Goal: Task Accomplishment & Management: Use online tool/utility

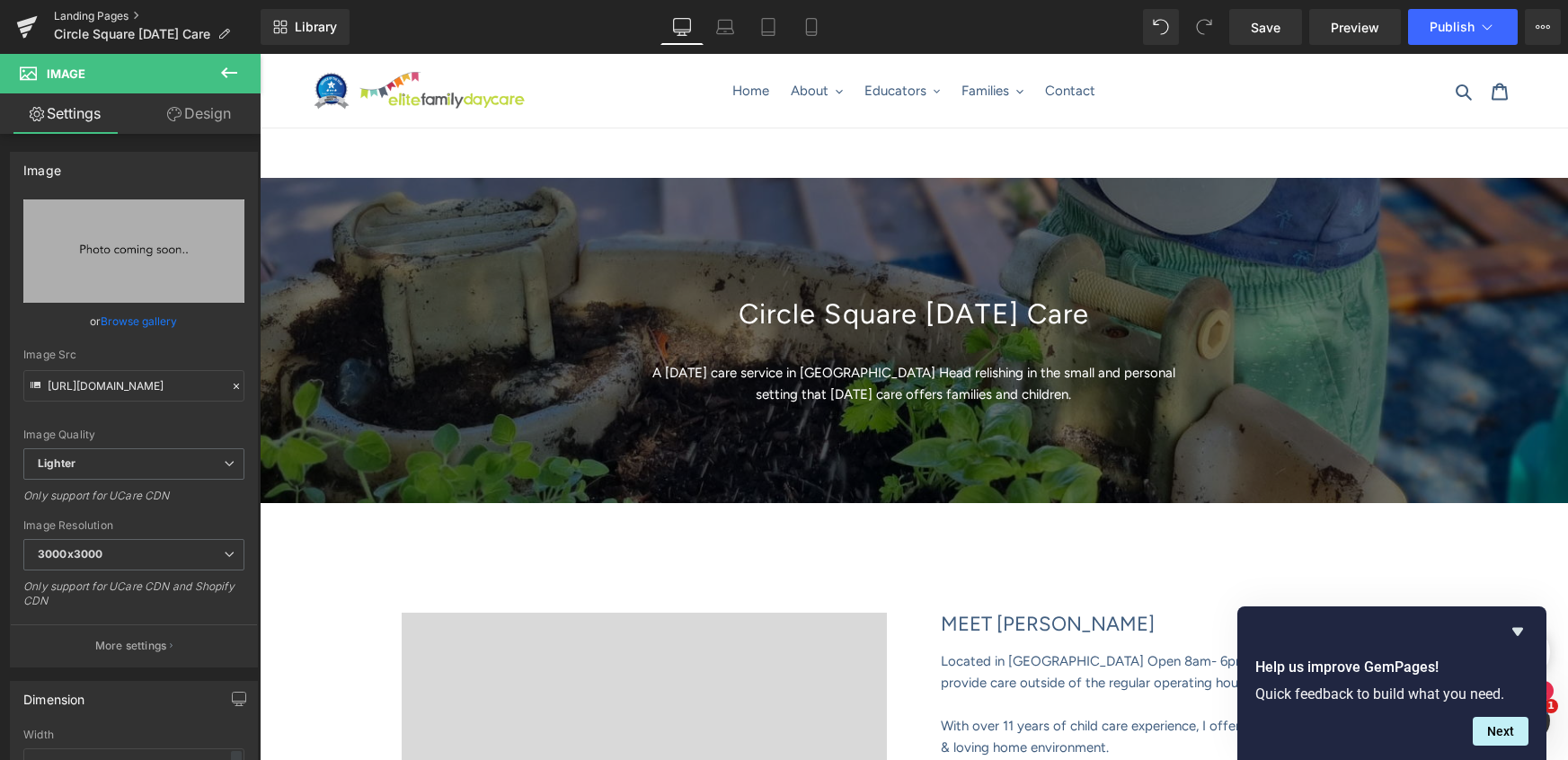
click at [90, 14] on link "Landing Pages" at bounding box center [156, 16] width 206 height 14
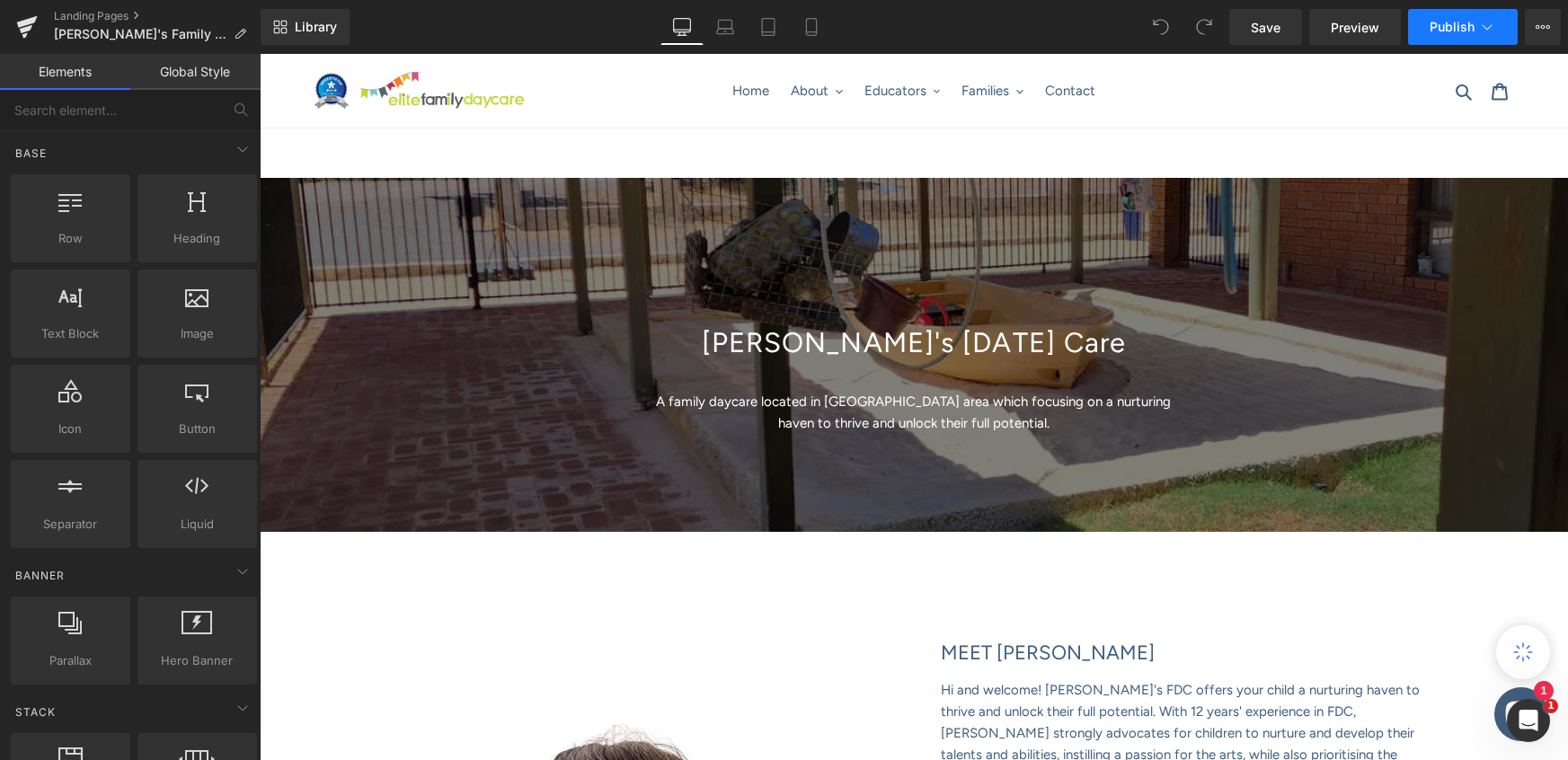
click at [1480, 33] on icon at bounding box center [1487, 26] width 18 height 18
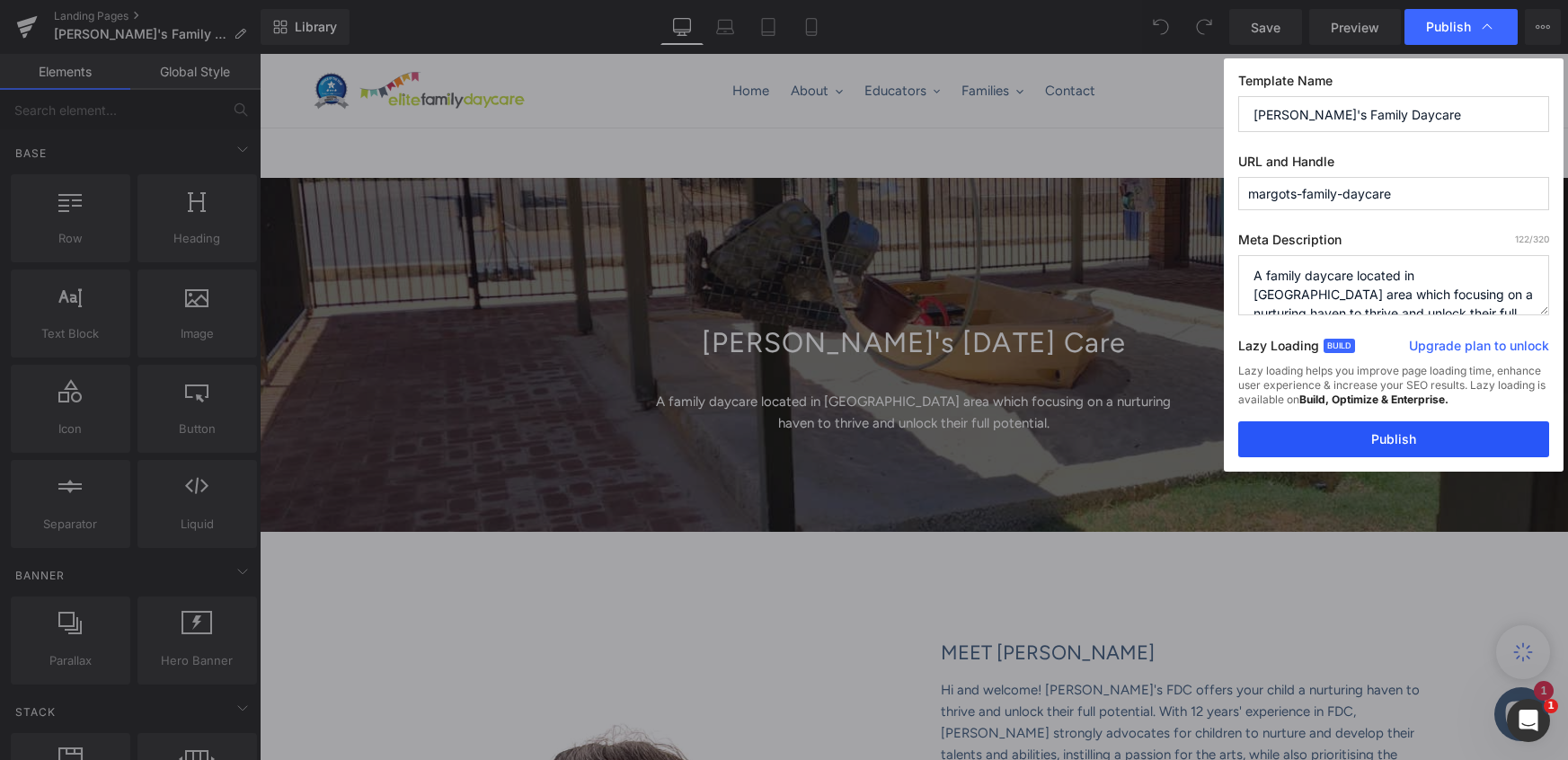
click at [1399, 441] on button "Publish" at bounding box center [1394, 439] width 311 height 36
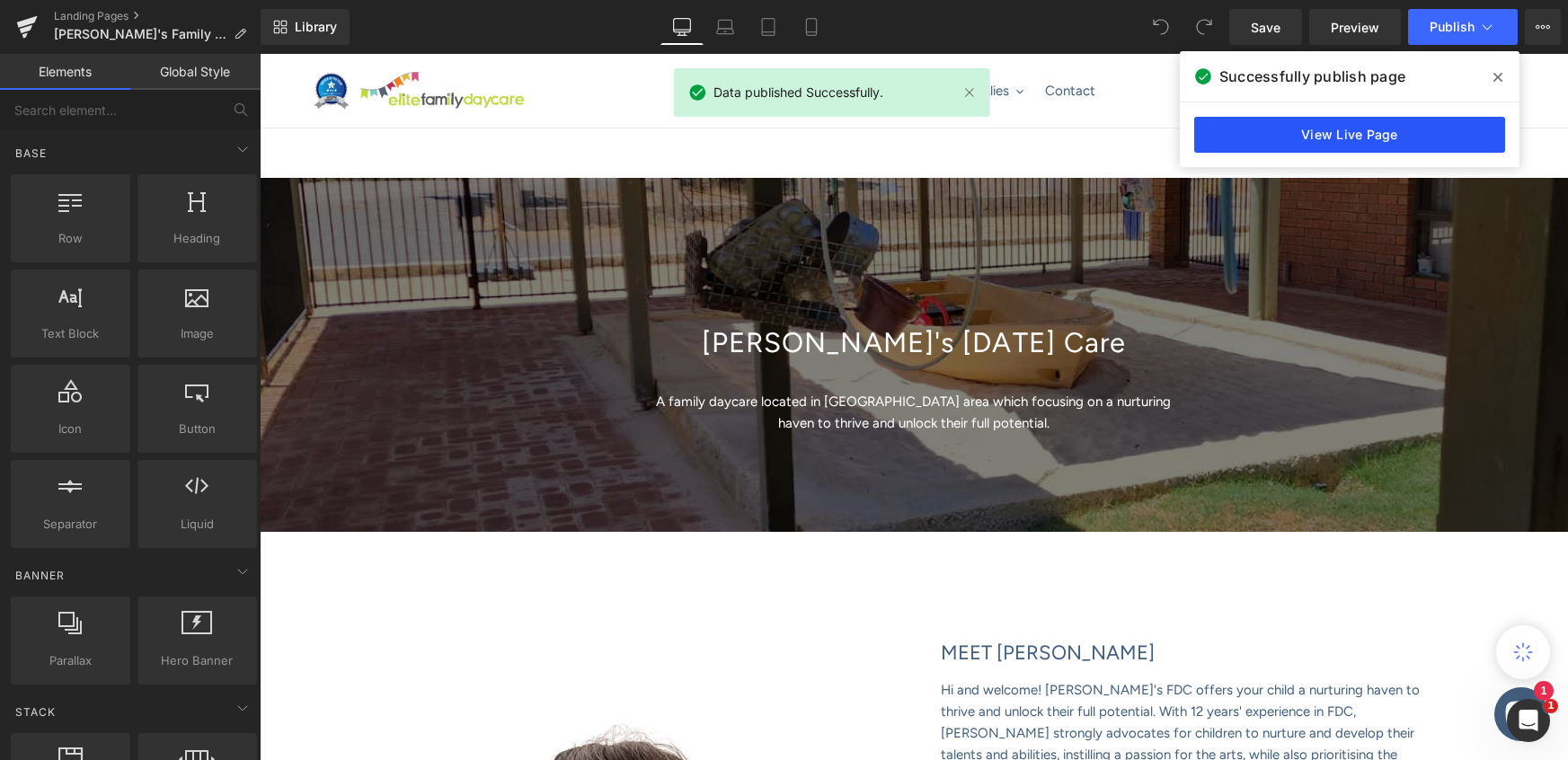
click at [1369, 139] on link "View Live Page" at bounding box center [1350, 135] width 311 height 36
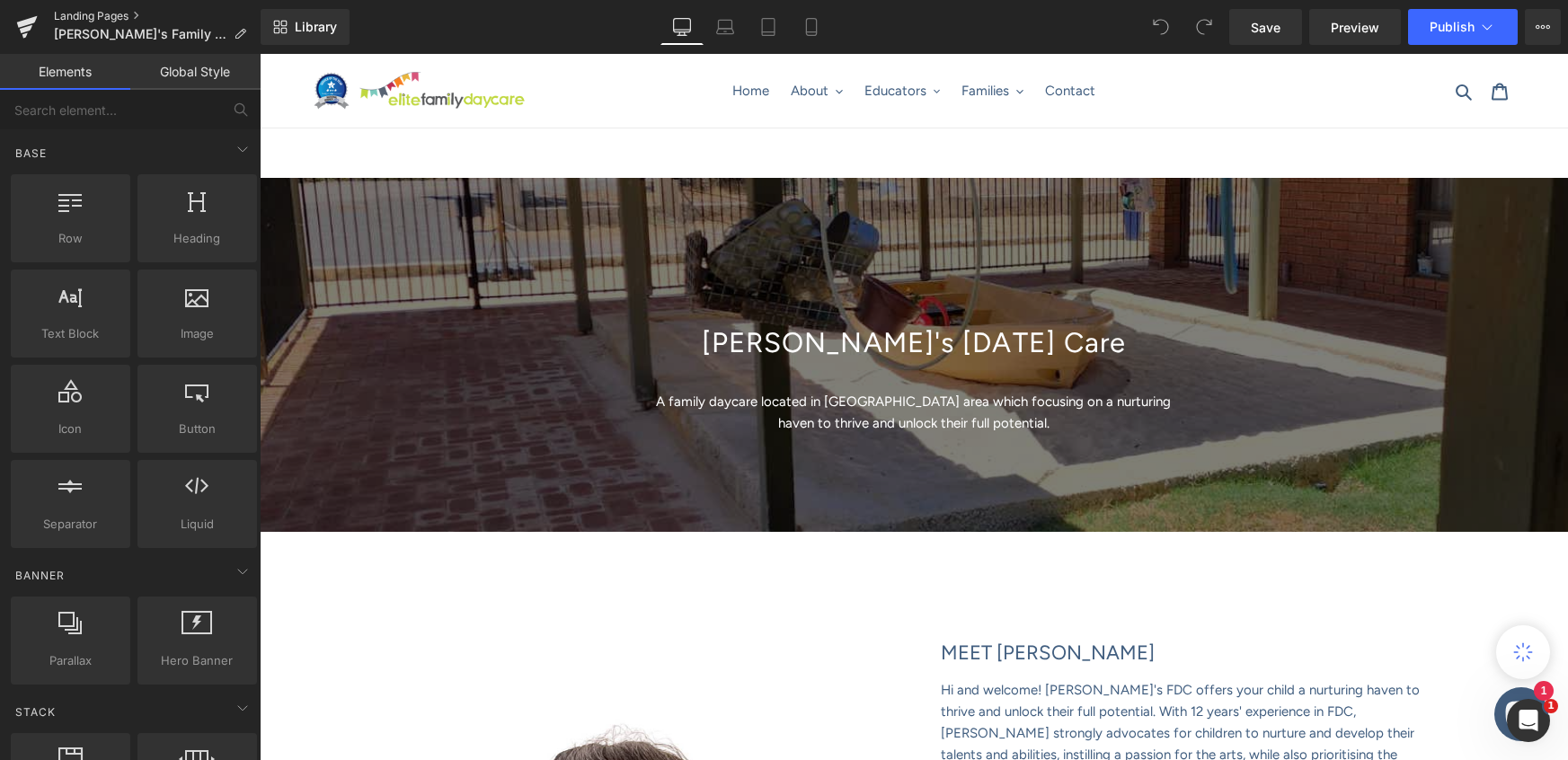
click at [77, 17] on link "Landing Pages" at bounding box center [156, 16] width 206 height 14
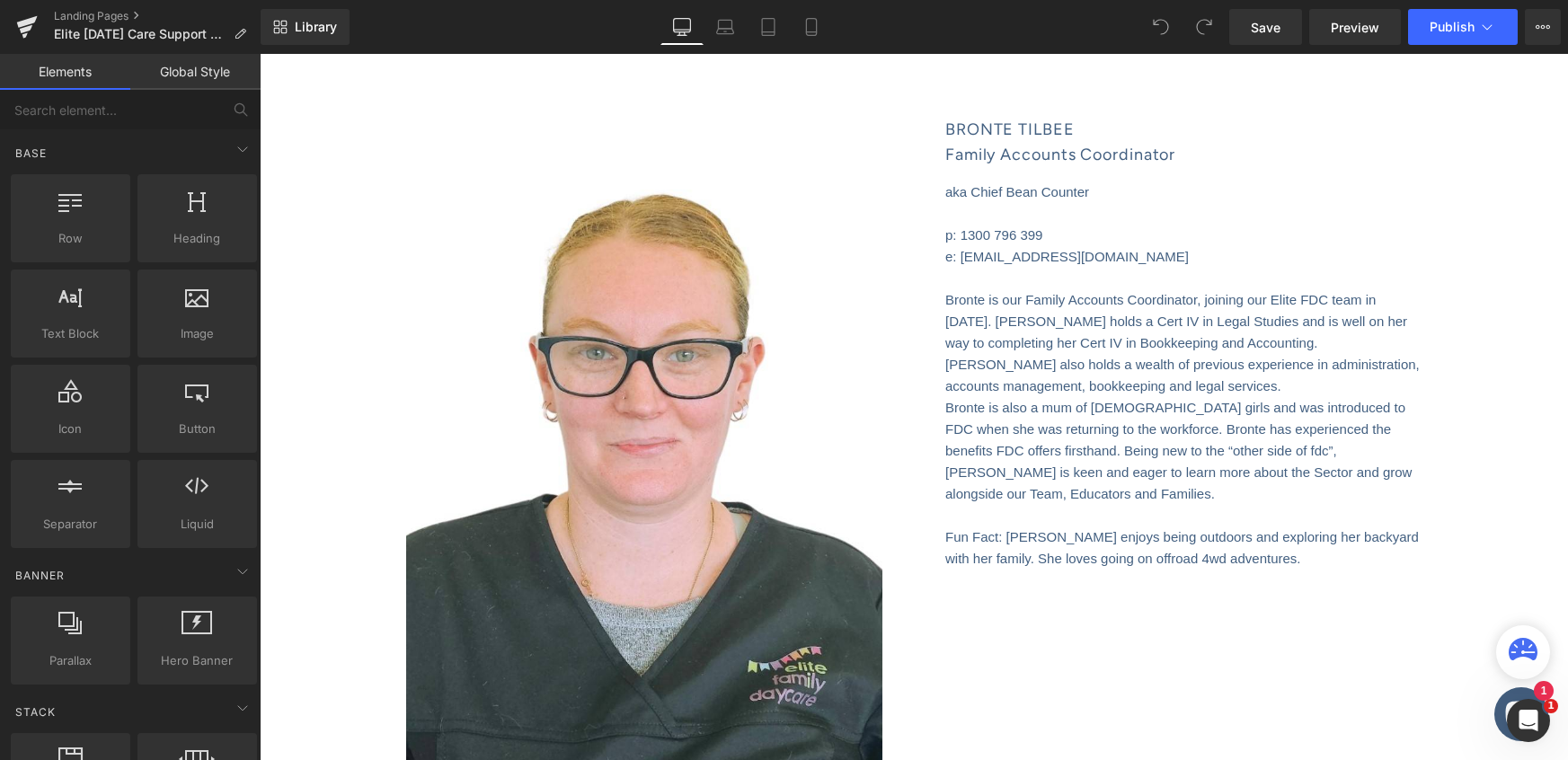
scroll to position [5540, 0]
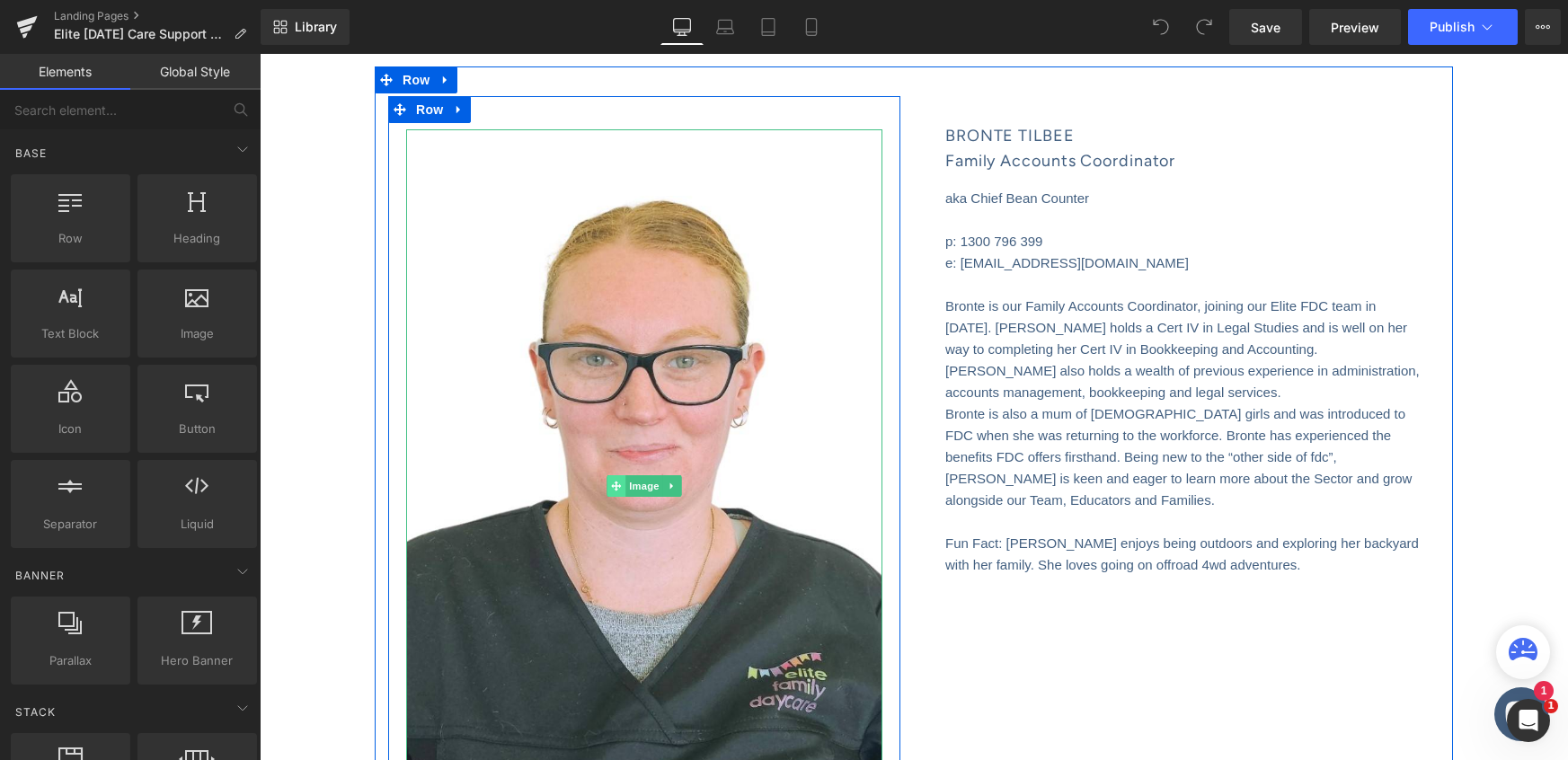
click at [621, 476] on span at bounding box center [616, 486] width 19 height 22
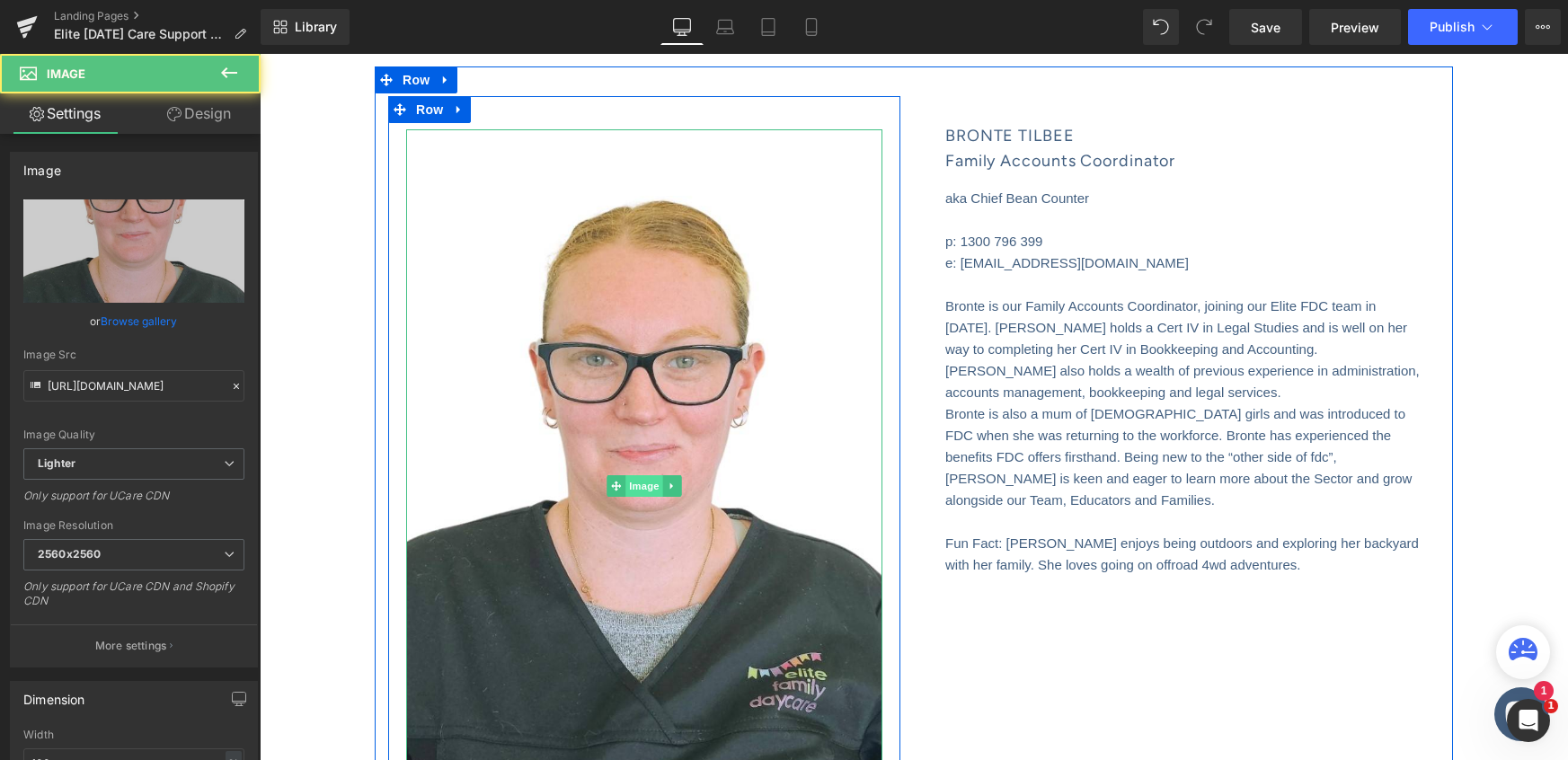
click at [646, 476] on span "Image" at bounding box center [645, 486] width 38 height 22
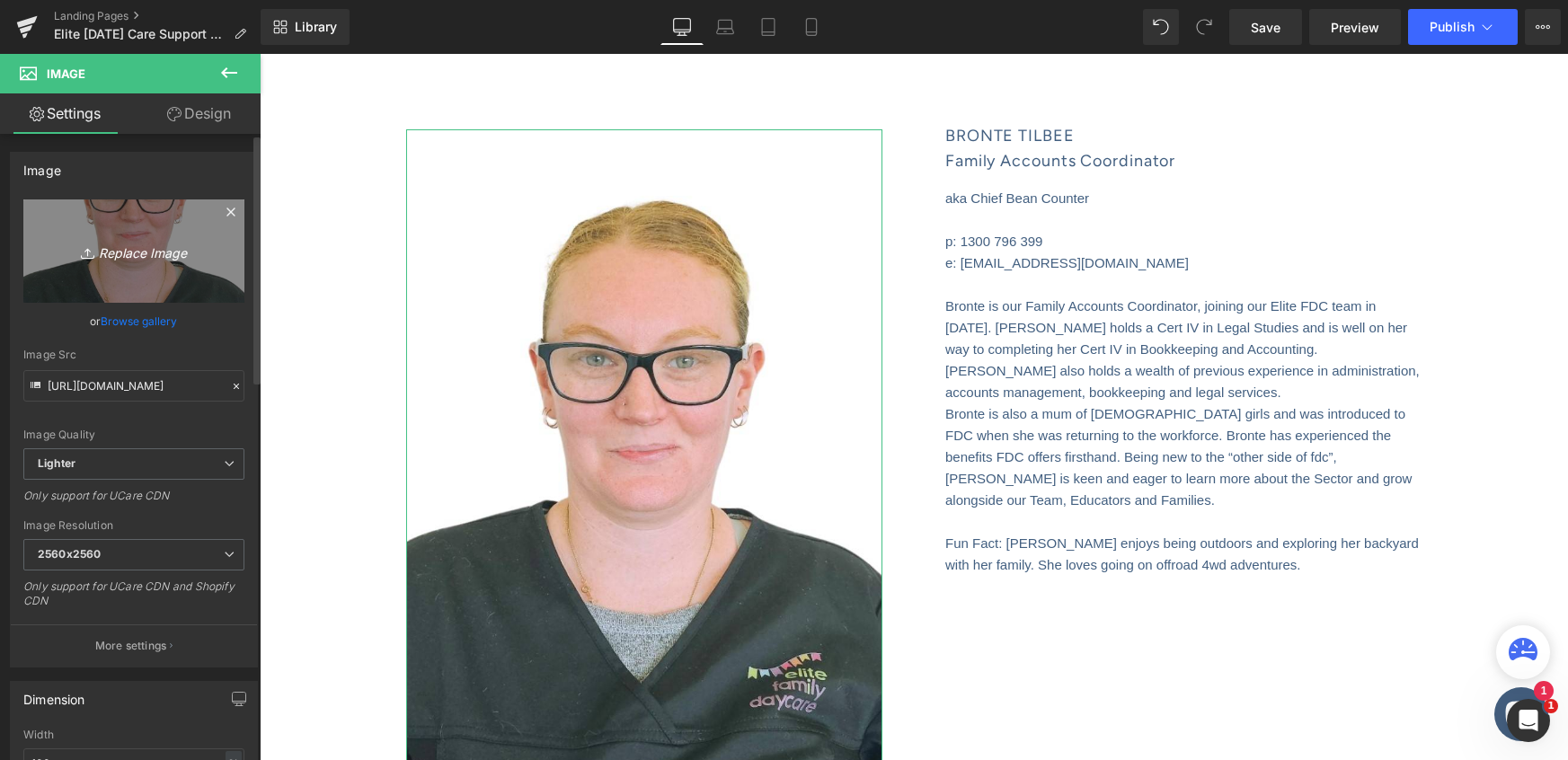
click at [120, 252] on icon "Replace Image" at bounding box center [134, 251] width 144 height 23
type input "C:\fakepath\Website_Profile_Educator_TEMPLATE (8).png"
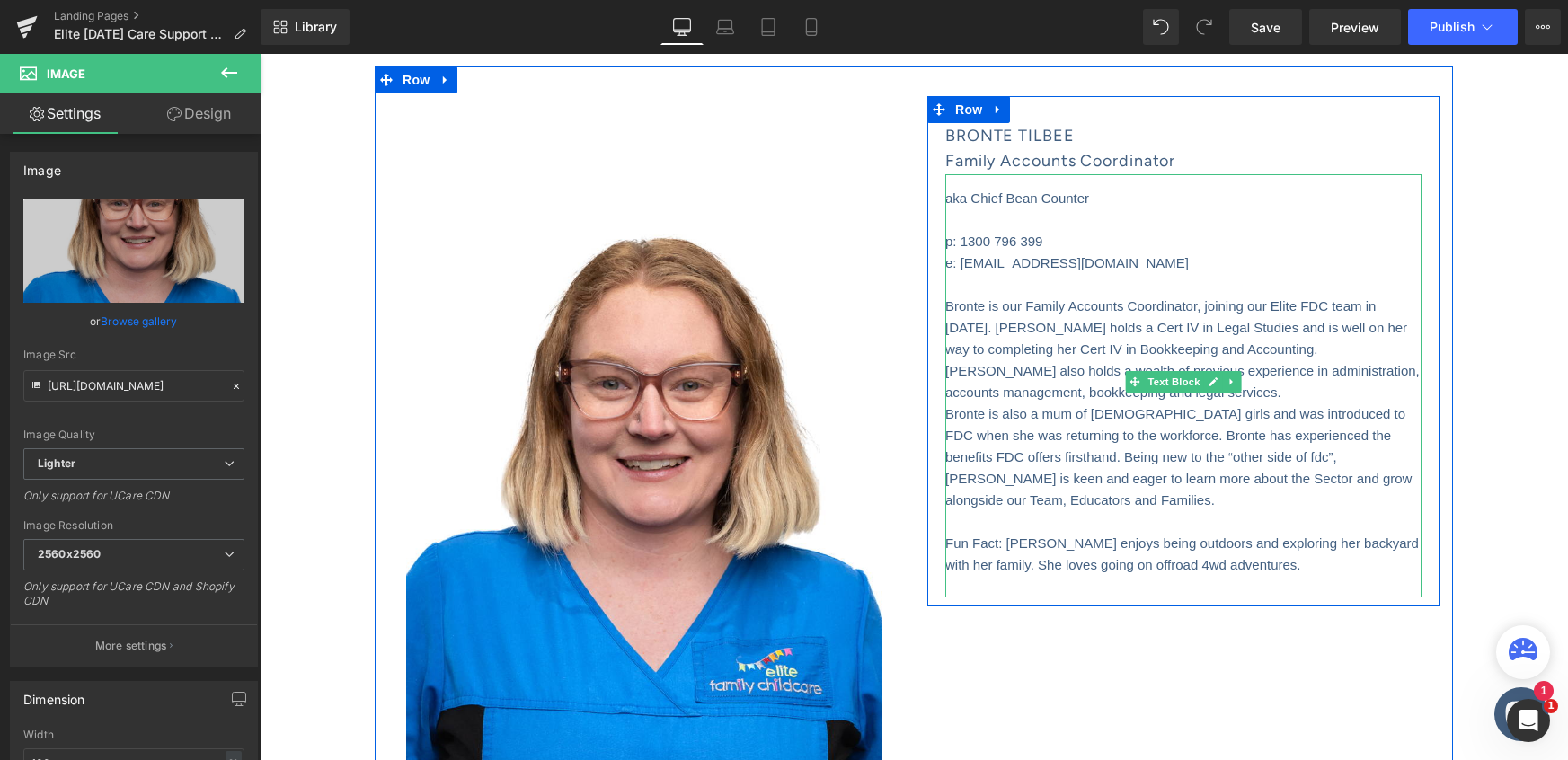
type input "https://ucarecdn.com/52786d6c-2ea0-4b2b-bb34-0245f0309f70/-/format/auto/-/previ…"
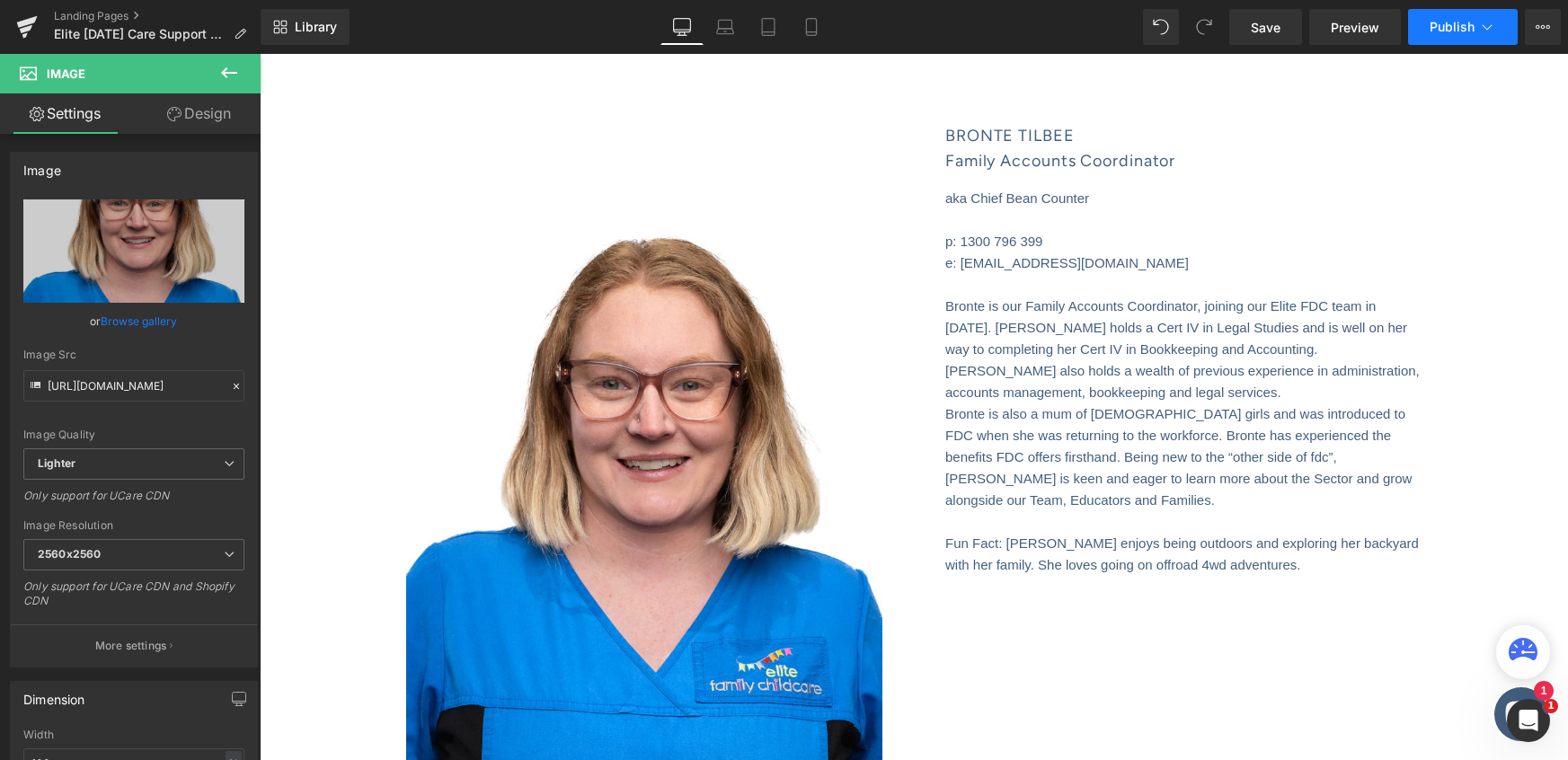
click at [1481, 31] on icon at bounding box center [1487, 26] width 18 height 18
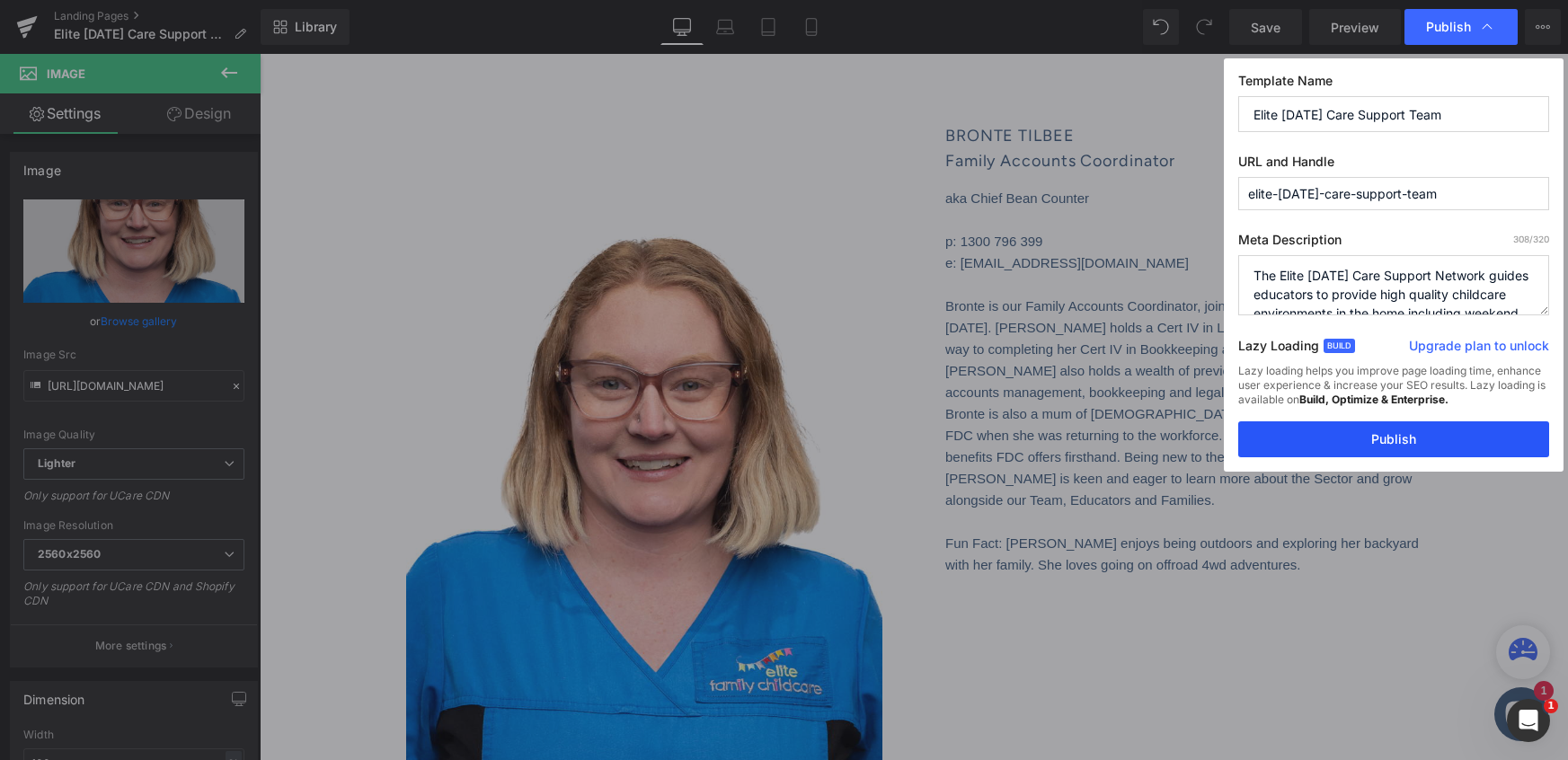
click at [1393, 436] on button "Publish" at bounding box center [1394, 439] width 311 height 36
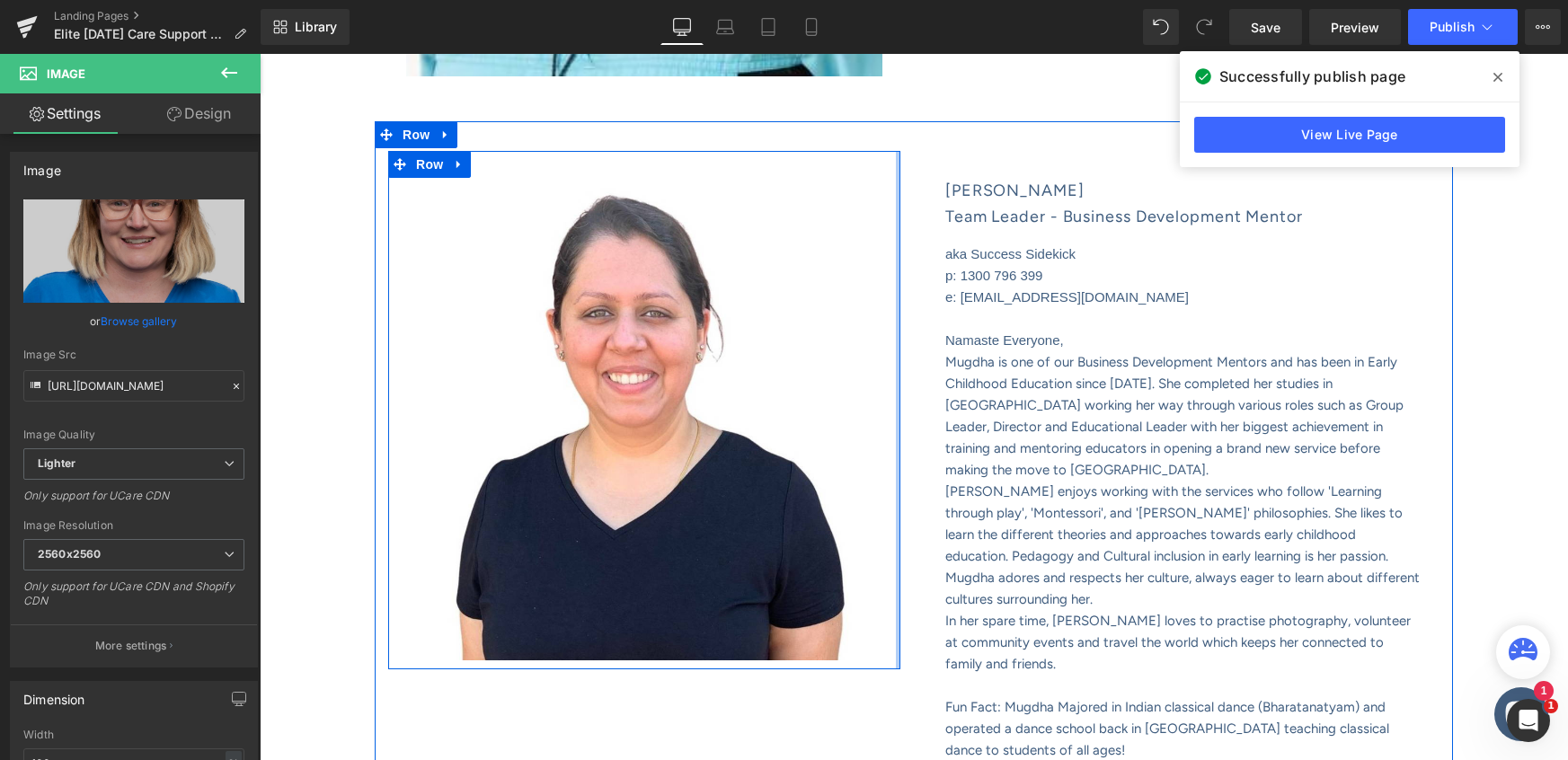
scroll to position [4214, 0]
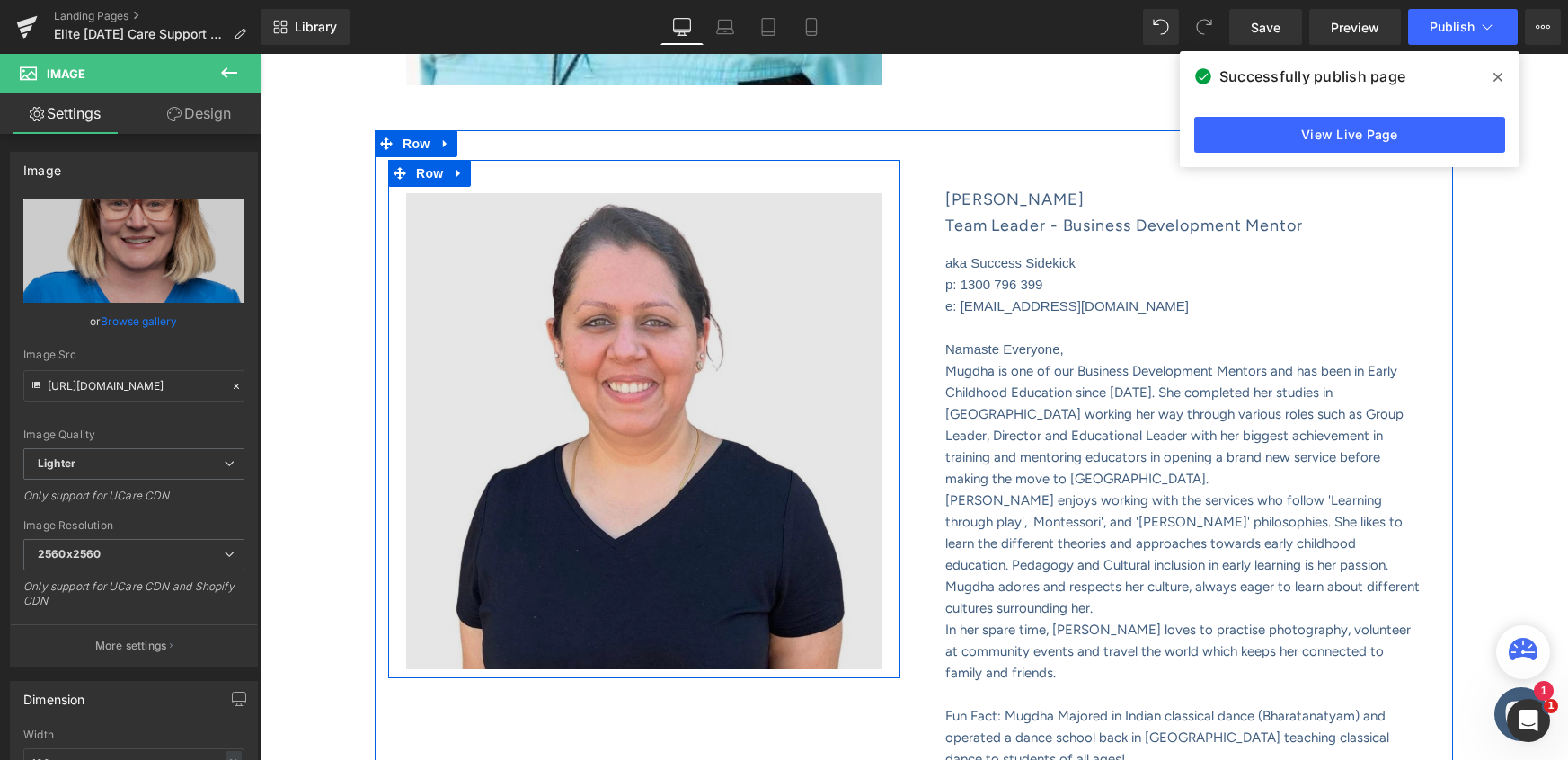
click at [619, 392] on img at bounding box center [644, 430] width 476 height 476
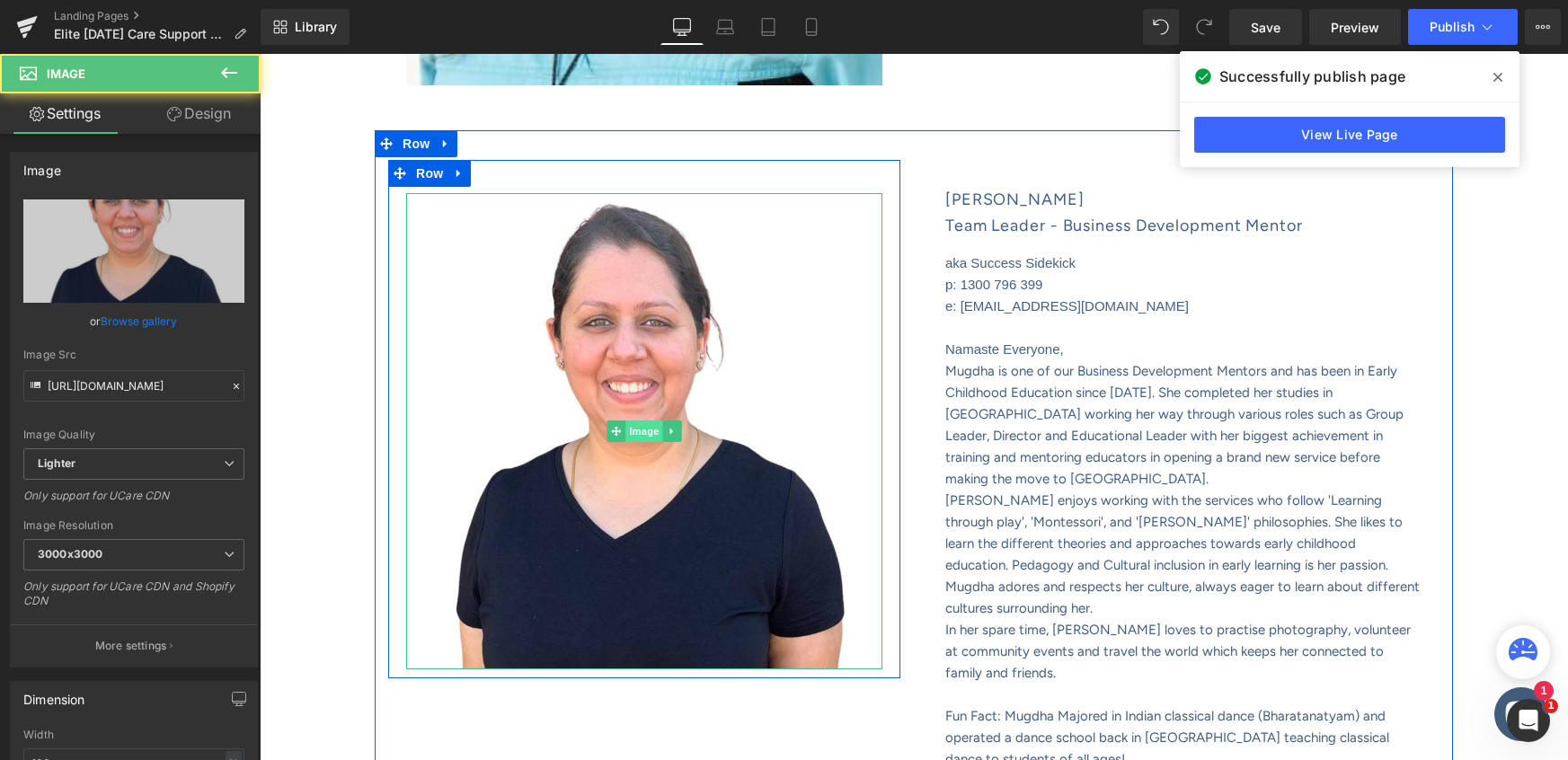
click at [642, 421] on span "Image" at bounding box center [645, 430] width 38 height 22
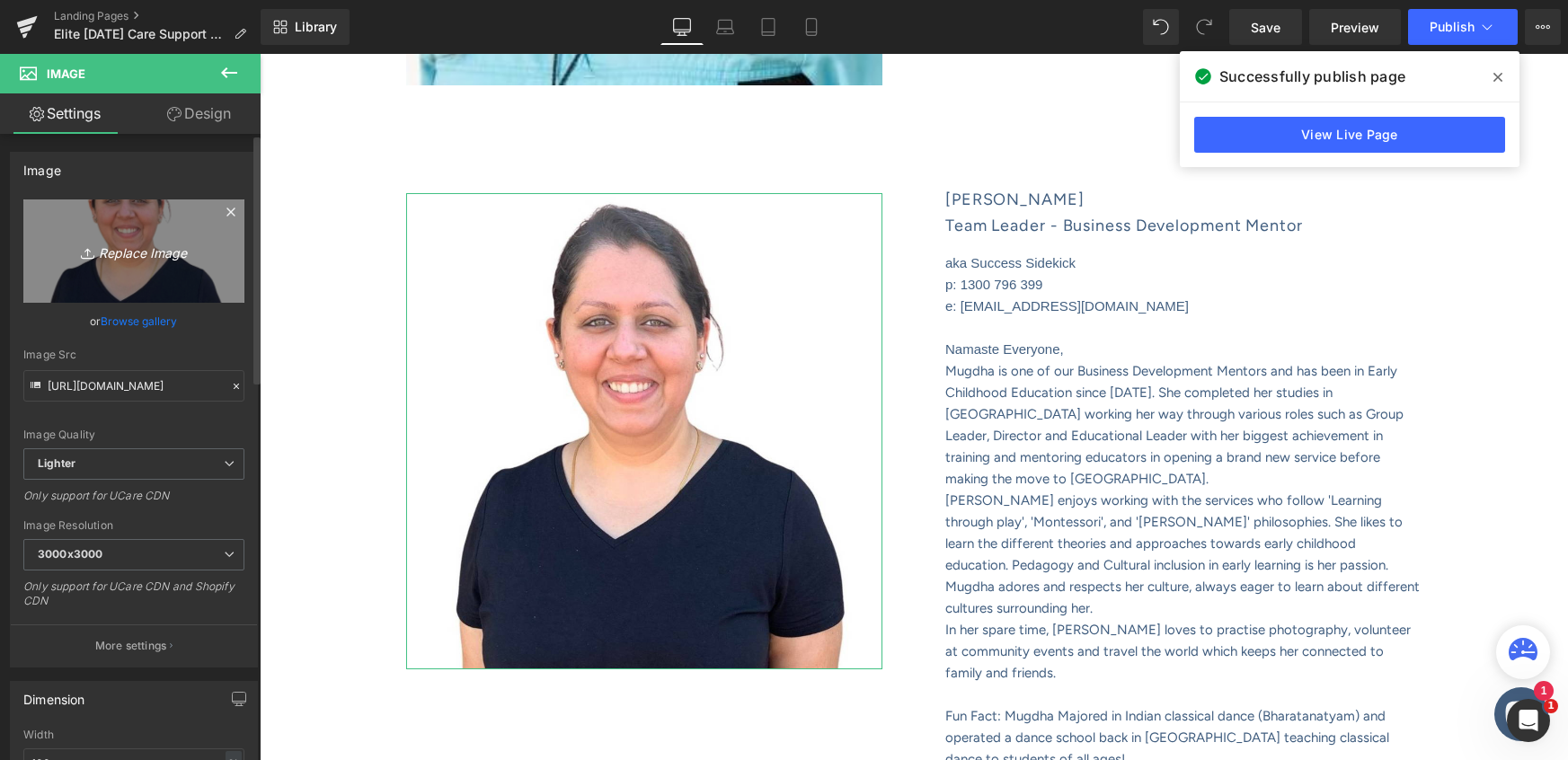
click at [127, 251] on icon "Replace Image" at bounding box center [134, 251] width 144 height 23
type input "C:\fakepath\Website_Profile_Educator_TEMPLATE (9).png"
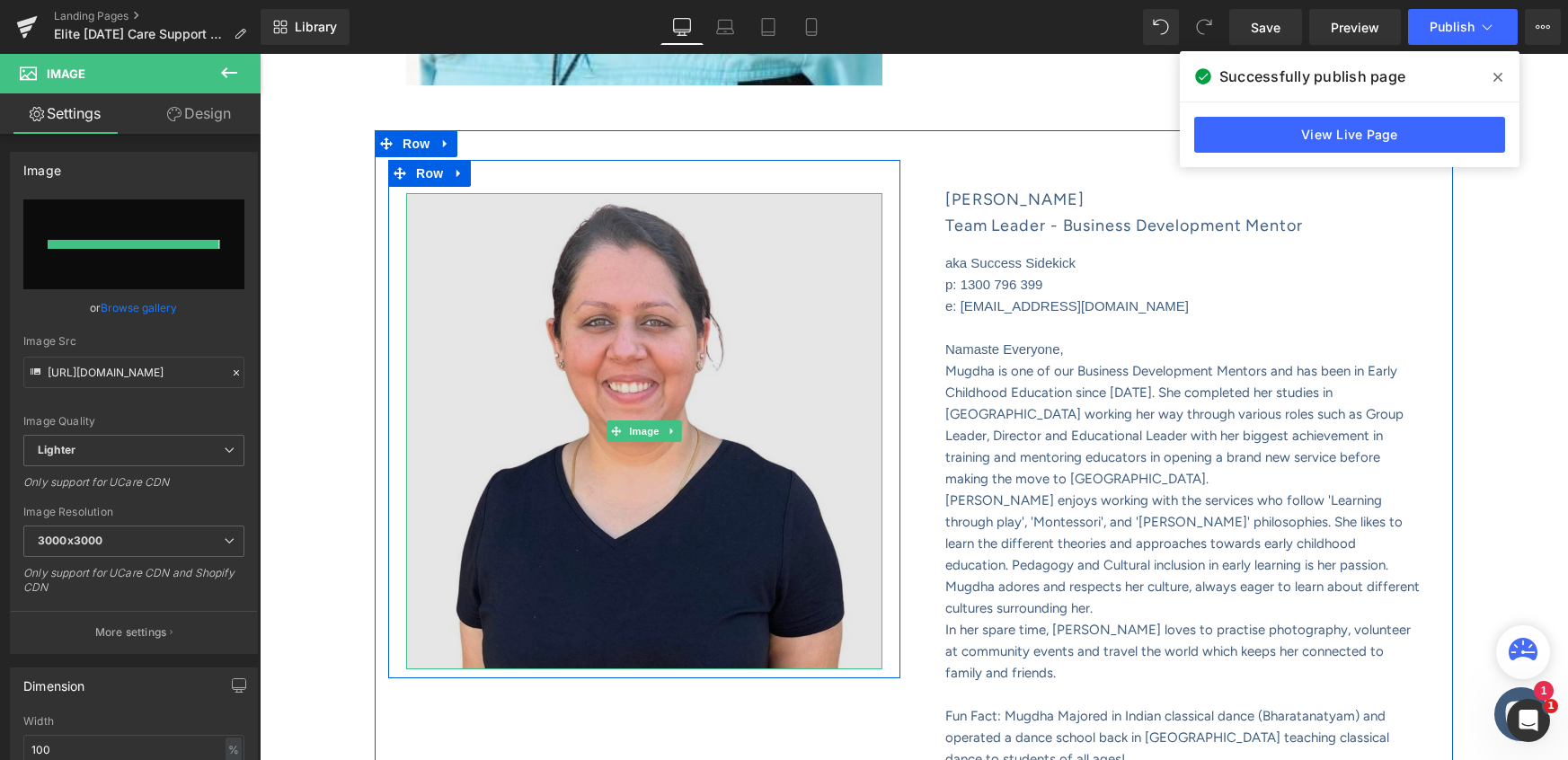
type input "https://ucarecdn.com/fb0281a1-e21b-4f88-9638-b76695c898b5/-/format/auto/-/previ…"
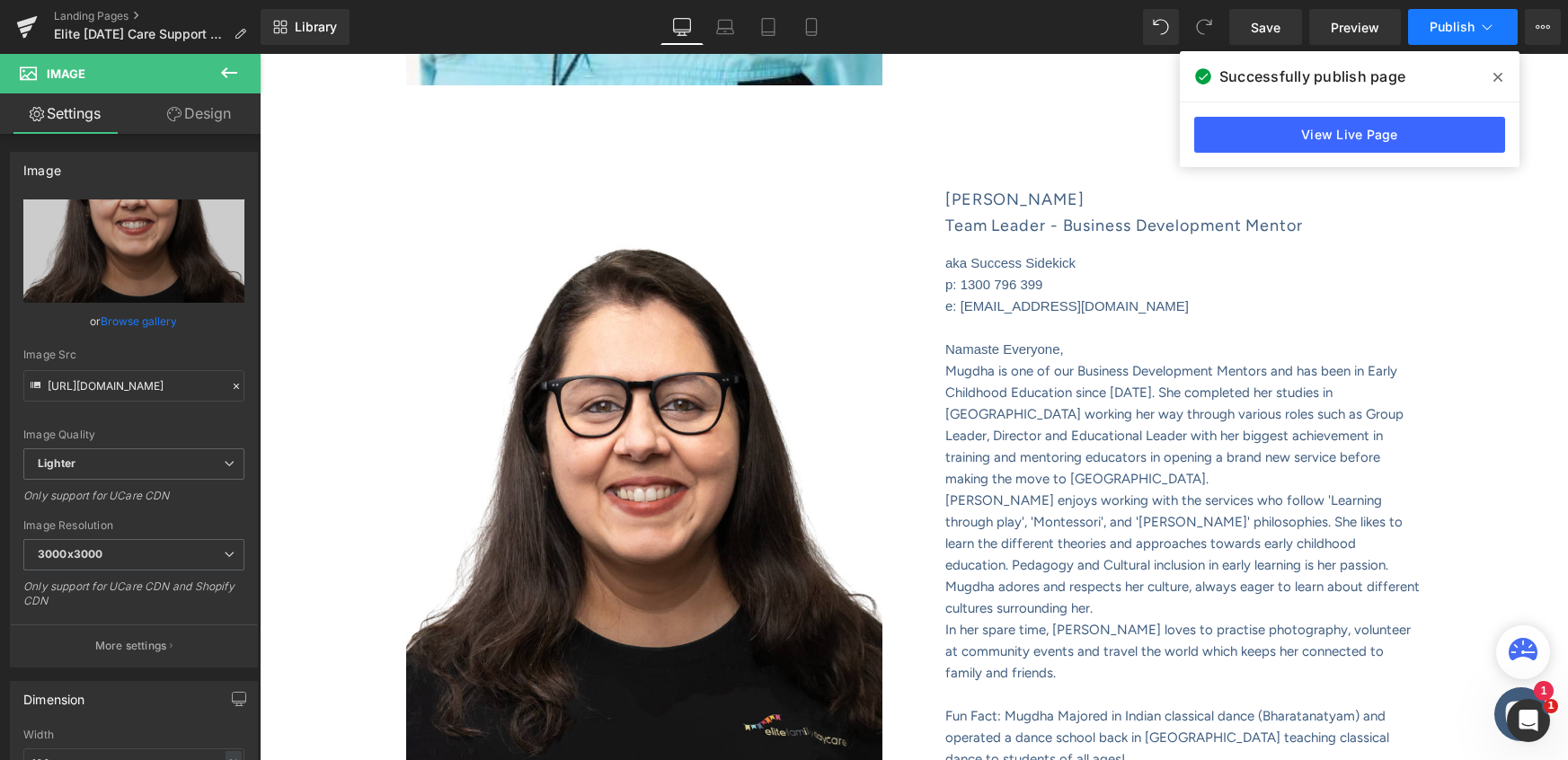
click at [1454, 29] on span "Publish" at bounding box center [1452, 26] width 45 height 14
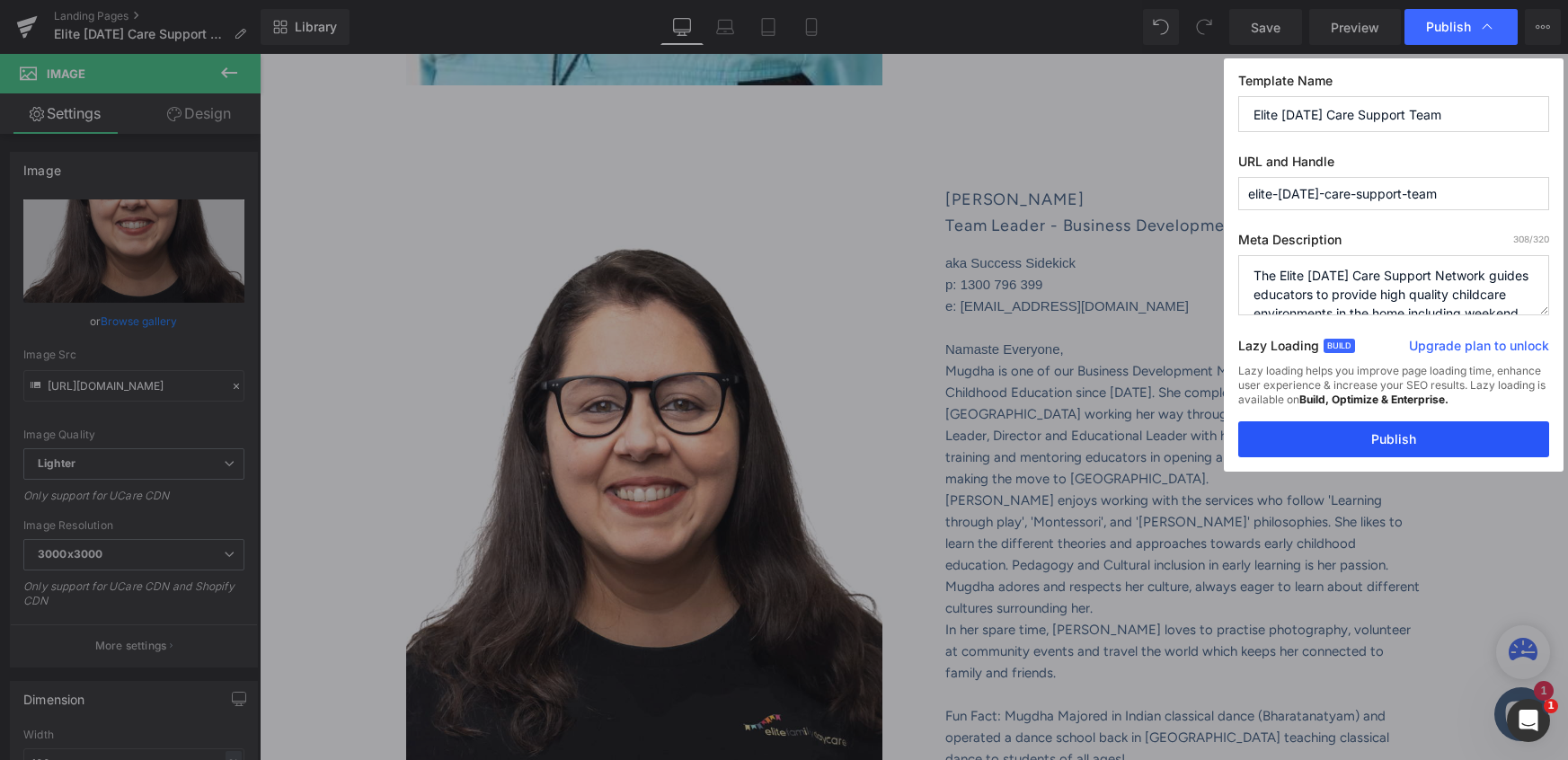
click at [1394, 441] on button "Publish" at bounding box center [1394, 439] width 311 height 36
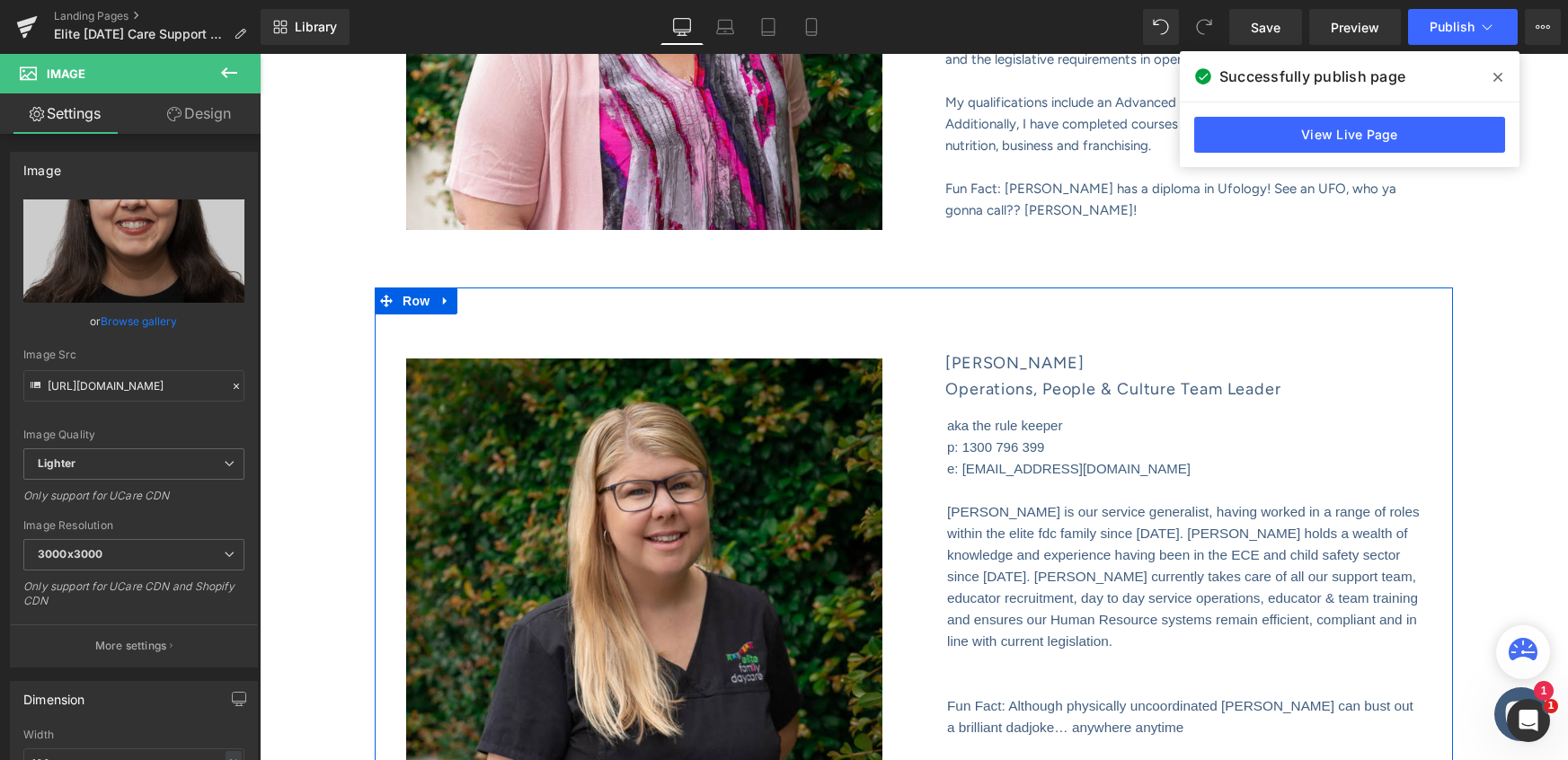
scroll to position [960, 0]
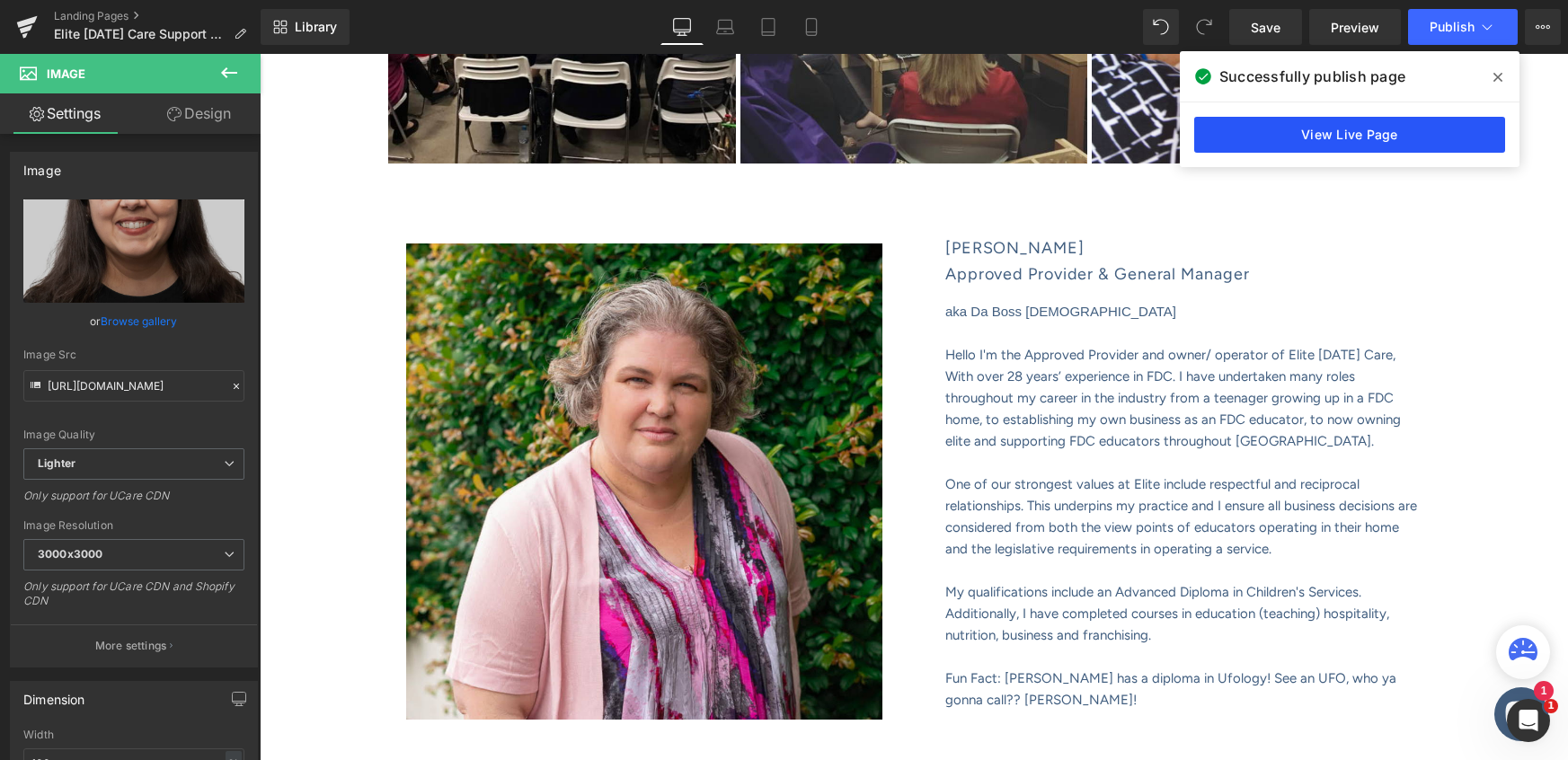
click at [1354, 141] on link "View Live Page" at bounding box center [1350, 135] width 311 height 36
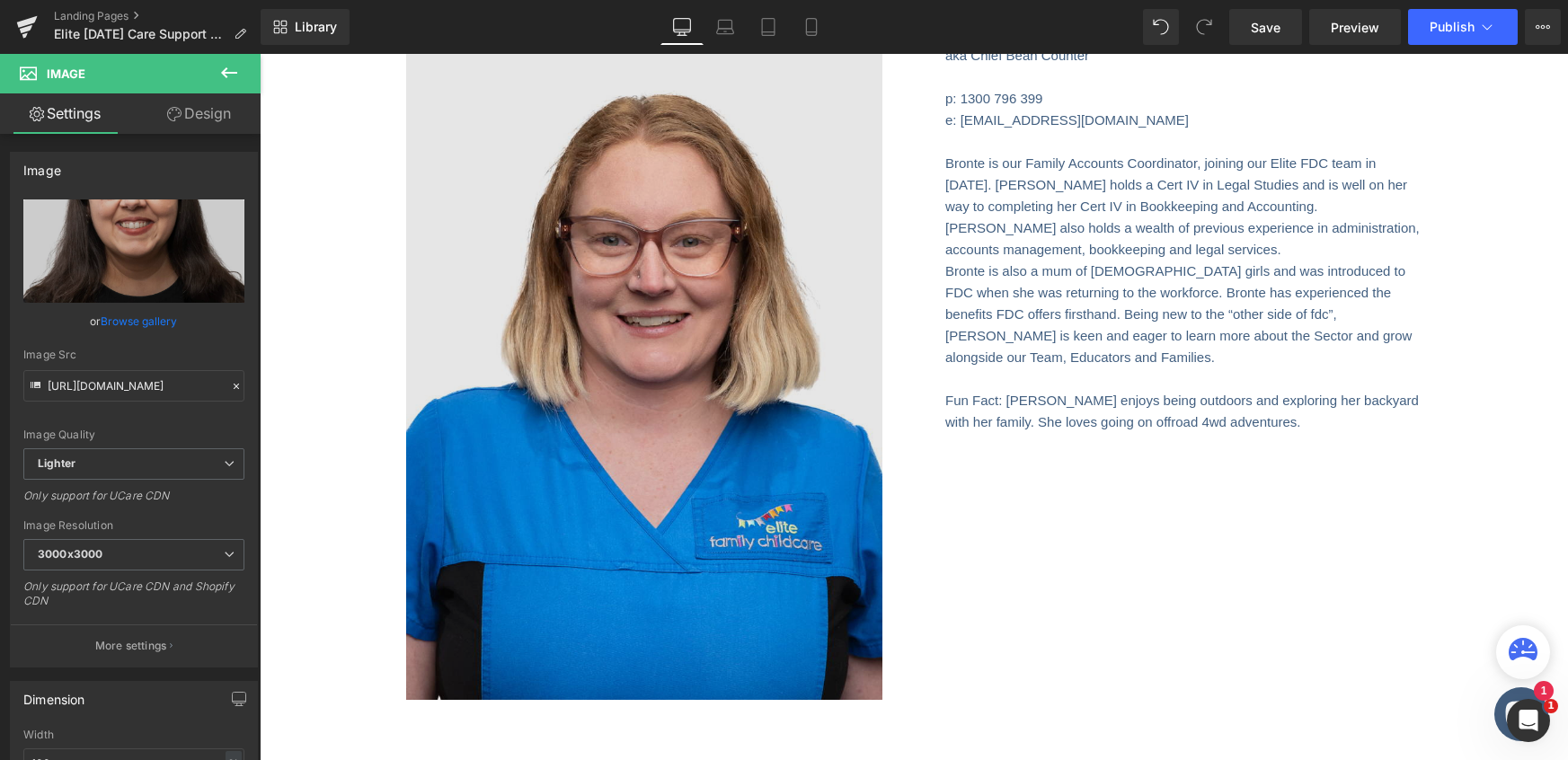
scroll to position [5805, 0]
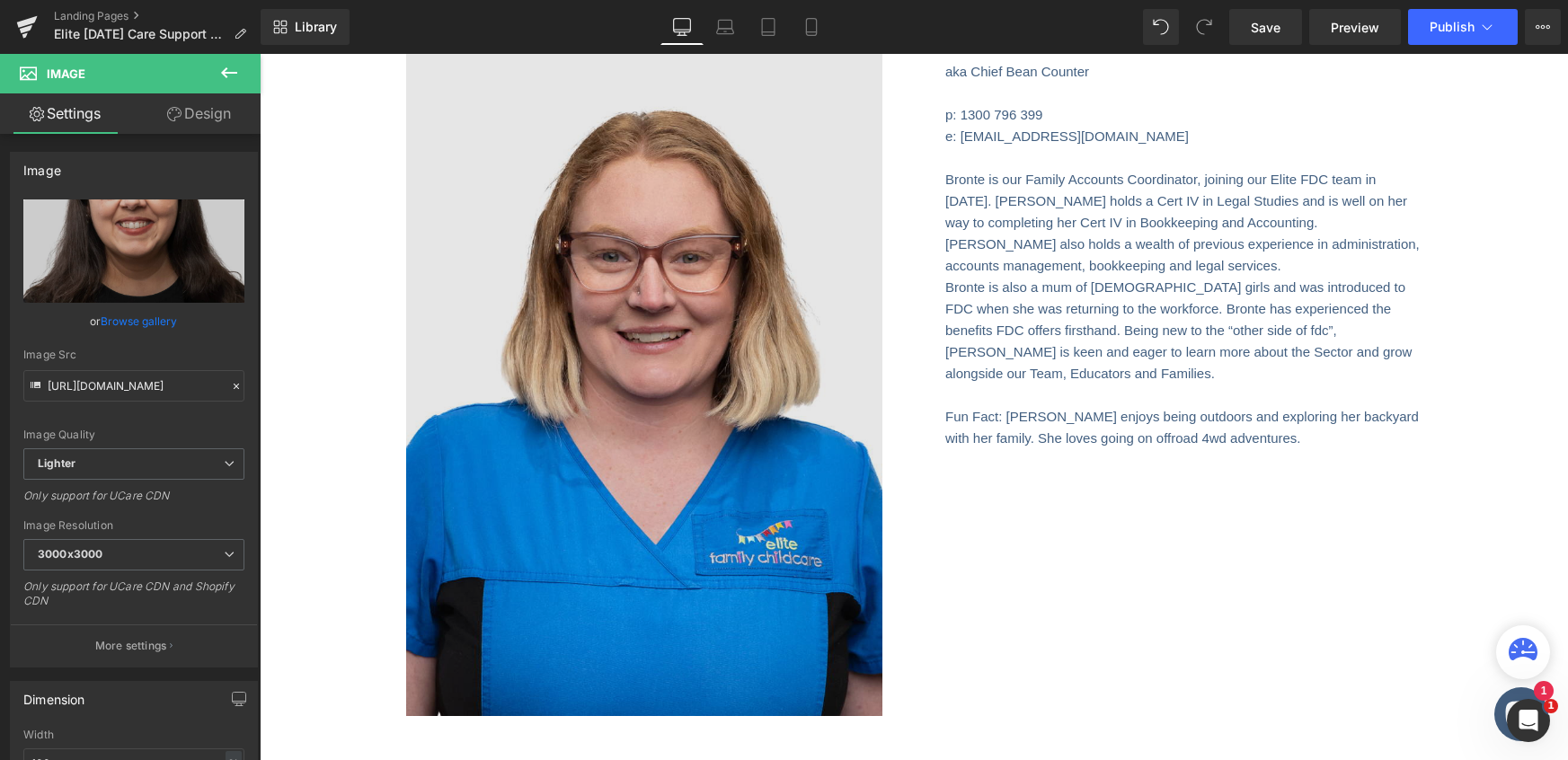
click at [641, 351] on div "Image" at bounding box center [644, 359] width 476 height 714
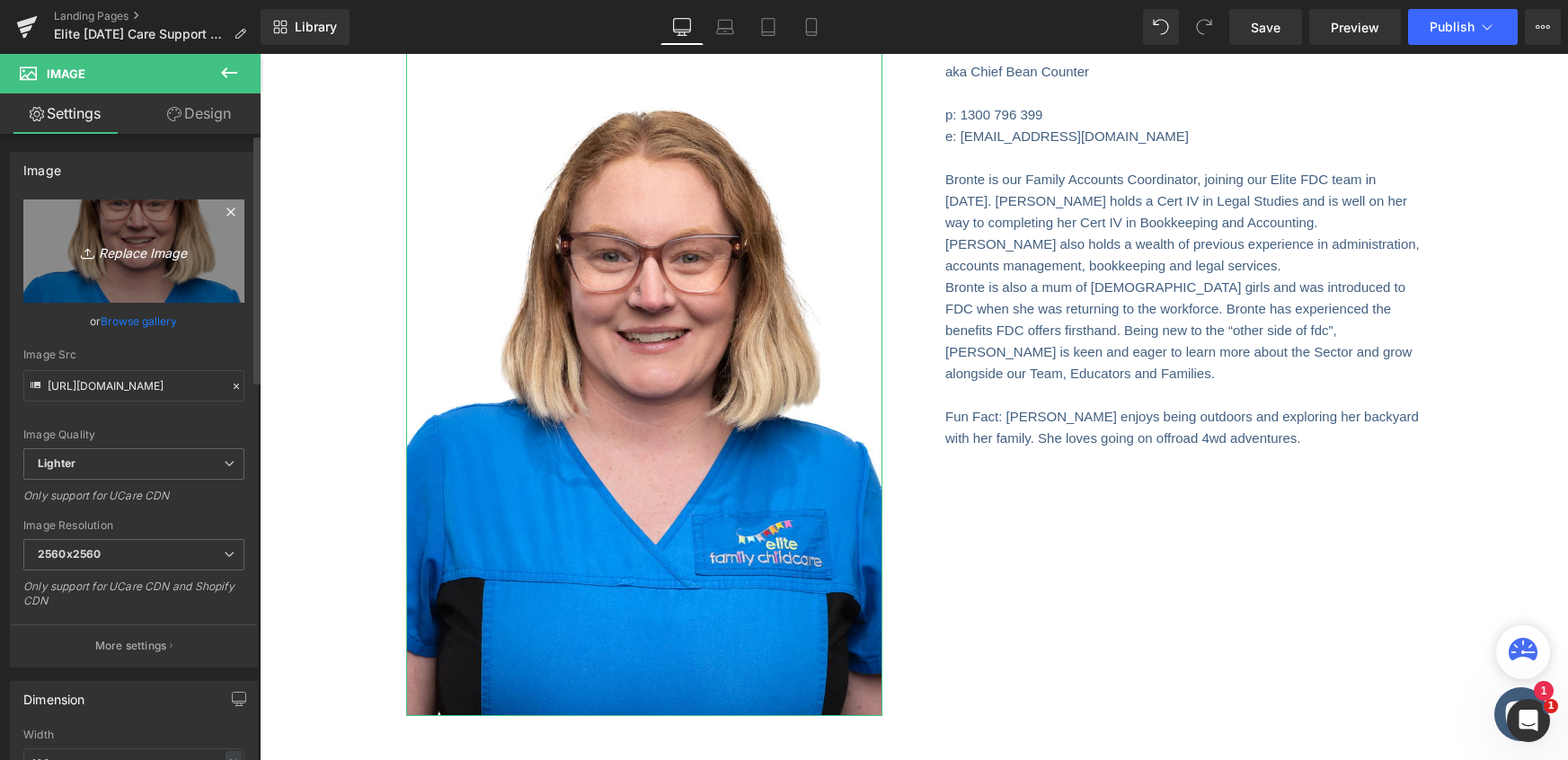
click at [127, 255] on icon "Replace Image" at bounding box center [134, 251] width 144 height 23
type input "C:\fakepath\WebsiteShowcase_TEMPLATE (29).png"
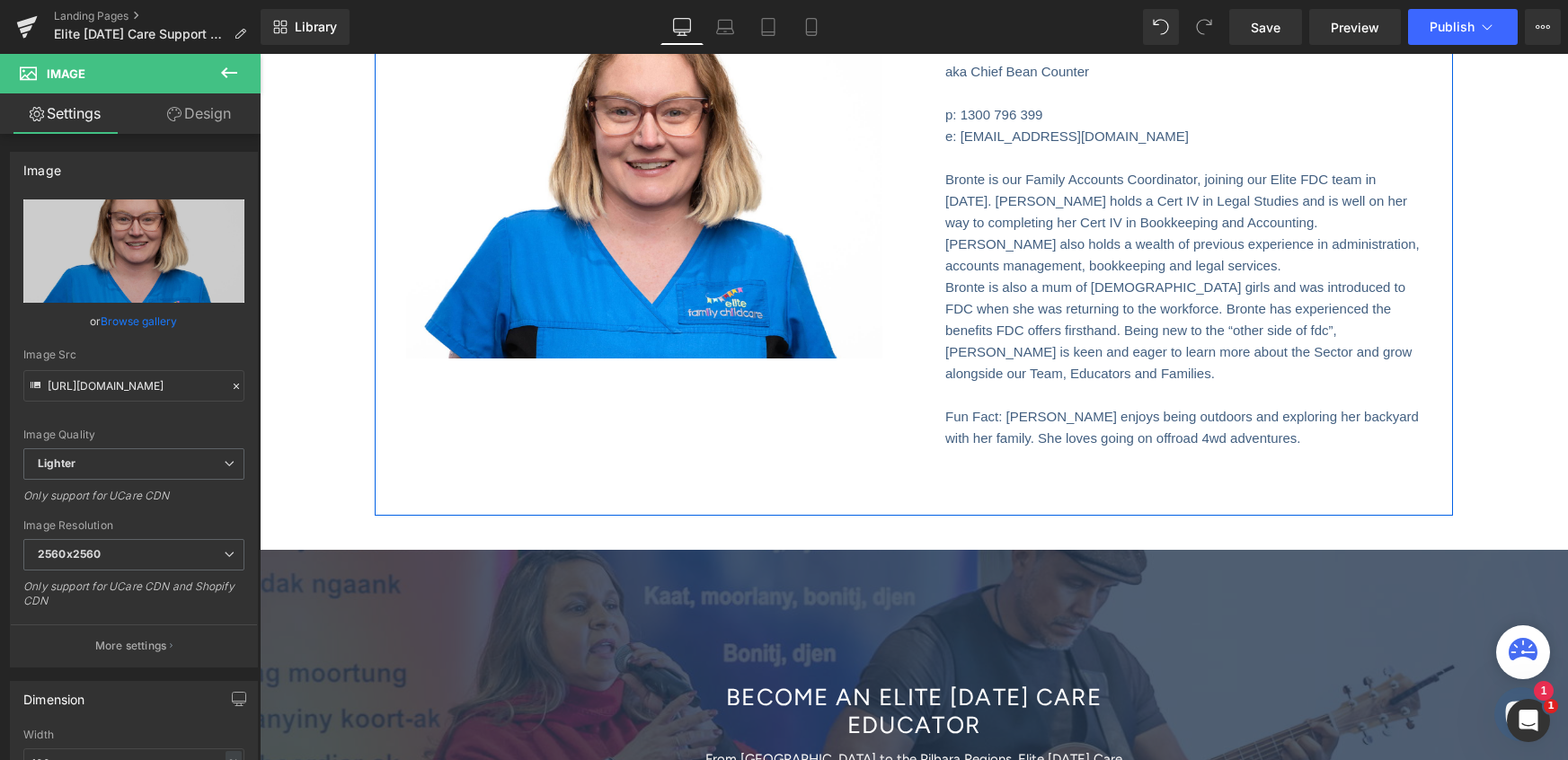
type input "https://ucarecdn.com/b46bc0a9-5466-41b2-b064-ef0ddad43fcc/-/format/auto/-/previ…"
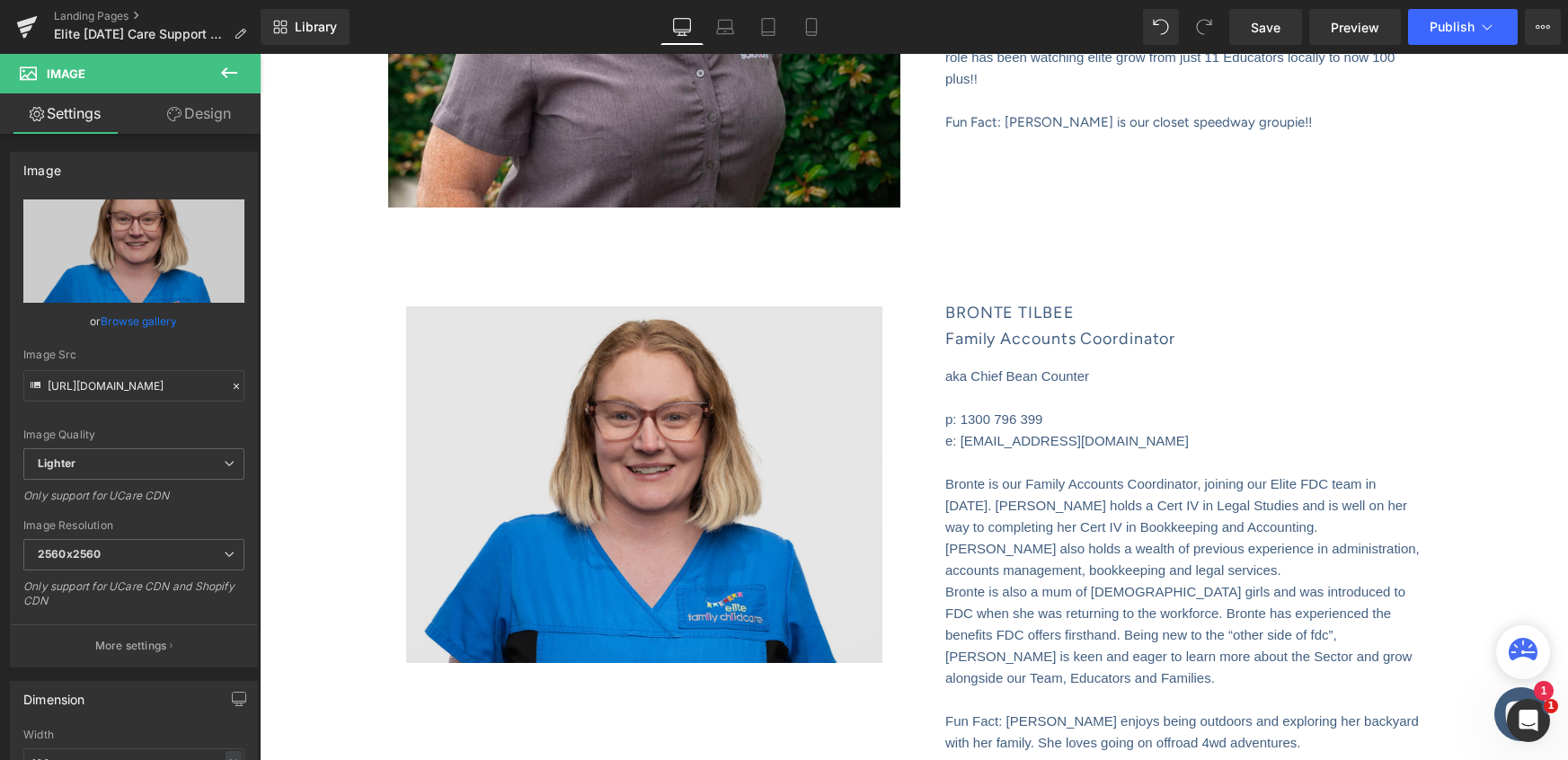
scroll to position [5518, 0]
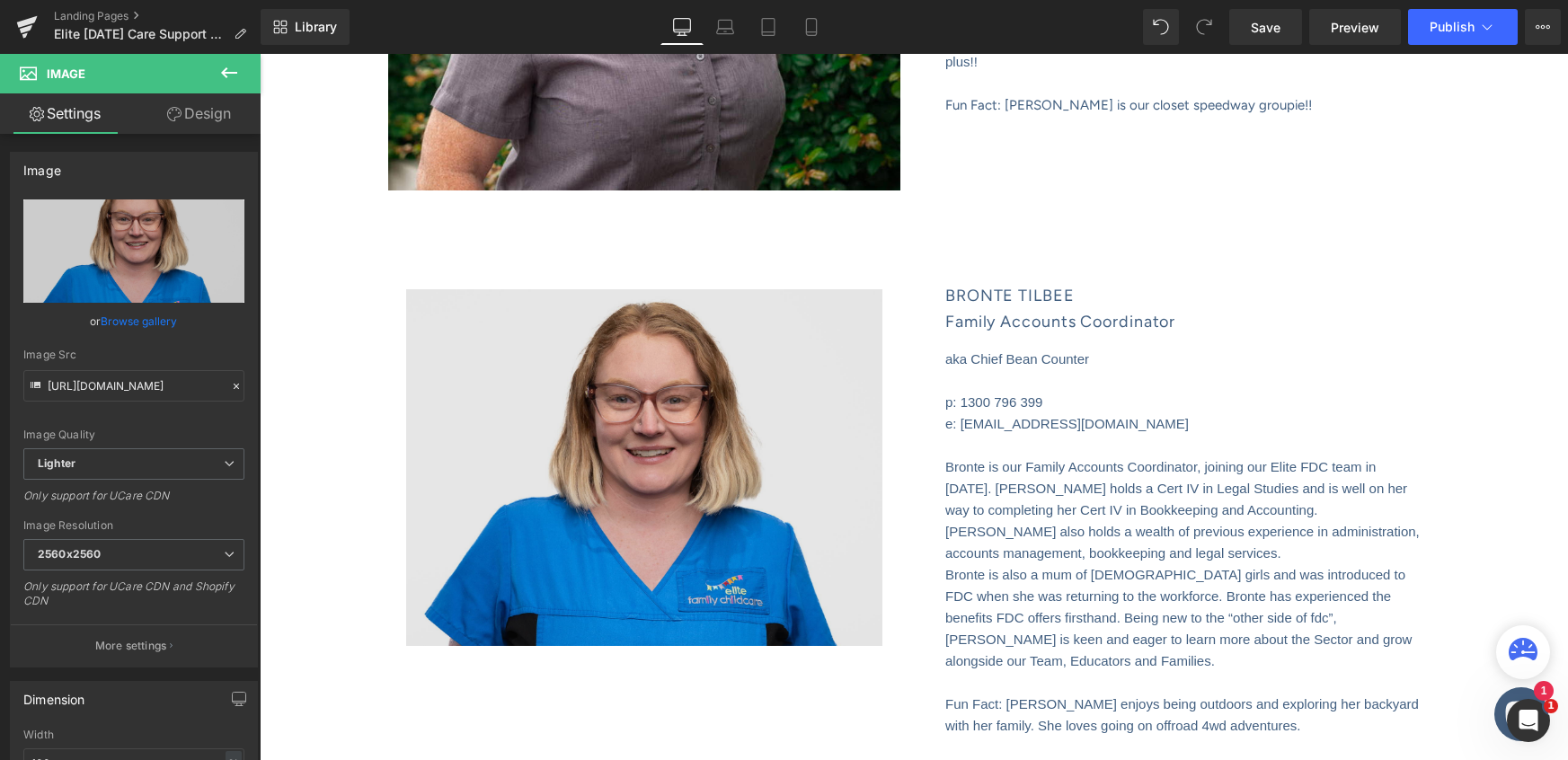
click at [685, 501] on img at bounding box center [644, 468] width 476 height 358
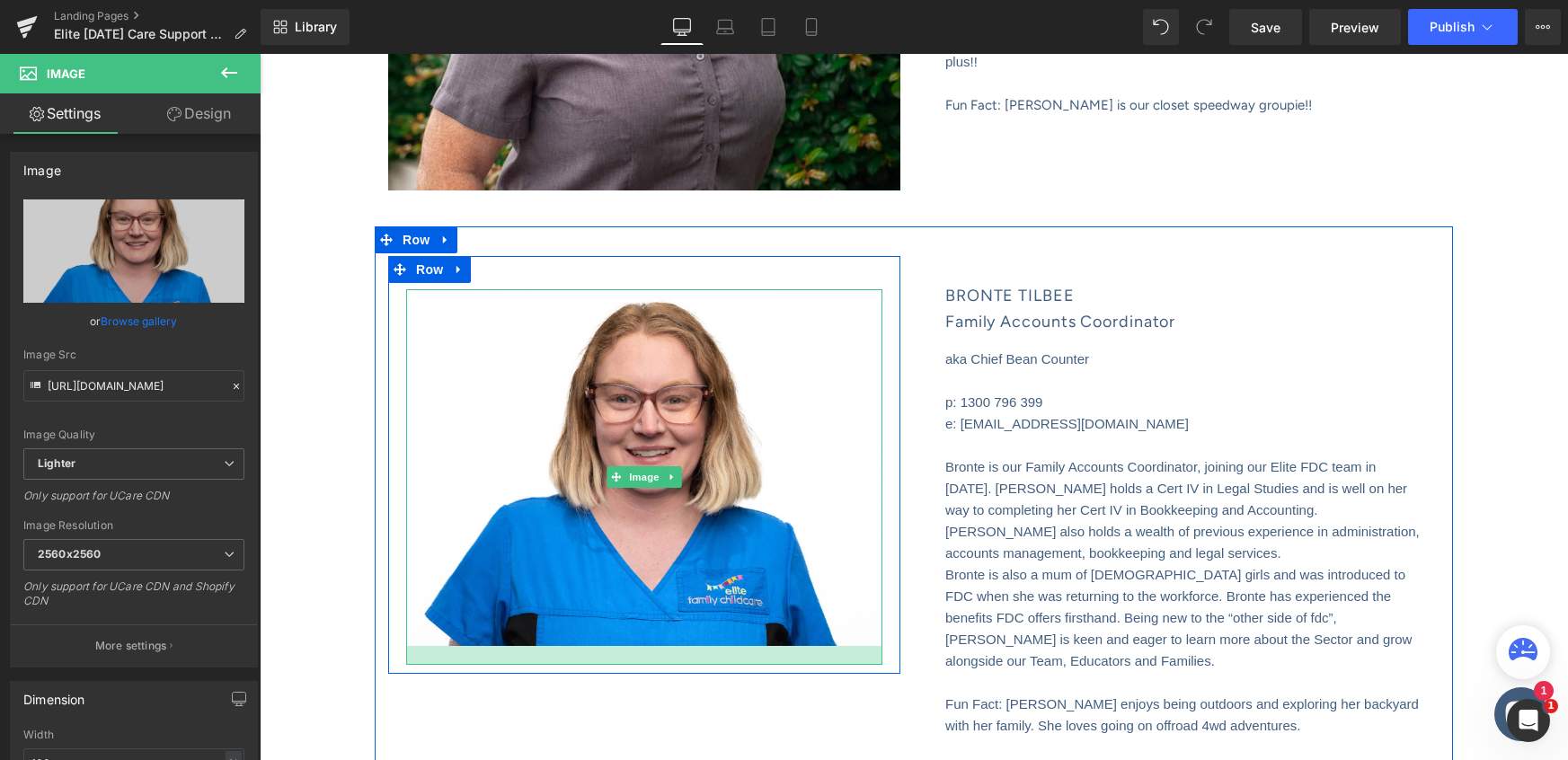
drag, startPoint x: 874, startPoint y: 630, endPoint x: 872, endPoint y: 649, distance: 19.1
click at [872, 649] on div at bounding box center [644, 655] width 476 height 19
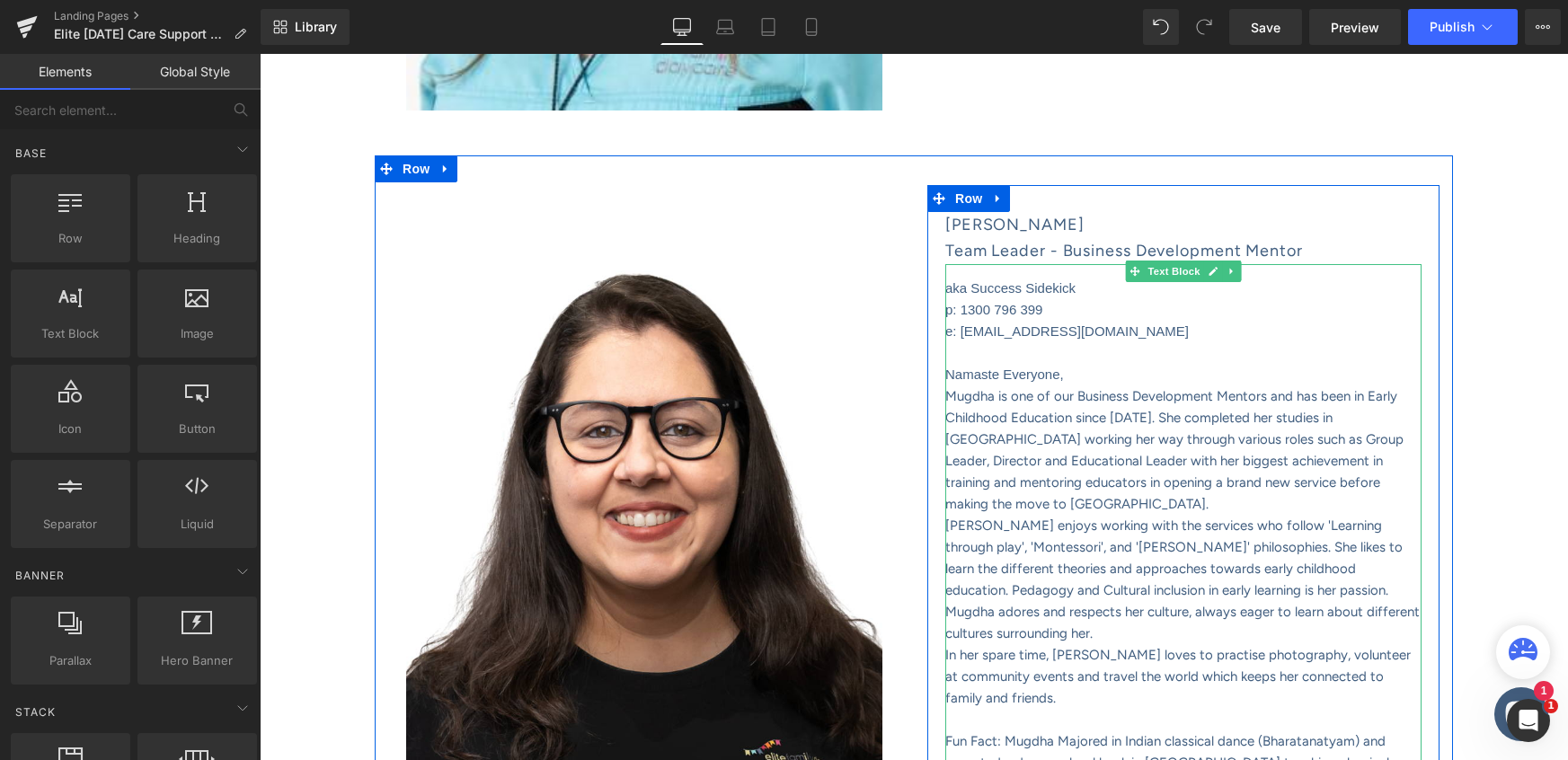
scroll to position [4190, 0]
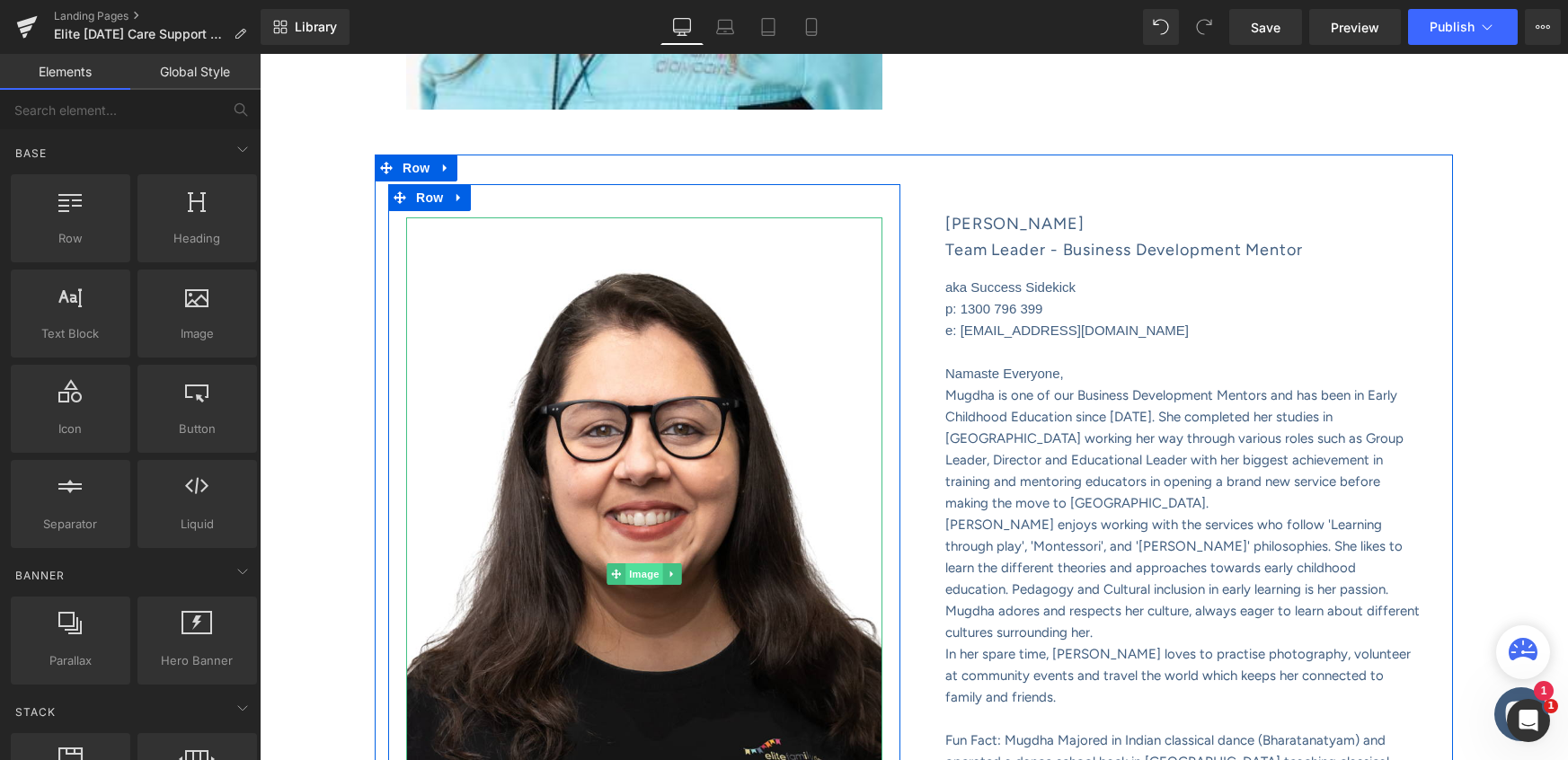
click at [648, 567] on span "Image" at bounding box center [645, 574] width 38 height 22
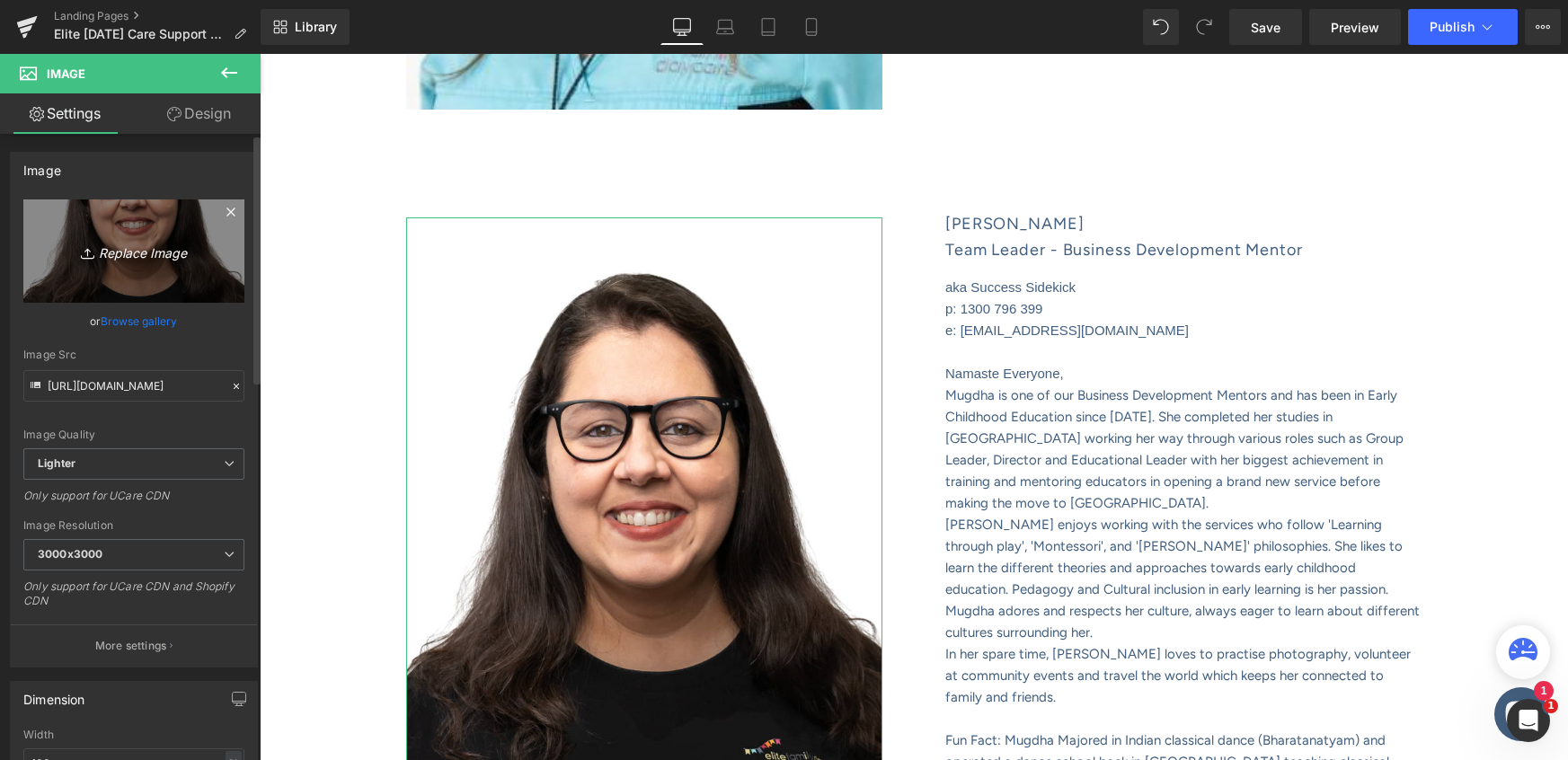
click at [140, 246] on icon "Replace Image" at bounding box center [134, 251] width 144 height 23
type input "C:\fakepath\WebsiteShowcase_TEMPLATE (30).png"
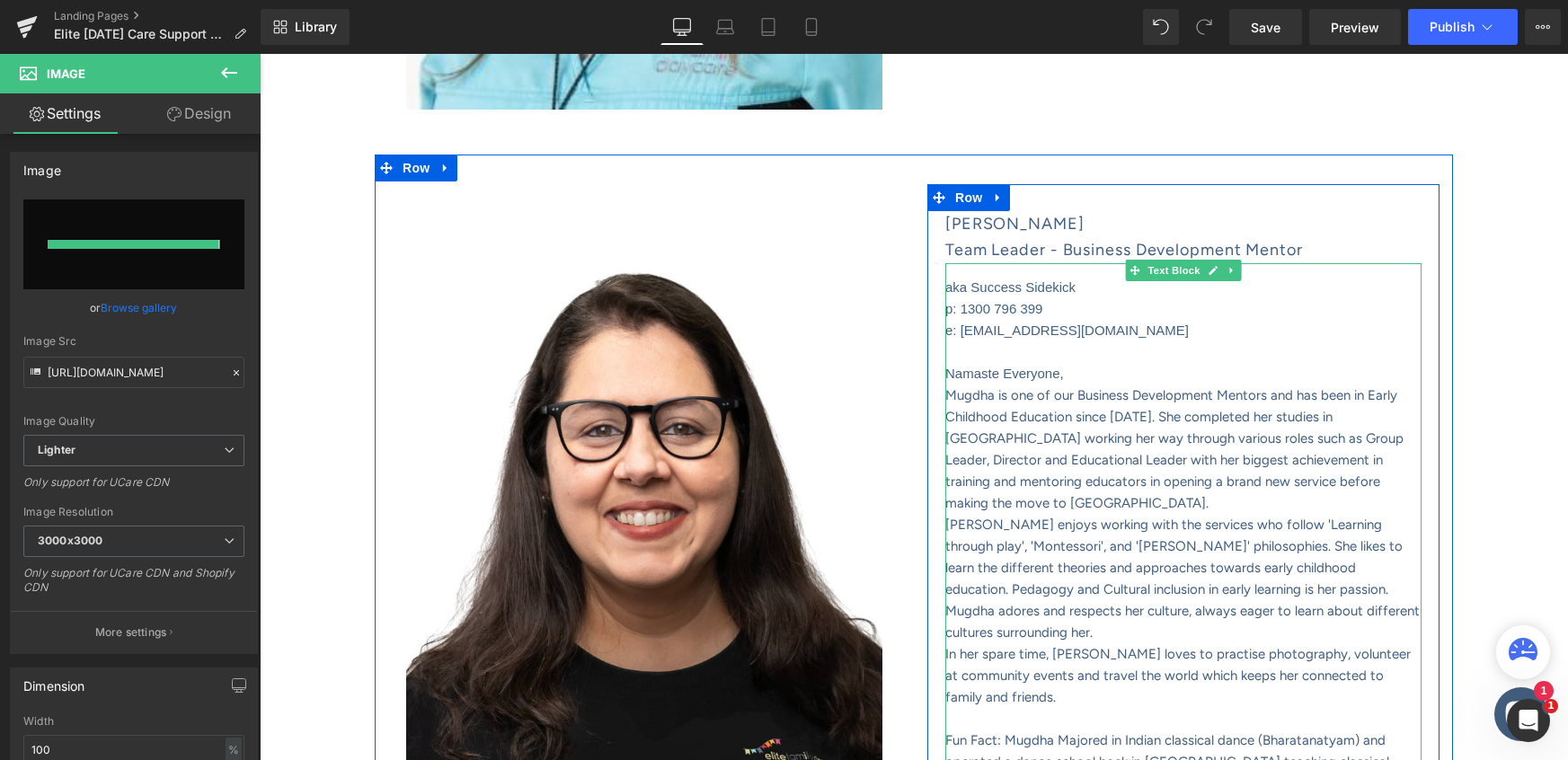
type input "https://ucarecdn.com/6532f041-a213-42d9-98b4-251db8919571/-/format/auto/-/previ…"
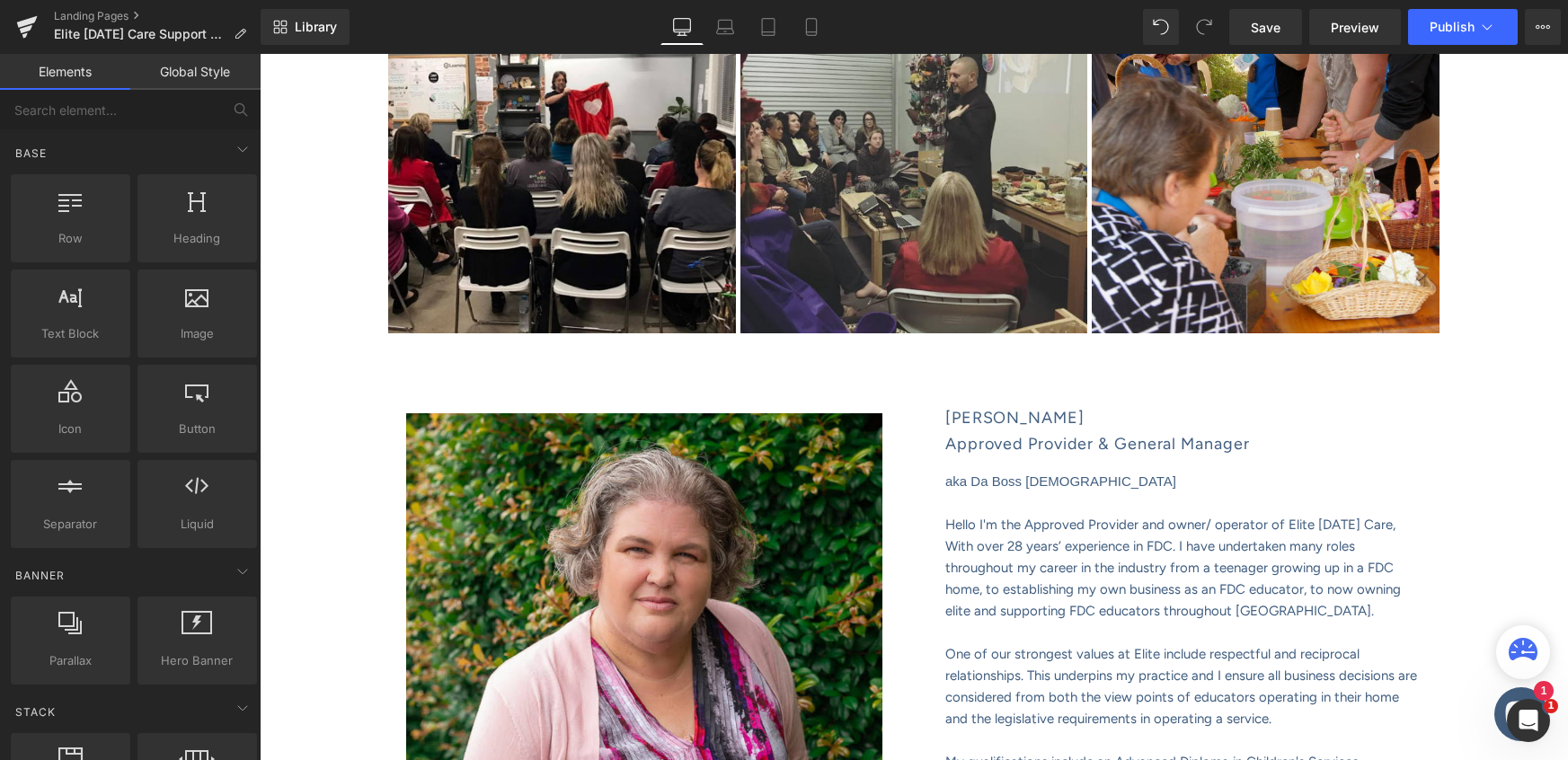
scroll to position [493, 0]
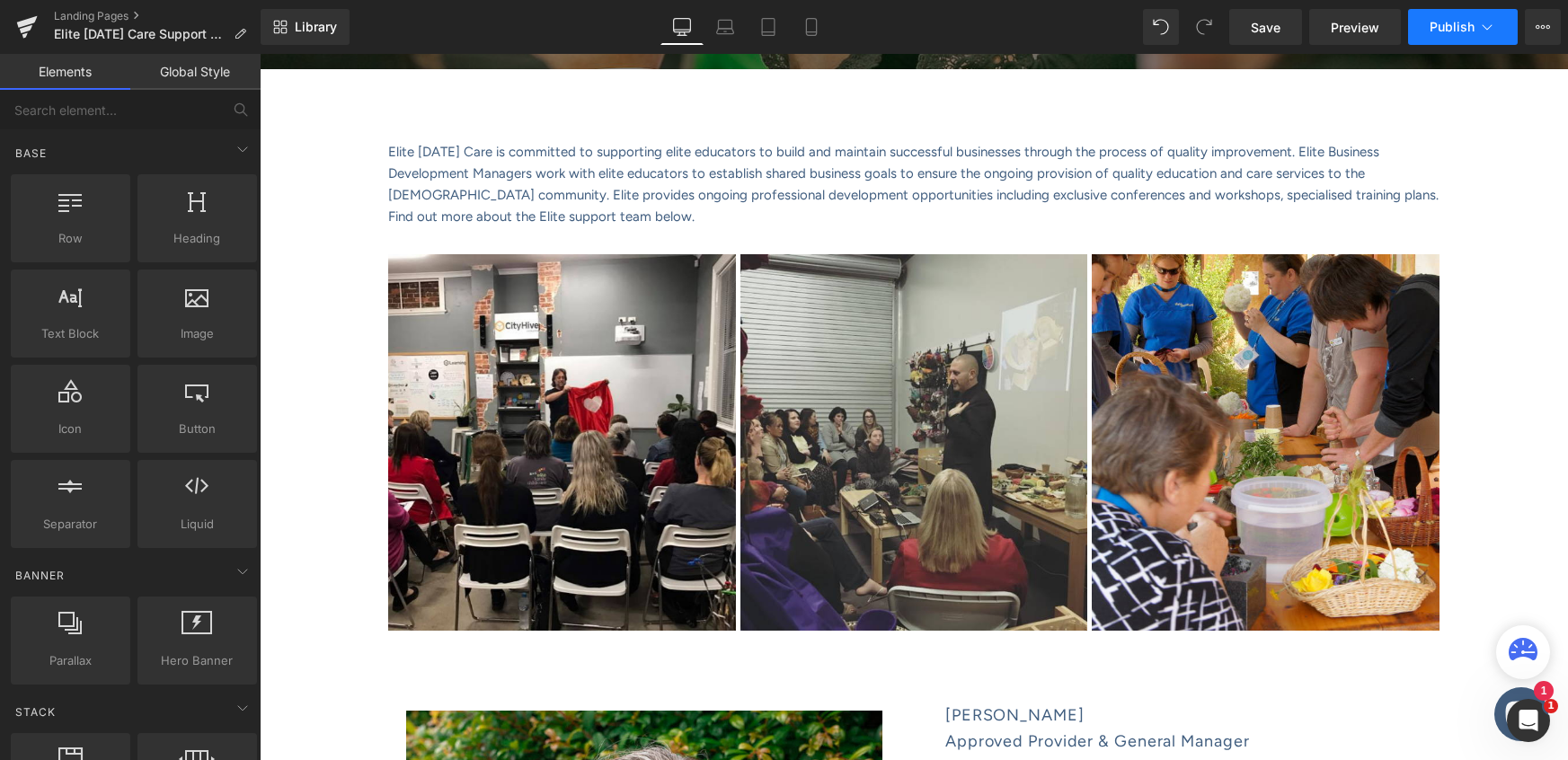
click at [1460, 27] on span "Publish" at bounding box center [1452, 26] width 45 height 14
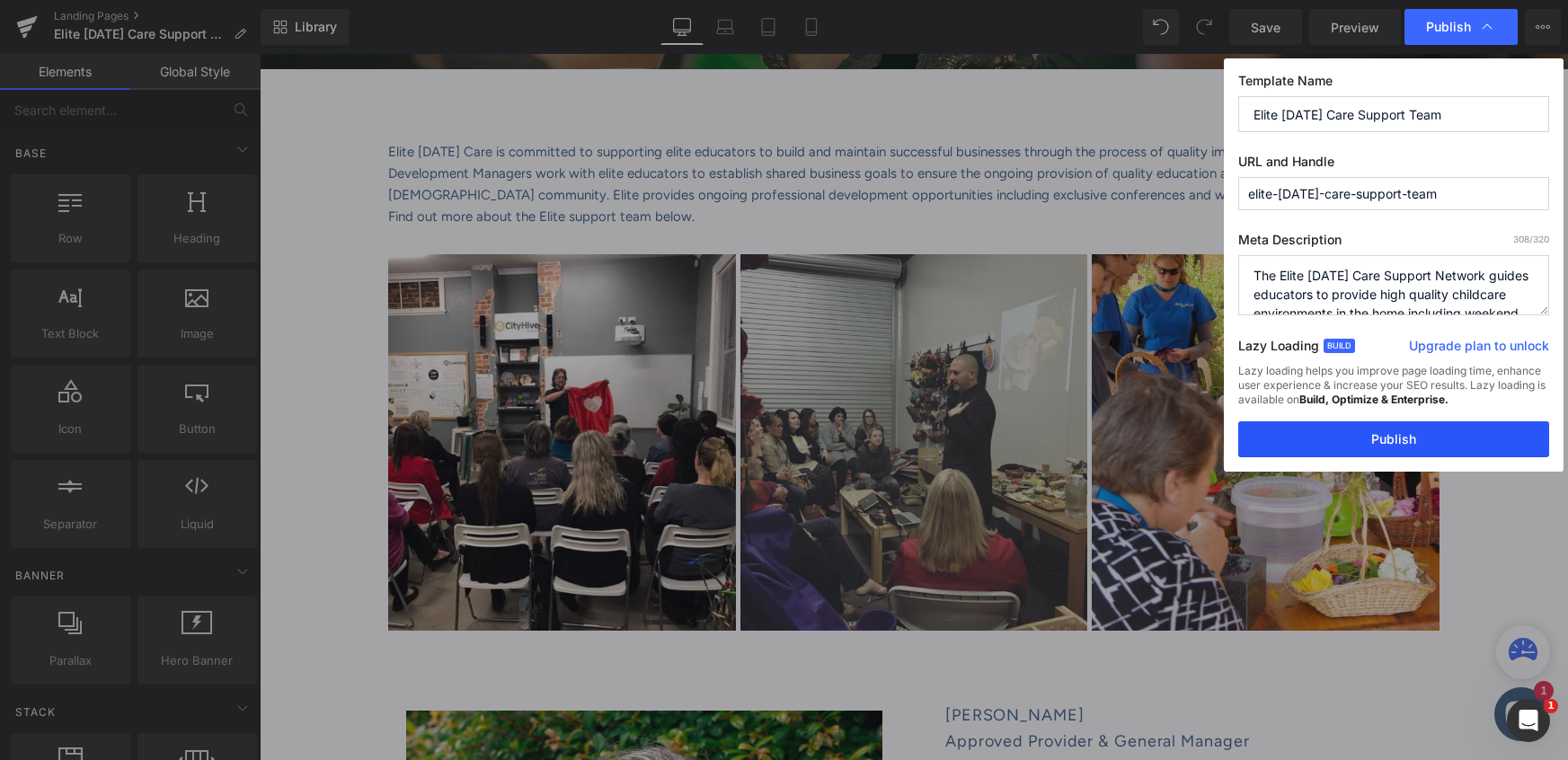
click at [1392, 437] on button "Publish" at bounding box center [1394, 439] width 311 height 36
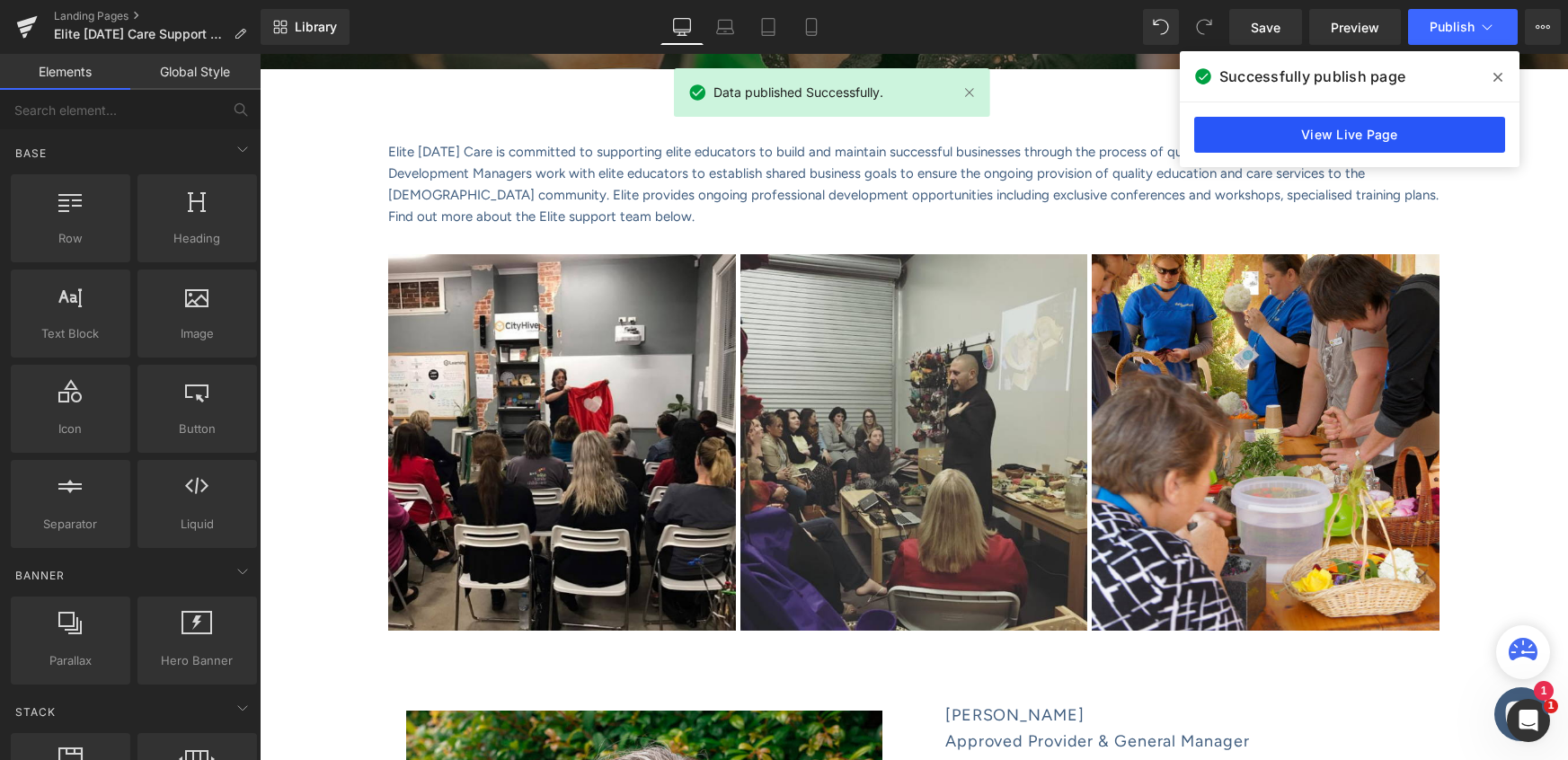
click at [1376, 133] on link "View Live Page" at bounding box center [1350, 135] width 311 height 36
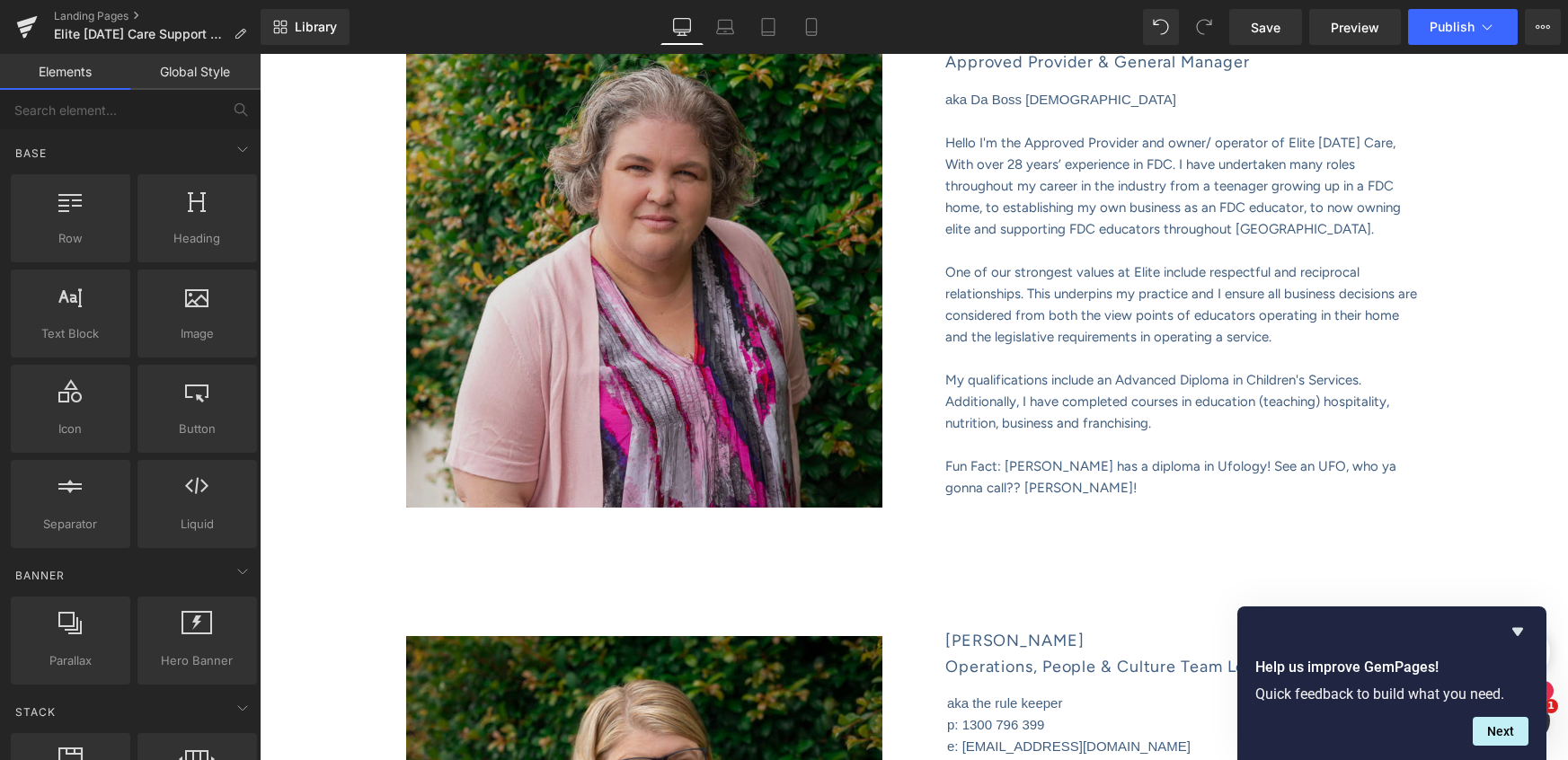
scroll to position [1164, 0]
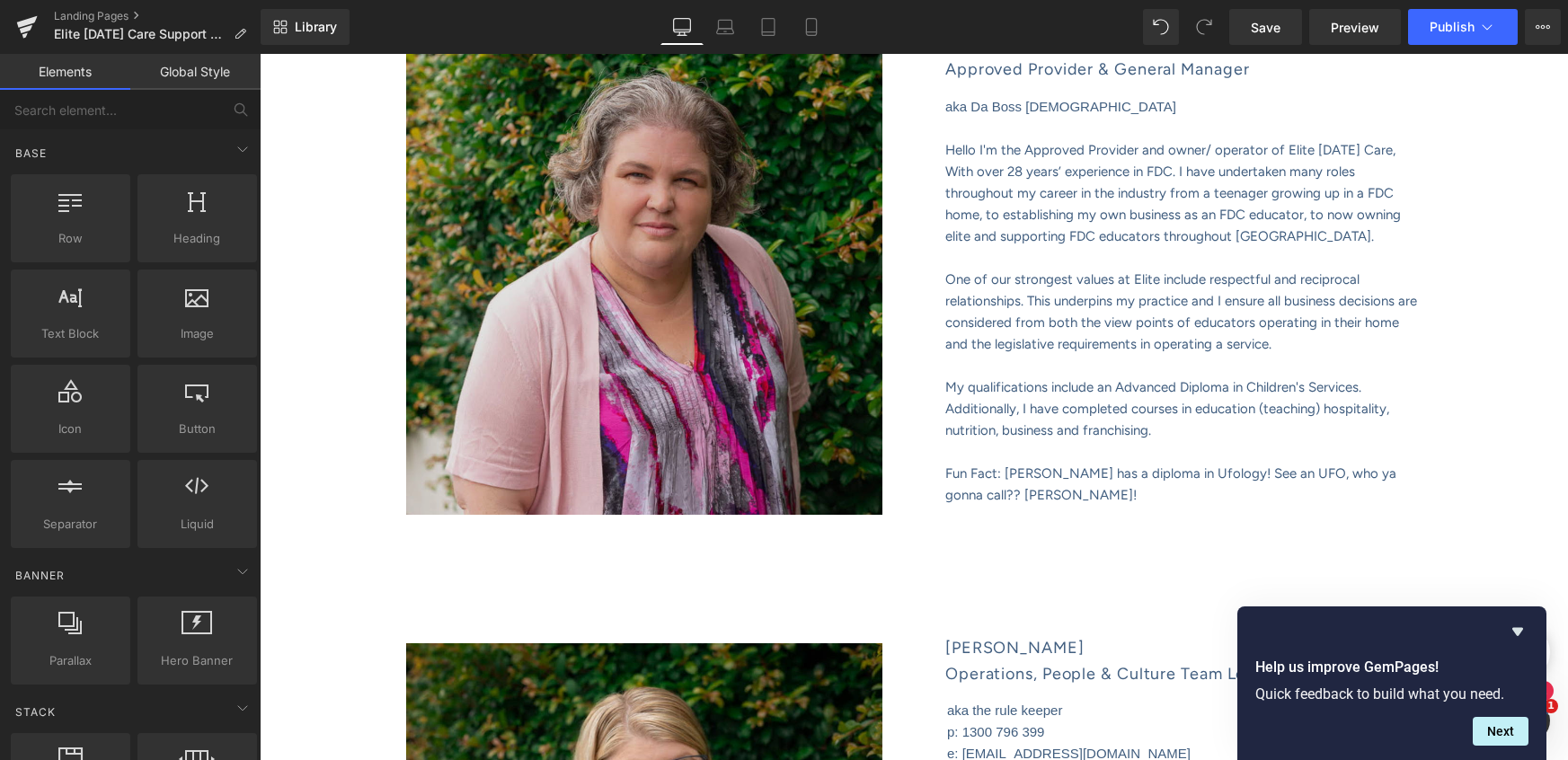
click at [645, 308] on div "Image" at bounding box center [644, 276] width 476 height 476
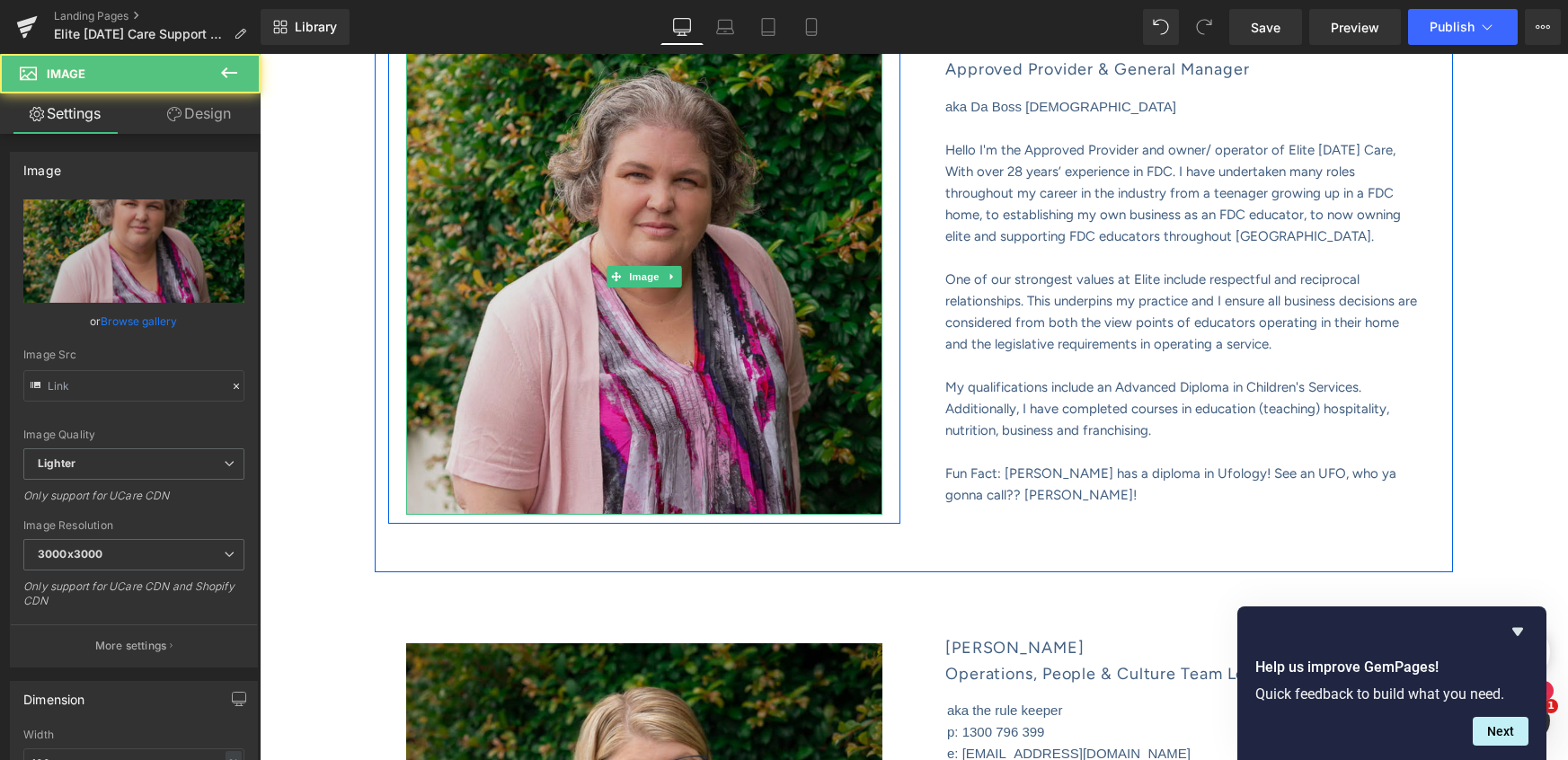
type input "https://ucarecdn.com/a15057df-0a4c-46c4-9700-6619e241a995/-/format/auto/-/previ…"
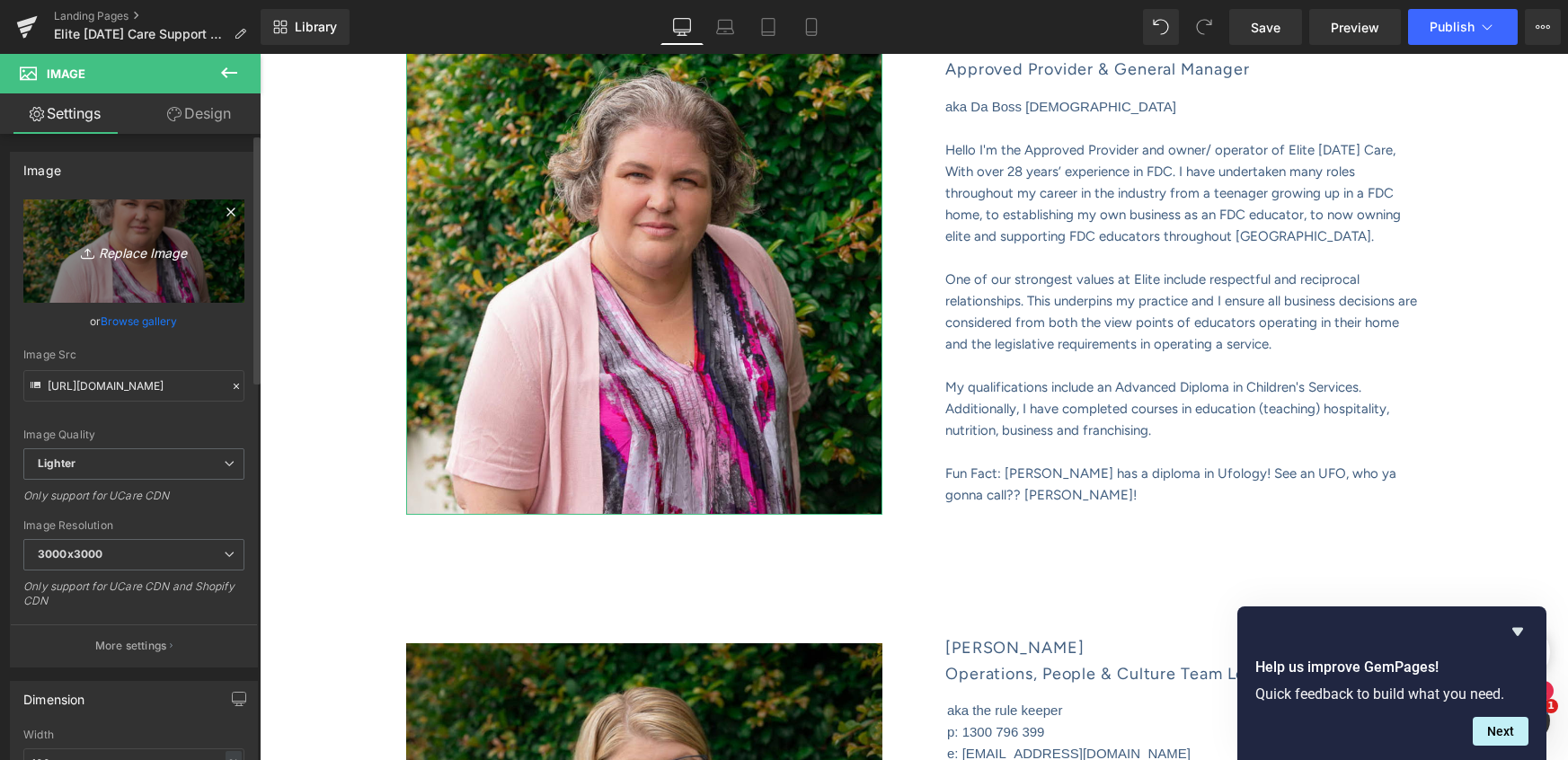
click at [133, 254] on icon "Replace Image" at bounding box center [134, 251] width 144 height 23
type input "C:\fakepath\WebsiteShowcase_TEMPLATE (32).png"
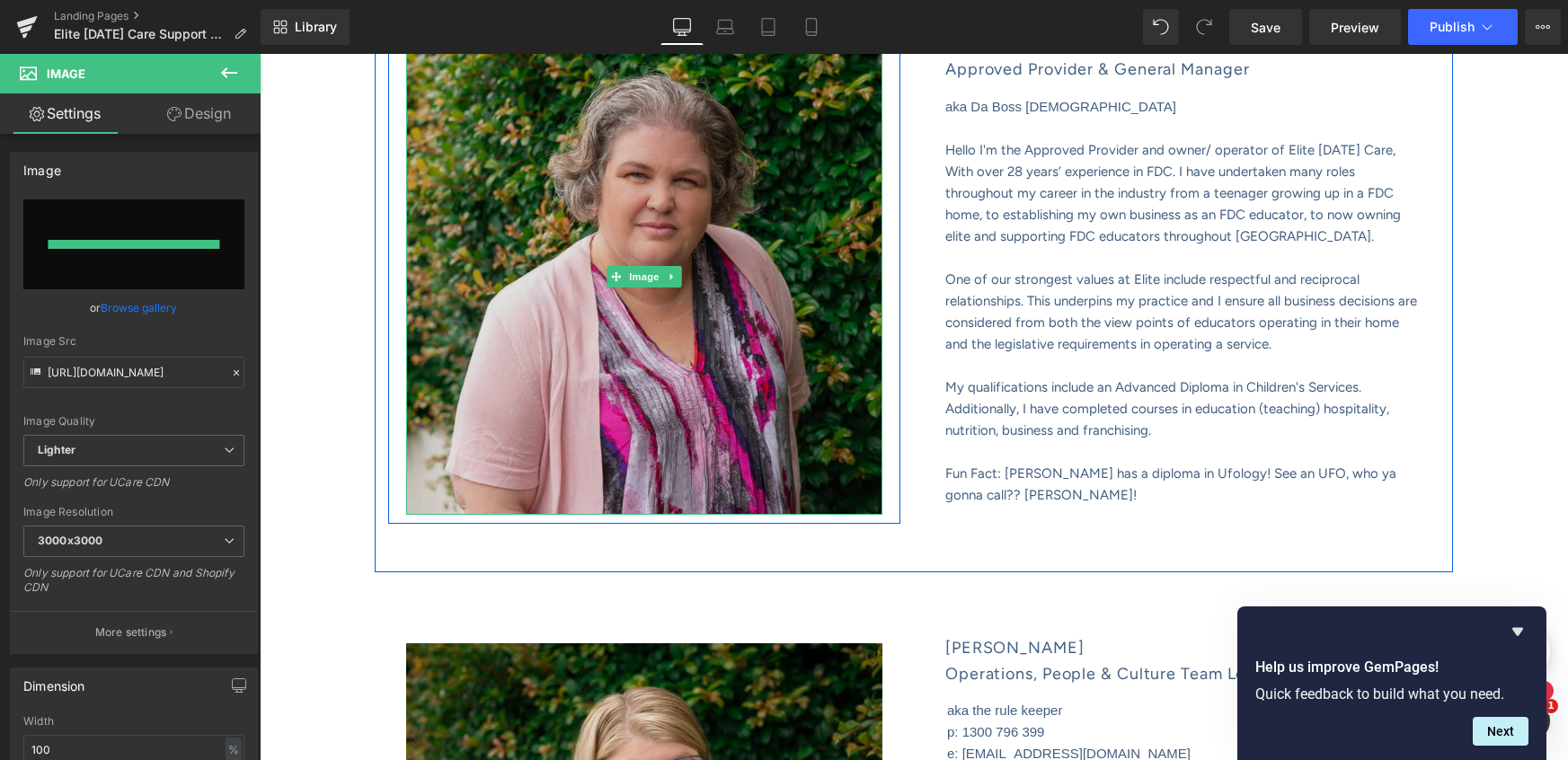
type input "https://ucarecdn.com/f4ec9075-20bb-4303-a70d-6b94822093ff/-/format/auto/-/previ…"
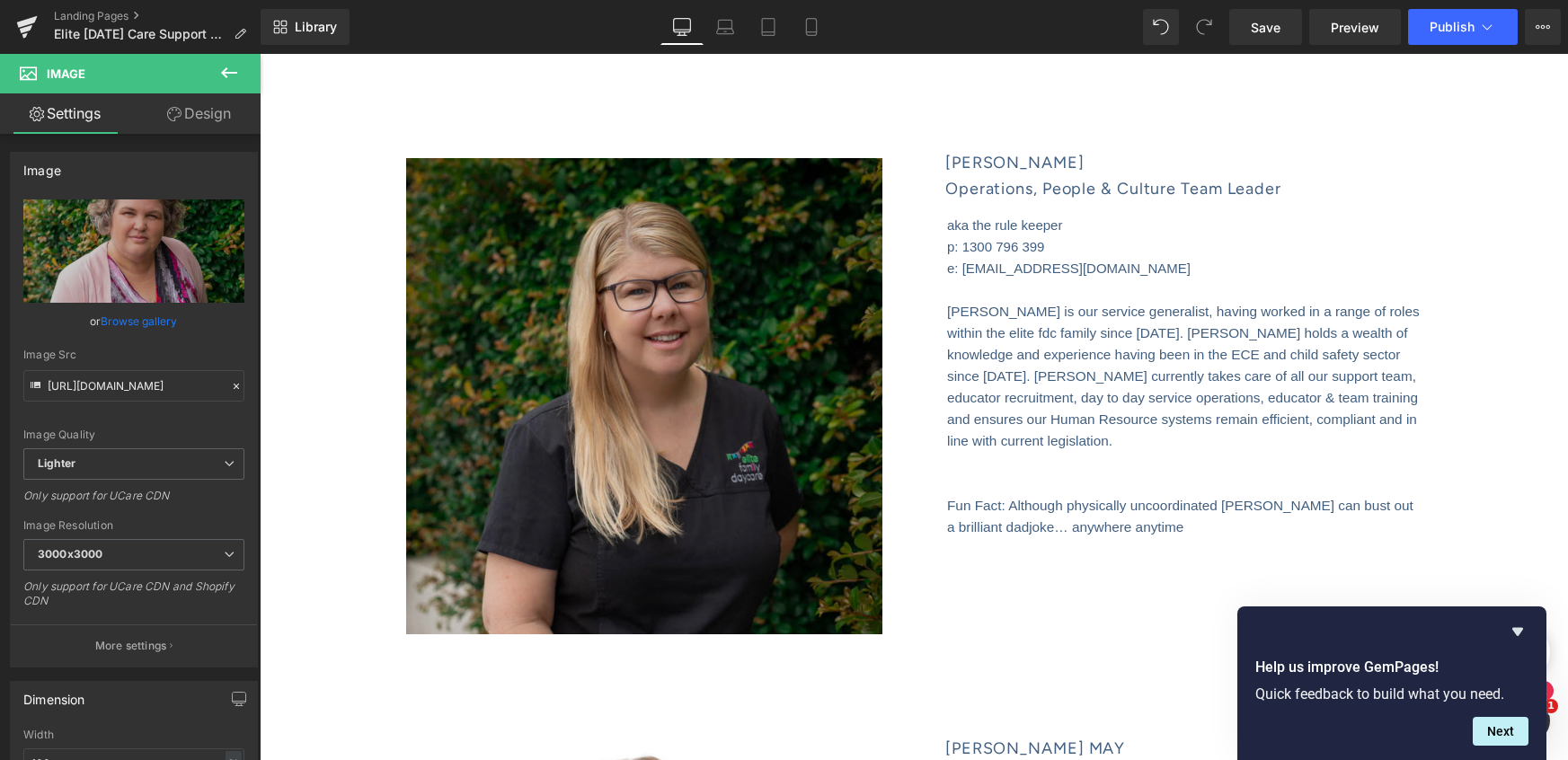
scroll to position [1674, 0]
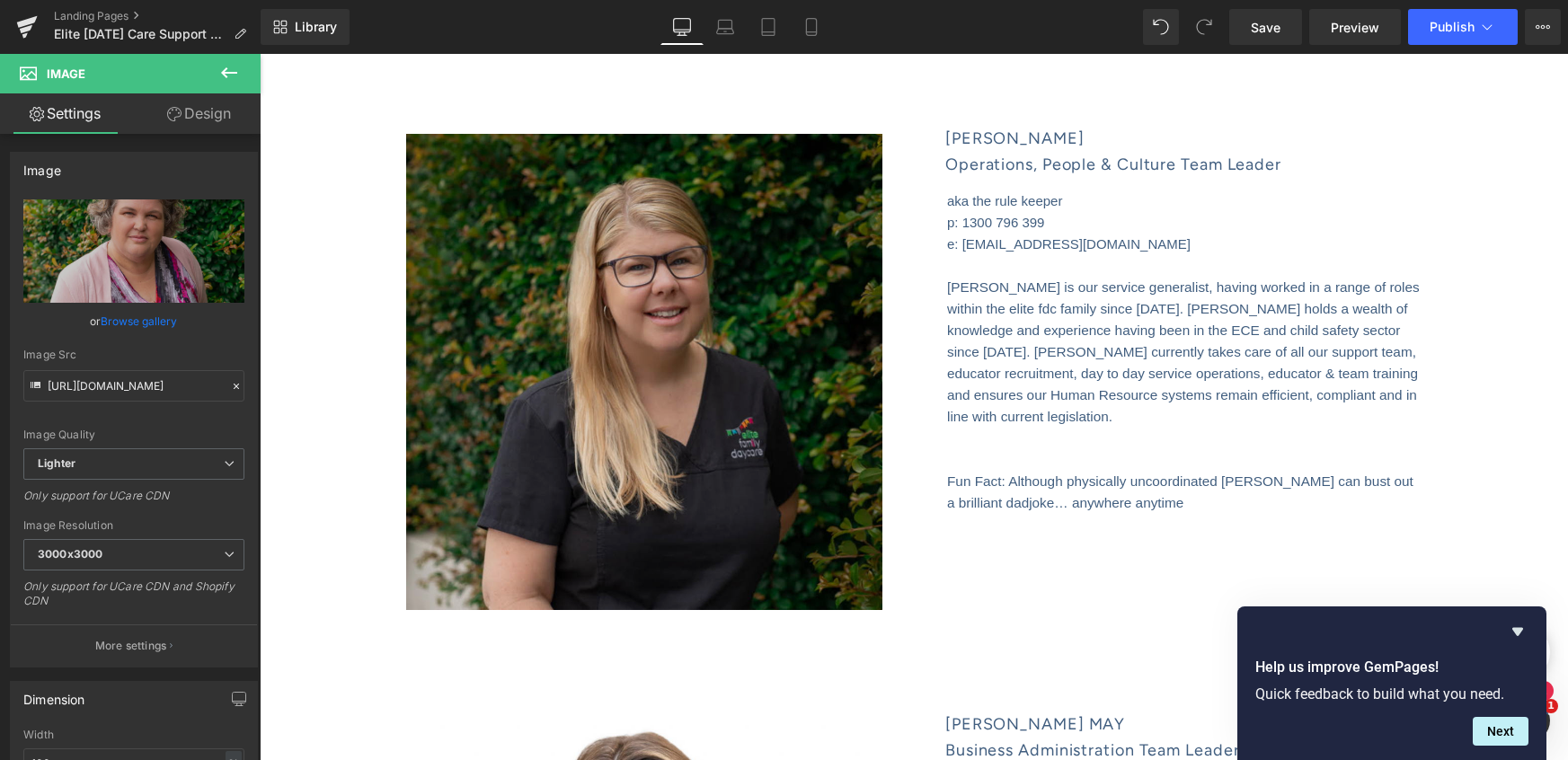
click at [627, 400] on div "Image" at bounding box center [644, 371] width 476 height 476
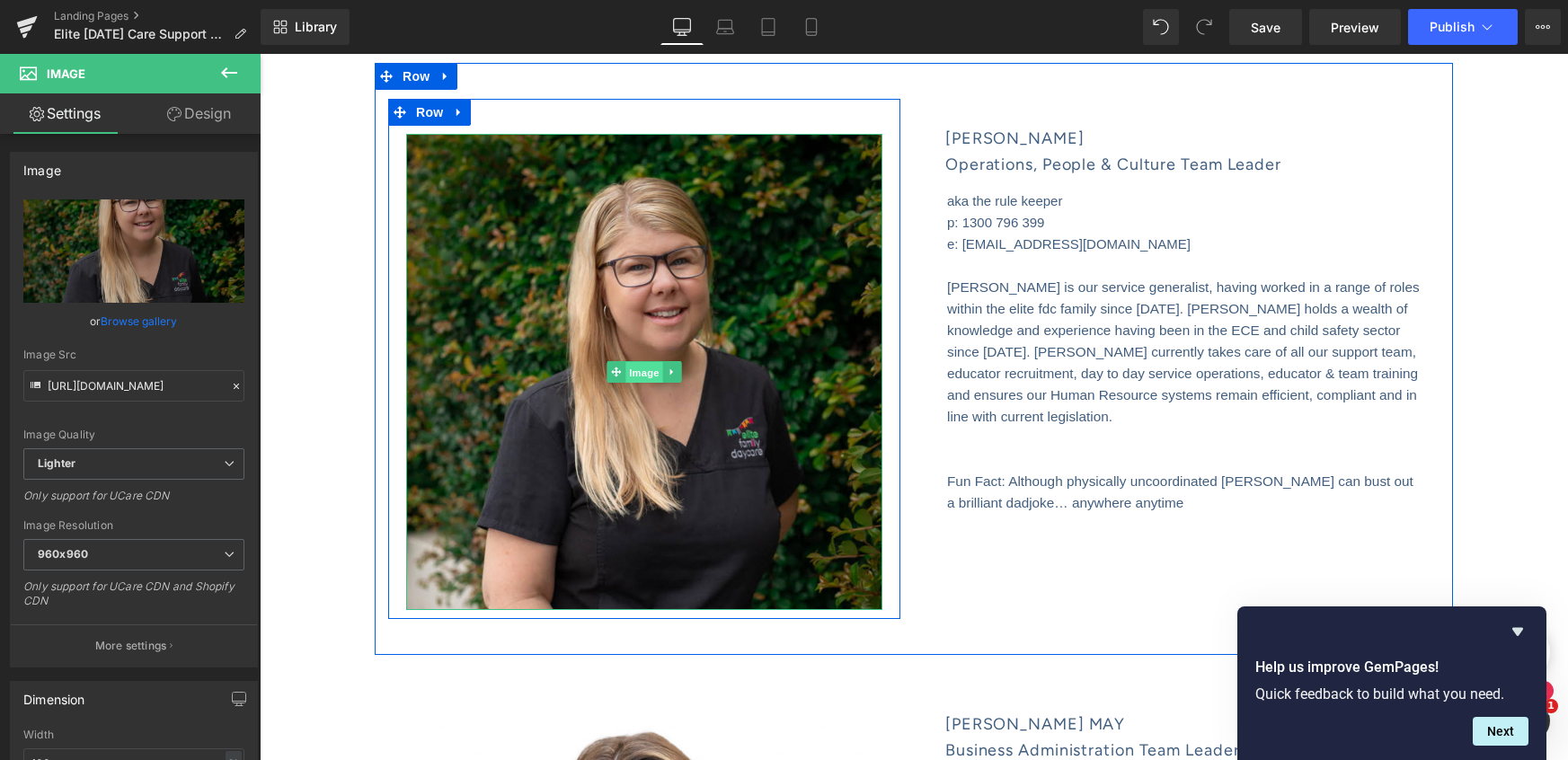
click at [642, 383] on span "Image" at bounding box center [645, 372] width 38 height 22
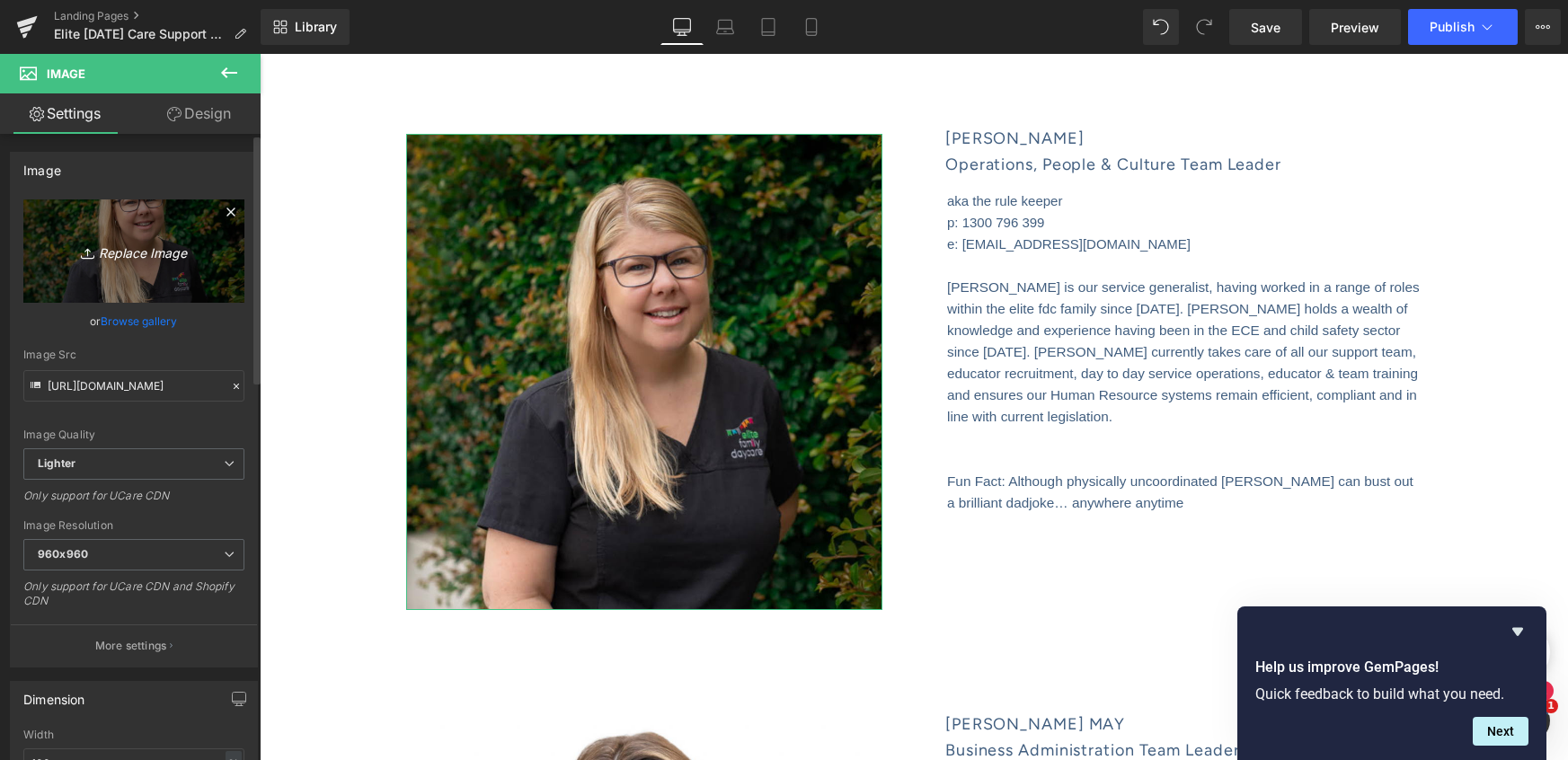
click at [118, 256] on icon "Replace Image" at bounding box center [134, 251] width 144 height 23
type input "C:\fakepath\WebsiteShowcase_TEMPLATE (31).png"
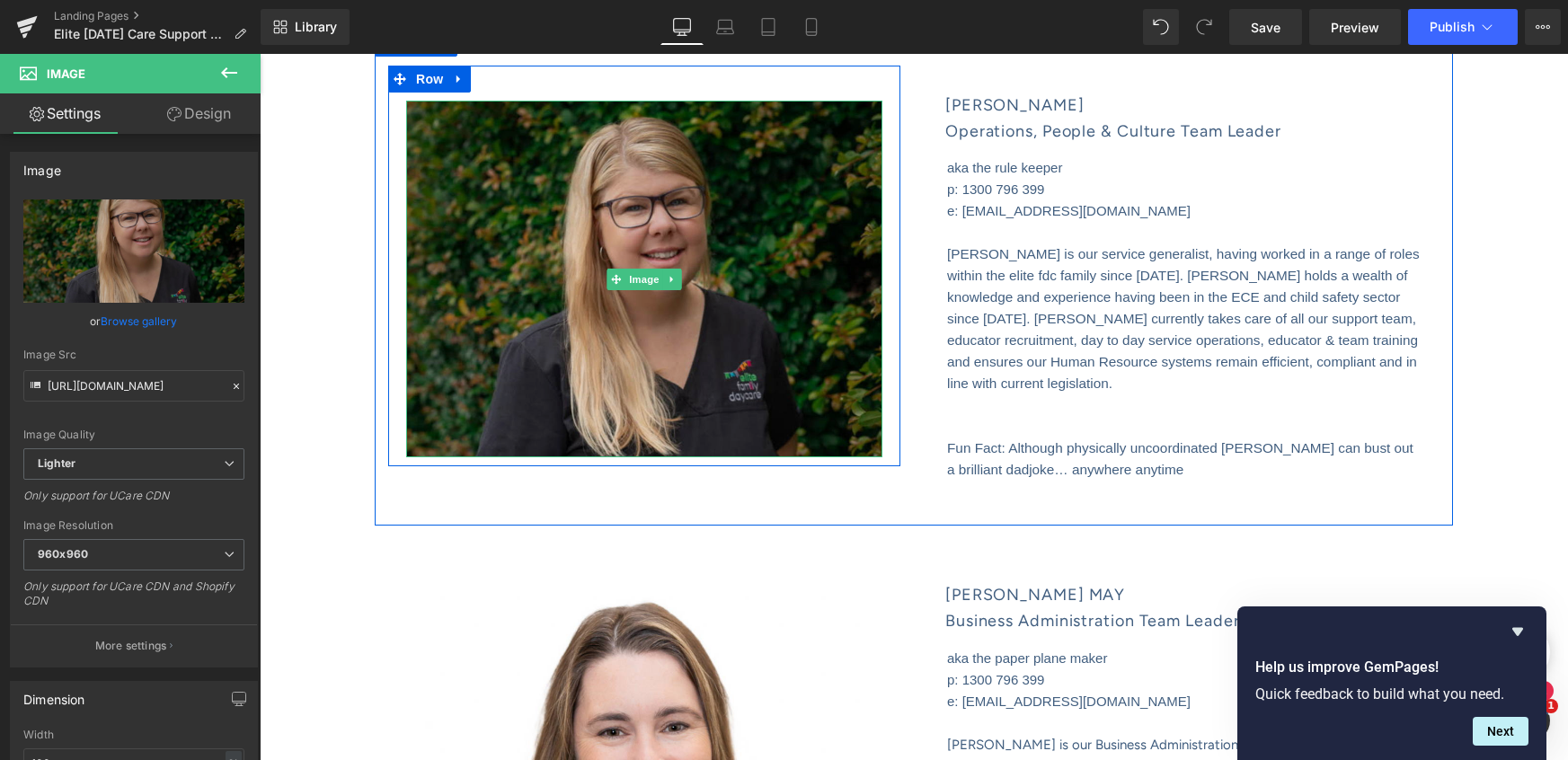
type input "https://ucarecdn.com/c0acab7a-7150-46e7-8a74-467acfaf1e22/-/format/auto/-/previ…"
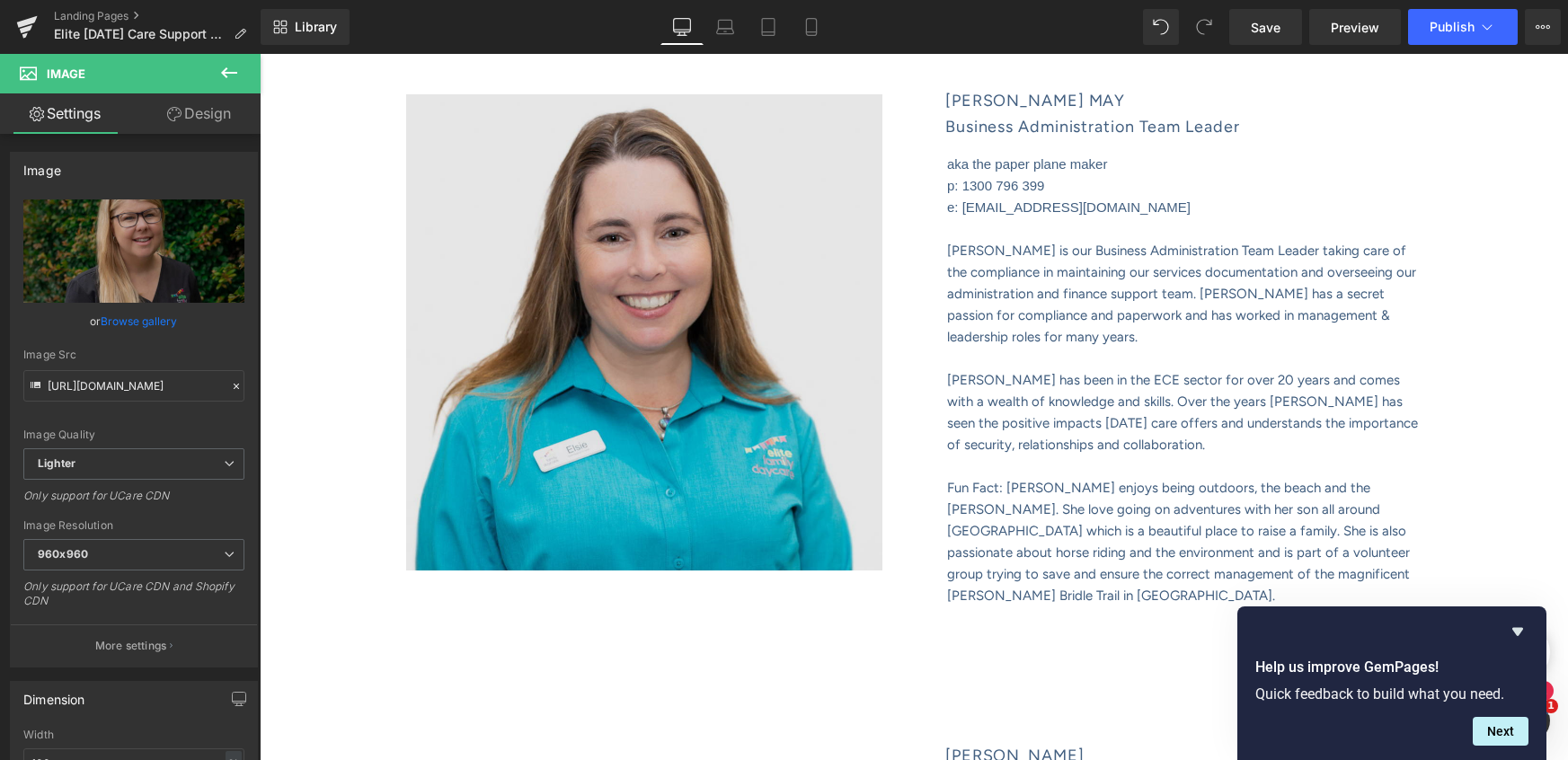
scroll to position [2203, 0]
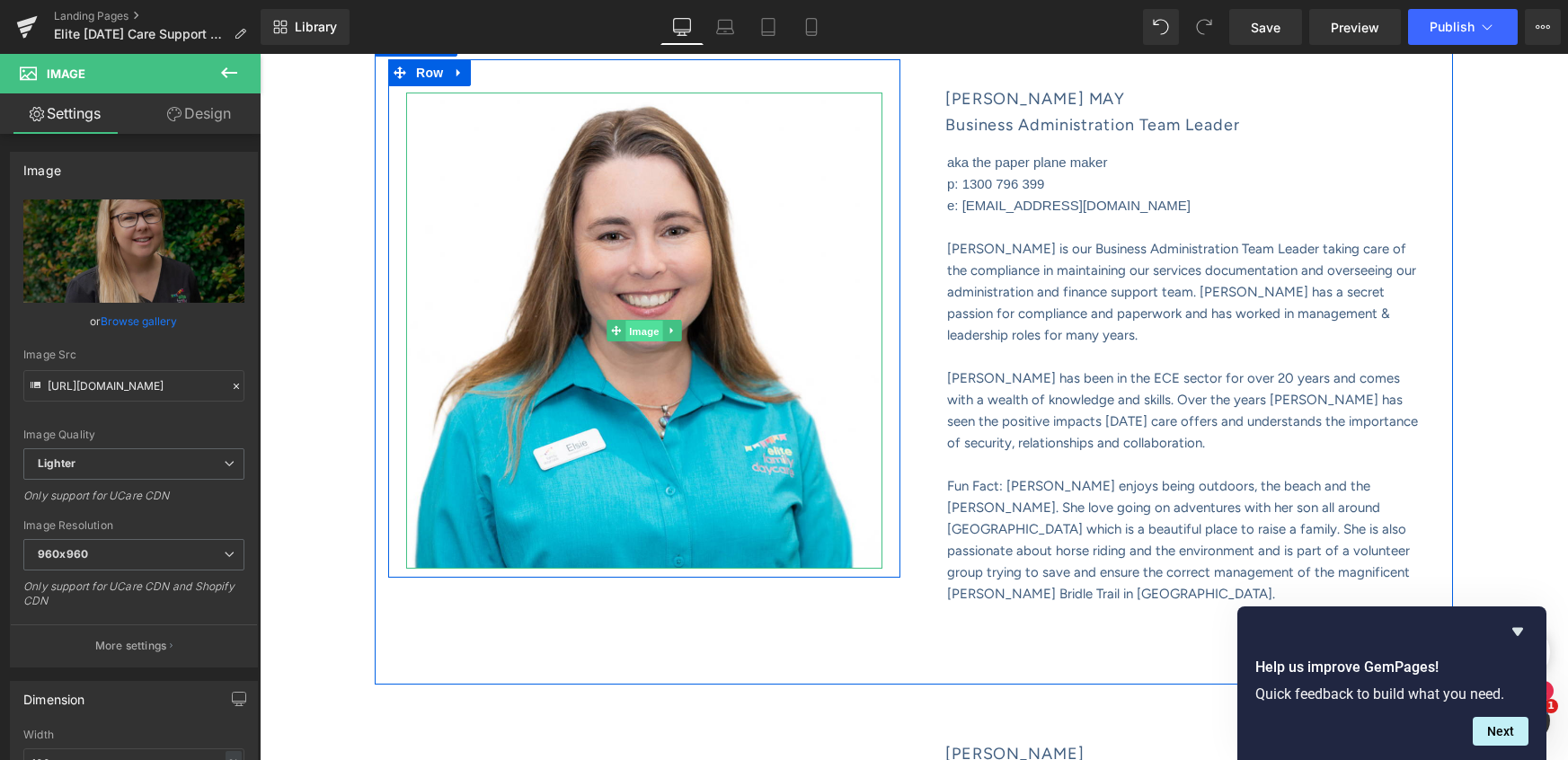
click at [644, 342] on span "Image" at bounding box center [645, 331] width 38 height 22
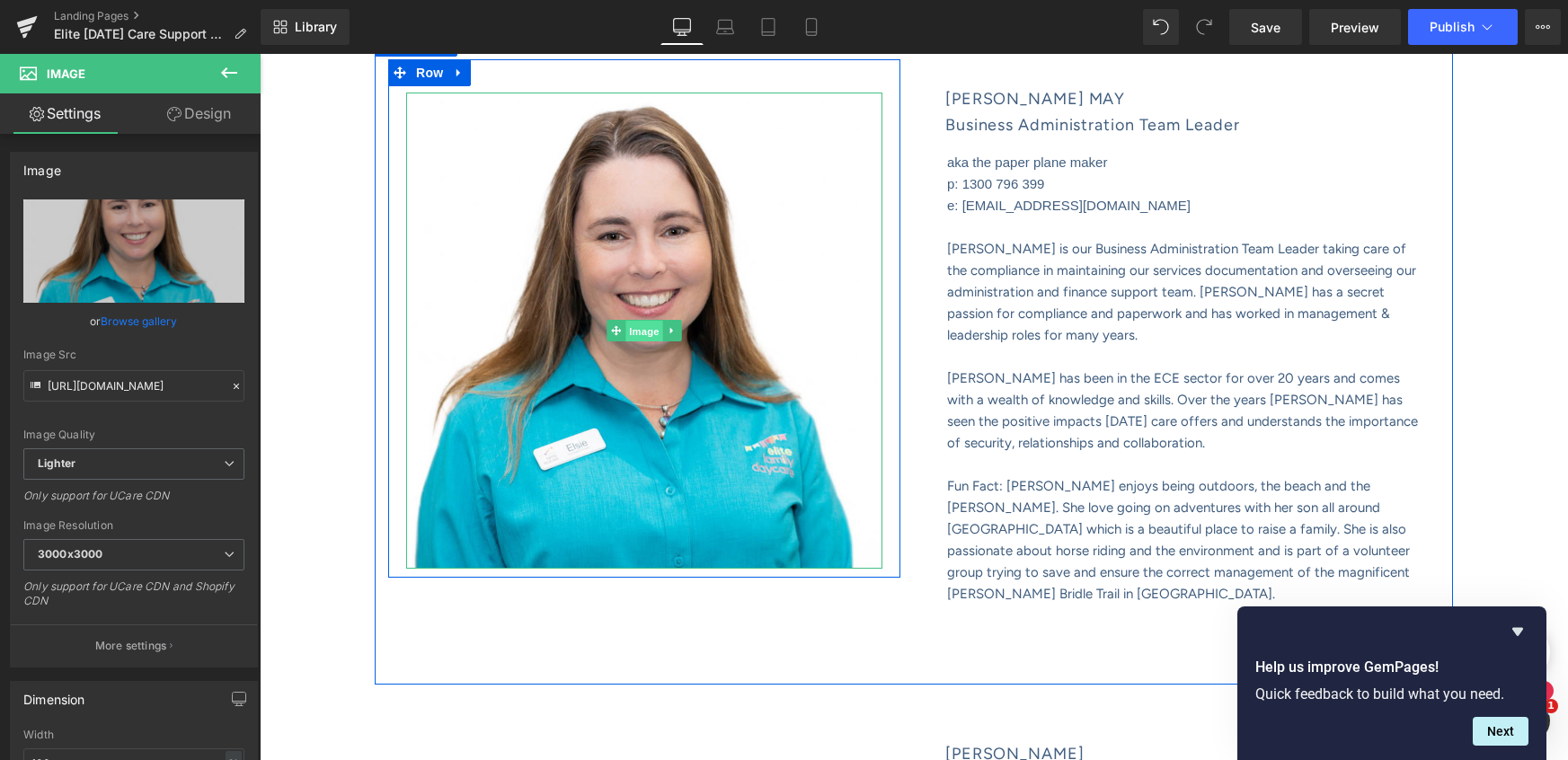
click at [636, 342] on span "Image" at bounding box center [645, 331] width 38 height 22
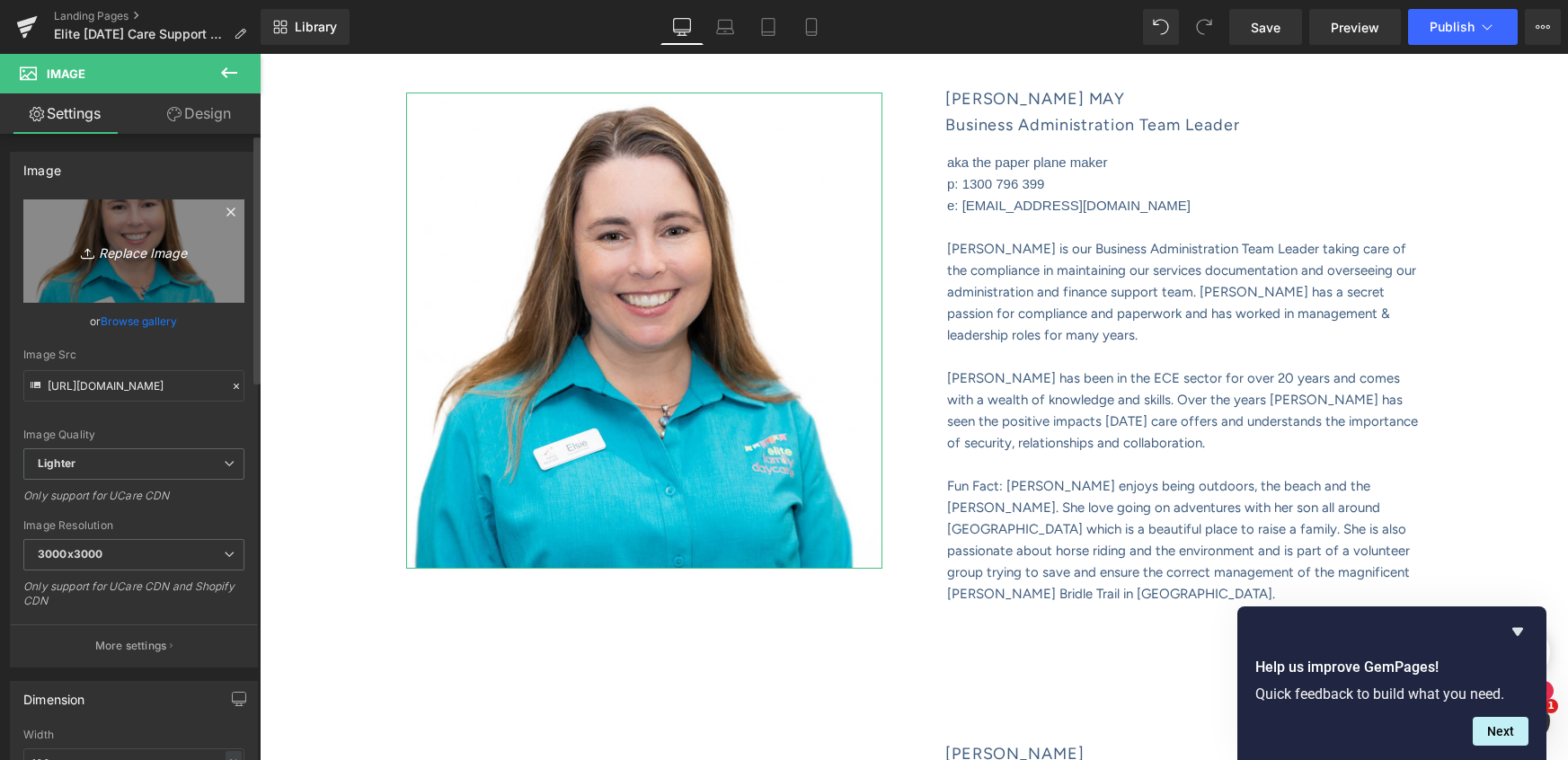
click at [126, 252] on icon "Replace Image" at bounding box center [134, 251] width 144 height 23
type input "C:\fakepath\WebsiteShowcase_TEMPLATE (33).png"
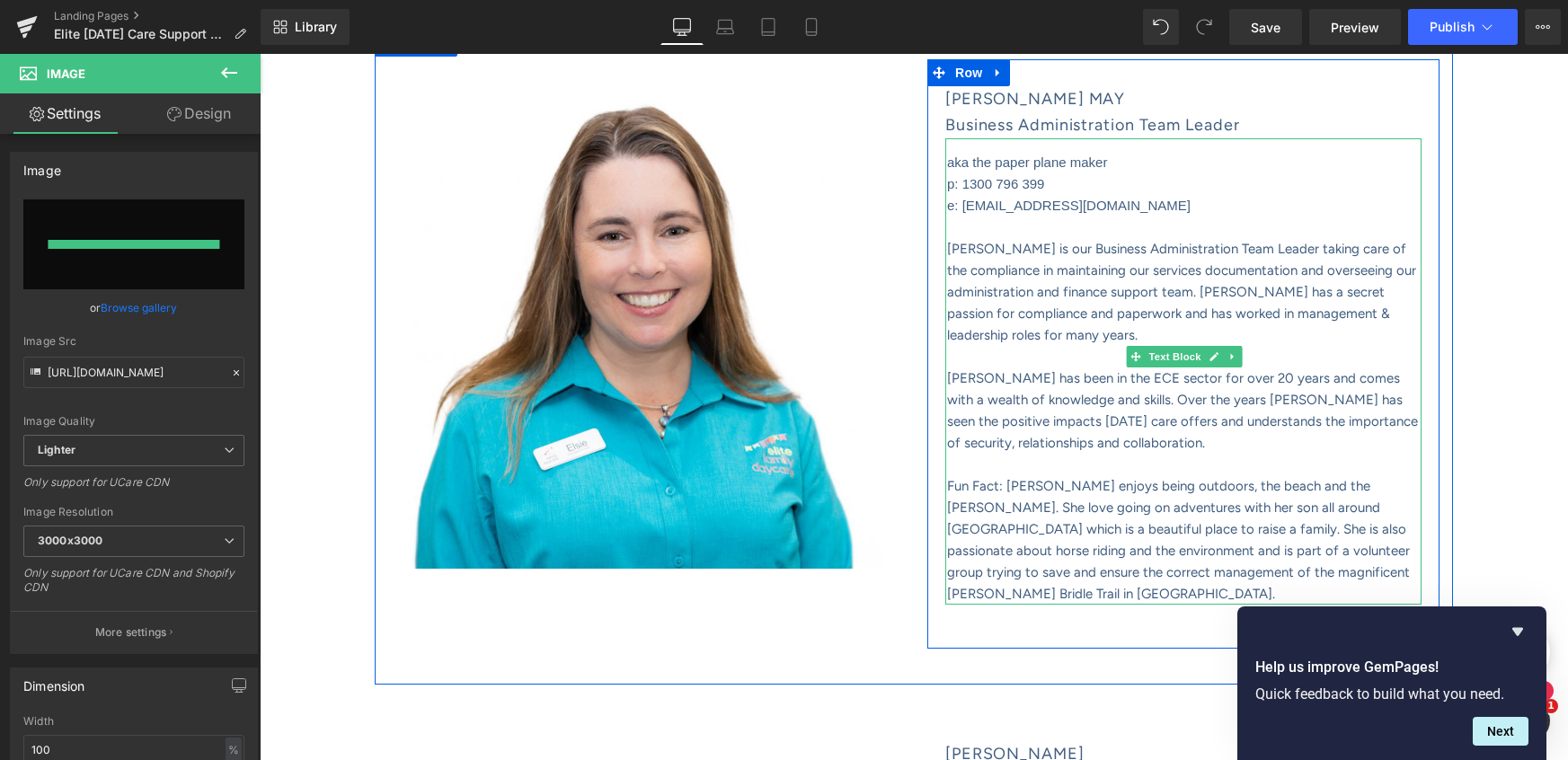
type input "https://ucarecdn.com/f2e3471d-3d68-4bcb-89d7-d38bb3bfb686/-/format/auto/-/previ…"
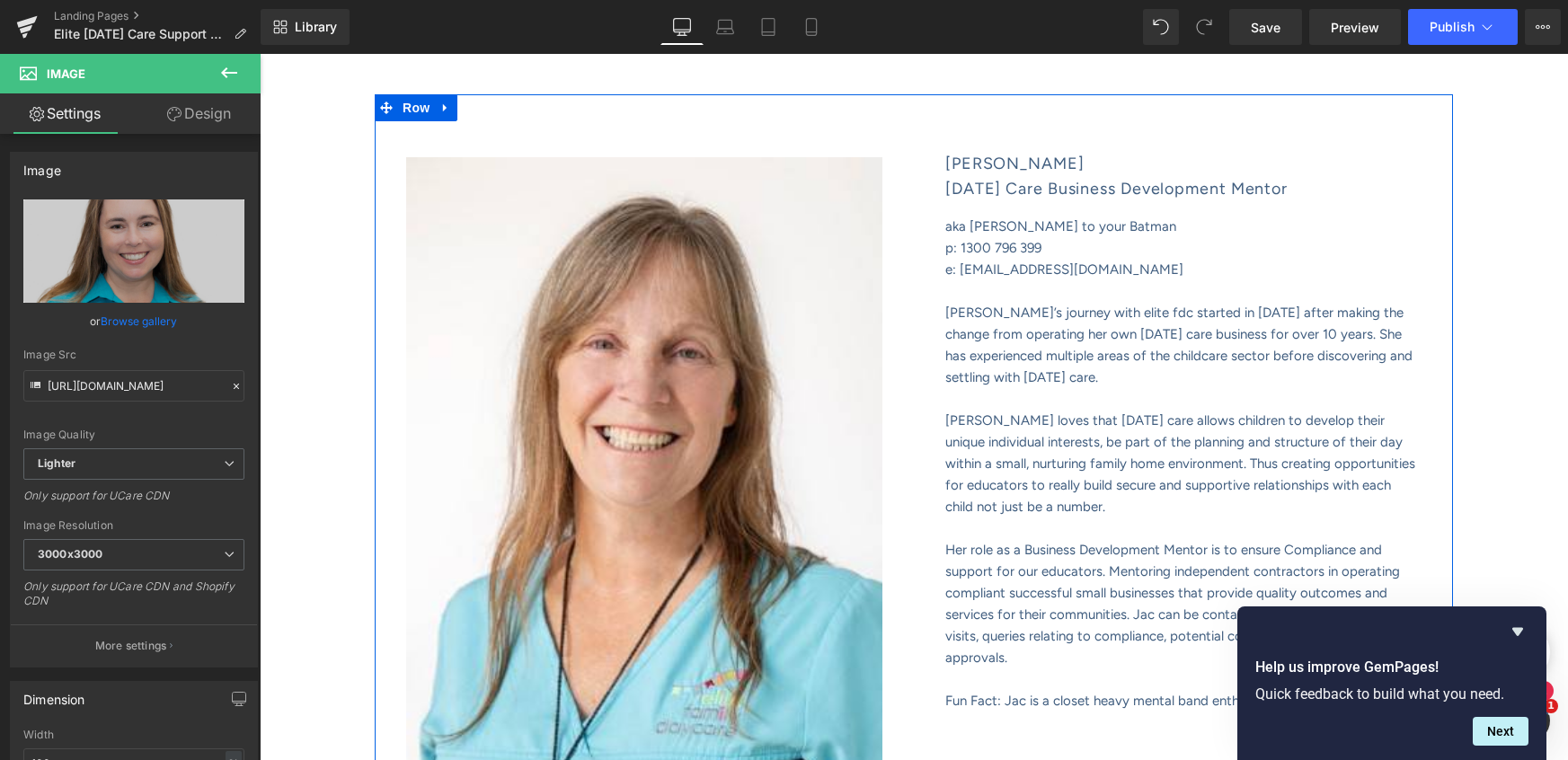
scroll to position [3433, 0]
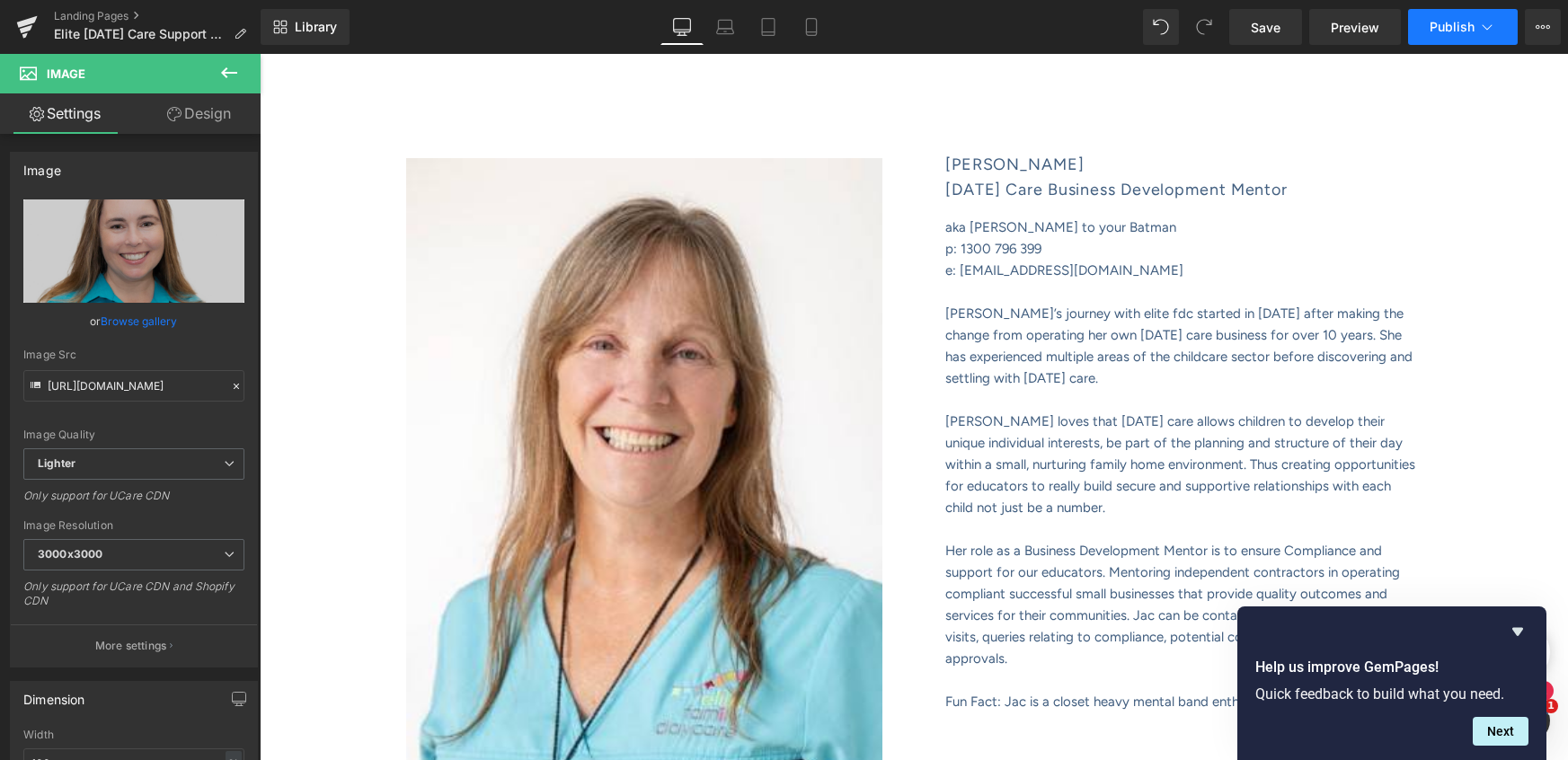
click at [1450, 28] on span "Publish" at bounding box center [1452, 26] width 45 height 14
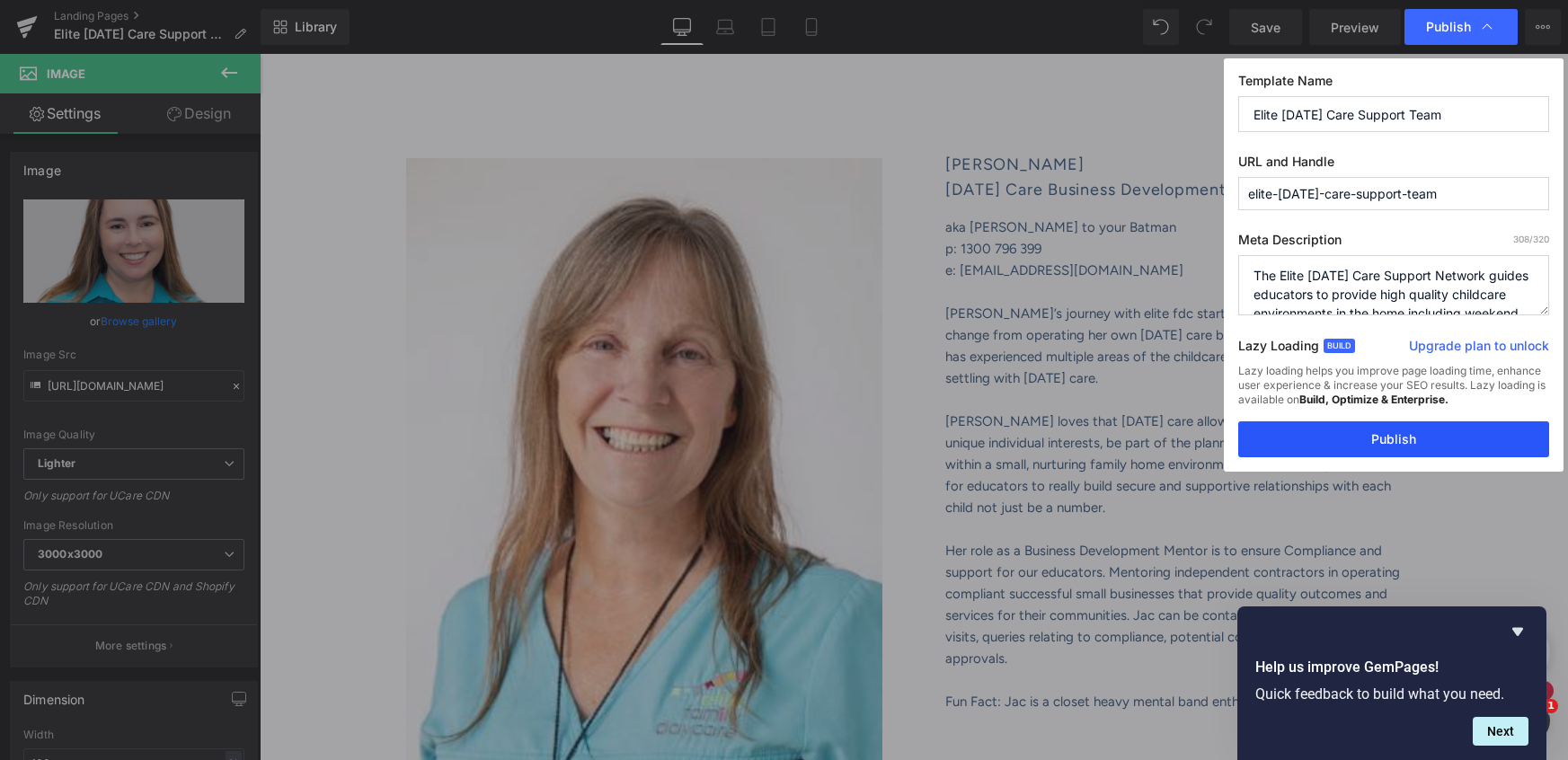
click at [1391, 441] on button "Publish" at bounding box center [1394, 439] width 311 height 36
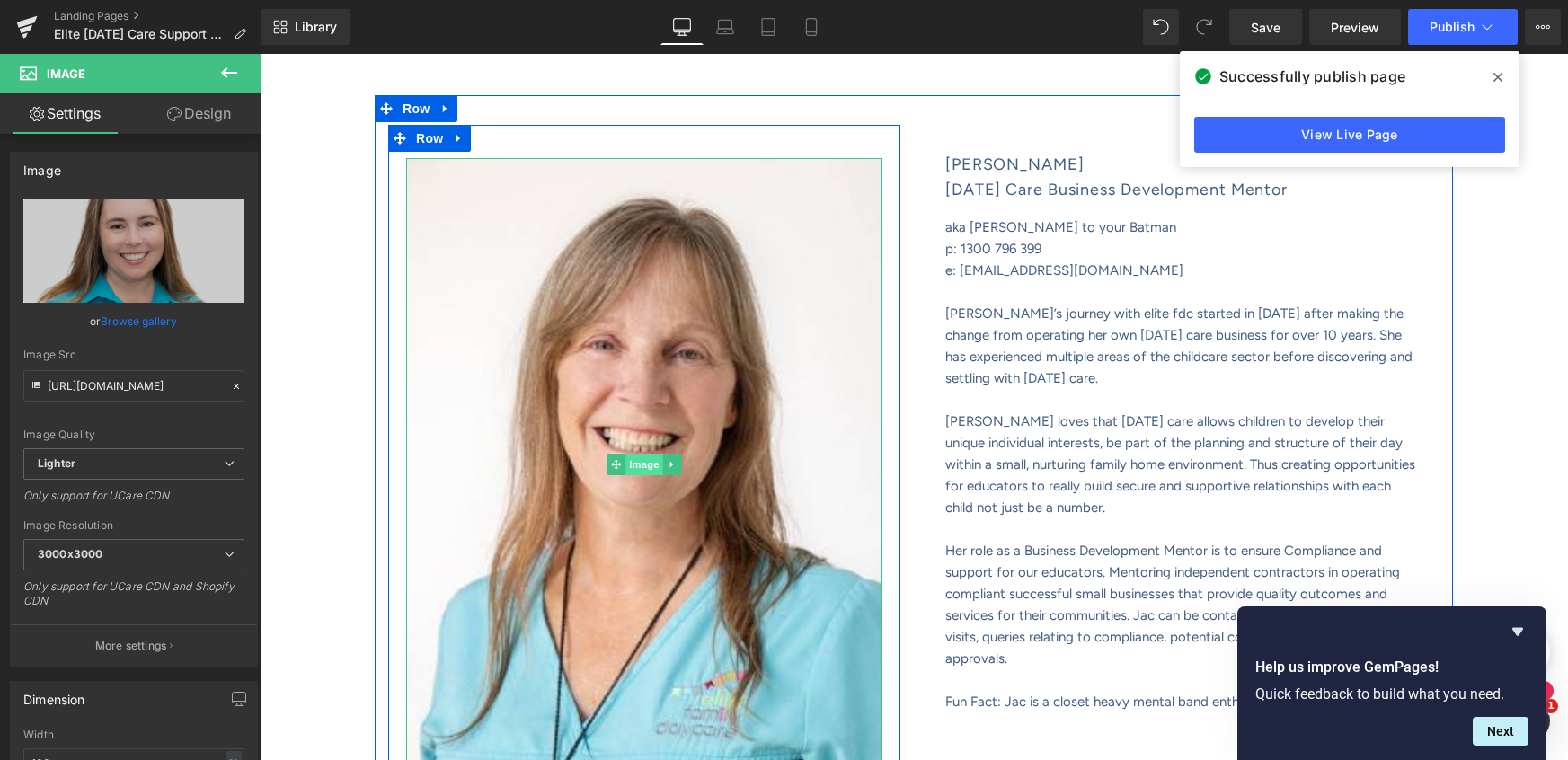
click at [645, 461] on span "Image" at bounding box center [645, 464] width 38 height 22
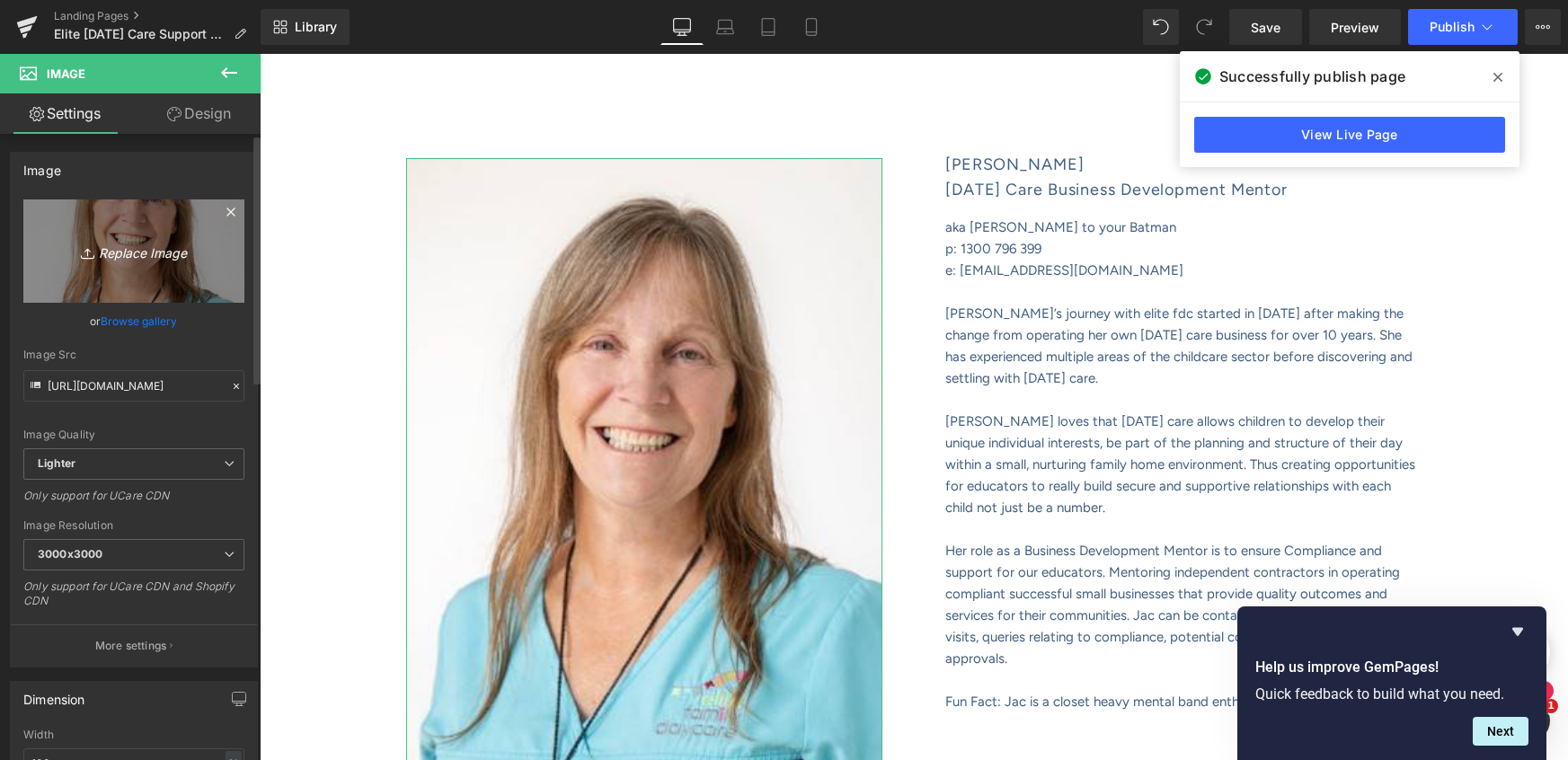
click at [115, 249] on icon "Replace Image" at bounding box center [134, 251] width 144 height 23
type input "C:\fakepath\WebsiteShowcase_TEMPLATE (34).png"
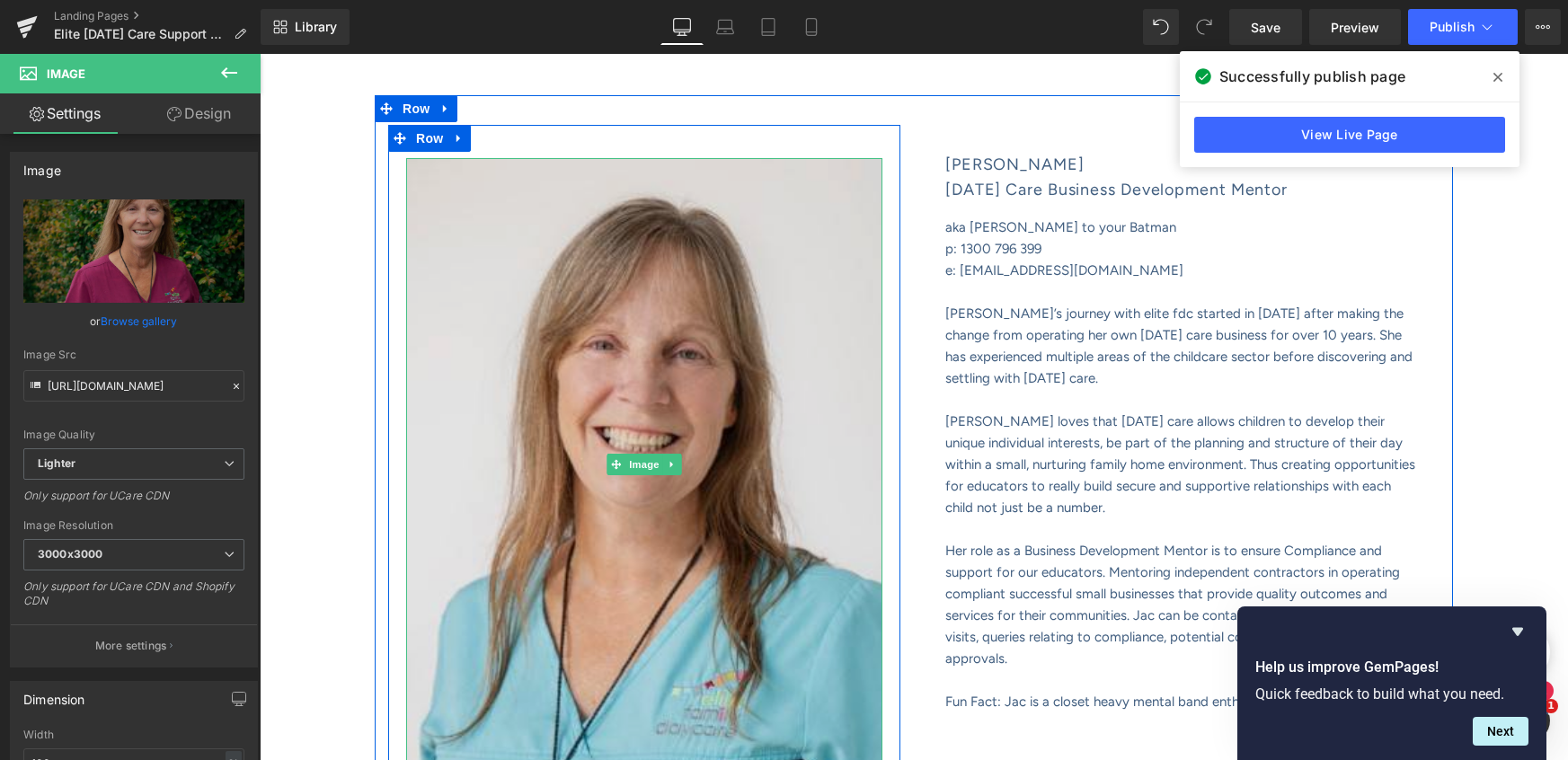
type input "https://ucarecdn.com/08a2d992-670b-4a3c-b501-6723cfd20265/-/format/auto/-/previ…"
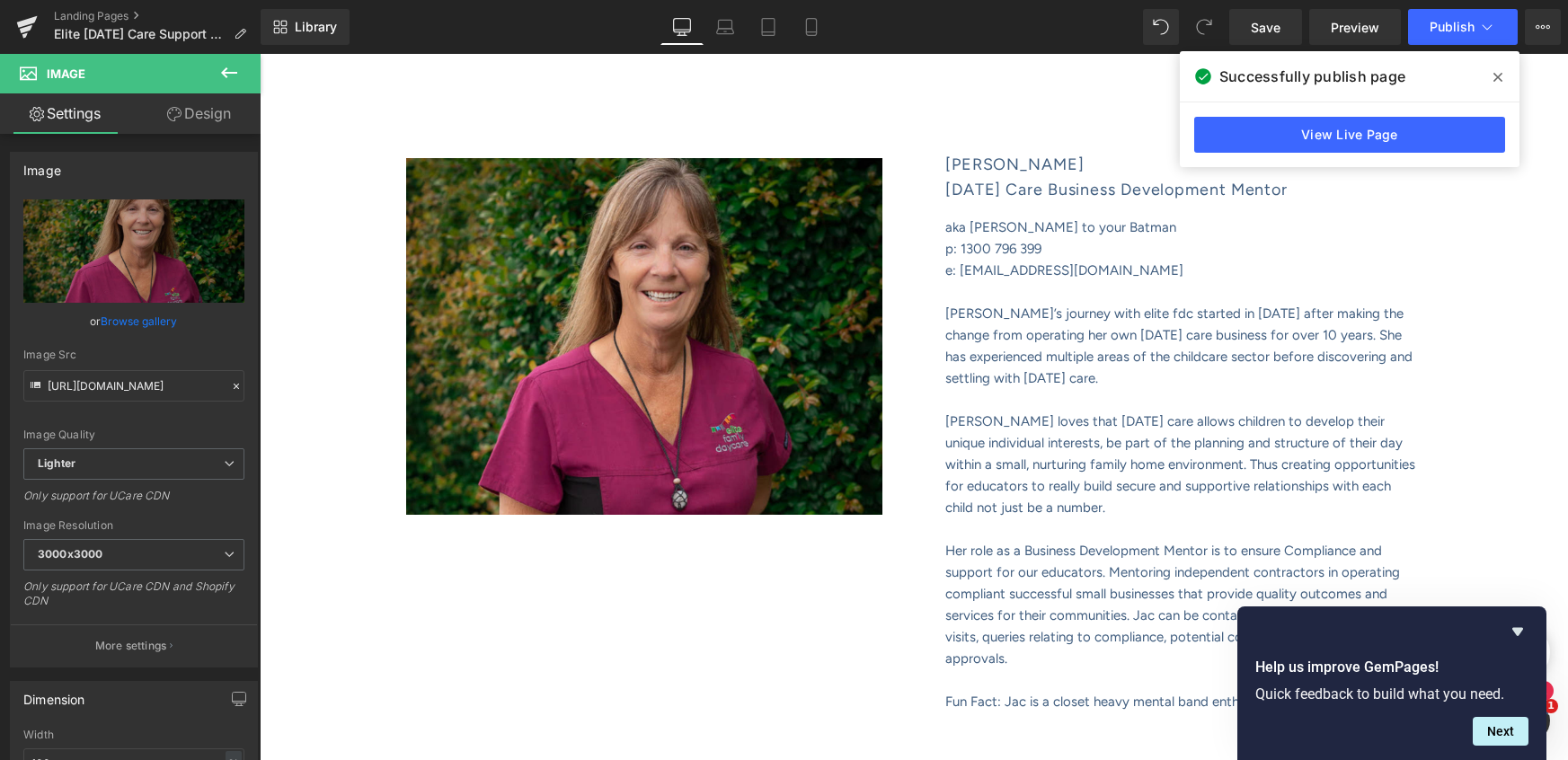
click at [1494, 360] on div "ELITE FAMILY DAY CARE SUPPORT Heading The elite support team are experts in sup…" at bounding box center [914, 37] width 1309 height 6583
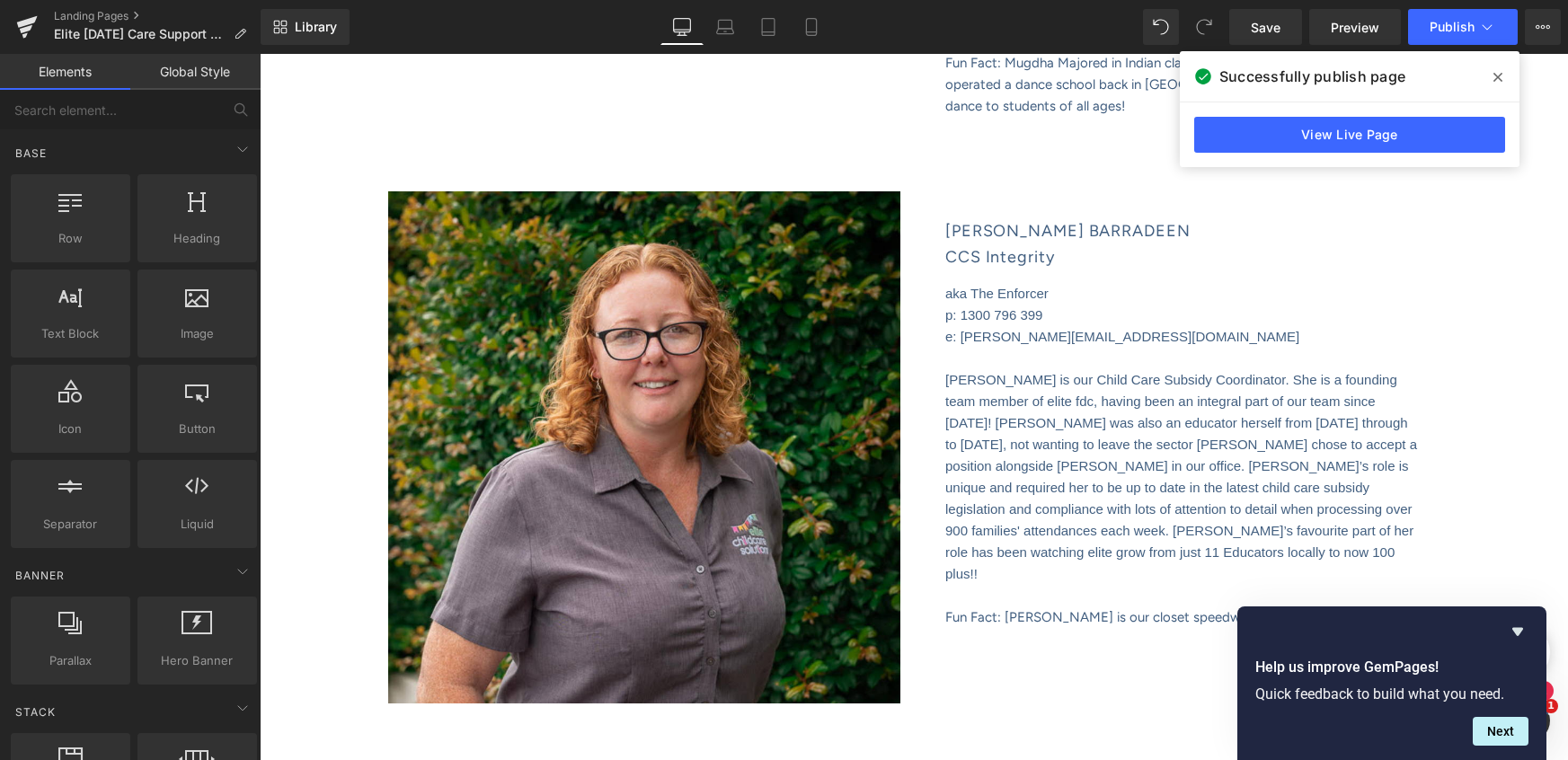
scroll to position [4824, 0]
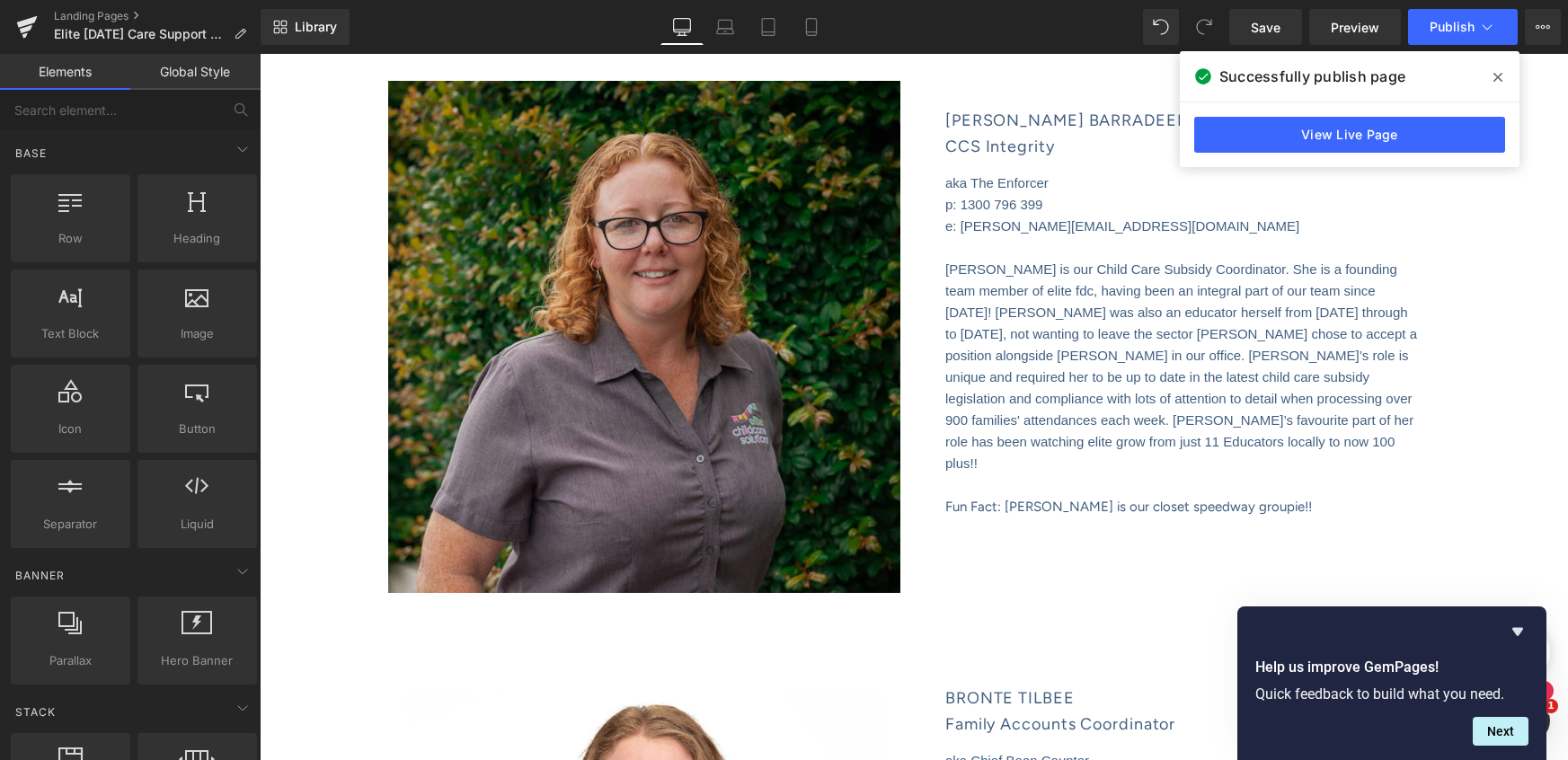
click at [671, 221] on img at bounding box center [645, 337] width 513 height 512
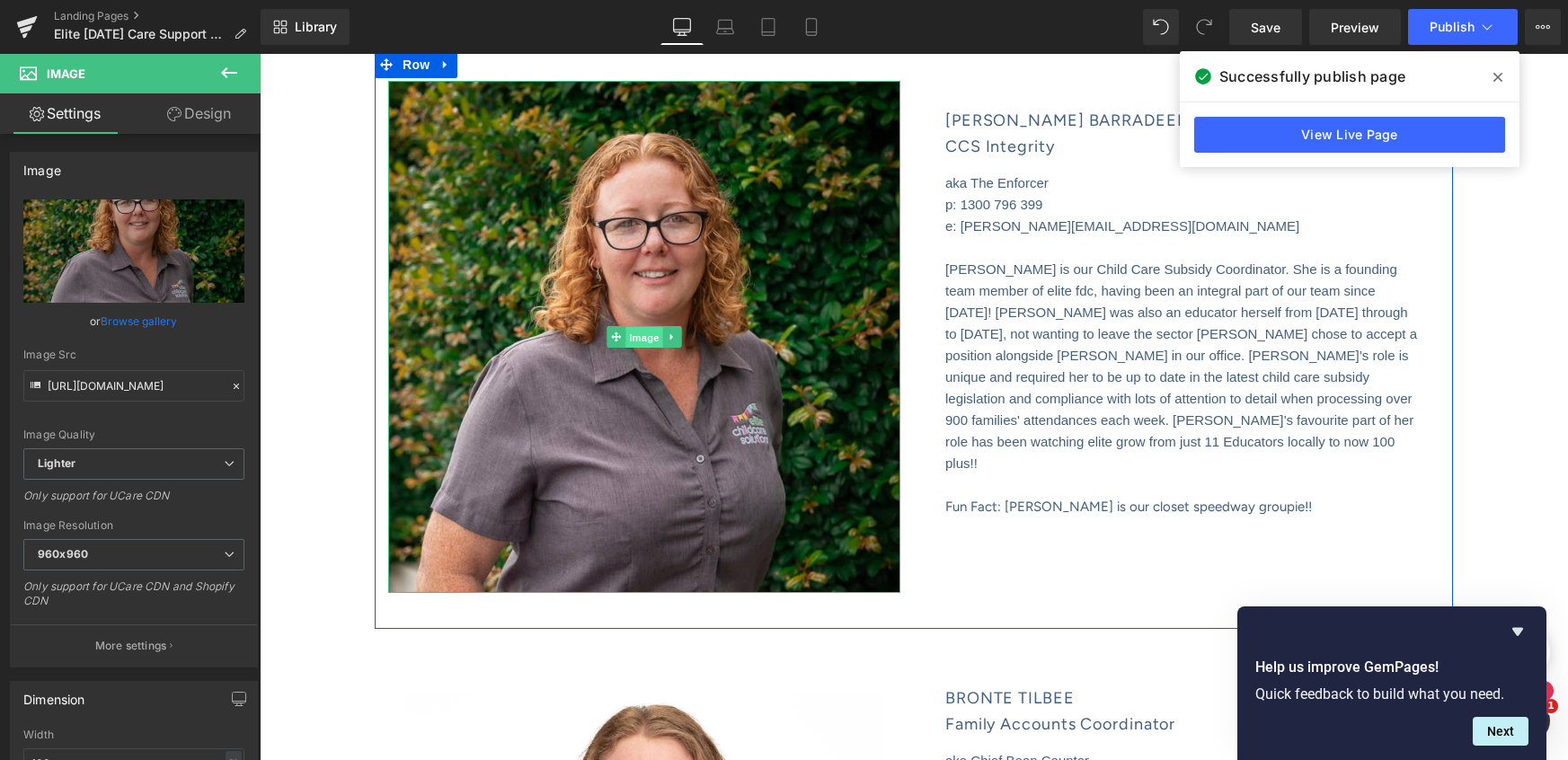
click at [643, 327] on span "Image" at bounding box center [645, 337] width 38 height 22
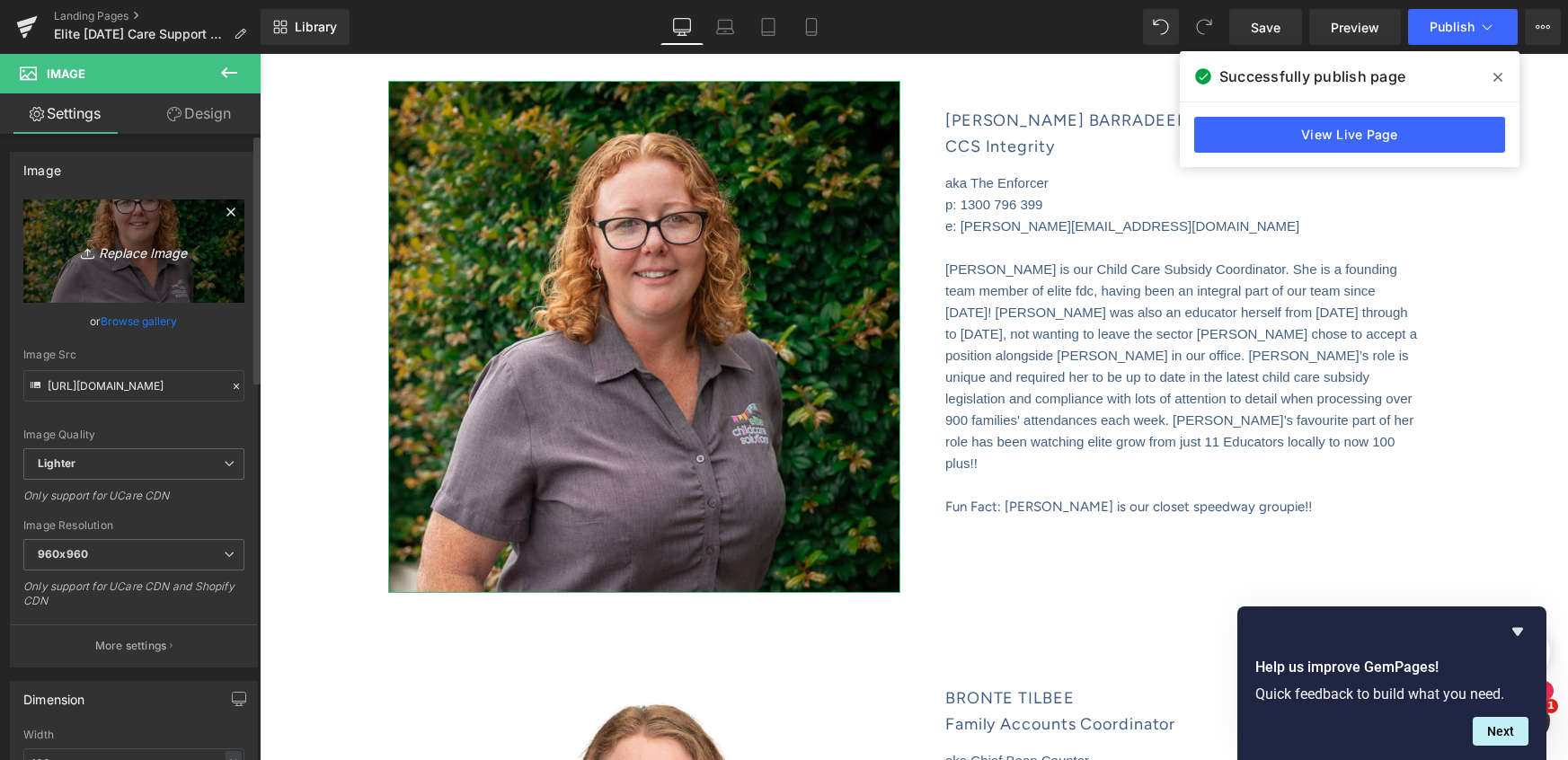
click at [133, 254] on icon "Replace Image" at bounding box center [134, 251] width 144 height 23
type input "C:\fakepath\WebsiteShowcase_TEMPLATE (35).png"
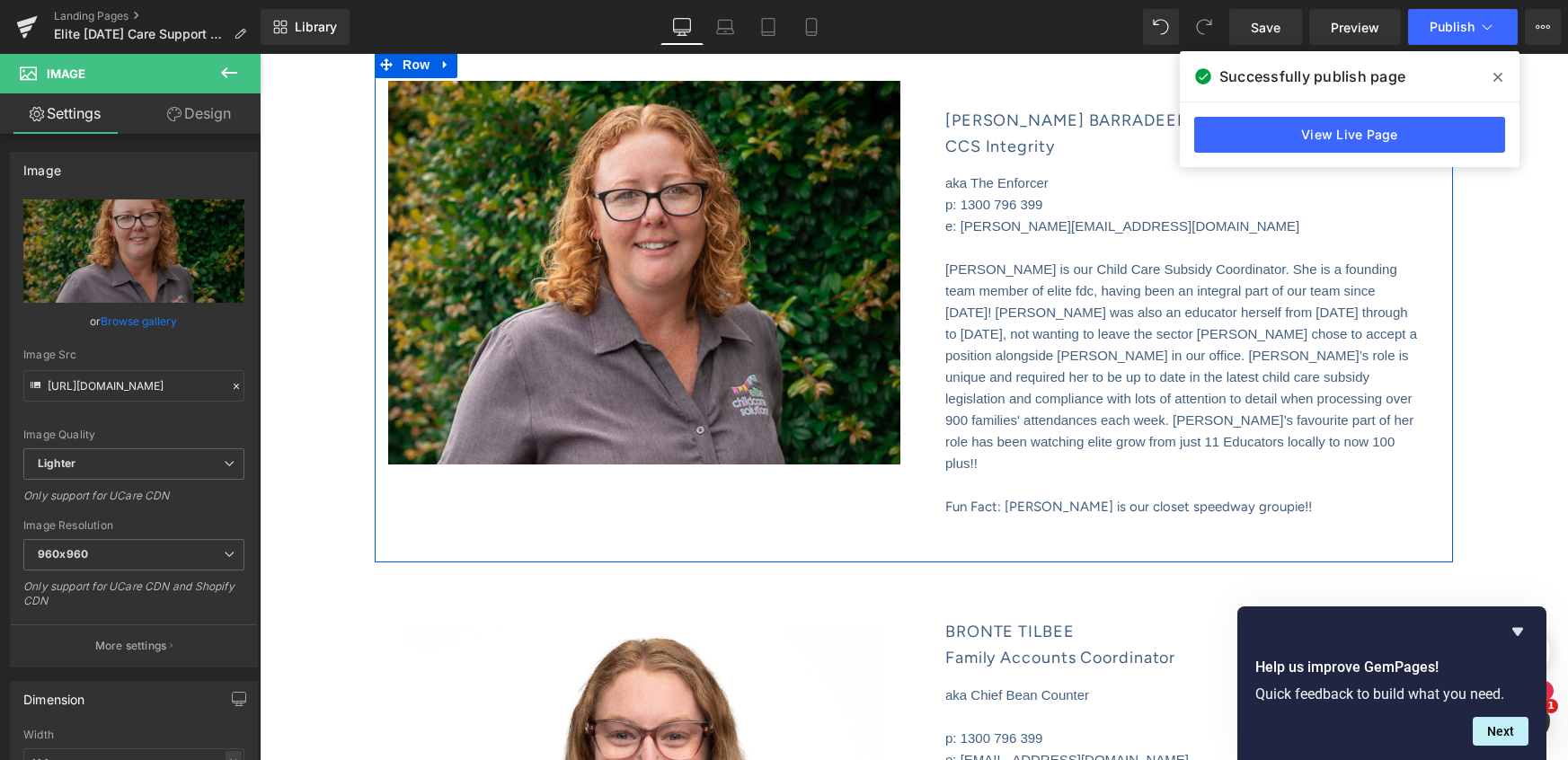
type input "https://ucarecdn.com/831e61db-7c0e-4b94-9220-4824a0df3ff7/-/format/auto/-/previ…"
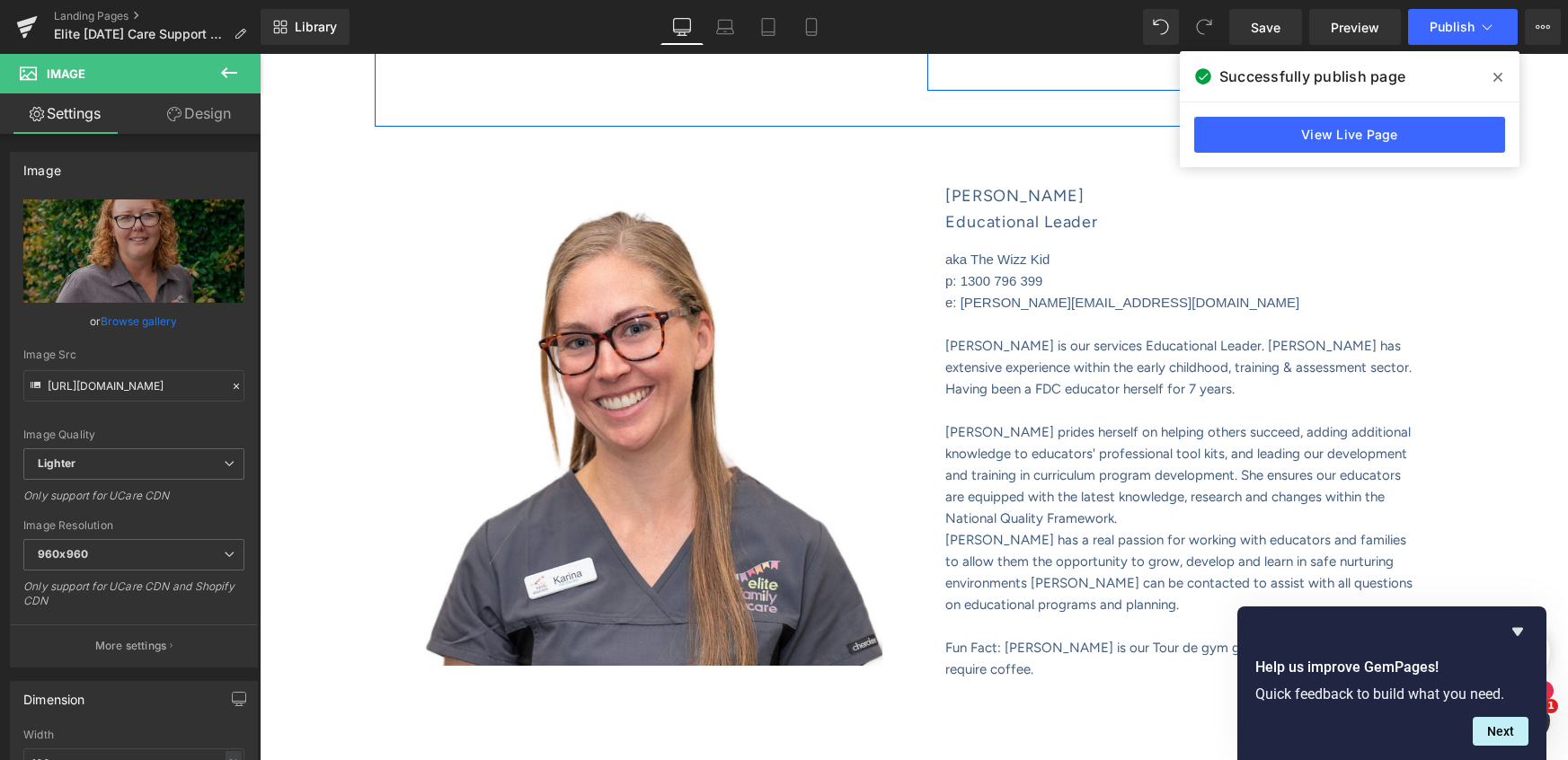
scroll to position [2859, 0]
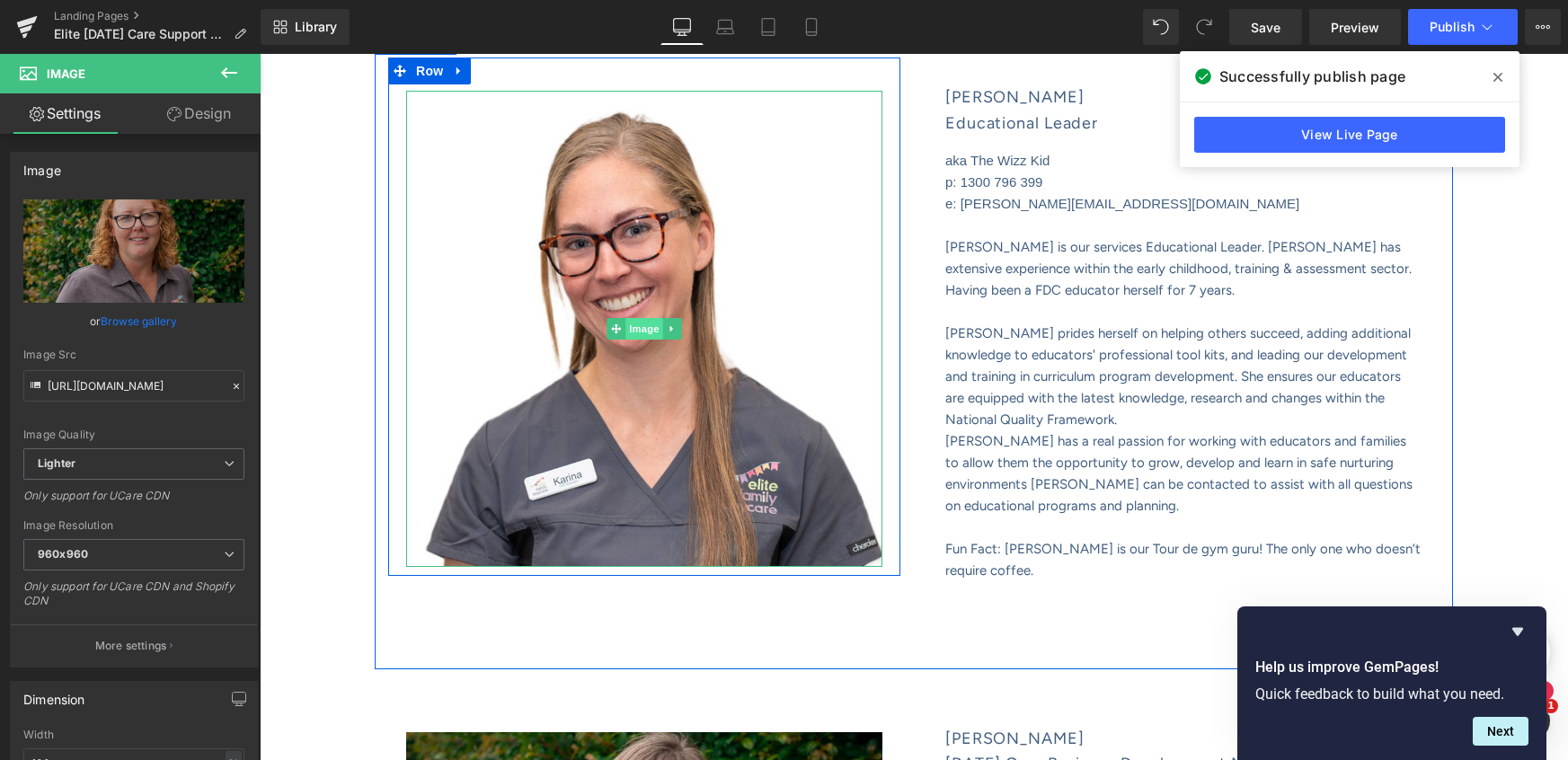
click at [634, 322] on span "Image" at bounding box center [645, 329] width 38 height 22
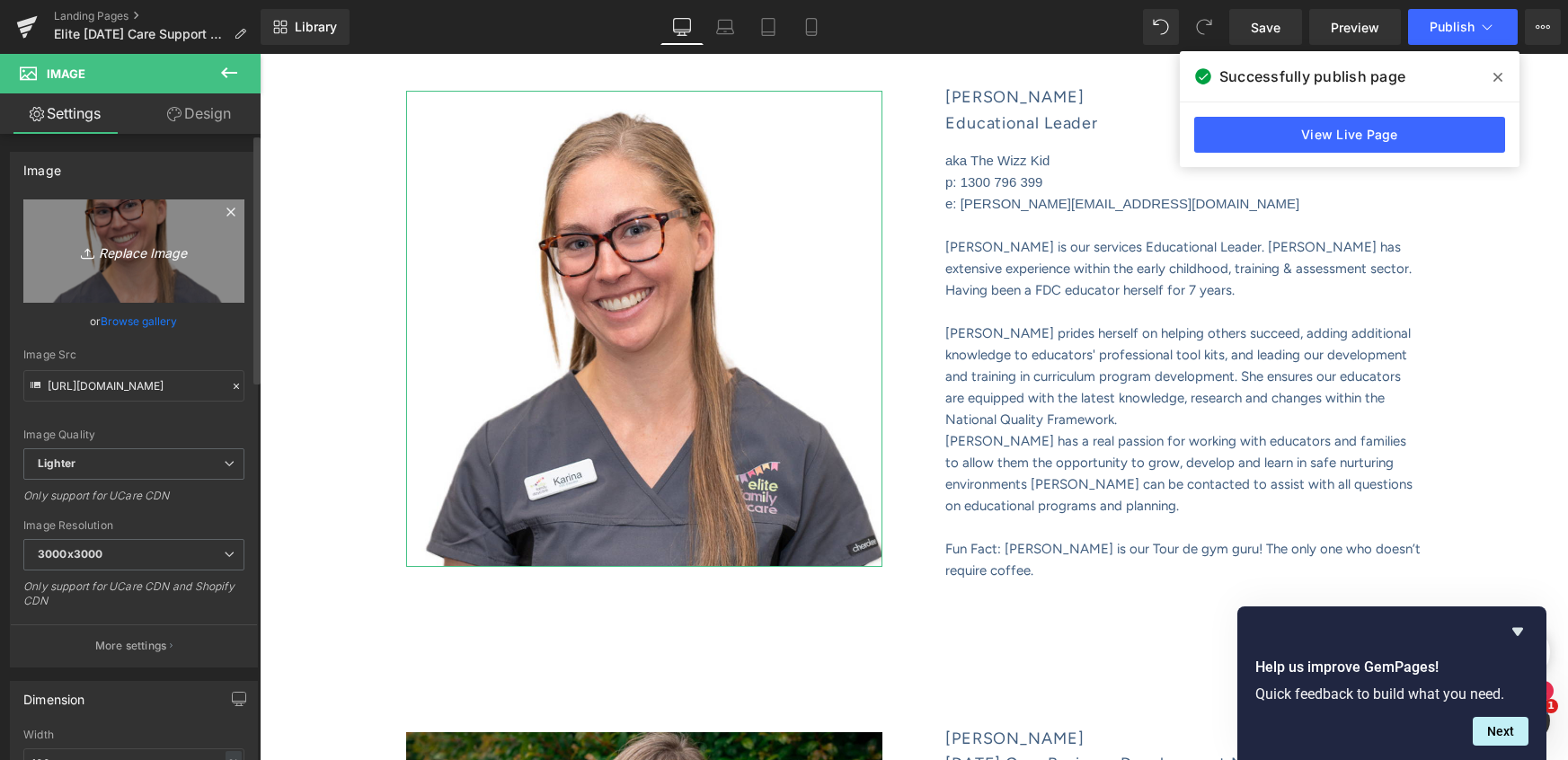
click at [112, 260] on icon "Replace Image" at bounding box center [134, 251] width 144 height 23
type input "C:\fakepath\WebsiteShowcase_TEMPLATE (36).png"
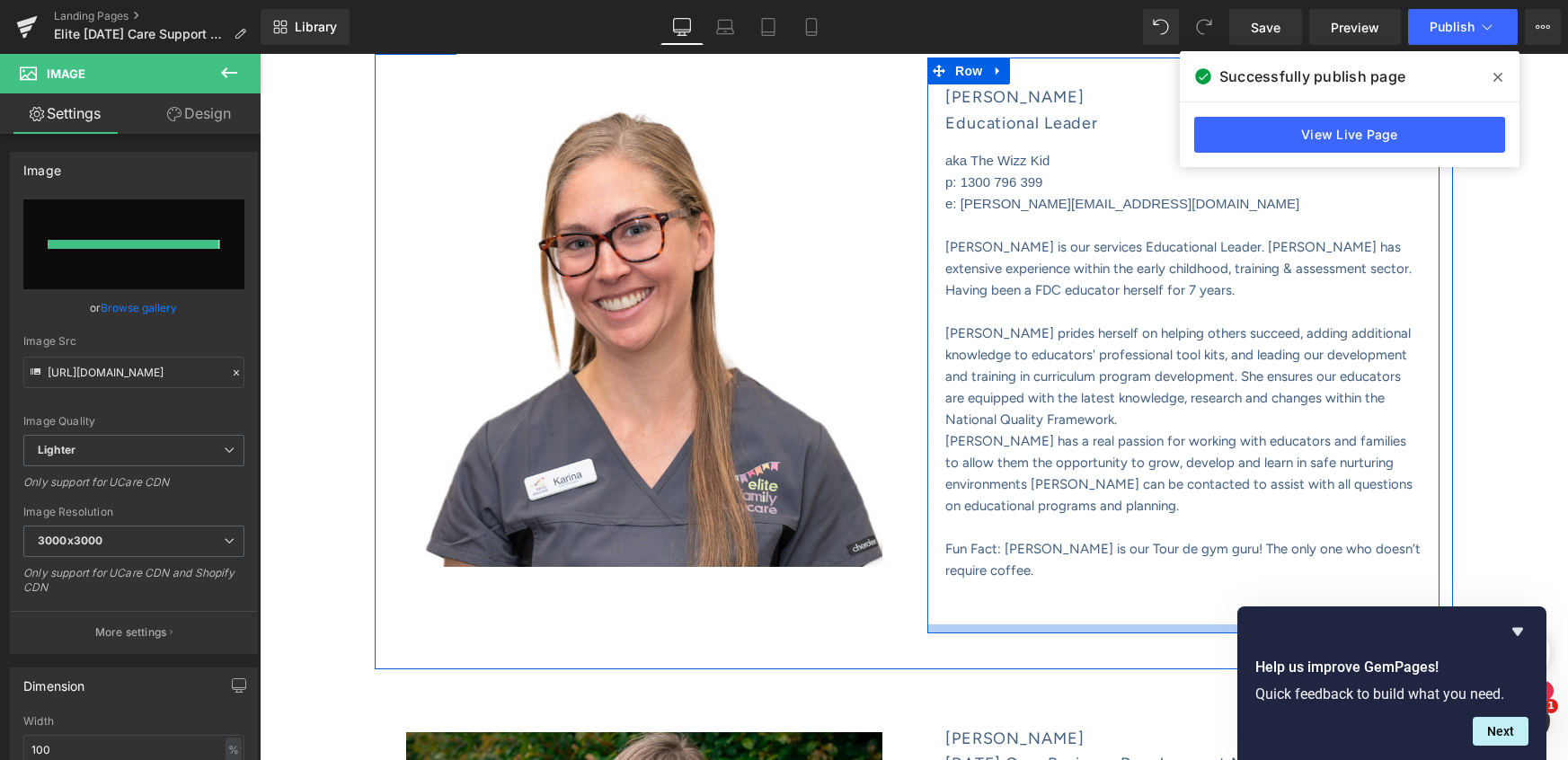
type input "https://ucarecdn.com/6fc80887-9373-4b8d-bd0b-f42080d7260e/-/format/auto/-/previ…"
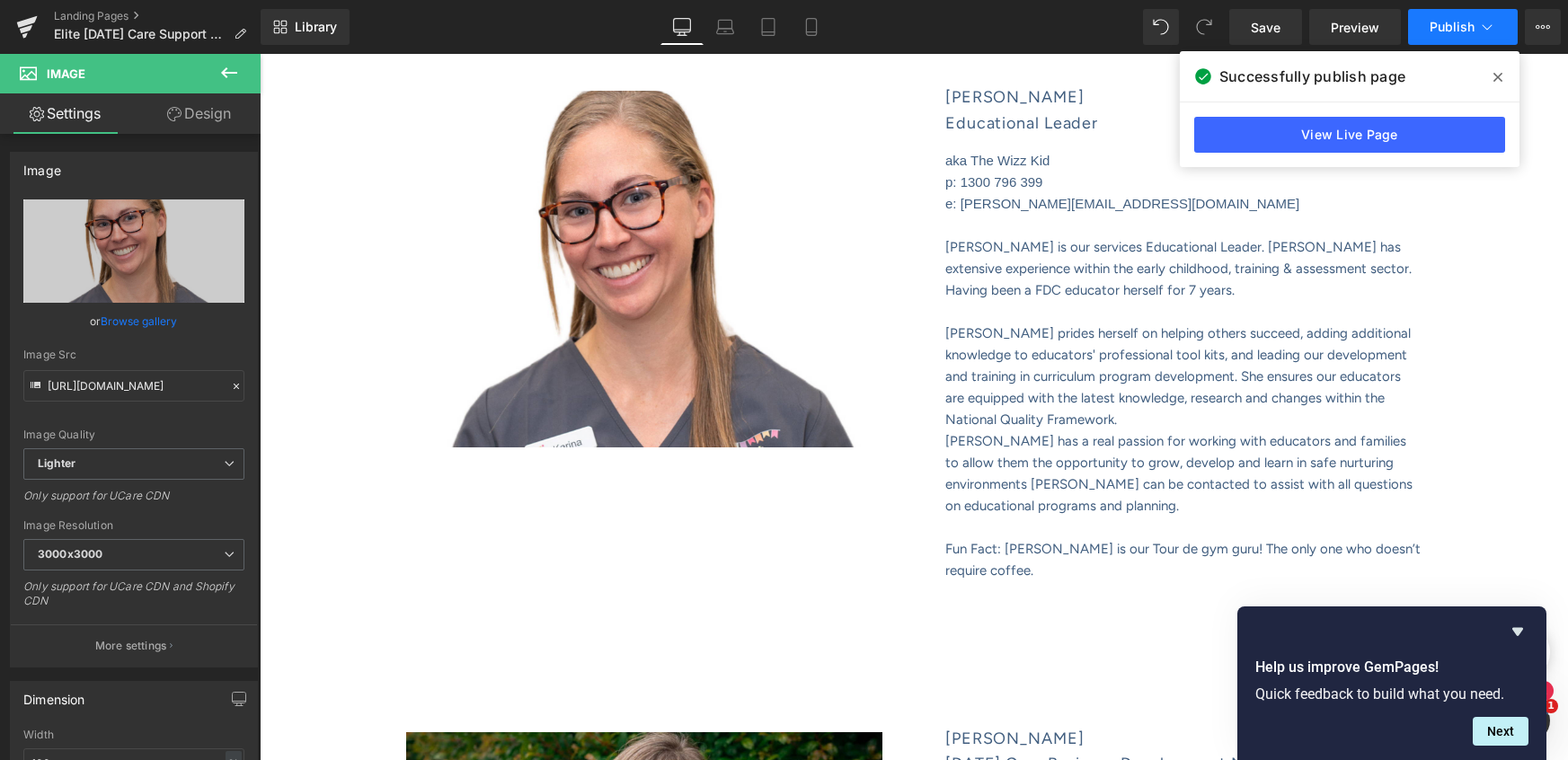
click at [1462, 31] on span "Publish" at bounding box center [1452, 26] width 45 height 14
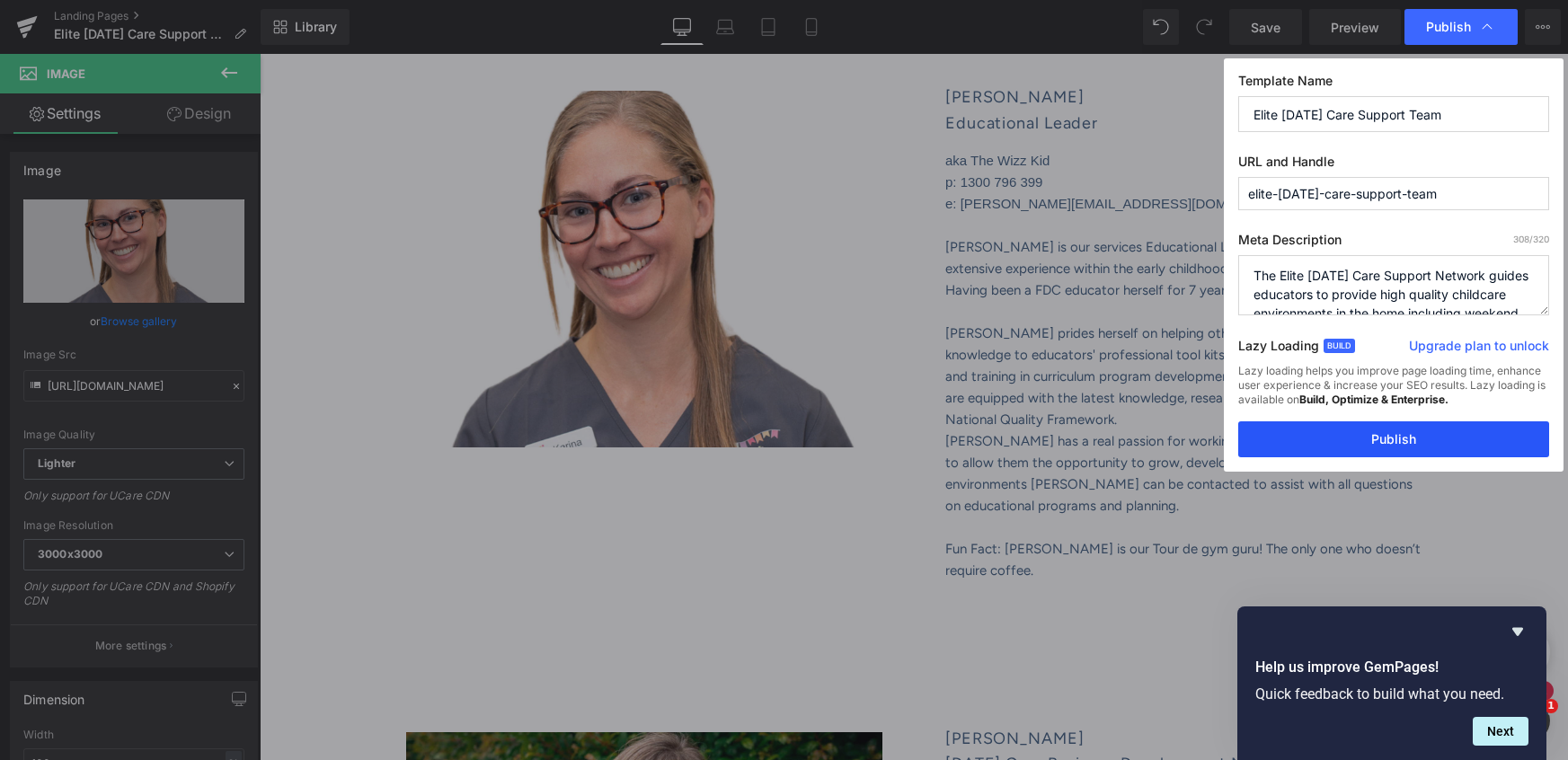
drag, startPoint x: 1395, startPoint y: 441, endPoint x: 1203, endPoint y: 366, distance: 206.1
click at [1395, 441] on button "Publish" at bounding box center [1394, 439] width 311 height 36
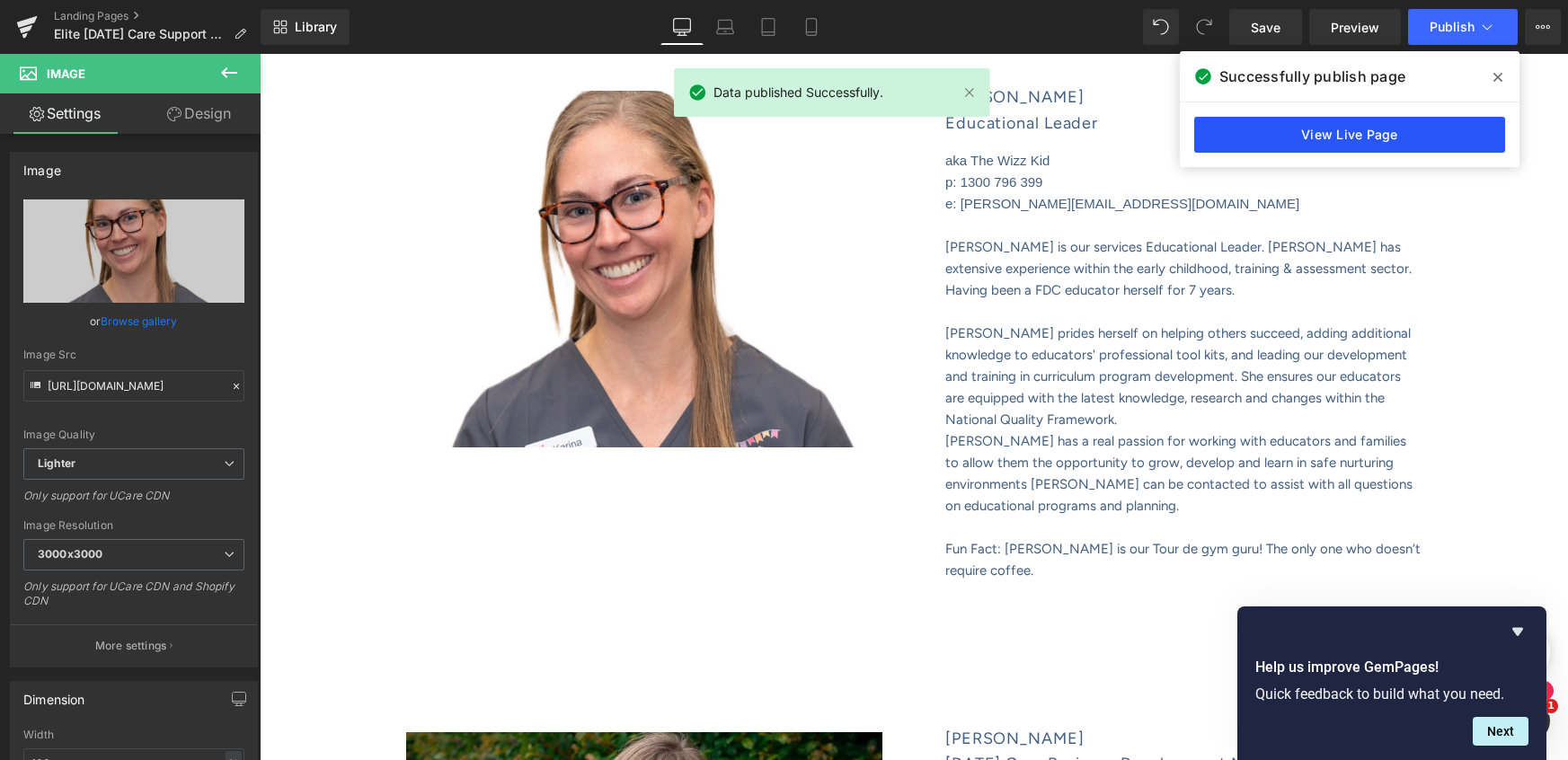
click at [1356, 137] on link "View Live Page" at bounding box center [1350, 135] width 311 height 36
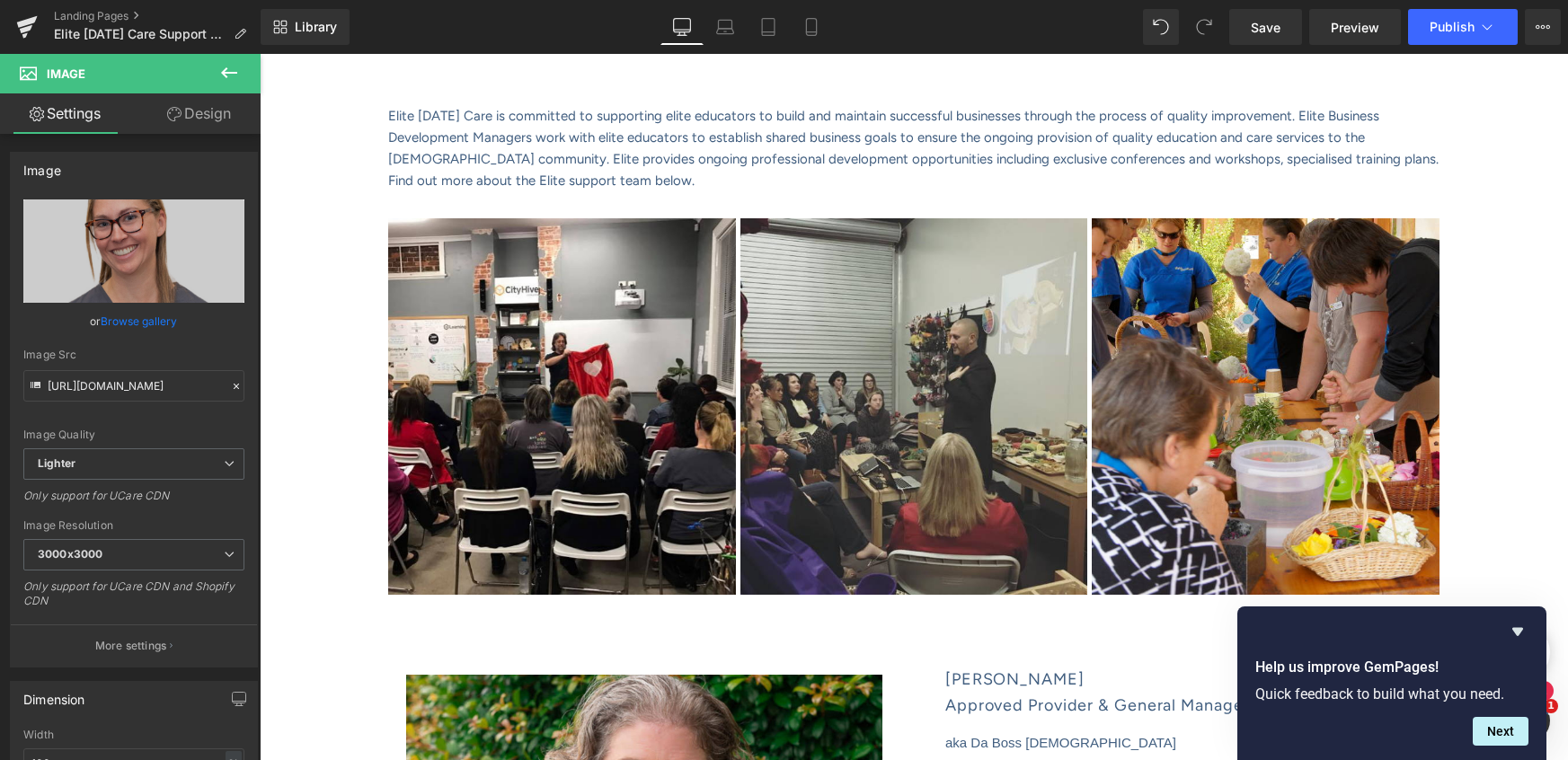
scroll to position [530, 0]
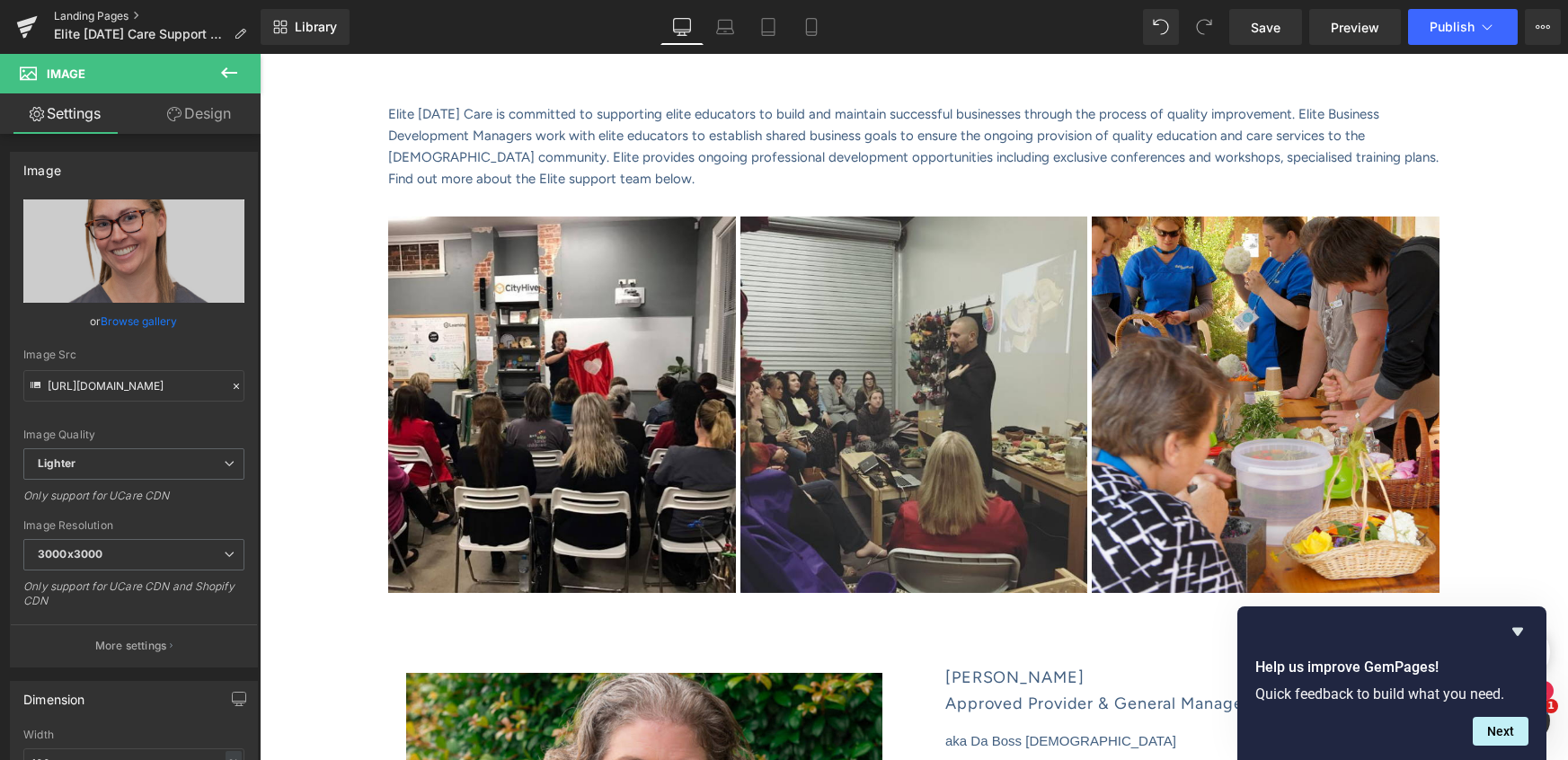
click at [101, 19] on link "Landing Pages" at bounding box center [156, 16] width 206 height 14
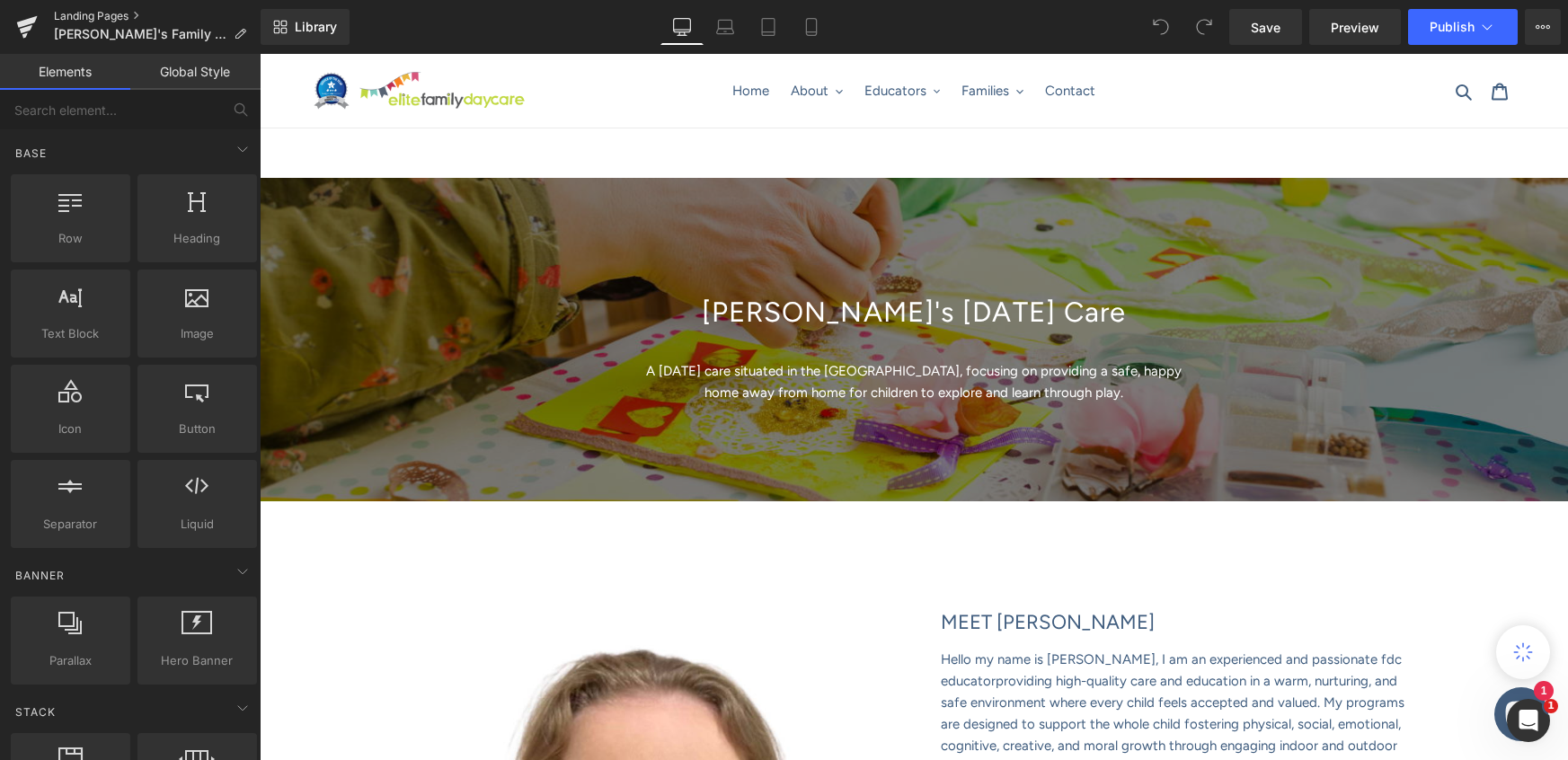
click at [81, 13] on link "Landing Pages" at bounding box center [156, 16] width 206 height 14
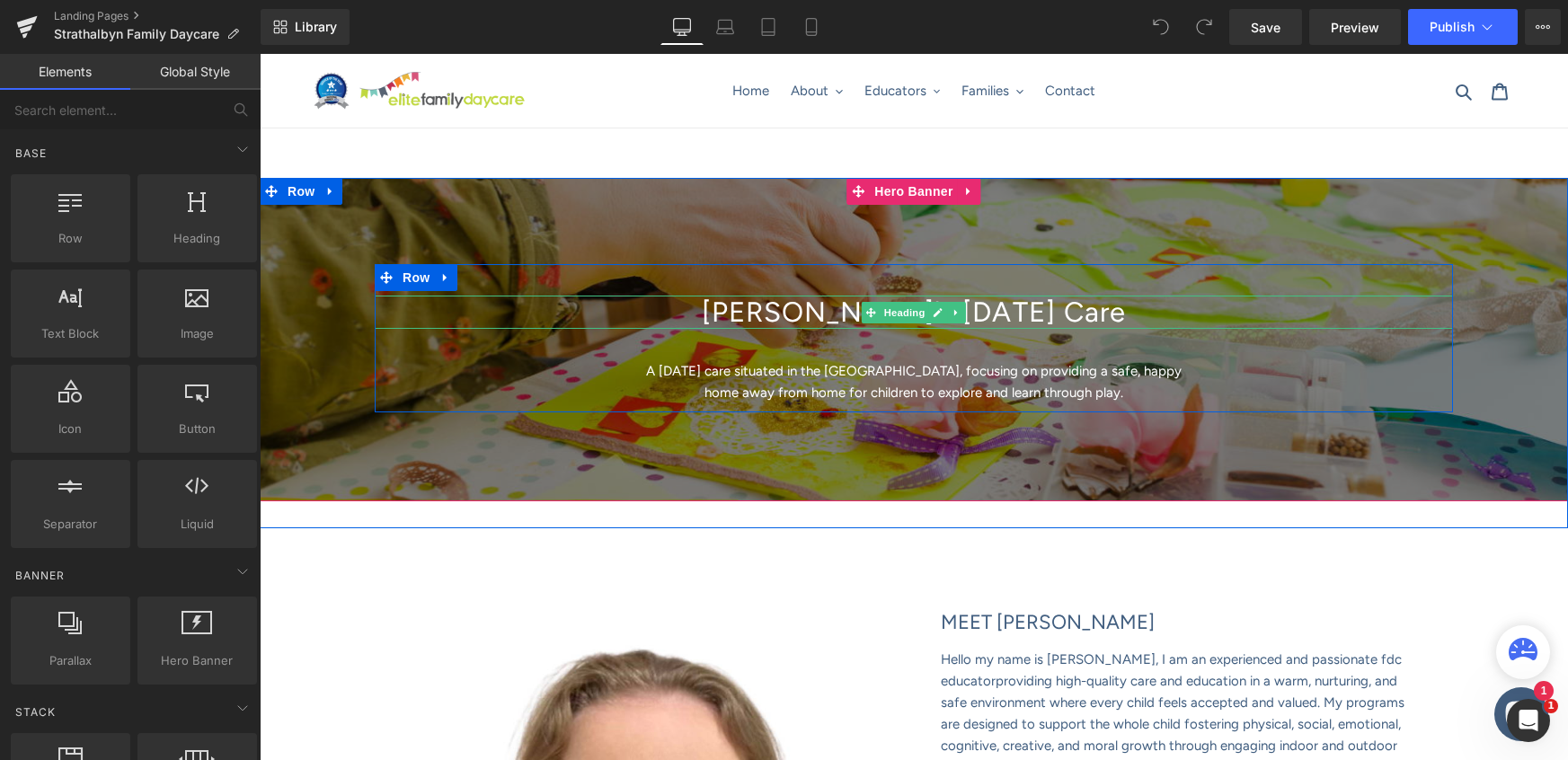
click at [1086, 320] on h1 "[PERSON_NAME]'s [DATE] Care" at bounding box center [914, 312] width 1079 height 33
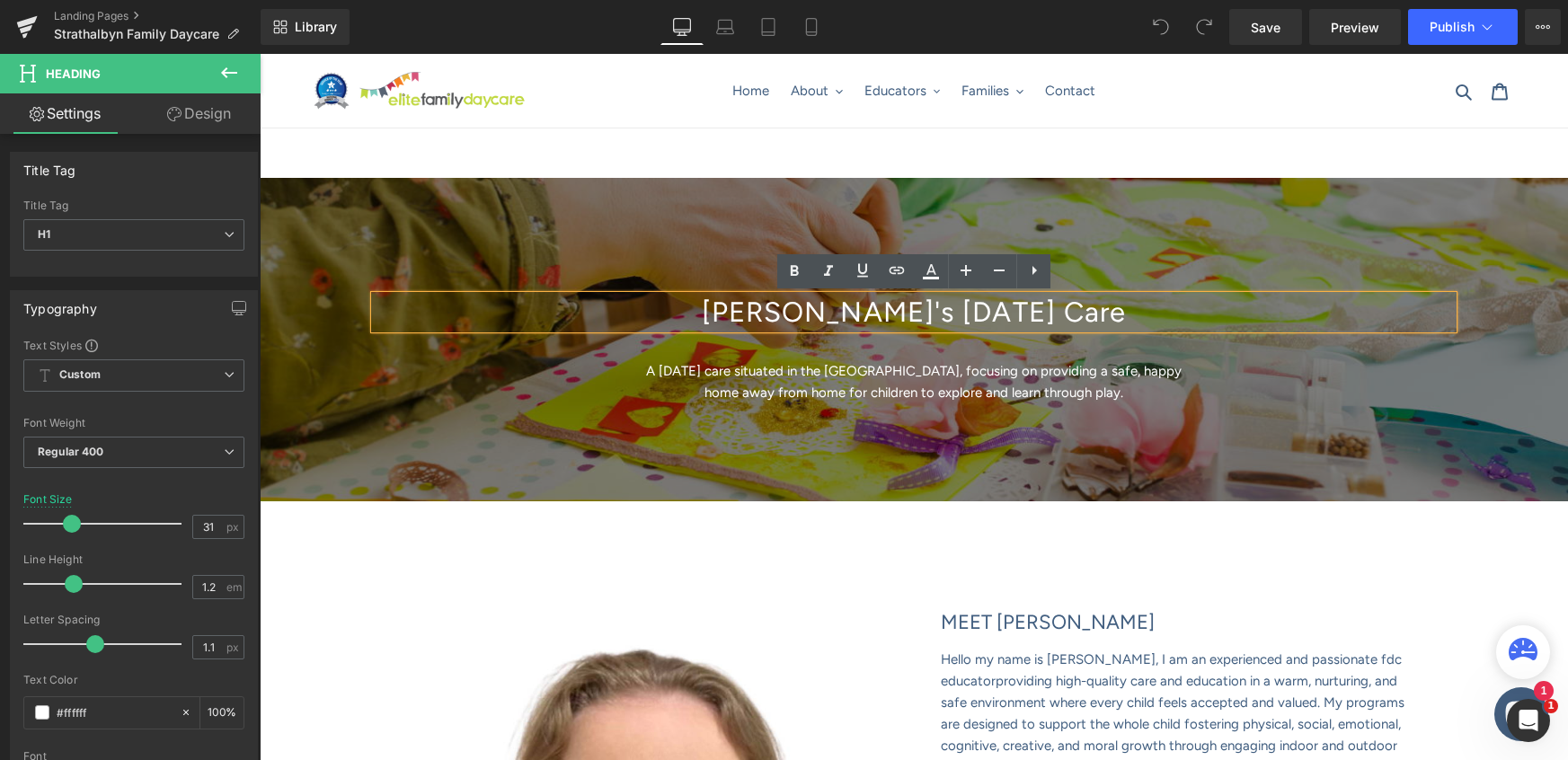
click at [1035, 316] on h1 "[PERSON_NAME]'s [DATE] Care" at bounding box center [914, 312] width 1079 height 33
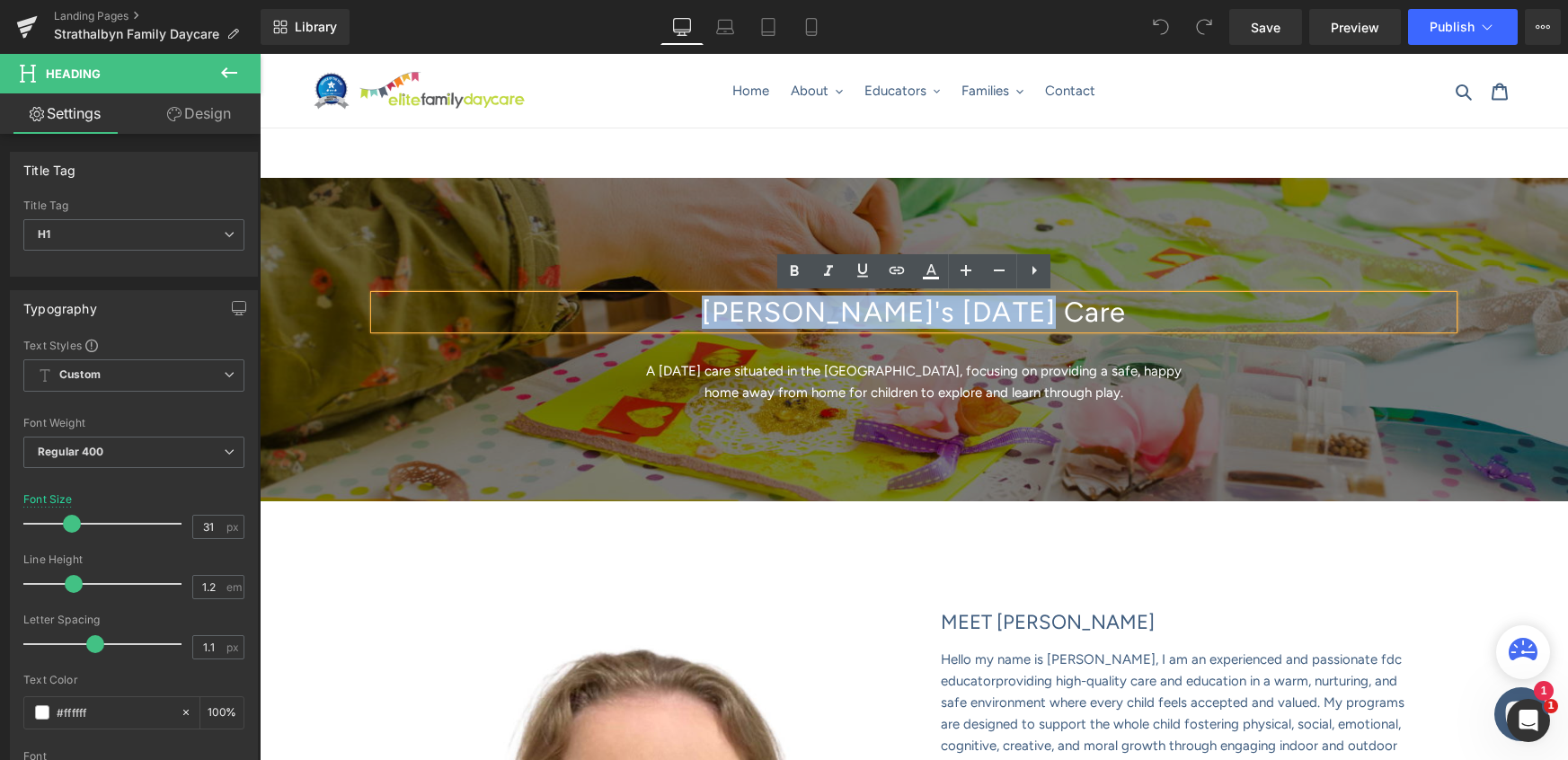
drag, startPoint x: 1082, startPoint y: 313, endPoint x: 754, endPoint y: 308, distance: 328.0
click at [754, 308] on h1 "[PERSON_NAME]'s [DATE] Care" at bounding box center [914, 312] width 1079 height 33
paste div
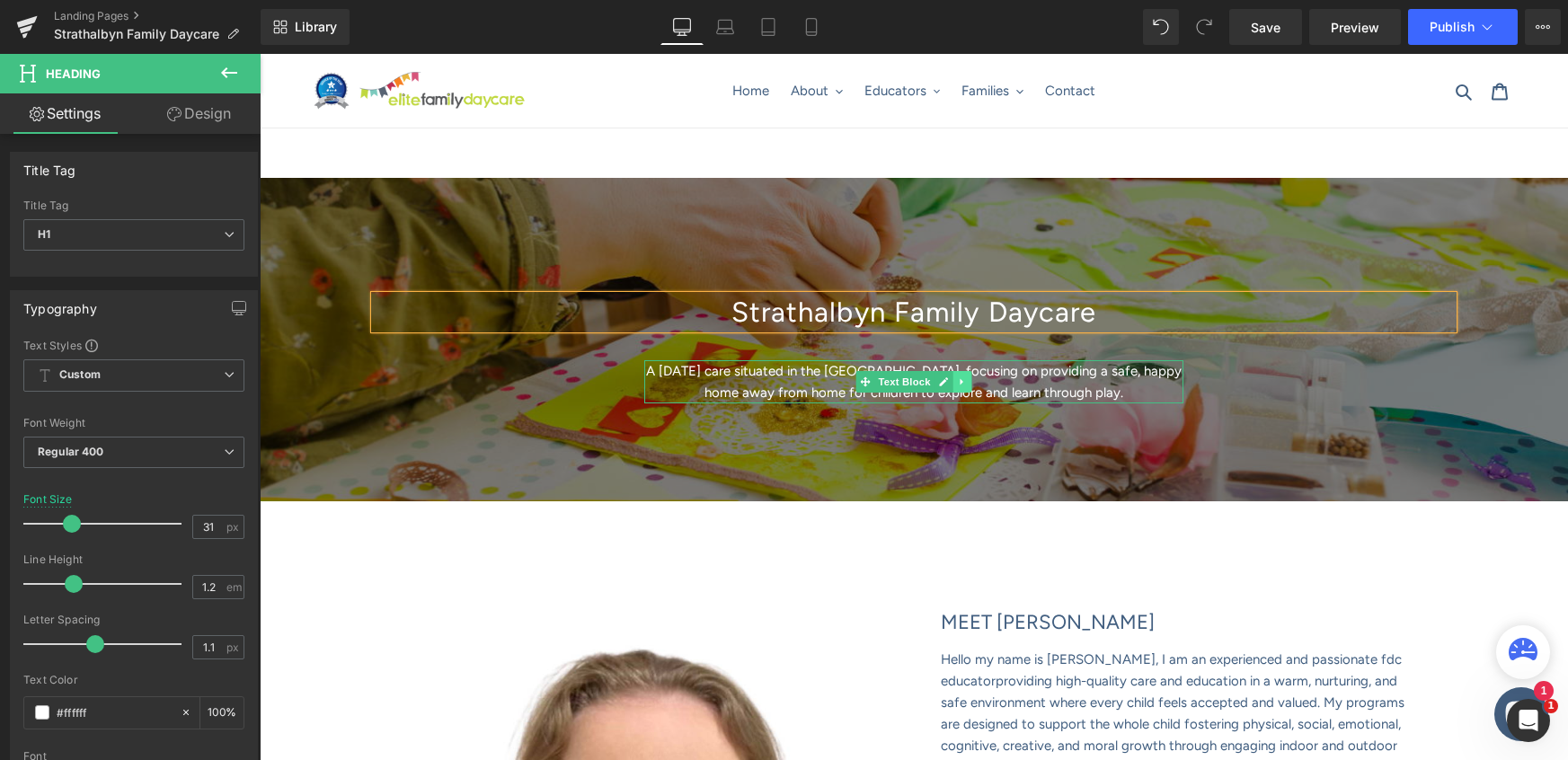
click at [963, 372] on link at bounding box center [963, 381] width 19 height 22
click at [1076, 378] on p "A [DATE] care situated in the [GEOGRAPHIC_DATA], focusing on providing a safe, …" at bounding box center [914, 381] width 539 height 43
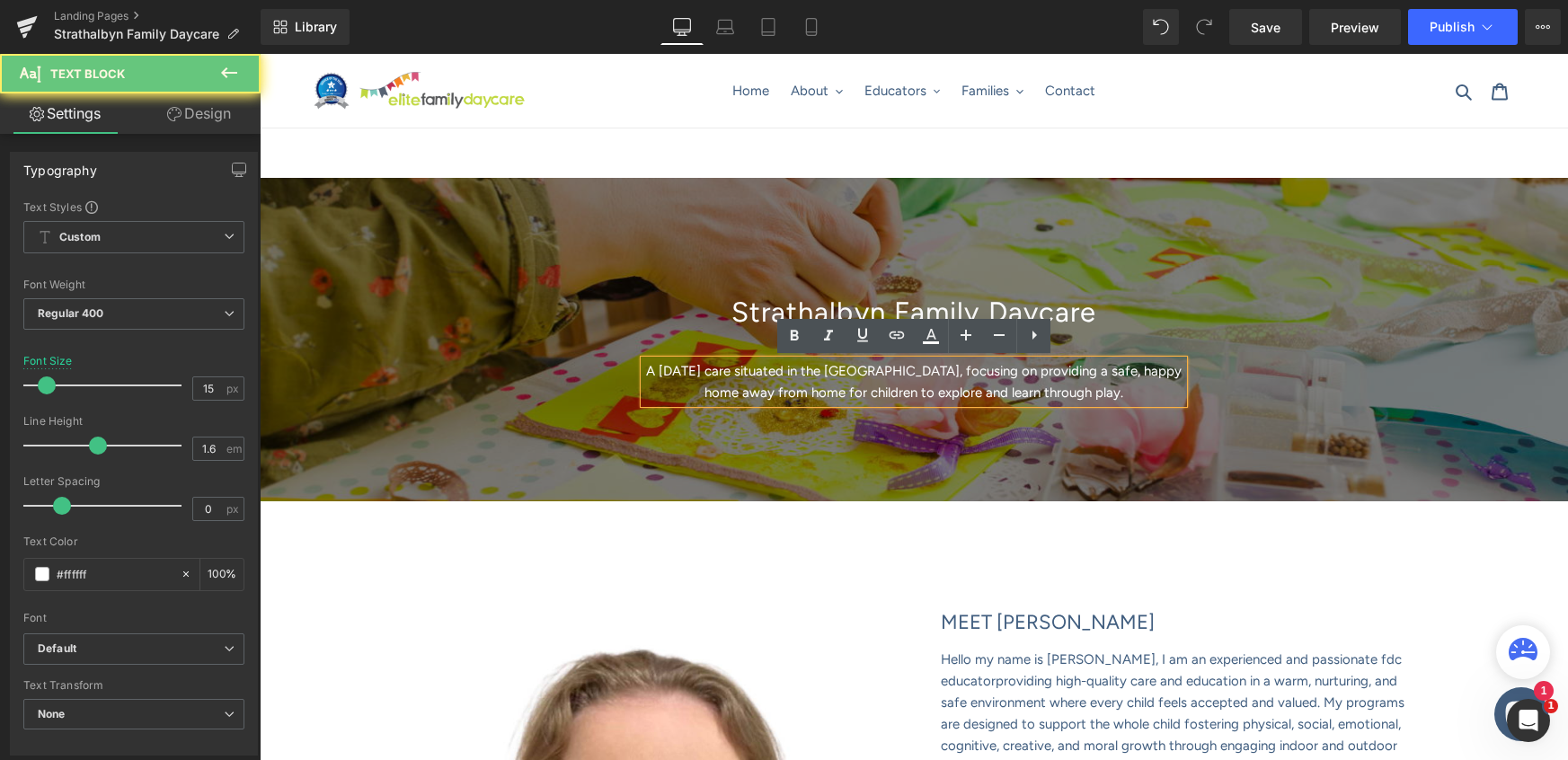
click at [1021, 377] on p "A [DATE] care situated in the [GEOGRAPHIC_DATA], focusing on providing a safe, …" at bounding box center [914, 381] width 539 height 43
click at [944, 376] on p "A [DATE] care situated in the [GEOGRAPHIC_DATA], focusing on providing a safe, …" at bounding box center [914, 381] width 539 height 43
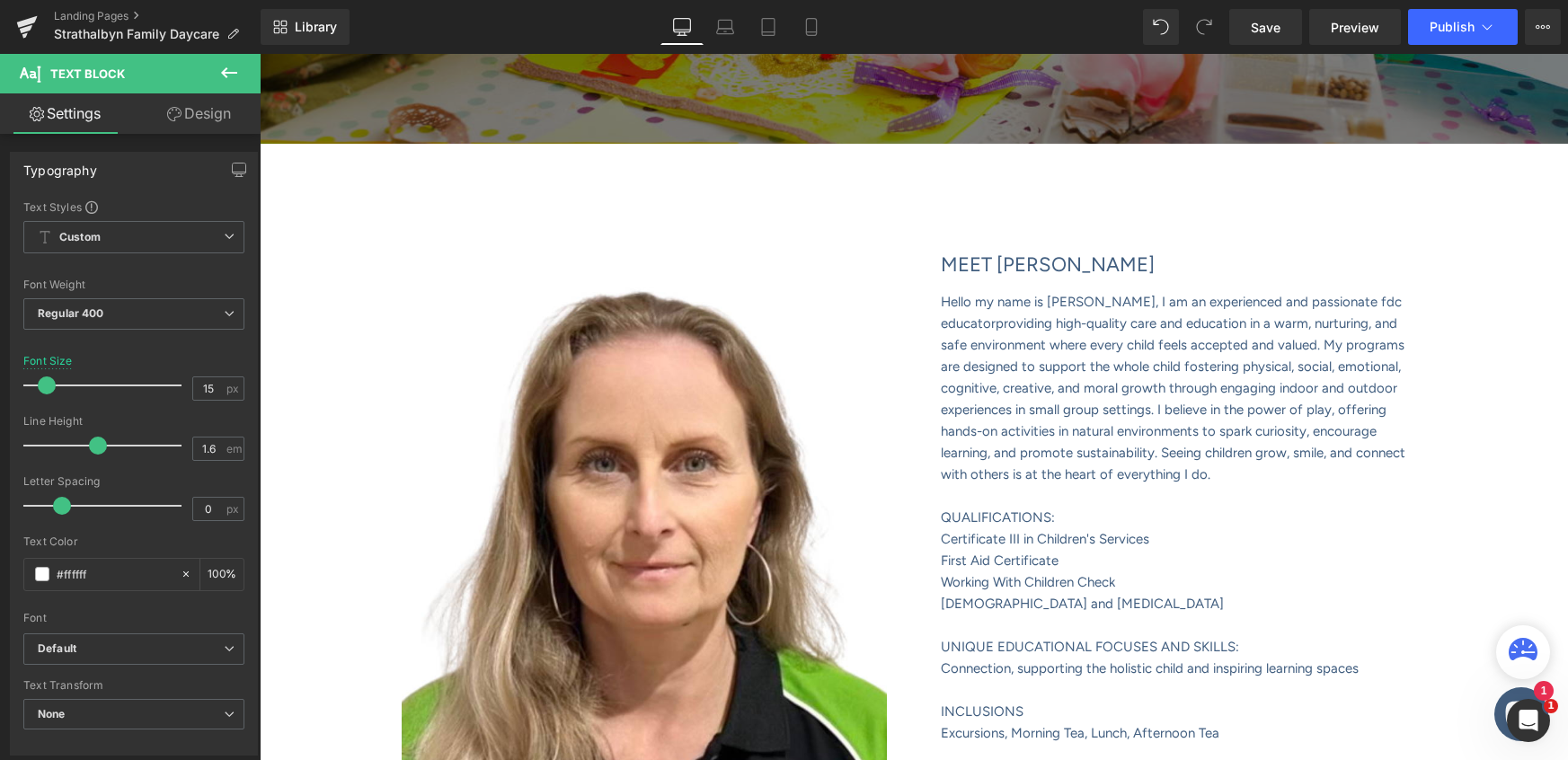
scroll to position [403, 0]
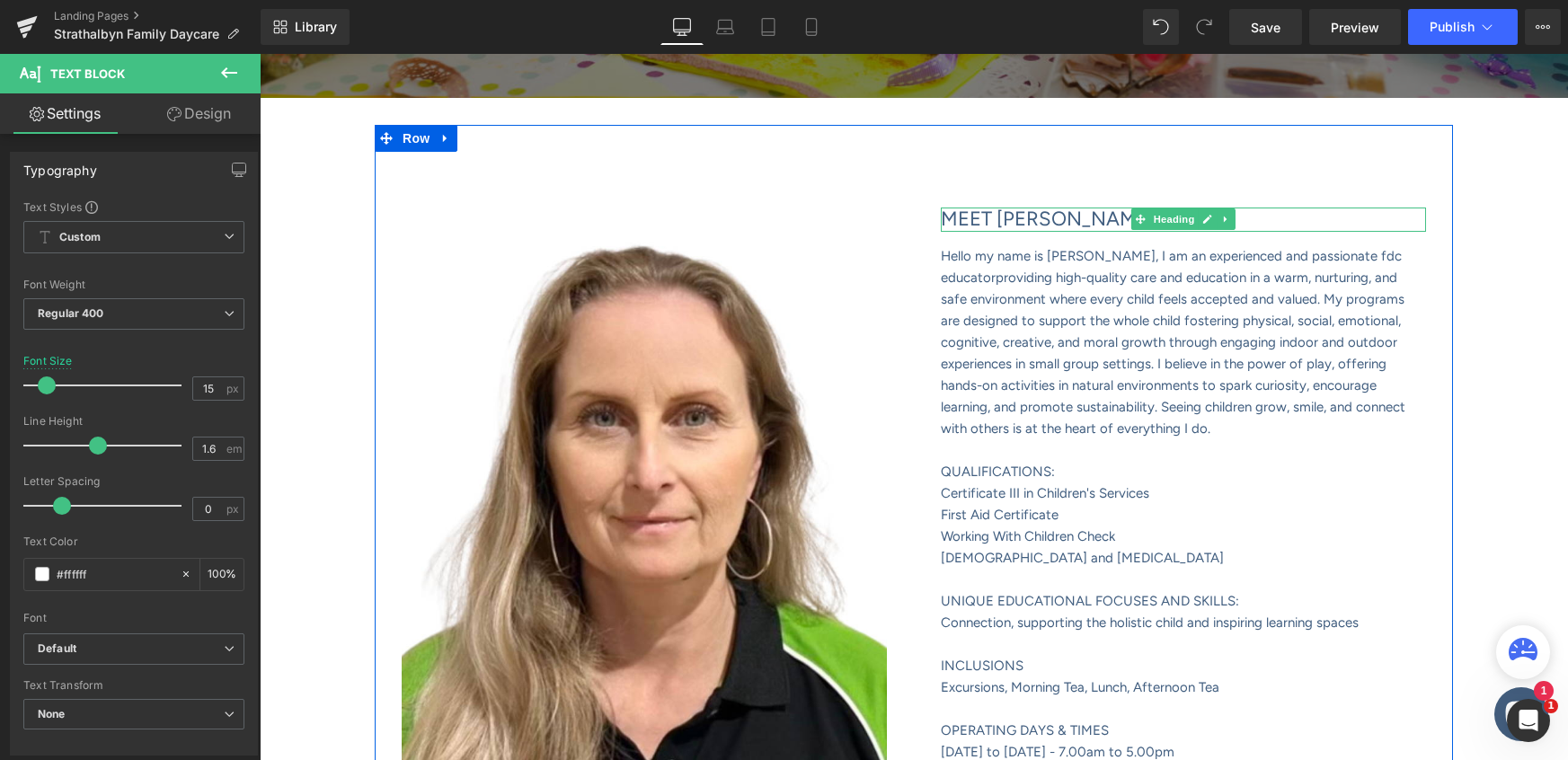
click at [1043, 214] on font "MEET [PERSON_NAME]" at bounding box center [1048, 218] width 214 height 24
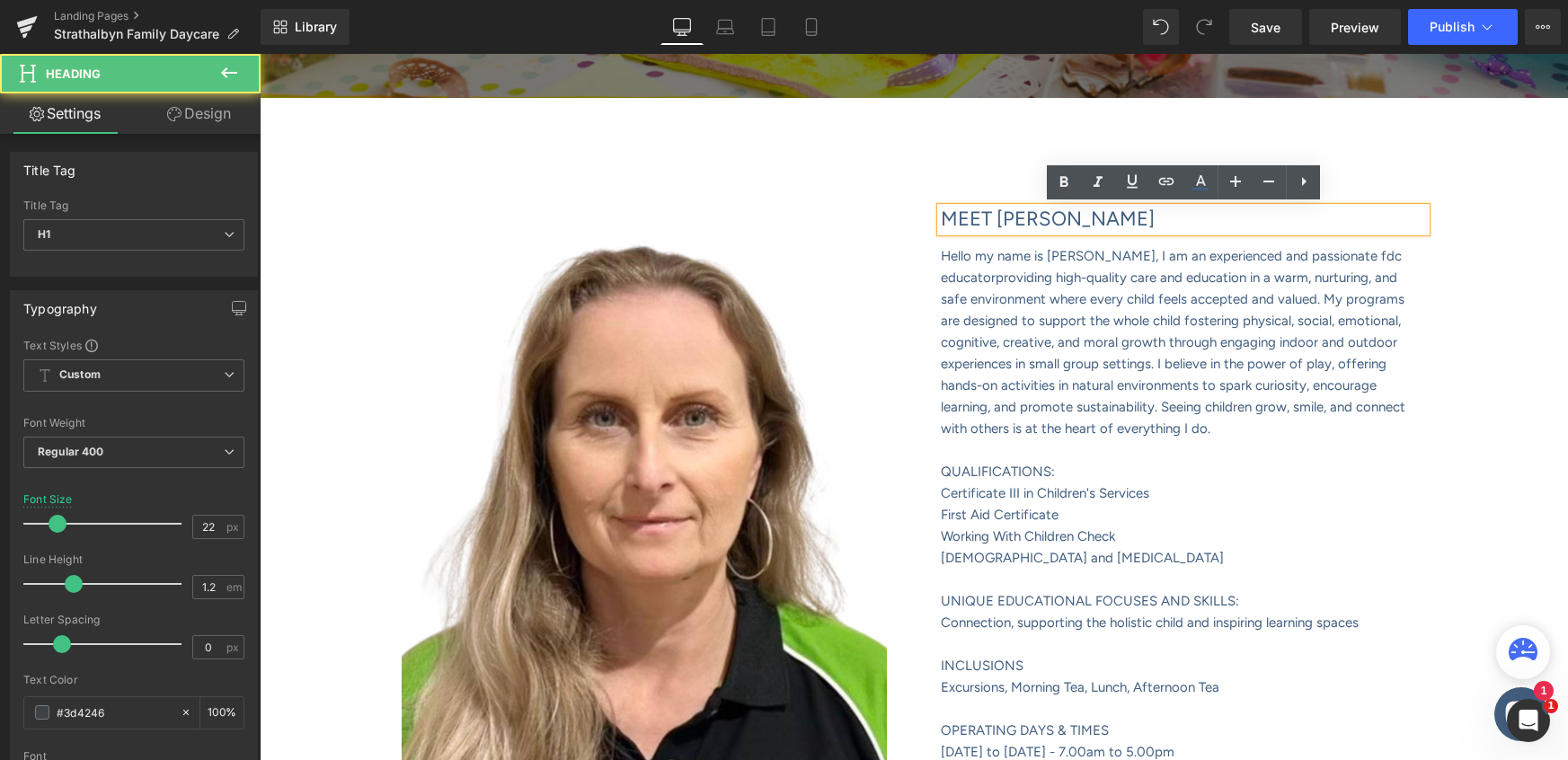
click at [1063, 219] on h1 "MEET [PERSON_NAME]" at bounding box center [1184, 218] width 485 height 24
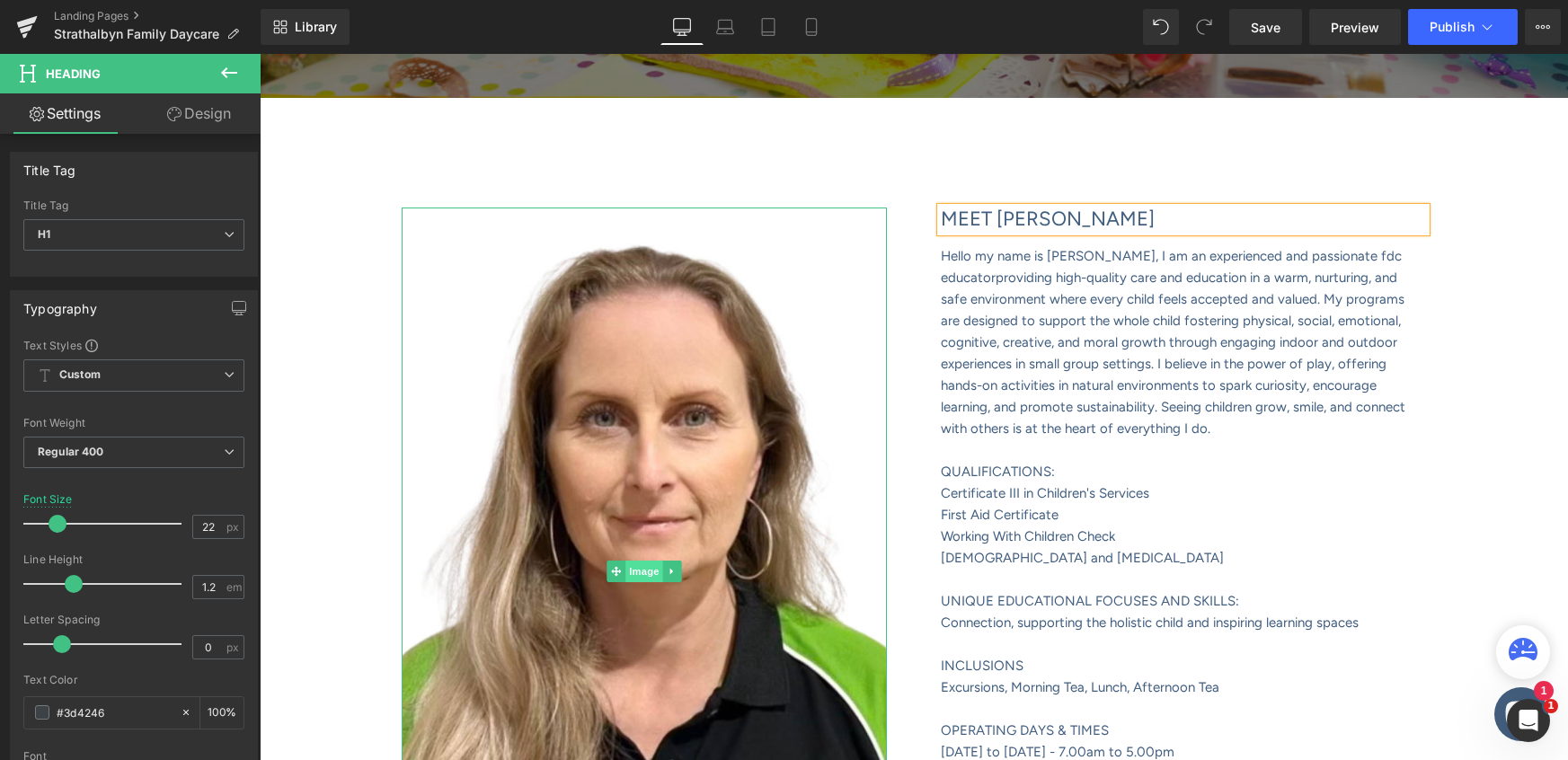
click at [643, 572] on span "Image" at bounding box center [645, 571] width 38 height 22
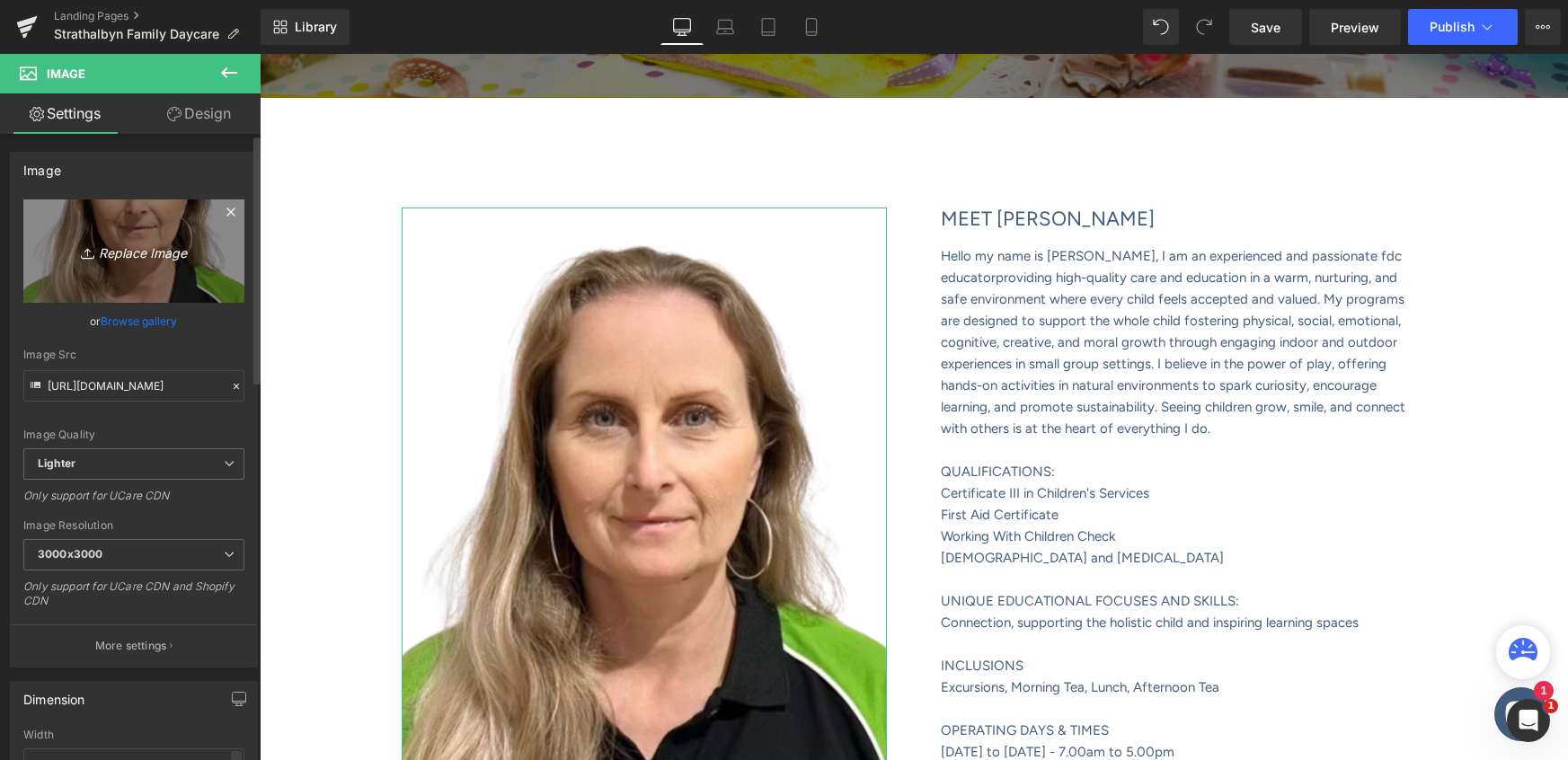
click at [124, 249] on icon "Replace Image" at bounding box center [134, 251] width 144 height 23
type input "C:\fakepath\Website_Profile_Educator_TEMPLATE (7).png"
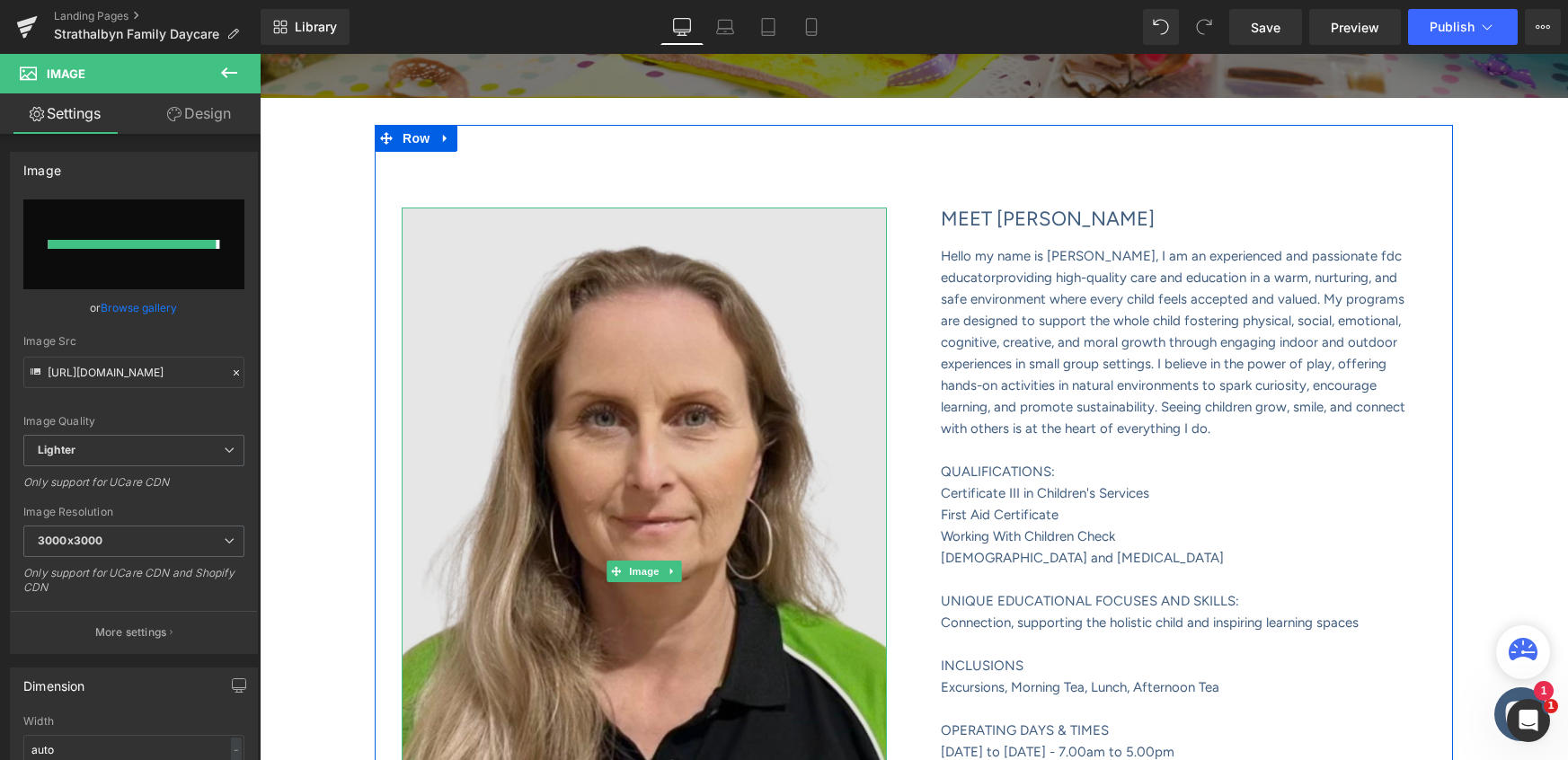
type input "[URL][DOMAIN_NAME]"
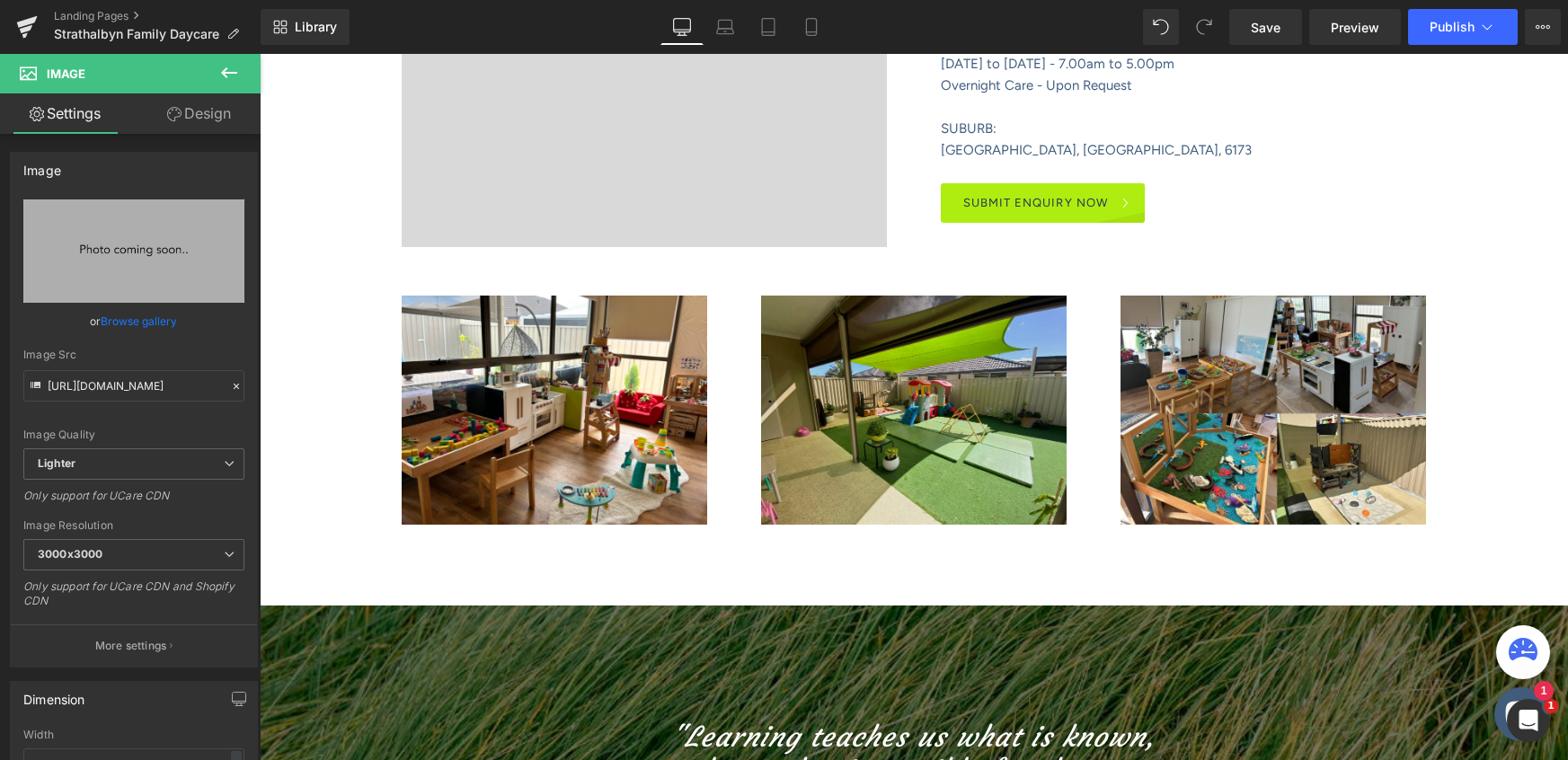
scroll to position [1092, 0]
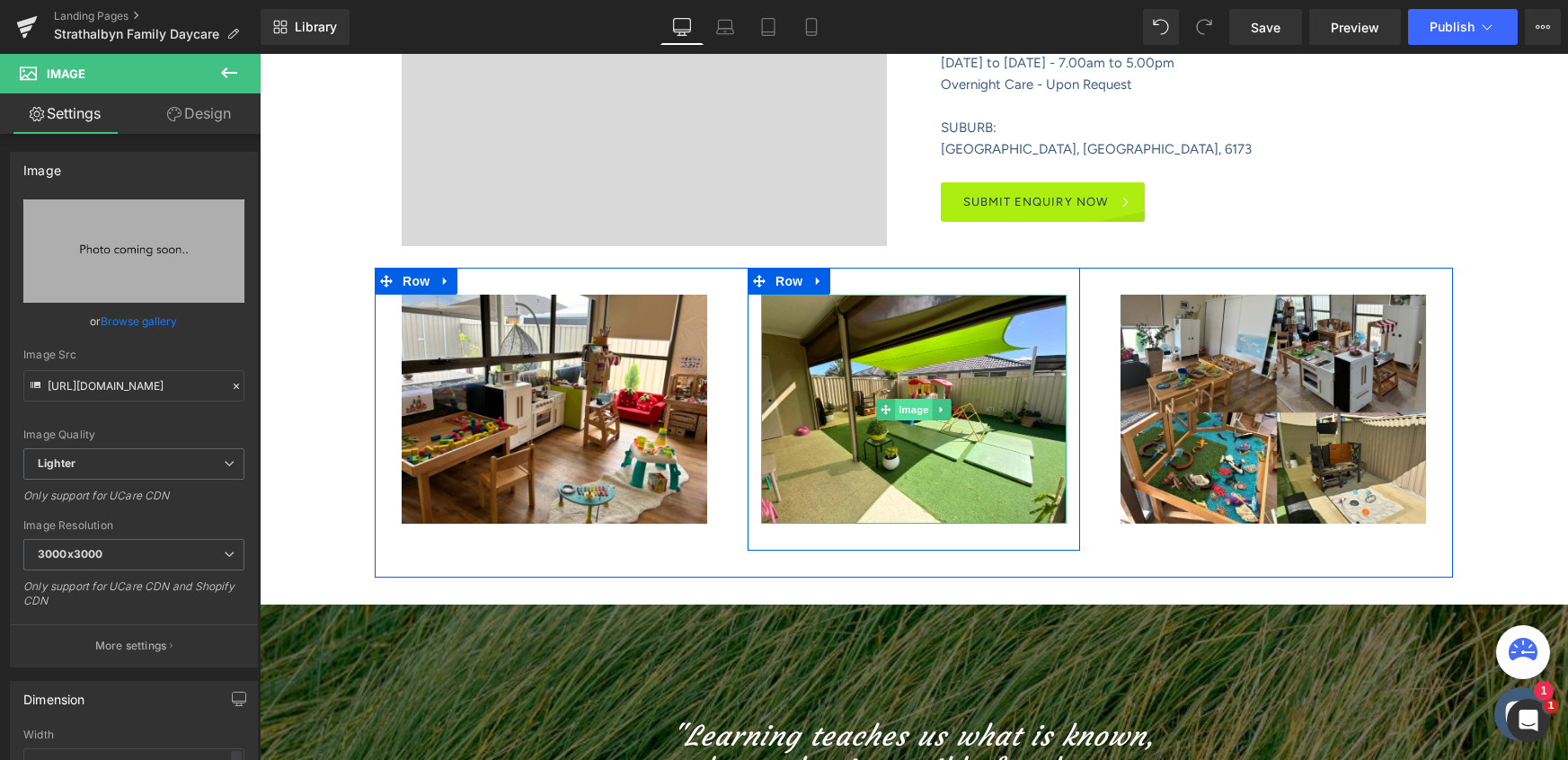
click at [910, 414] on span "Image" at bounding box center [914, 409] width 38 height 22
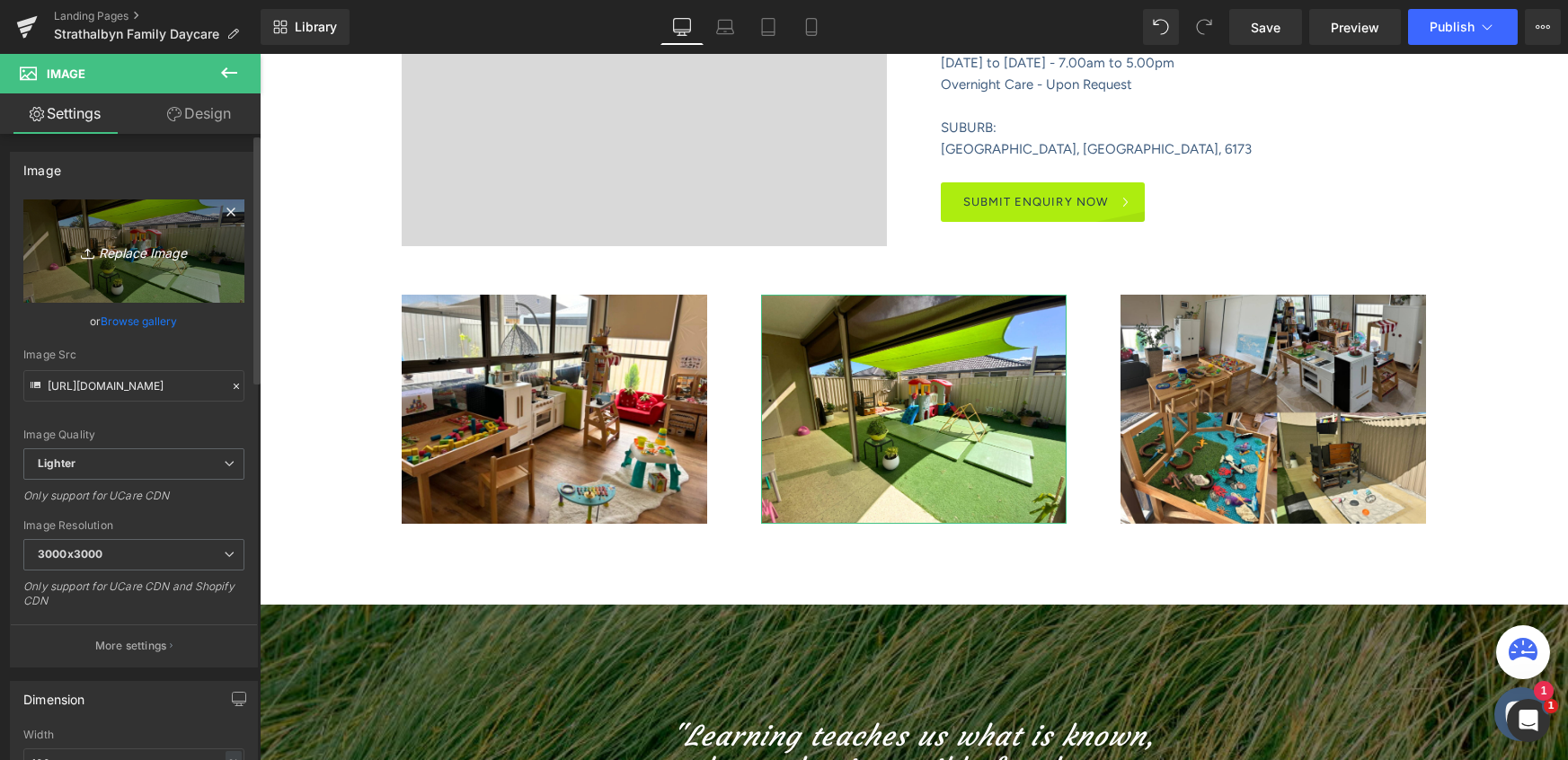
click at [127, 251] on icon "Replace Image" at bounding box center [134, 251] width 144 height 23
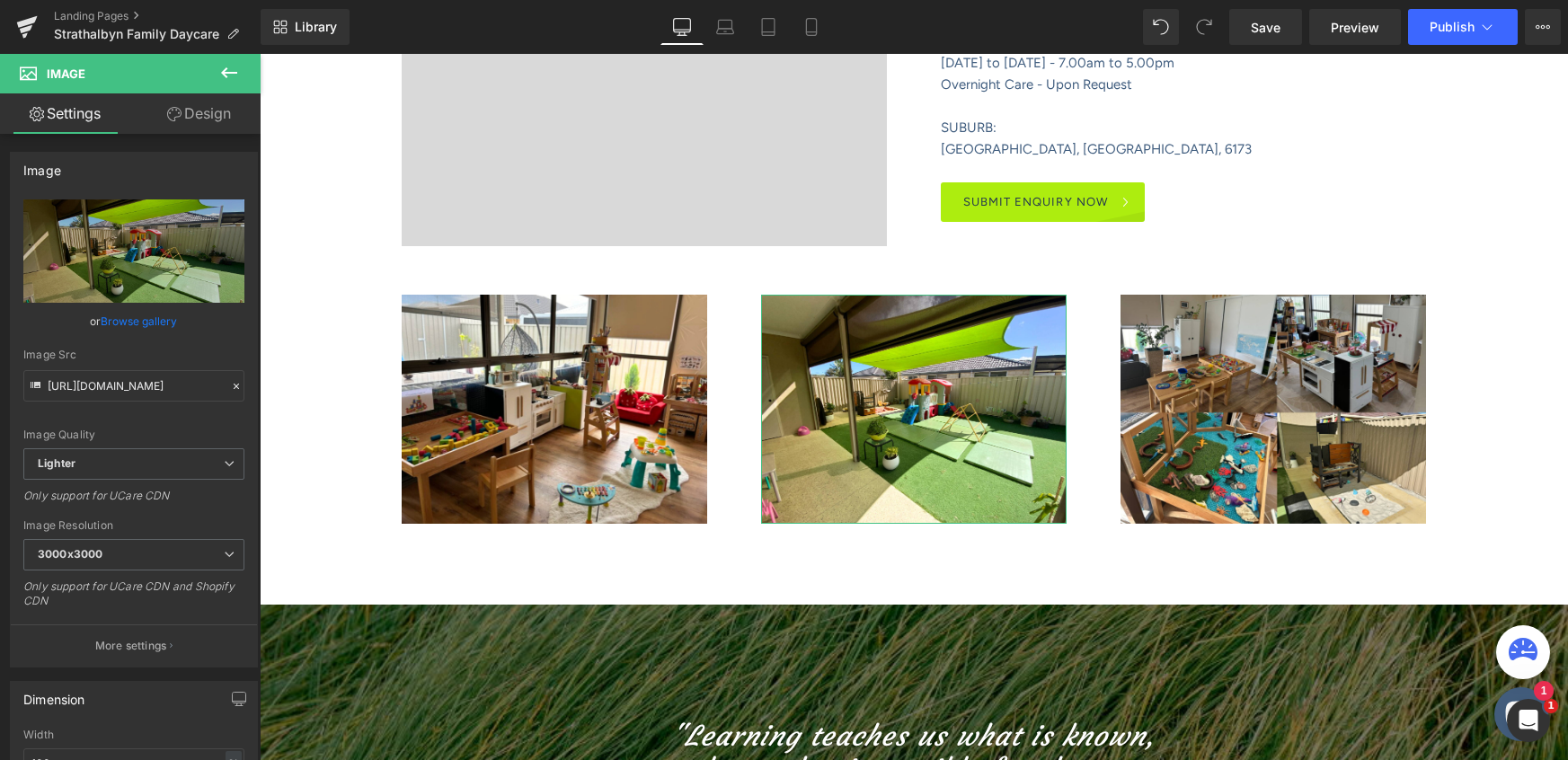
type input "C:\fakepath\WebsiteShowcase_TEMPLATE (37).png"
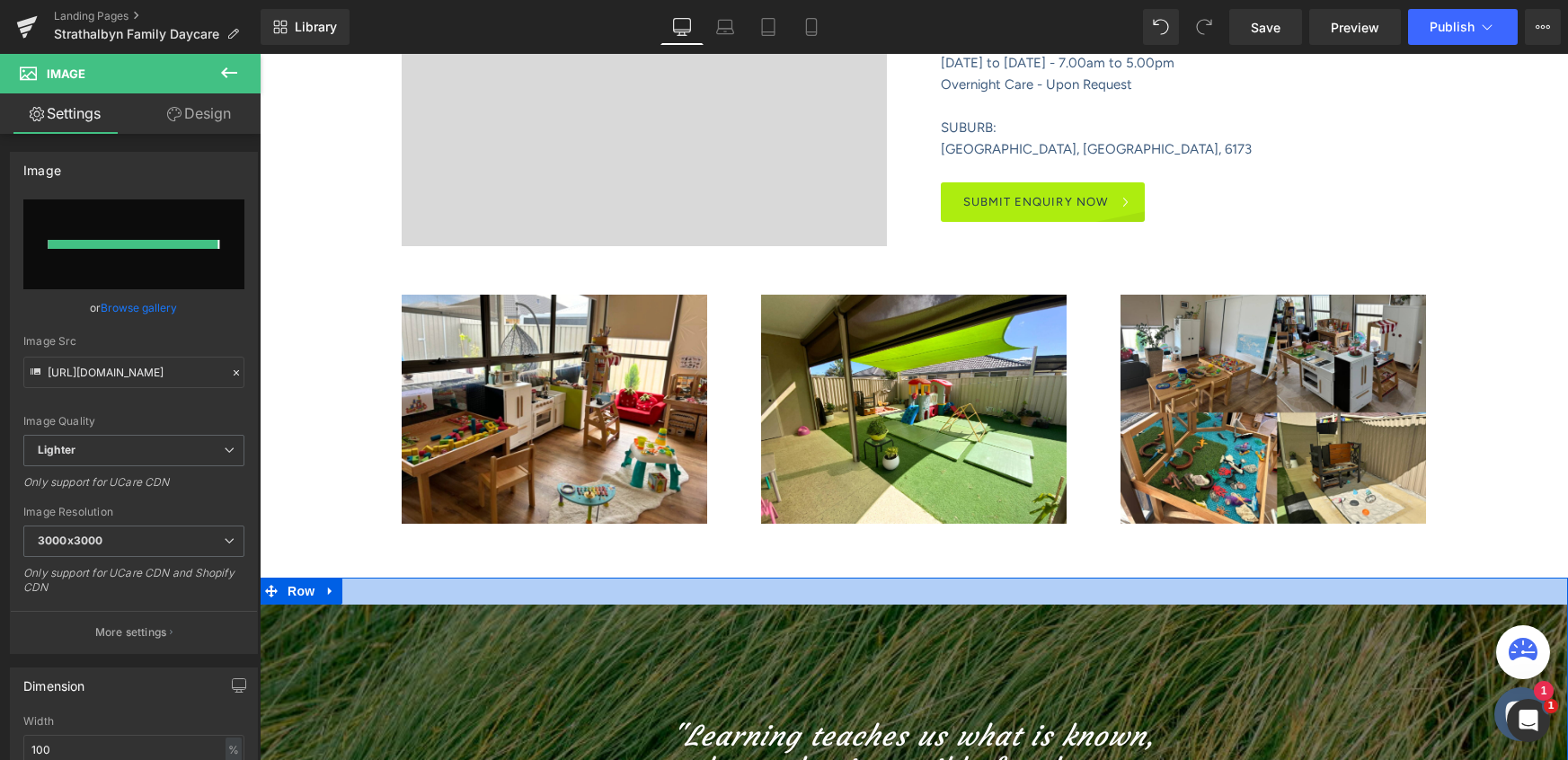
type input "[URL][DOMAIN_NAME]"
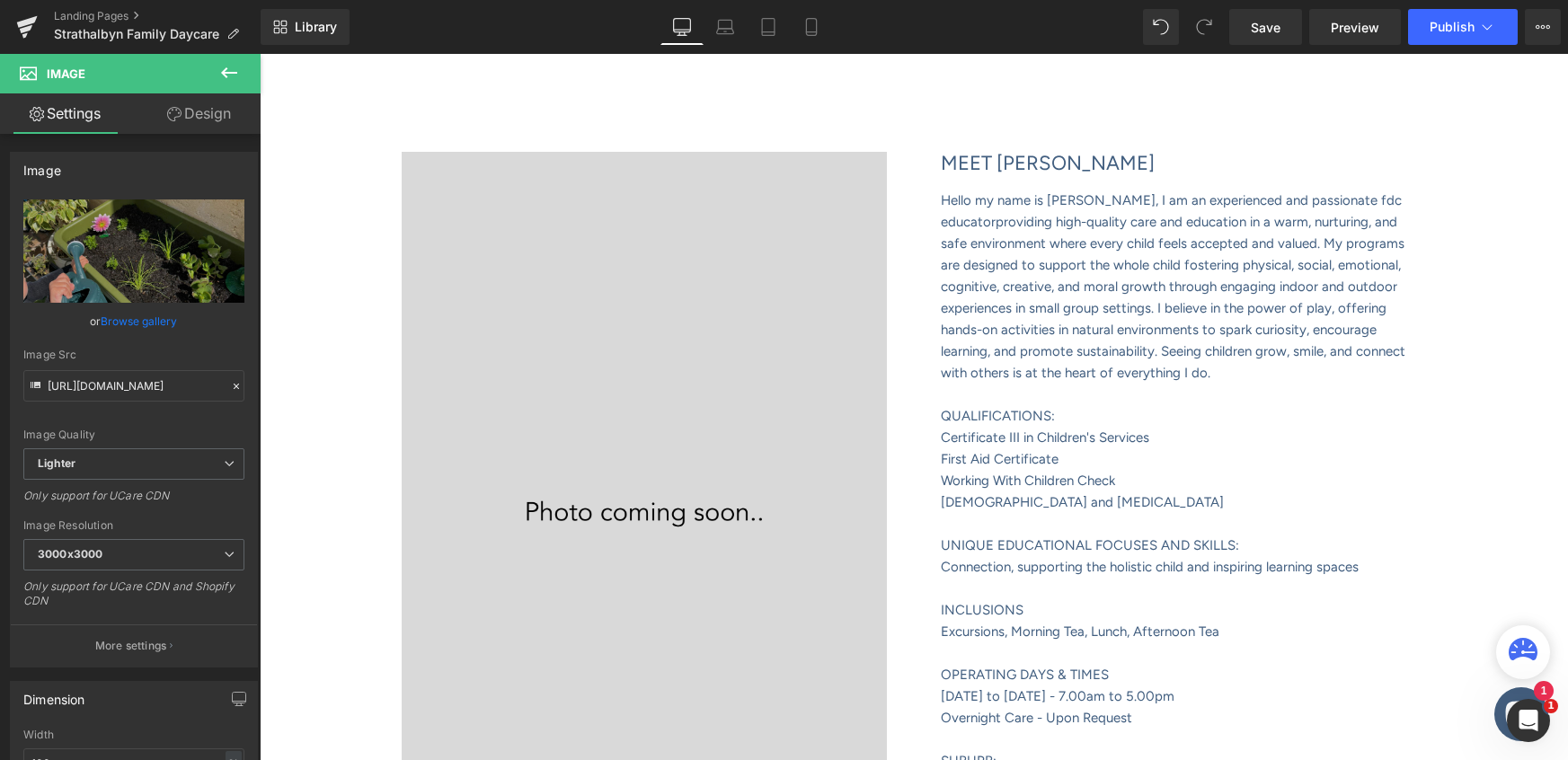
scroll to position [447, 0]
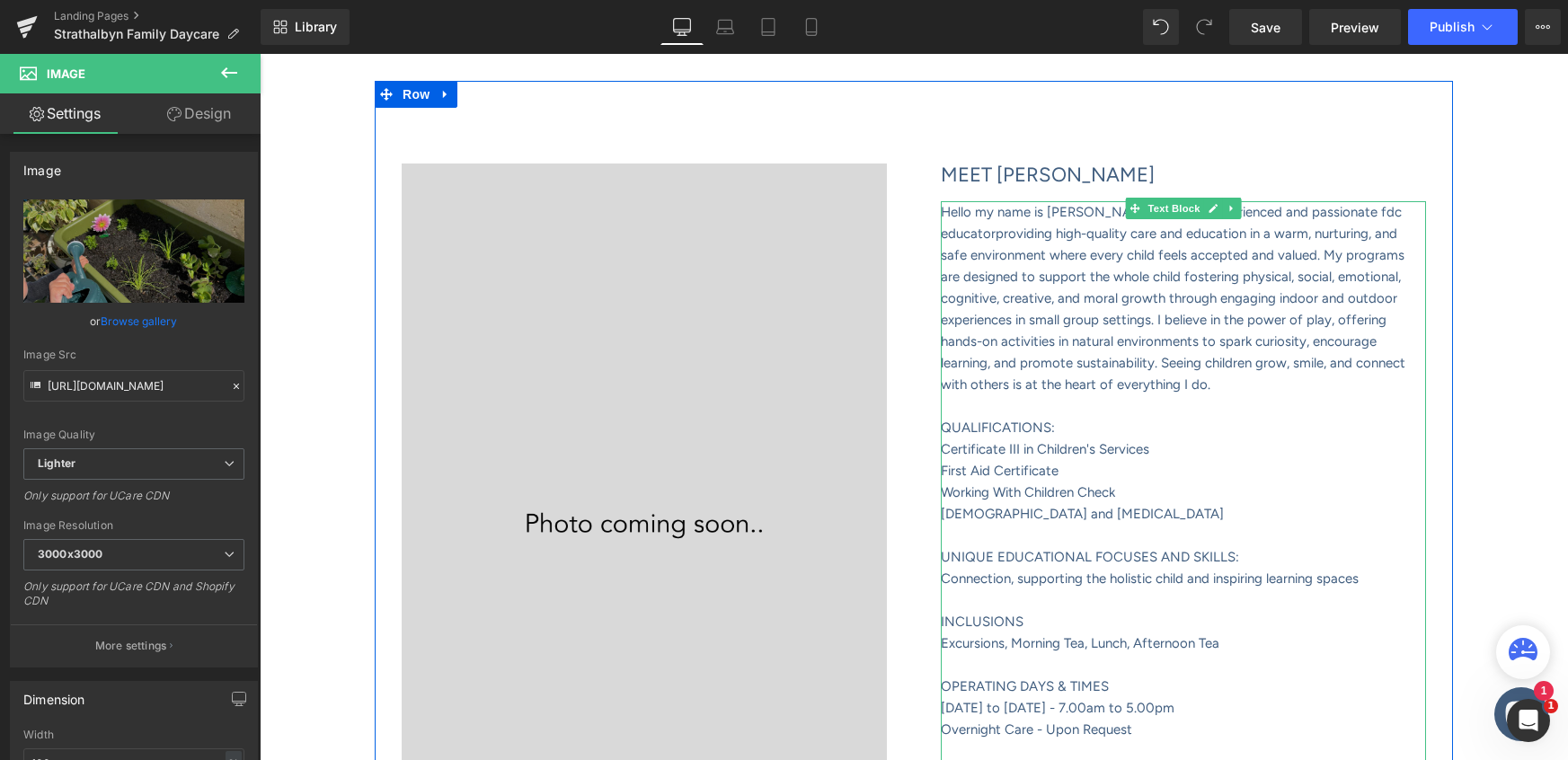
drag, startPoint x: 1079, startPoint y: 213, endPoint x: 1157, endPoint y: 223, distance: 78.6
click at [1079, 212] on span "Hello my name is [PERSON_NAME], I am an experienced and passionate fdc educator" at bounding box center [1171, 223] width 461 height 38
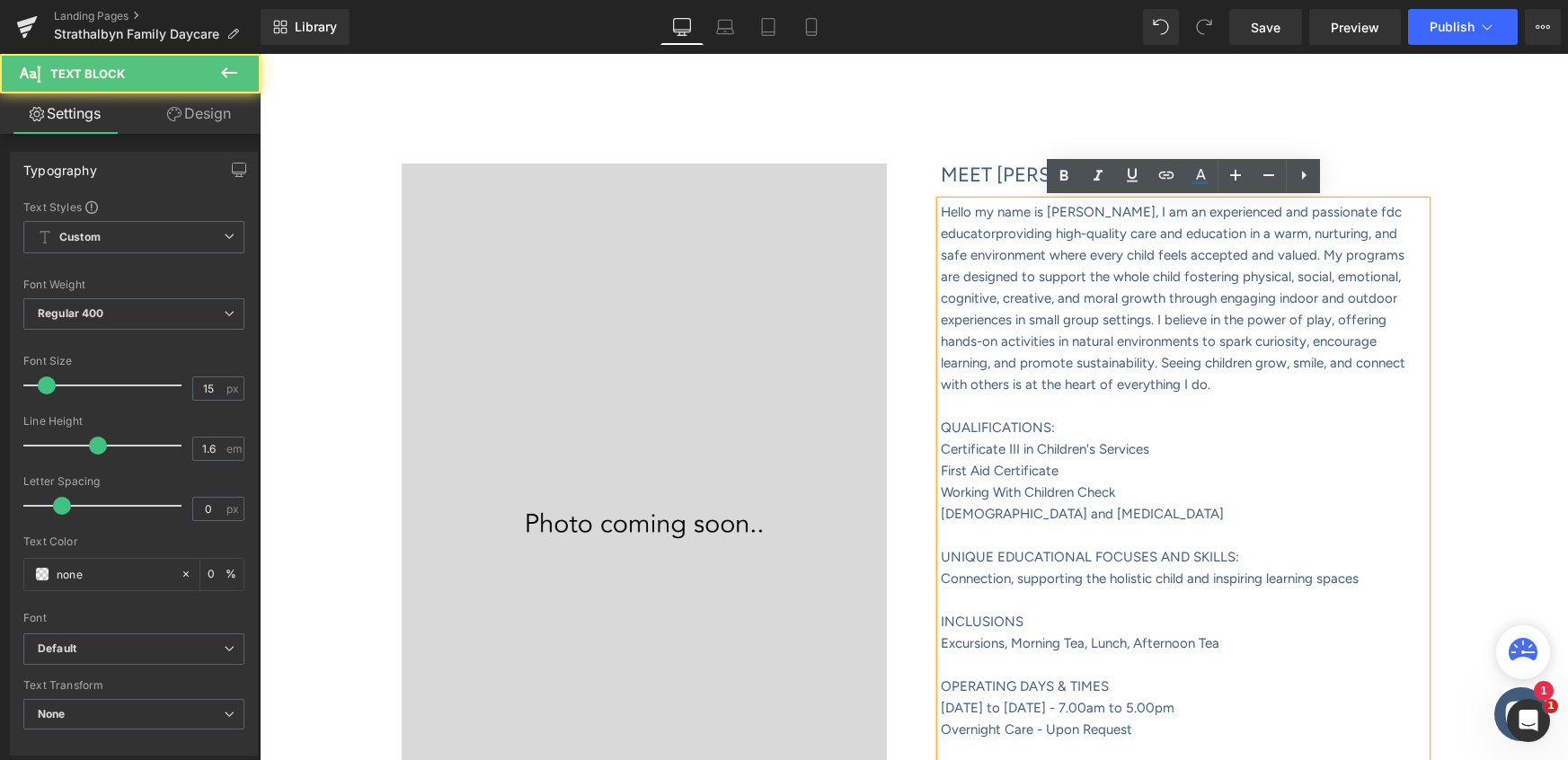
click at [1078, 217] on span "Hello my name is [PERSON_NAME], I am an experienced and passionate fdc educator" at bounding box center [1171, 223] width 461 height 38
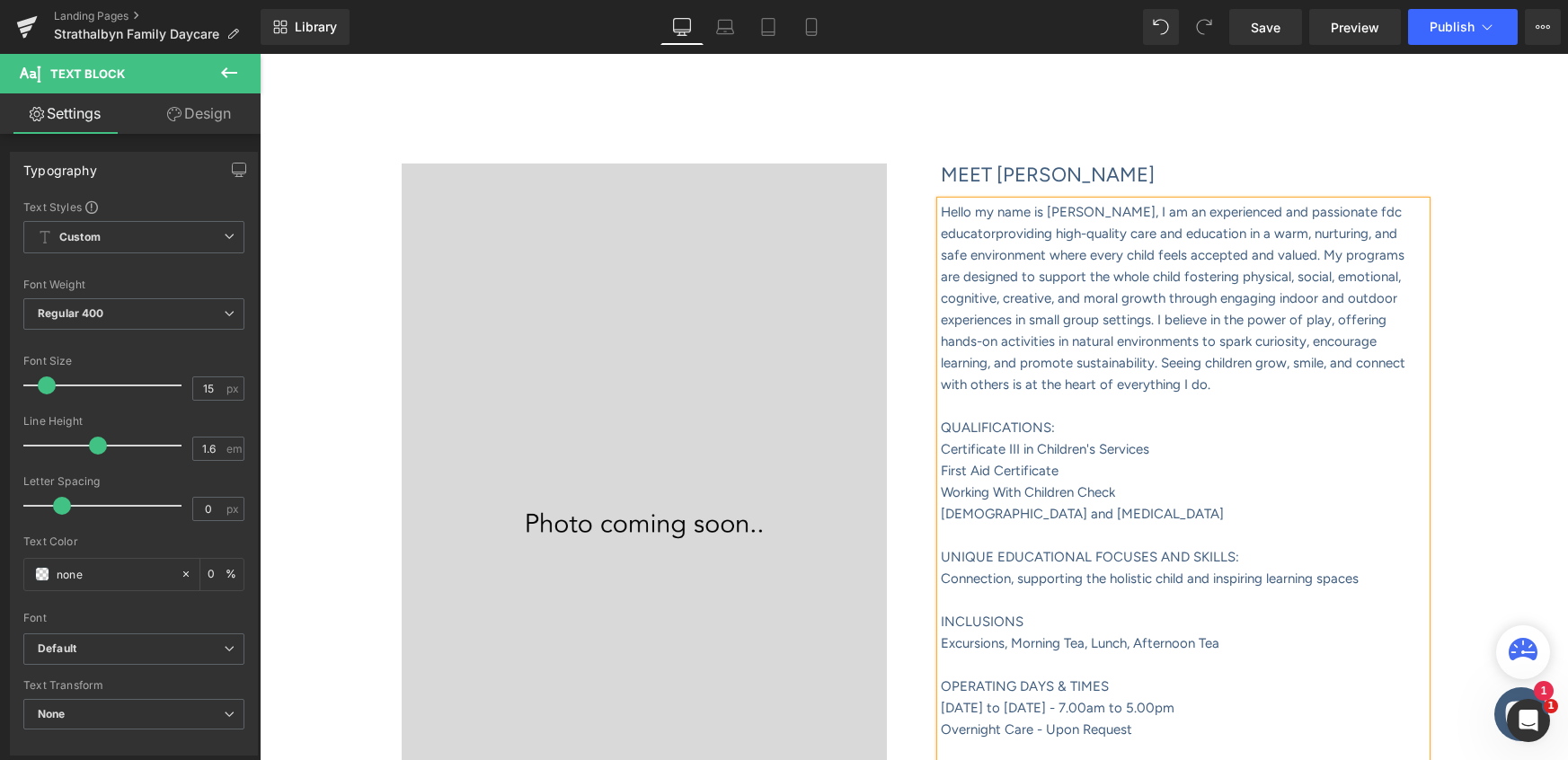
click at [953, 211] on span "Hello my name is [PERSON_NAME], I am an experienced and passionate fdc educator" at bounding box center [1171, 223] width 461 height 38
drag, startPoint x: 1103, startPoint y: 216, endPoint x: 1254, endPoint y: 393, distance: 232.7
click at [1253, 391] on p "Information comining soon ello my name is [PERSON_NAME], I am an experienced an…" at bounding box center [1184, 299] width 485 height 194
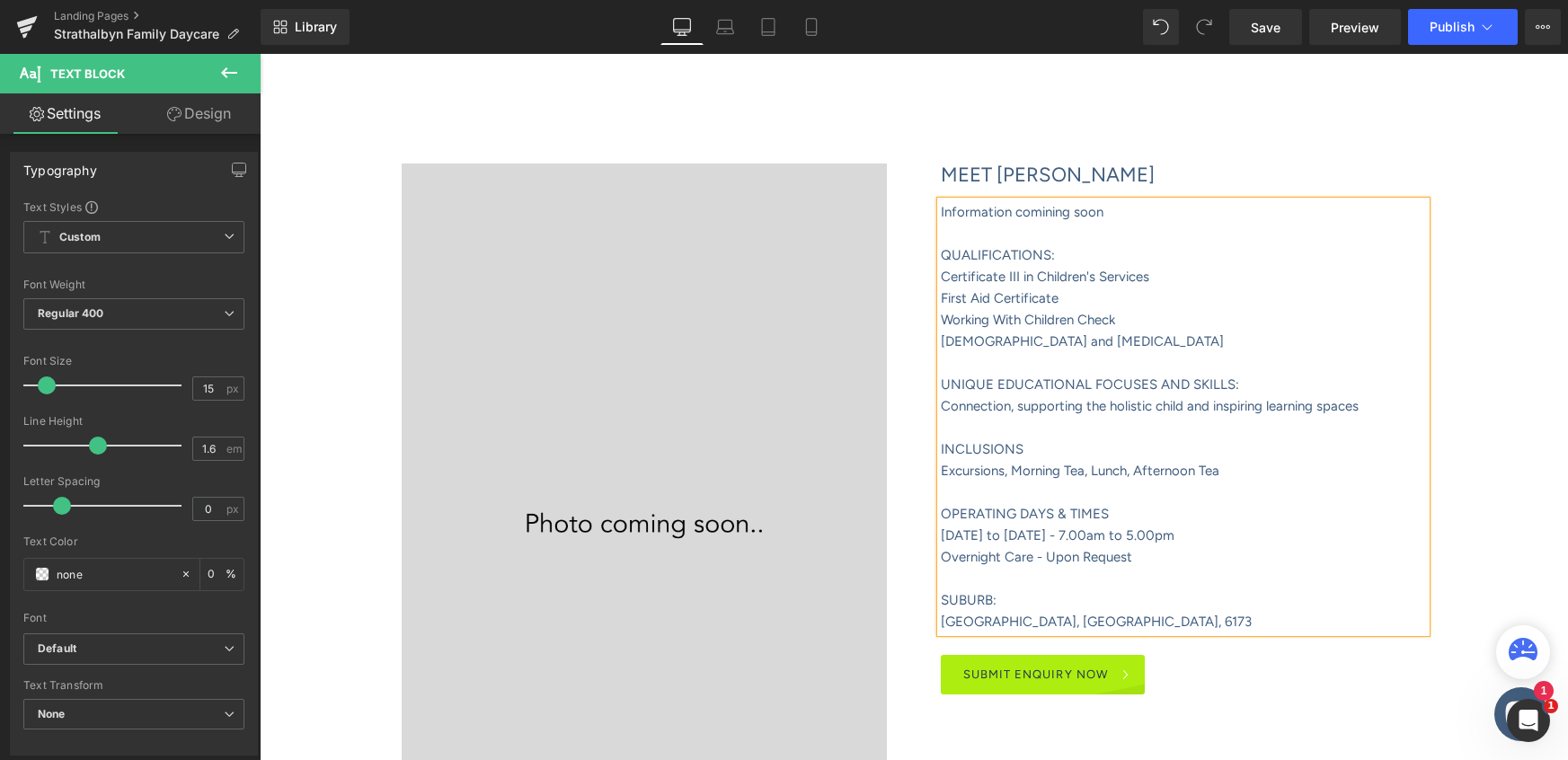
click at [1018, 272] on font "Certificate III in Children's Services" at bounding box center [1045, 276] width 208 height 16
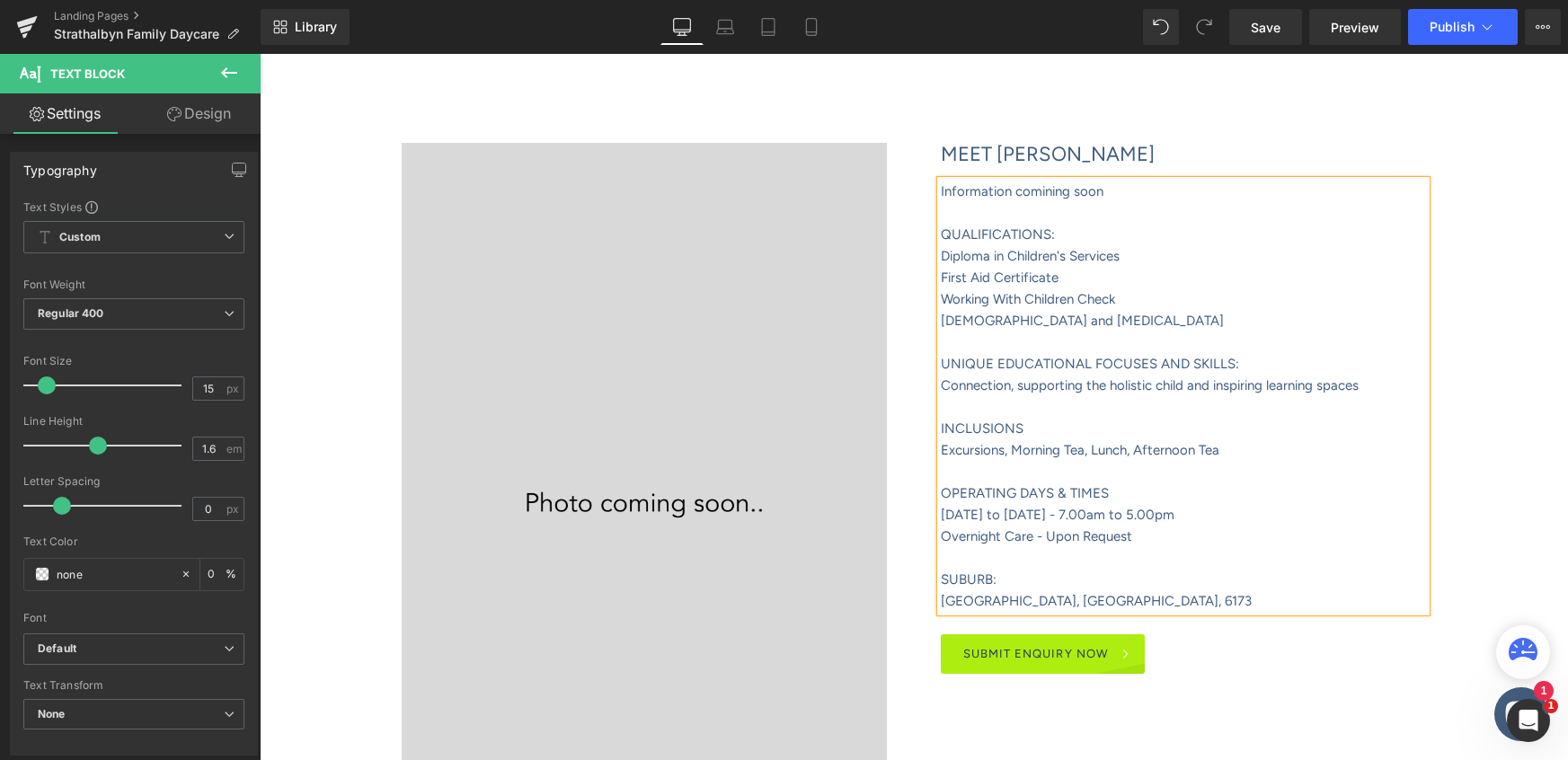
scroll to position [475, 0]
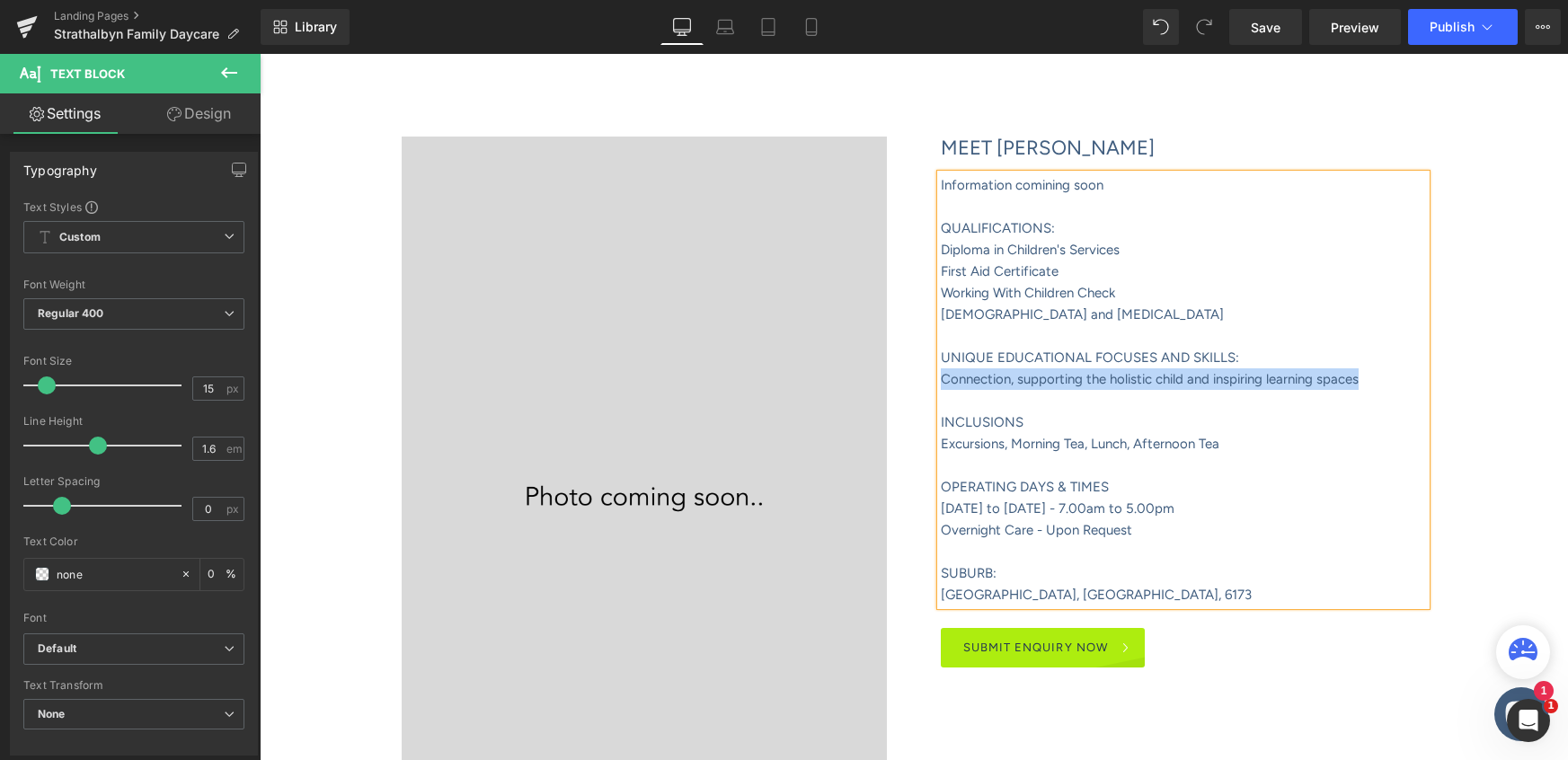
drag, startPoint x: 1370, startPoint y: 380, endPoint x: 941, endPoint y: 386, distance: 429.0
click at [941, 386] on p "Connection, supporting the holistic child and inspiring learning spaces" at bounding box center [1184, 379] width 485 height 22
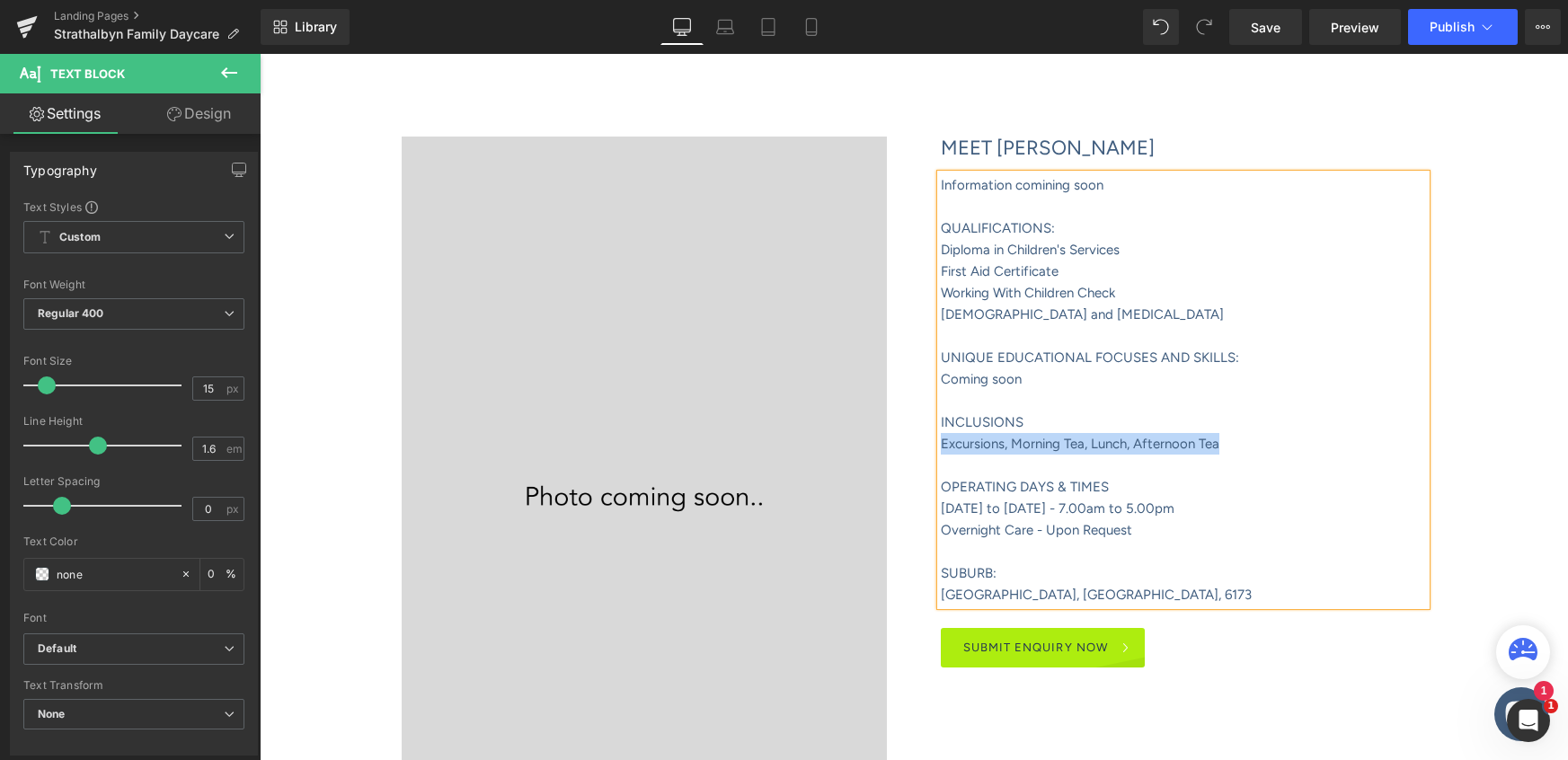
drag, startPoint x: 1233, startPoint y: 448, endPoint x: 942, endPoint y: 445, distance: 291.0
click at [942, 445] on p "Excursions, Morning Tea, Lunch, Afternoon Tea" at bounding box center [1184, 444] width 485 height 22
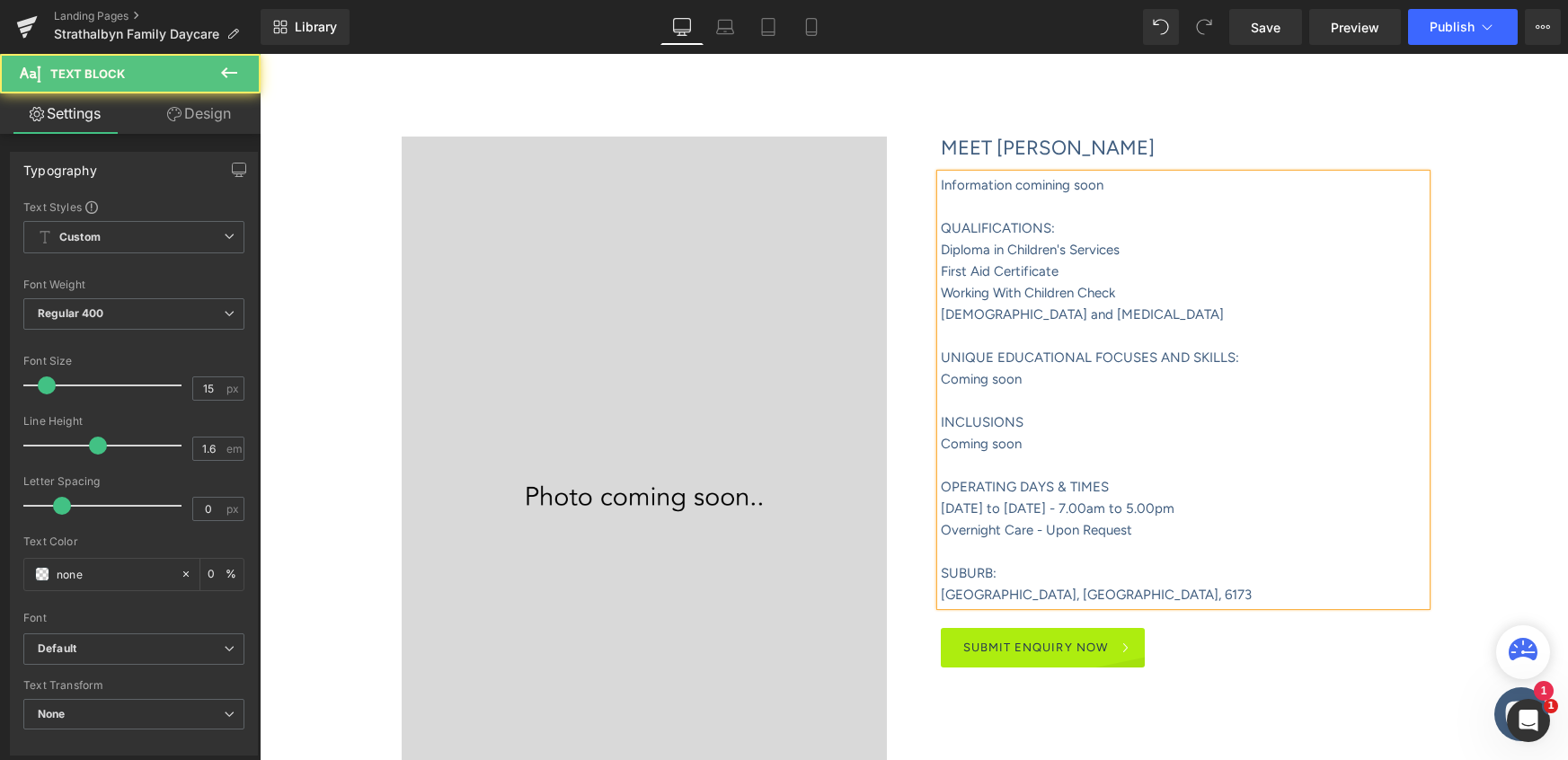
click at [1043, 508] on font "[DATE] to [DATE] - 7.00am to 5.00pm" at bounding box center [1058, 508] width 234 height 16
click at [1101, 504] on font "[DATE] to [DATE] - 7.00am to 5.00pm" at bounding box center [1058, 508] width 234 height 16
drag, startPoint x: 1136, startPoint y: 526, endPoint x: 934, endPoint y: 532, distance: 202.1
click at [934, 532] on div "MEET SERENA Heading Information comining soon QUALIFICATIONS: Diploma in Childr…" at bounding box center [1184, 401] width 539 height 530
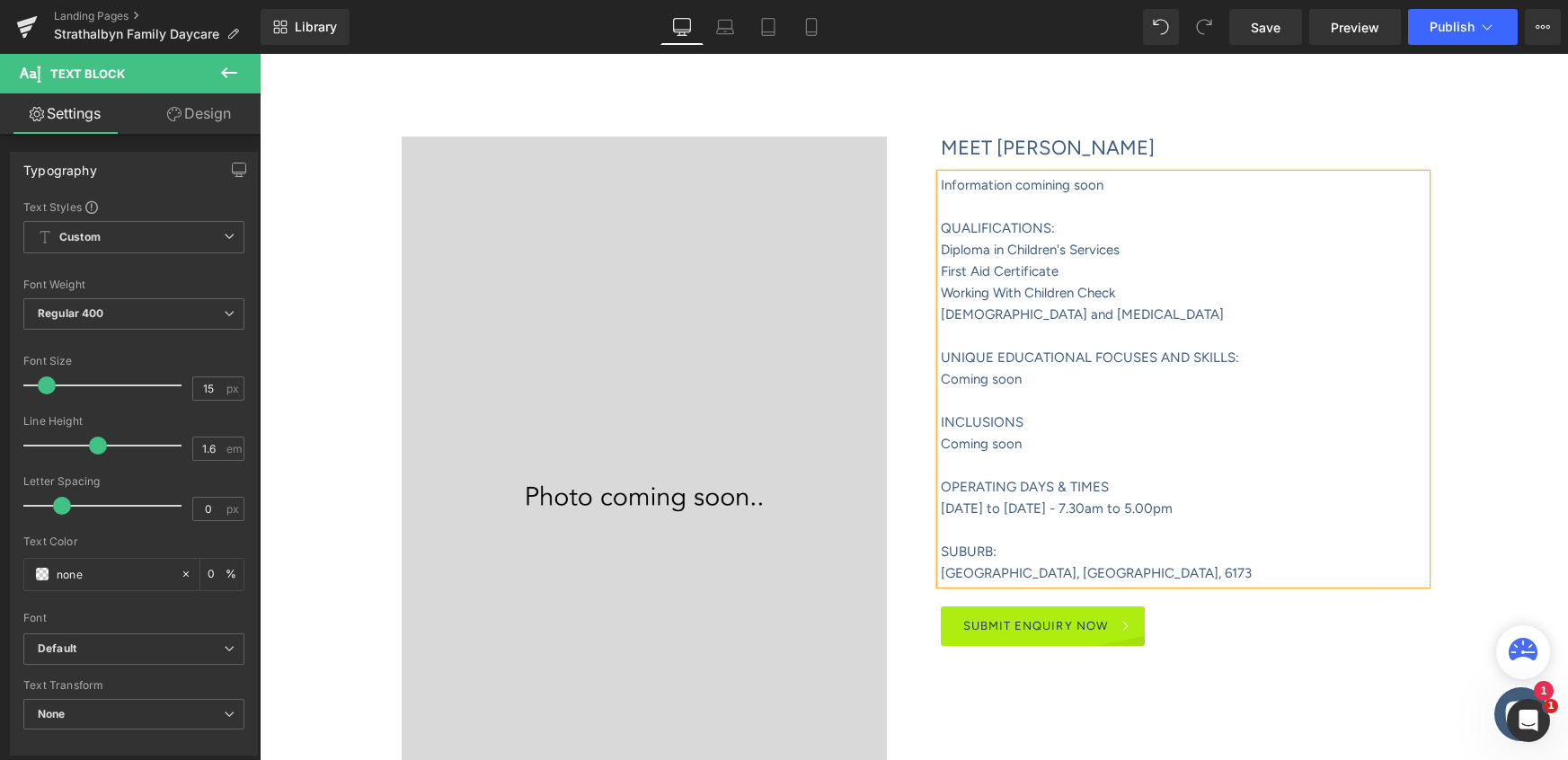
click at [1033, 569] on font "[GEOGRAPHIC_DATA], [GEOGRAPHIC_DATA], 6173" at bounding box center [1097, 573] width 311 height 16
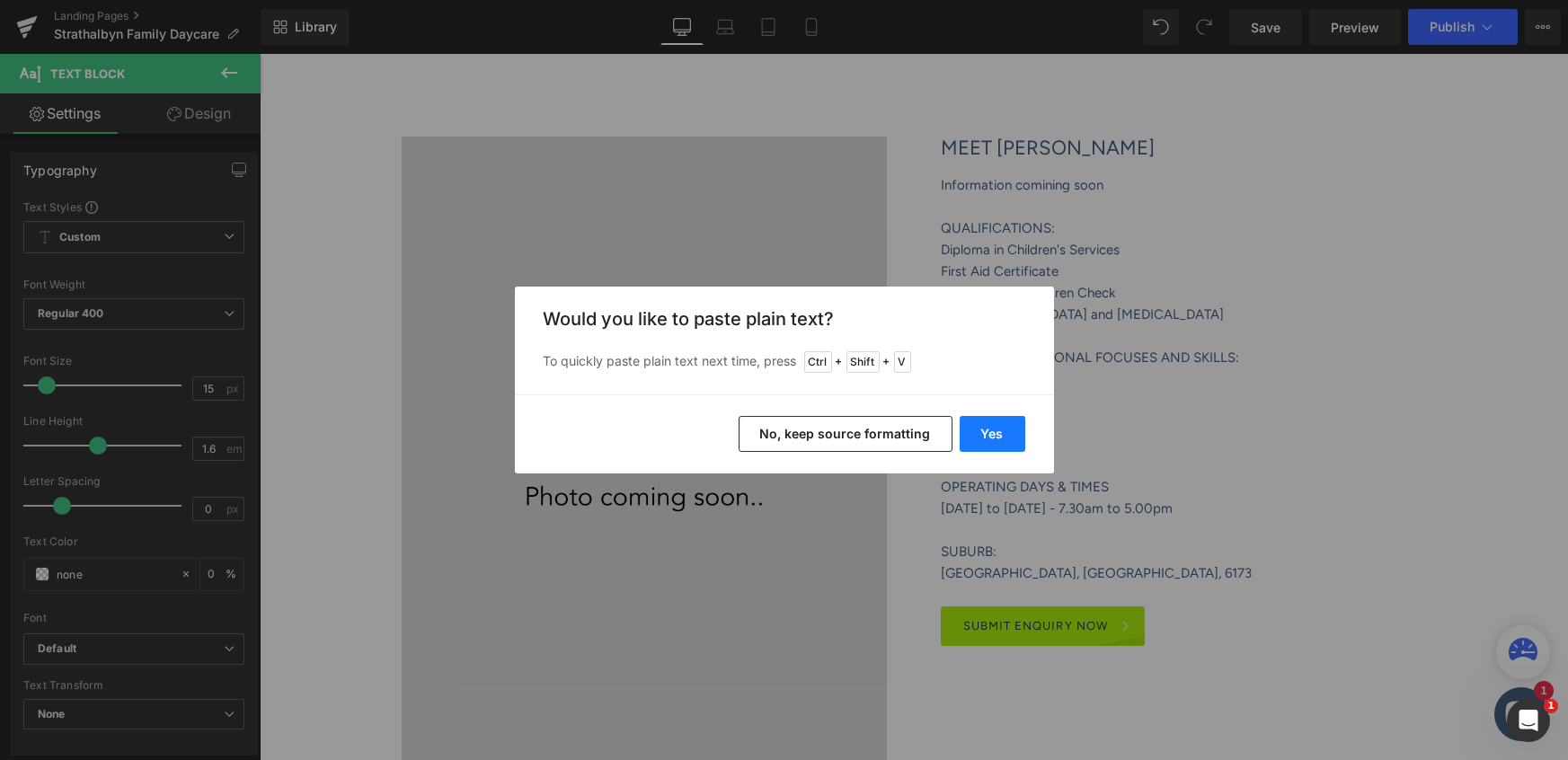
click at [979, 426] on button "Yes" at bounding box center [993, 434] width 66 height 36
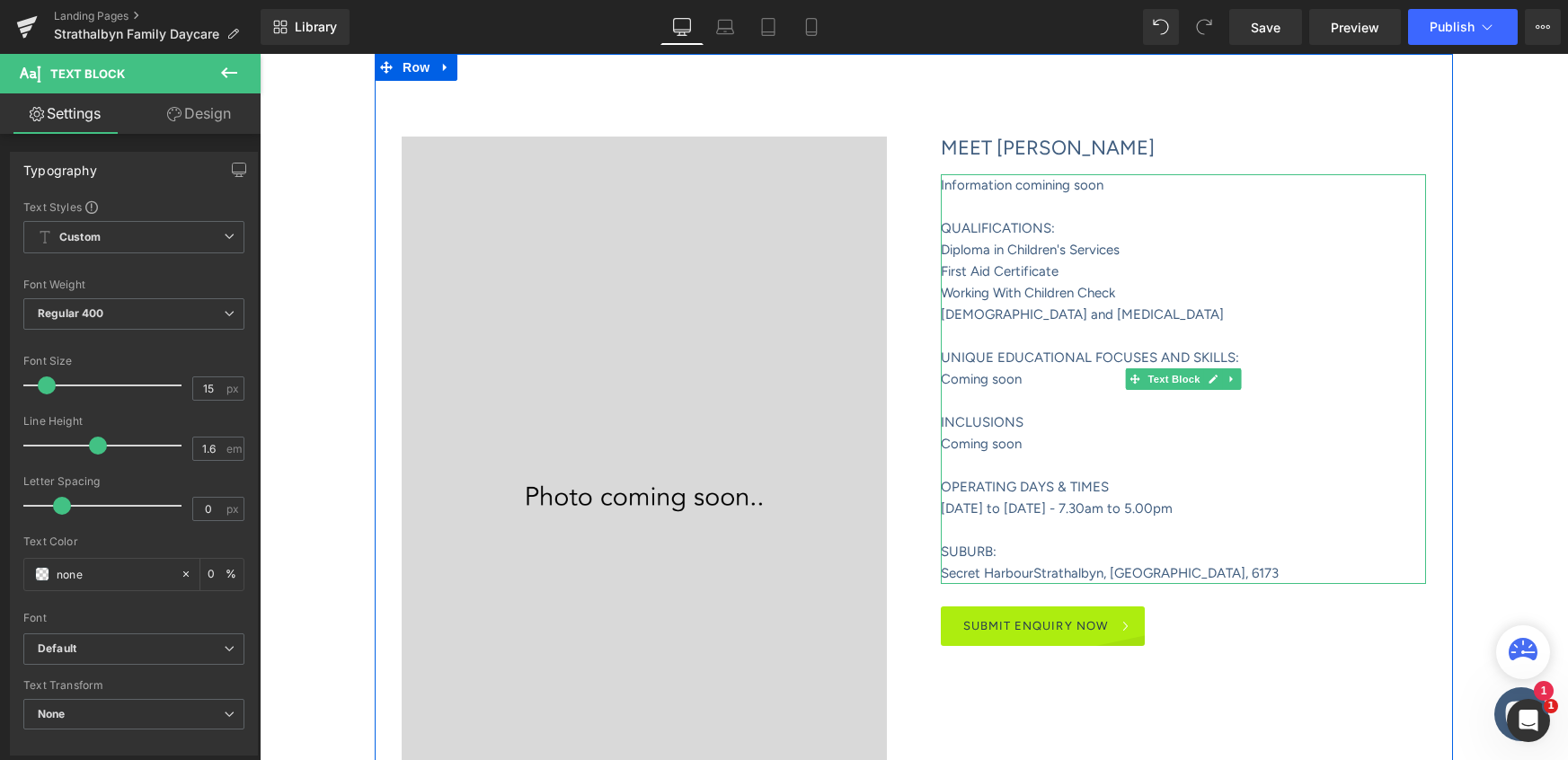
click at [1033, 571] on font "Secret HarbourStrathalbyn, [GEOGRAPHIC_DATA], 6173" at bounding box center [1110, 573] width 338 height 16
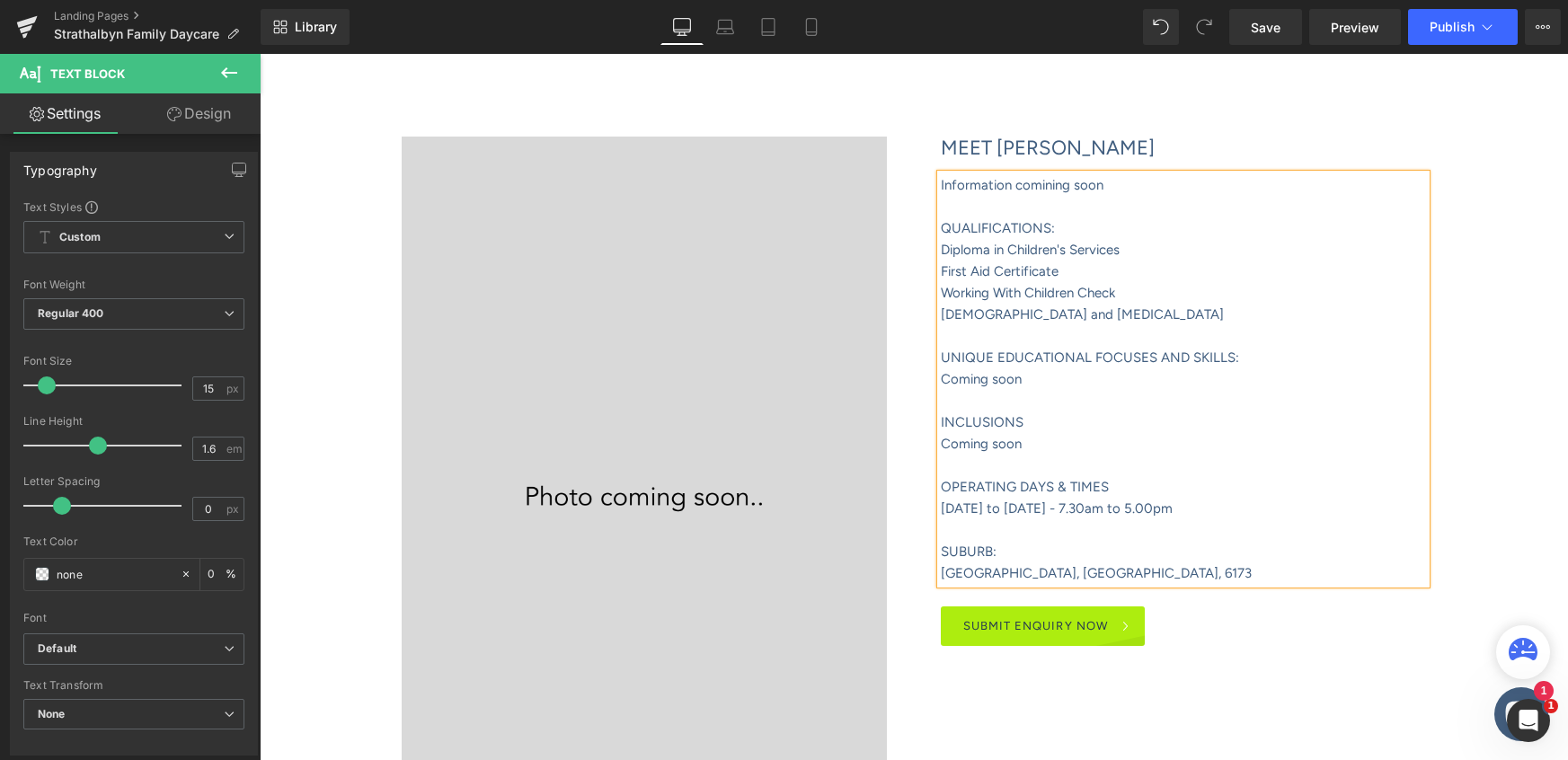
click at [1113, 577] on p "[GEOGRAPHIC_DATA], [GEOGRAPHIC_DATA], 6173" at bounding box center [1184, 573] width 485 height 22
click at [1007, 629] on link "SUBMIT ENQUIRY NOW" at bounding box center [1043, 626] width 204 height 40
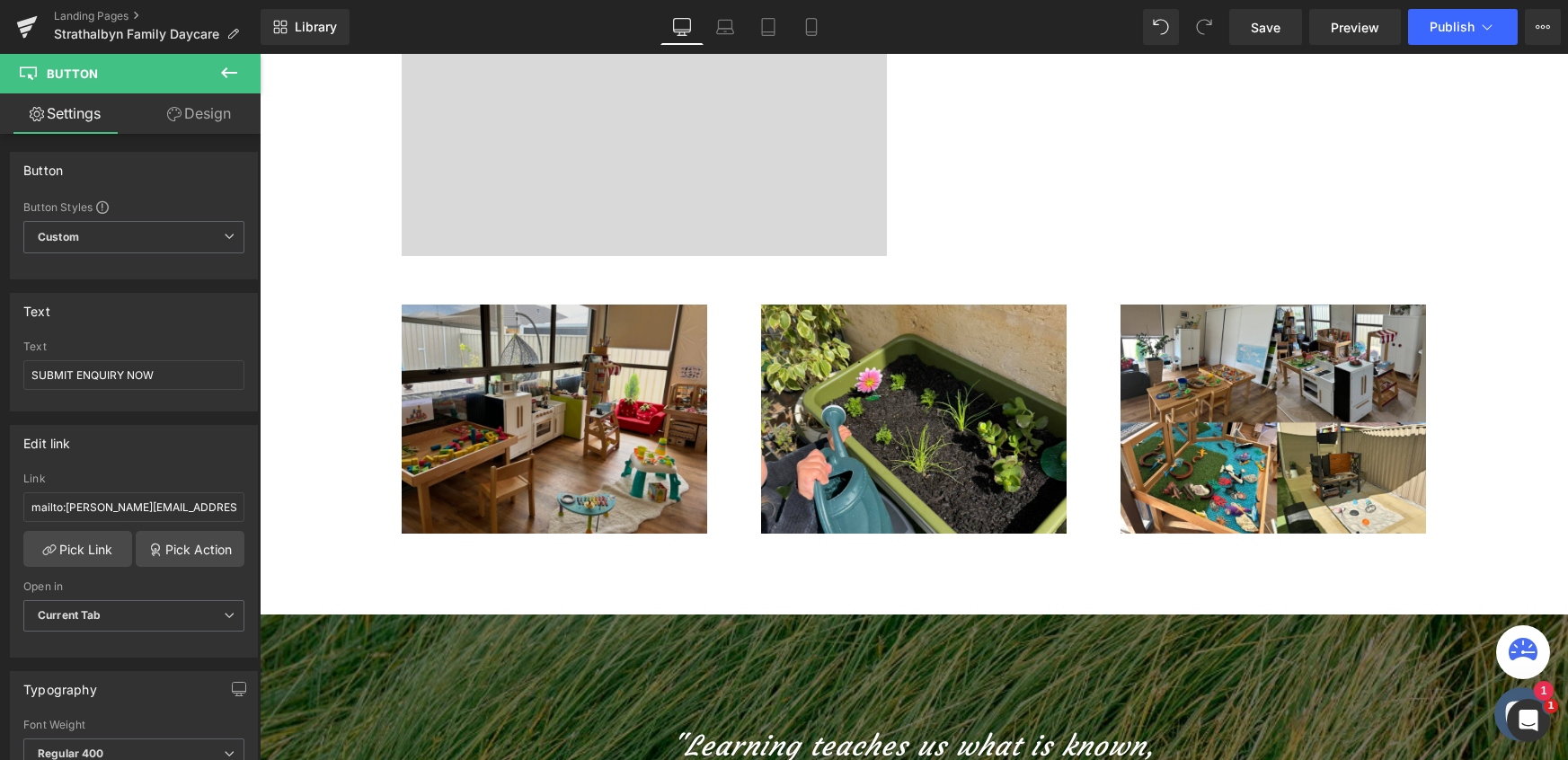
scroll to position [1080, 0]
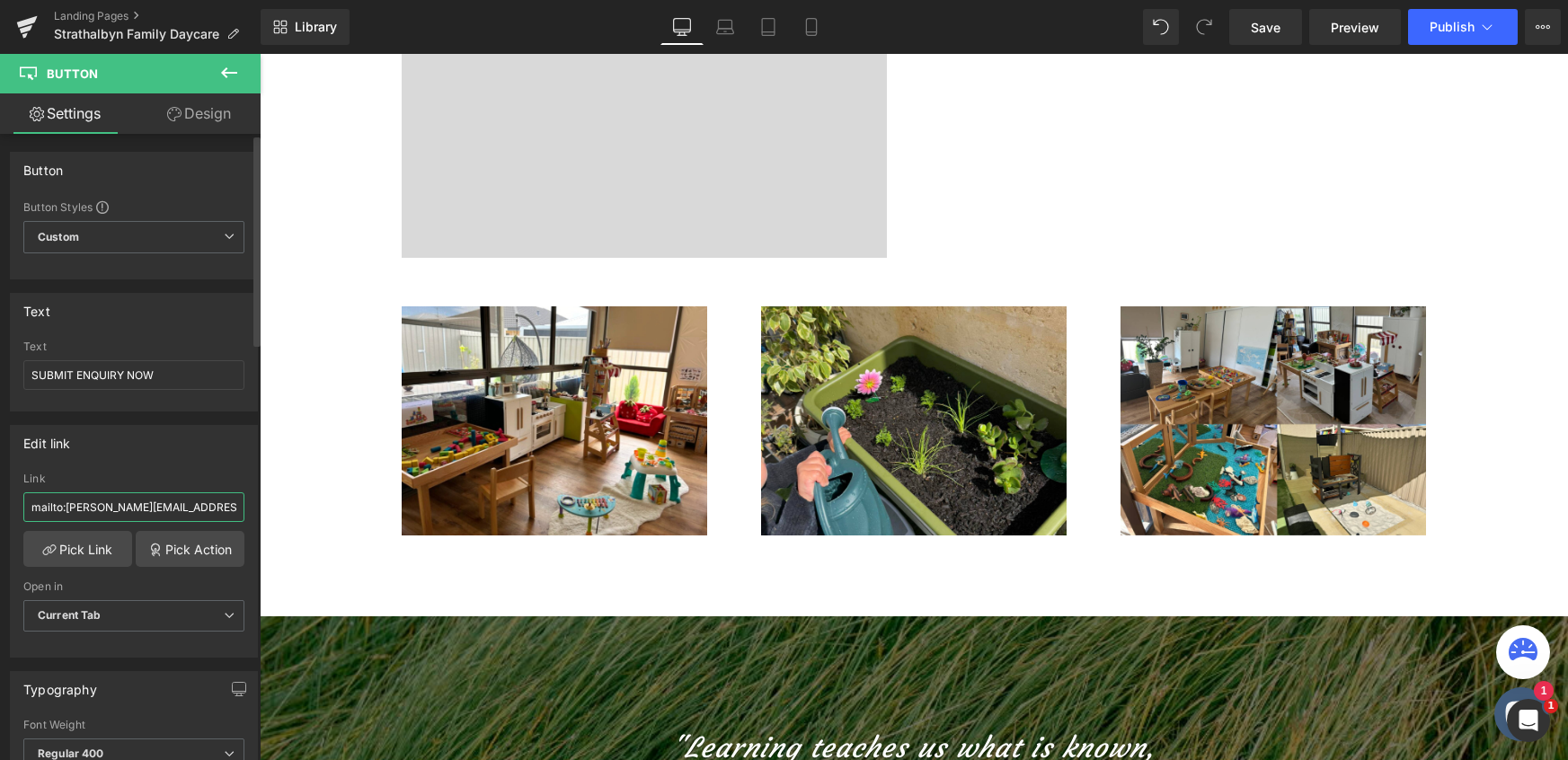
click at [210, 501] on input "mailto:[PERSON_NAME][EMAIL_ADDRESS][DOMAIN_NAME]" at bounding box center [134, 507] width 221 height 29
drag, startPoint x: 208, startPoint y: 506, endPoint x: 68, endPoint y: 514, distance: 140.2
click at [68, 514] on input "mailto:[PERSON_NAME][EMAIL_ADDRESS][DOMAIN_NAME]" at bounding box center [134, 507] width 221 height 29
click at [74, 508] on input "mailto: [PERSON_NAME][EMAIL_ADDRESS][PERSON_NAME][DOMAIN_NAME]" at bounding box center [134, 507] width 221 height 29
type input "mailto:[PERSON_NAME][EMAIL_ADDRESS][PERSON_NAME][DOMAIN_NAME]"
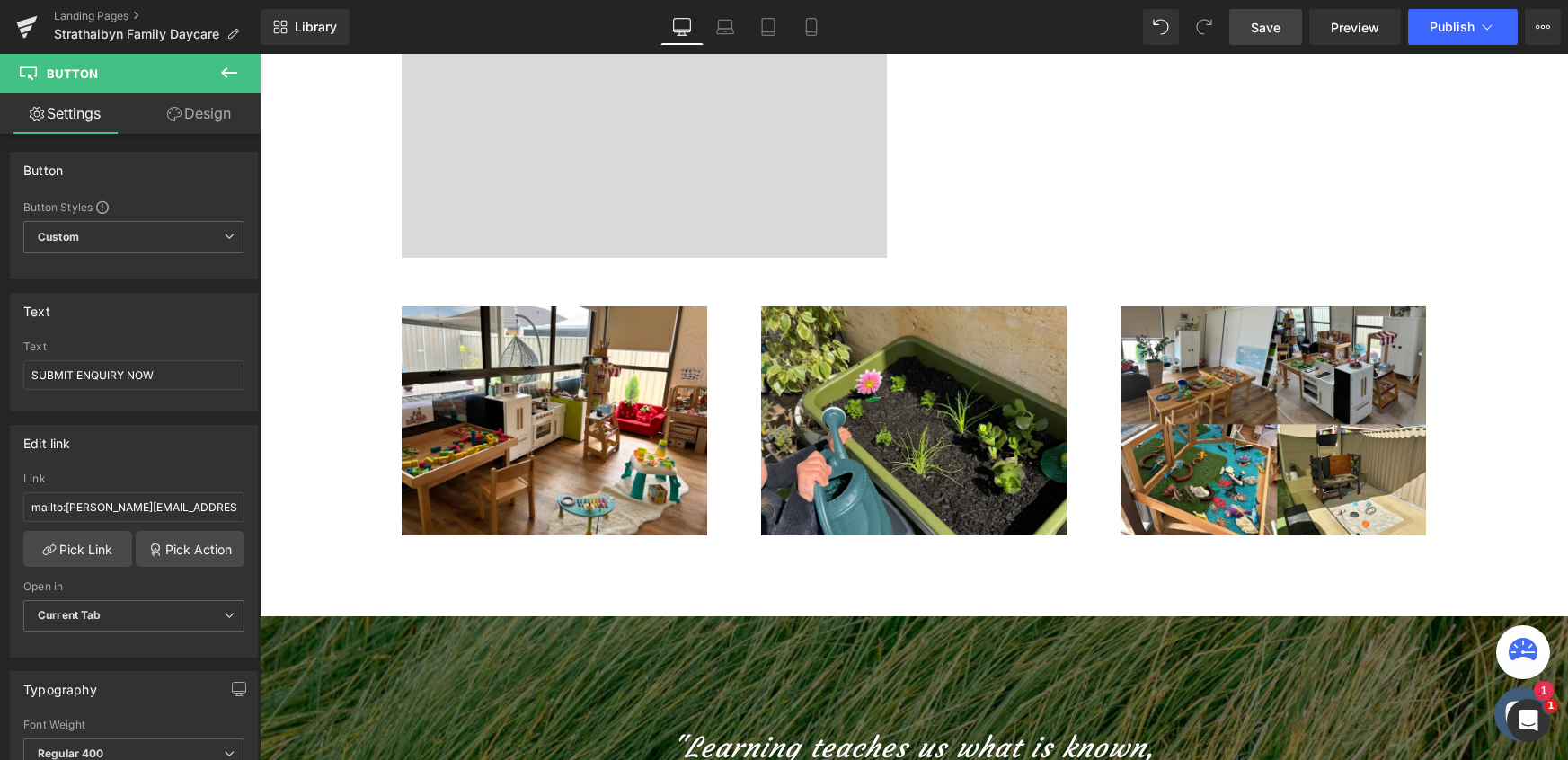
click at [1273, 23] on span "Save" at bounding box center [1266, 27] width 29 height 19
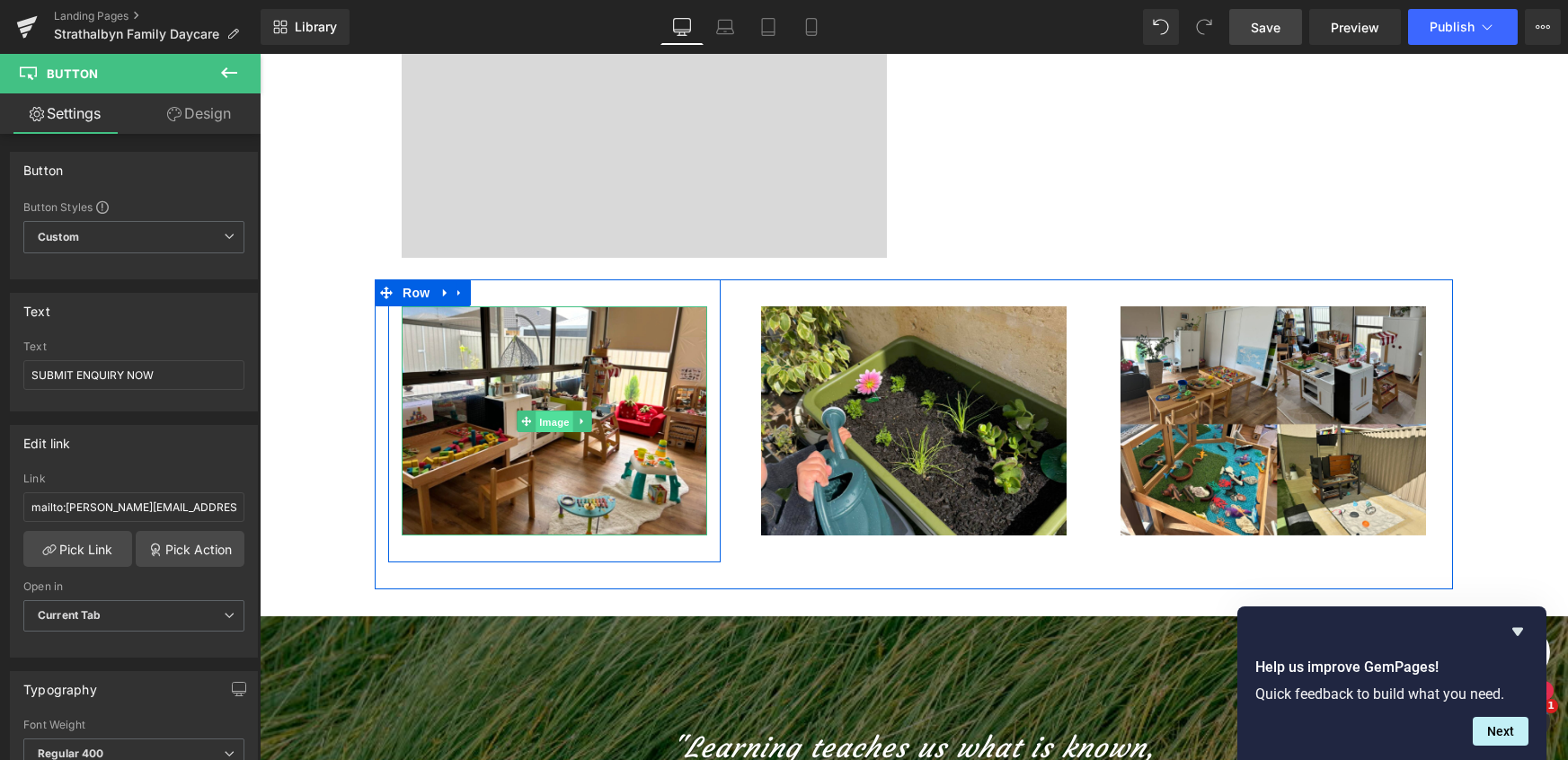
click at [565, 418] on span "Image" at bounding box center [554, 422] width 38 height 22
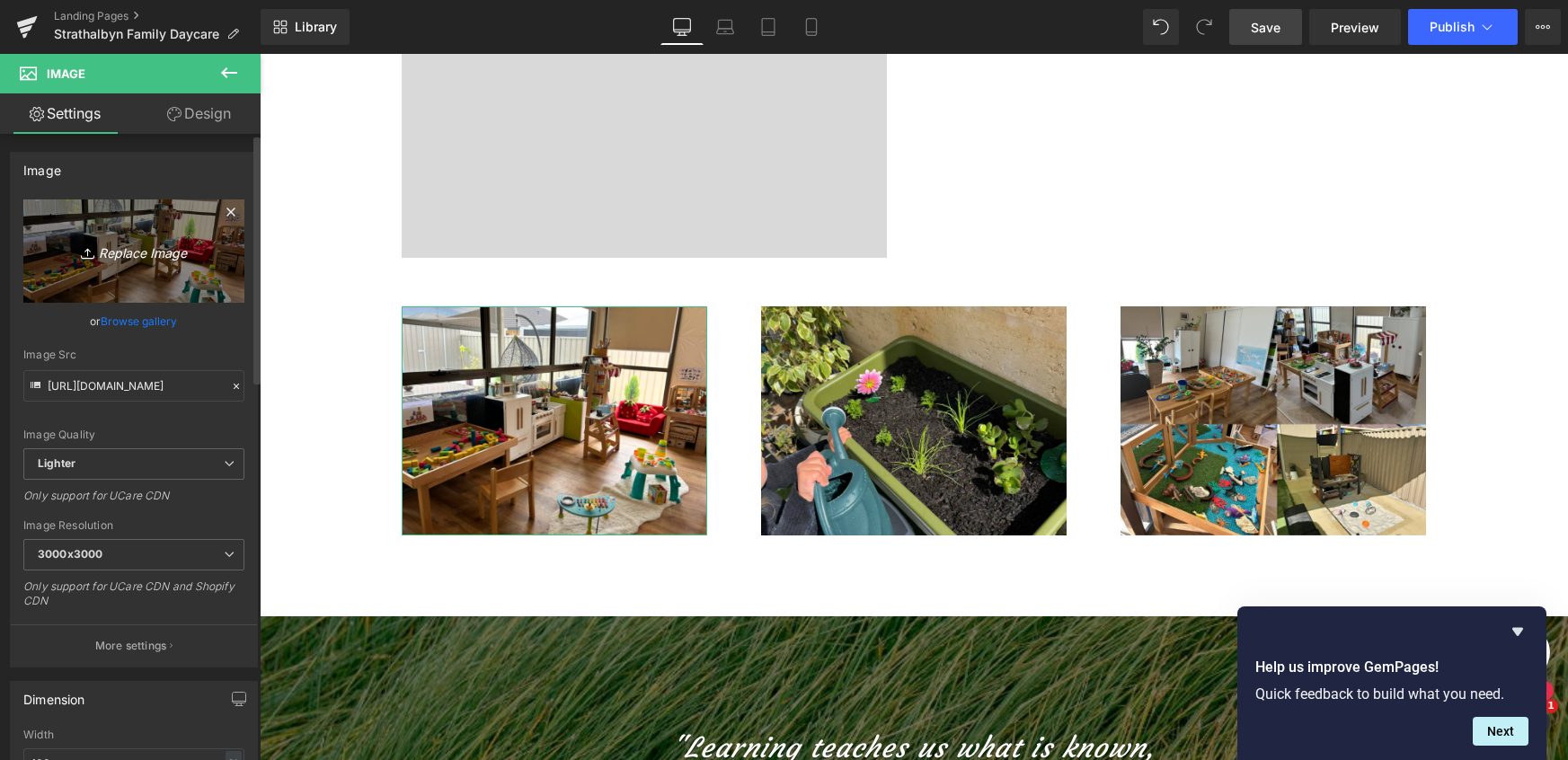
click at [127, 245] on icon "Replace Image" at bounding box center [134, 251] width 144 height 23
type input "C:\fakepath\WebsiteShowcase_TEMPLATE (38).png"
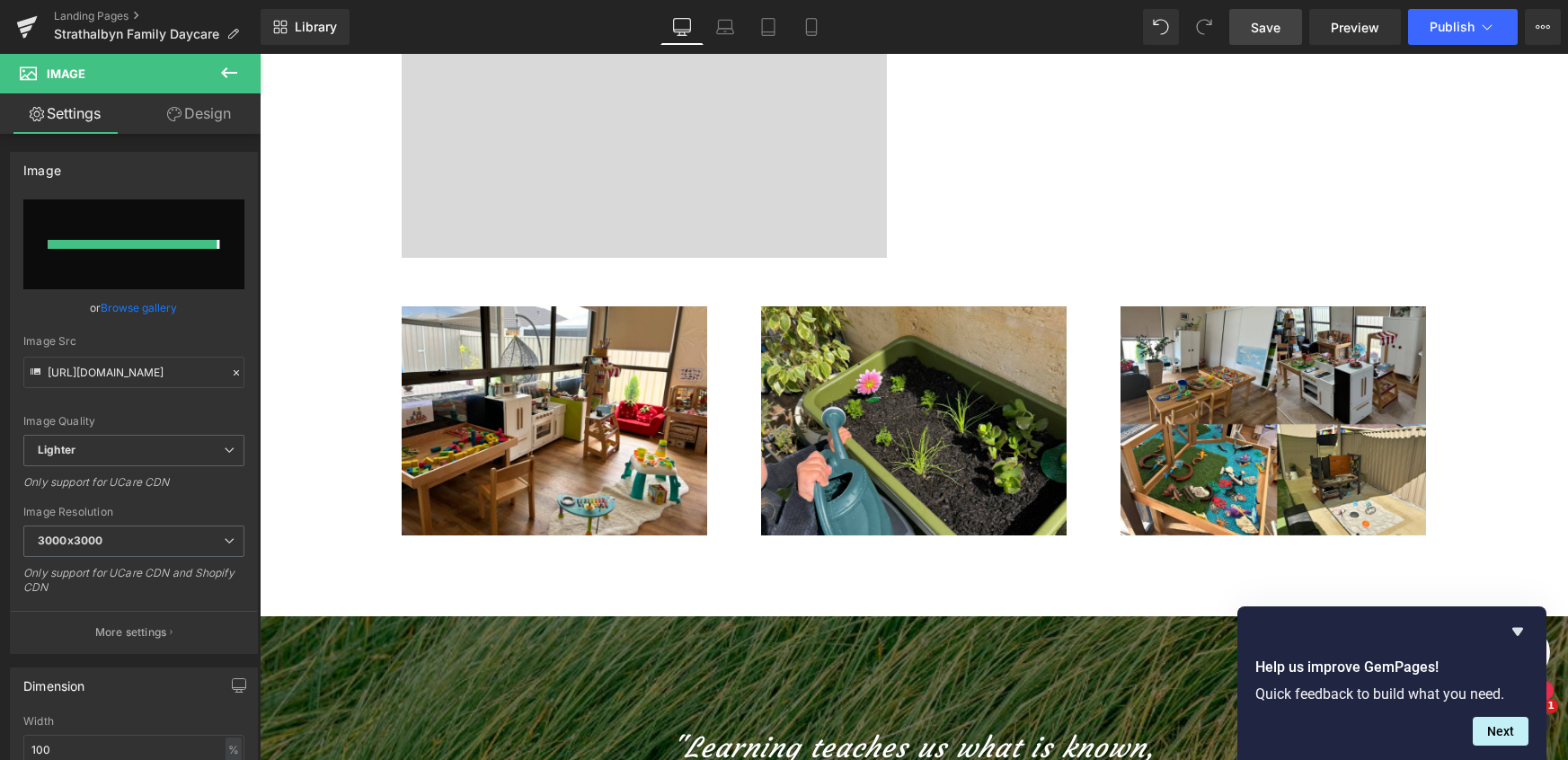
type input "[URL][DOMAIN_NAME]"
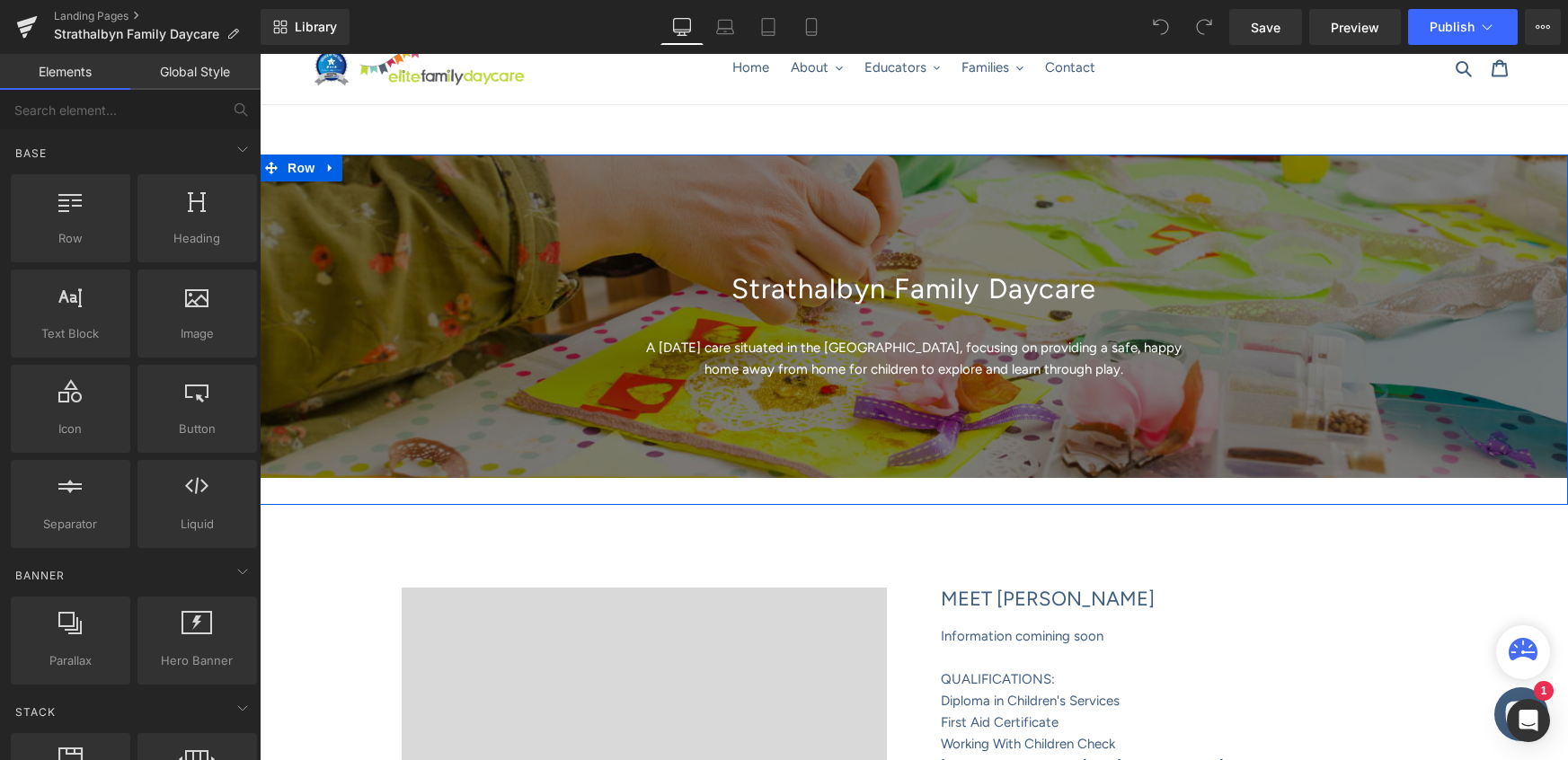
scroll to position [385, 0]
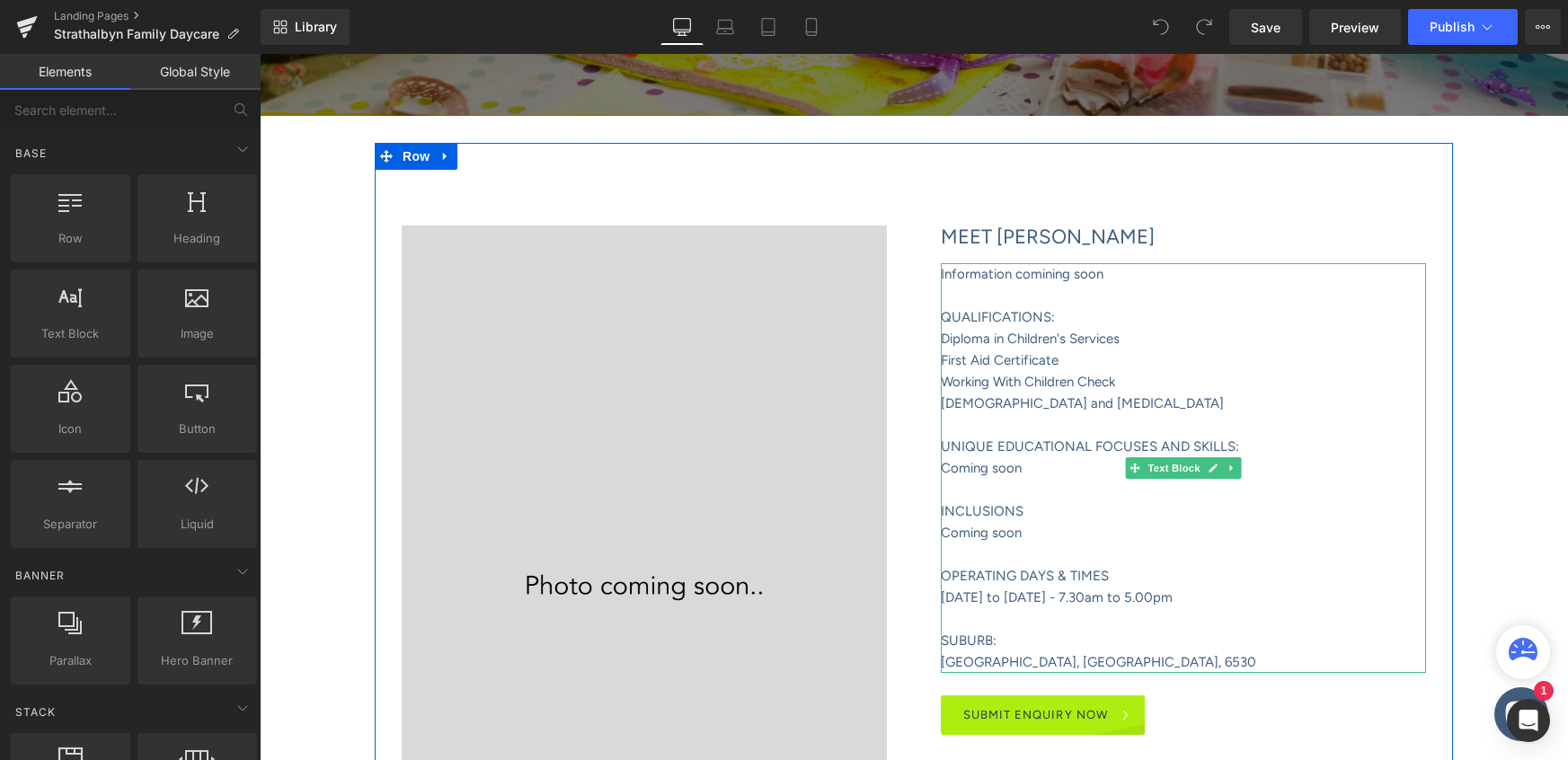
click at [1037, 274] on span "Information comining soon" at bounding box center [1022, 273] width 163 height 16
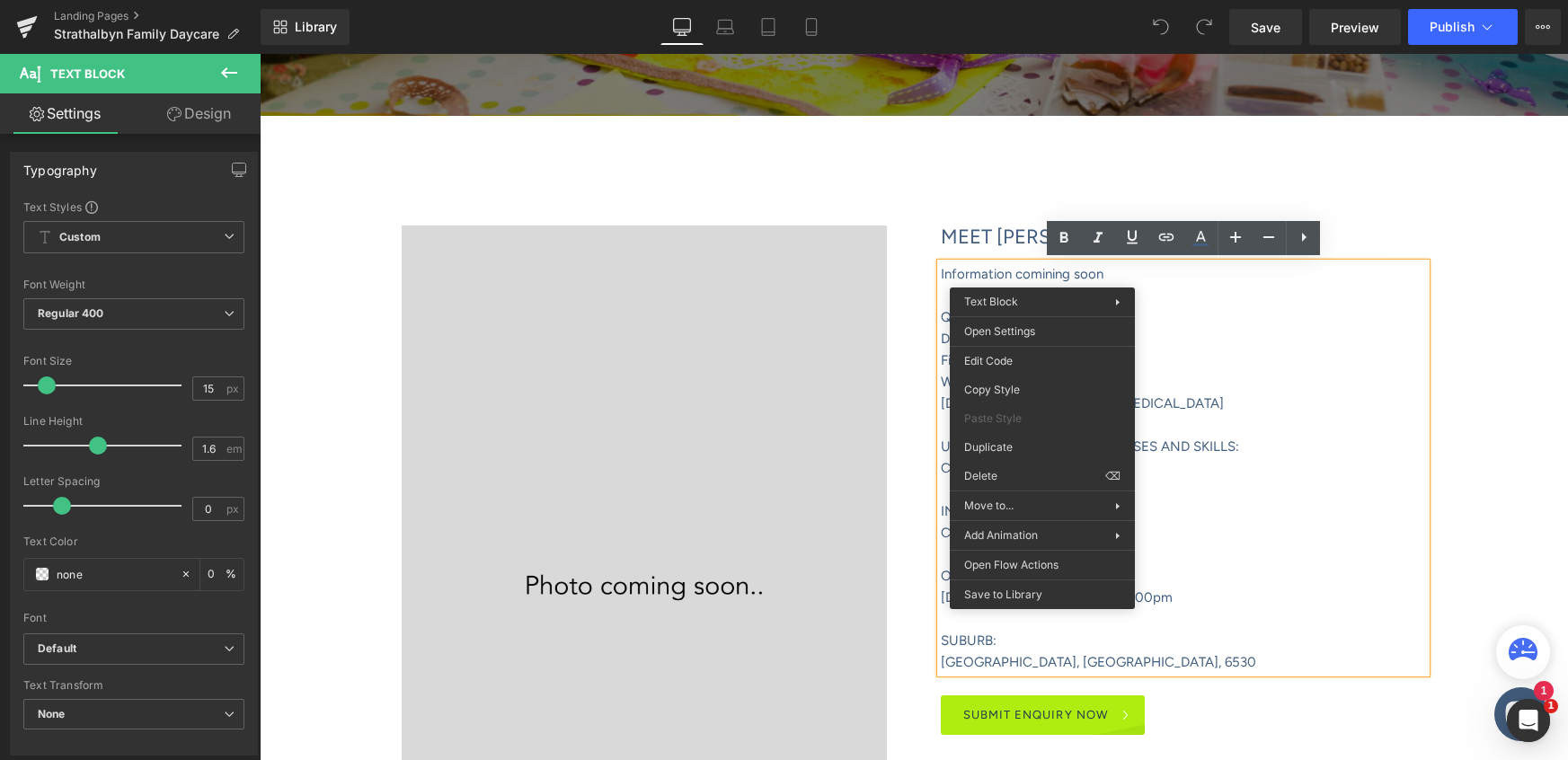
scroll to position [0, 0]
click at [1050, 281] on p "Information comining soon" at bounding box center [1184, 273] width 485 height 22
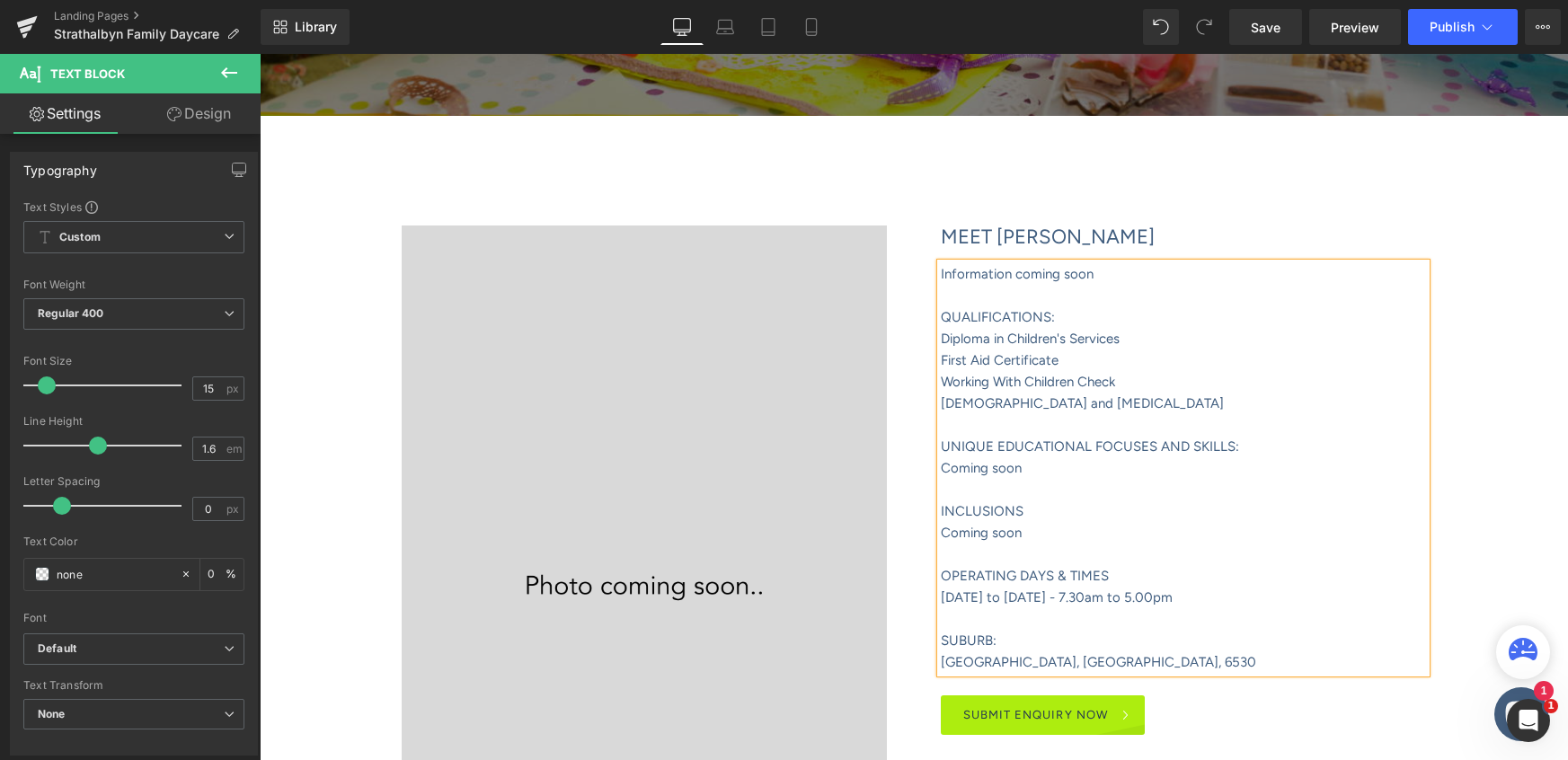
click at [1196, 272] on p "Information coming soon" at bounding box center [1184, 273] width 485 height 22
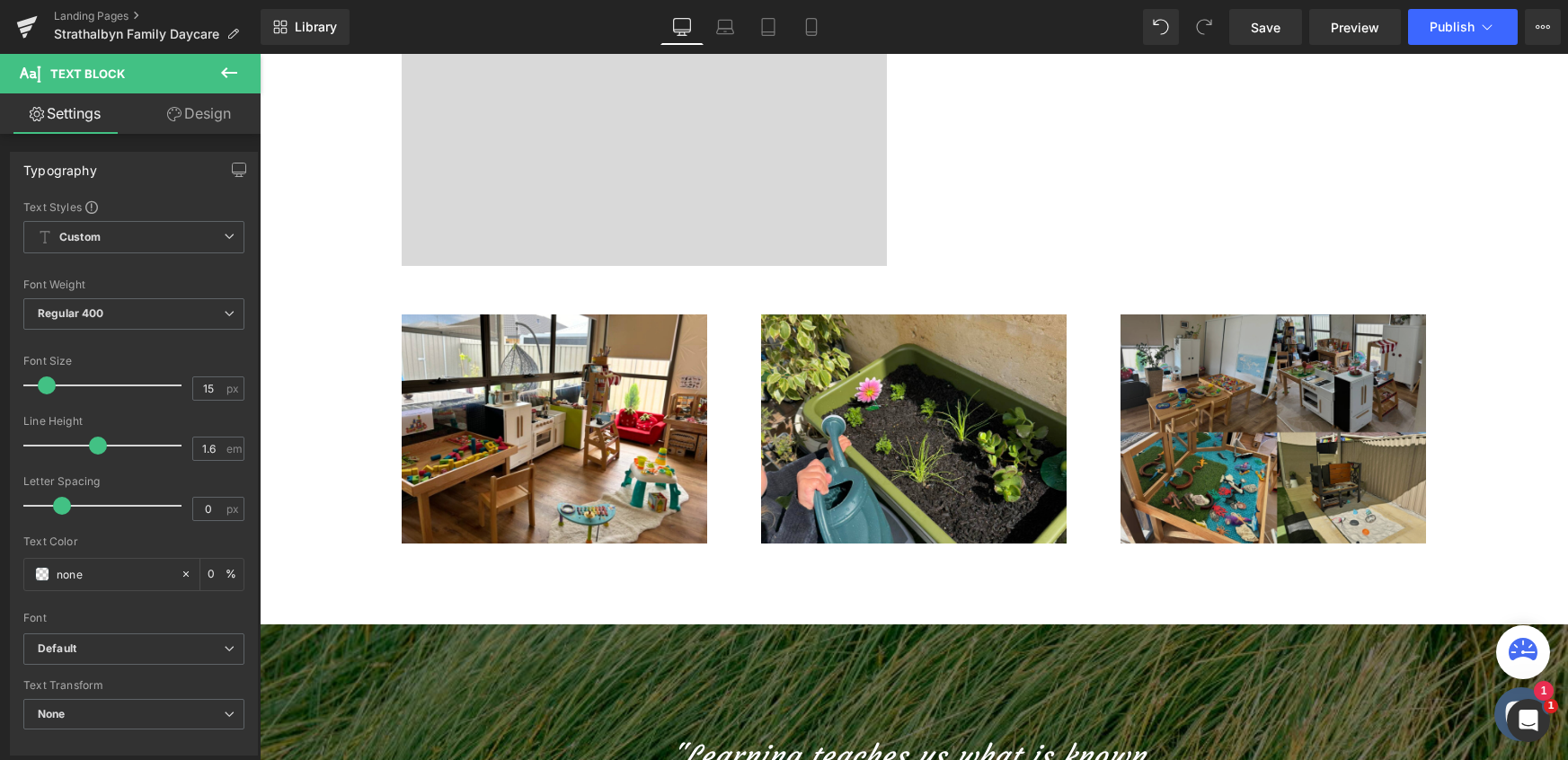
scroll to position [1075, 0]
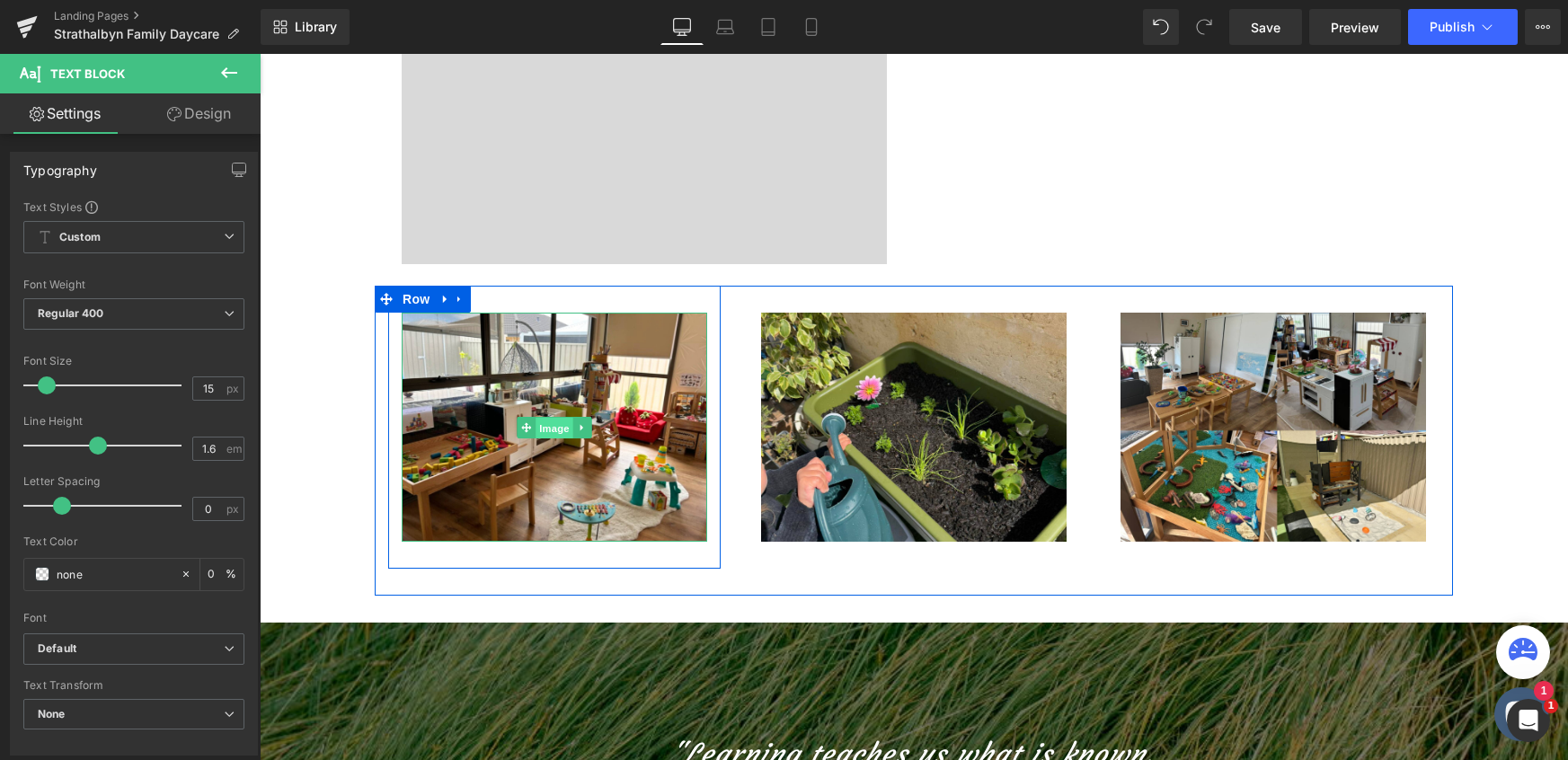
click at [554, 426] on span "Image" at bounding box center [554, 429] width 38 height 22
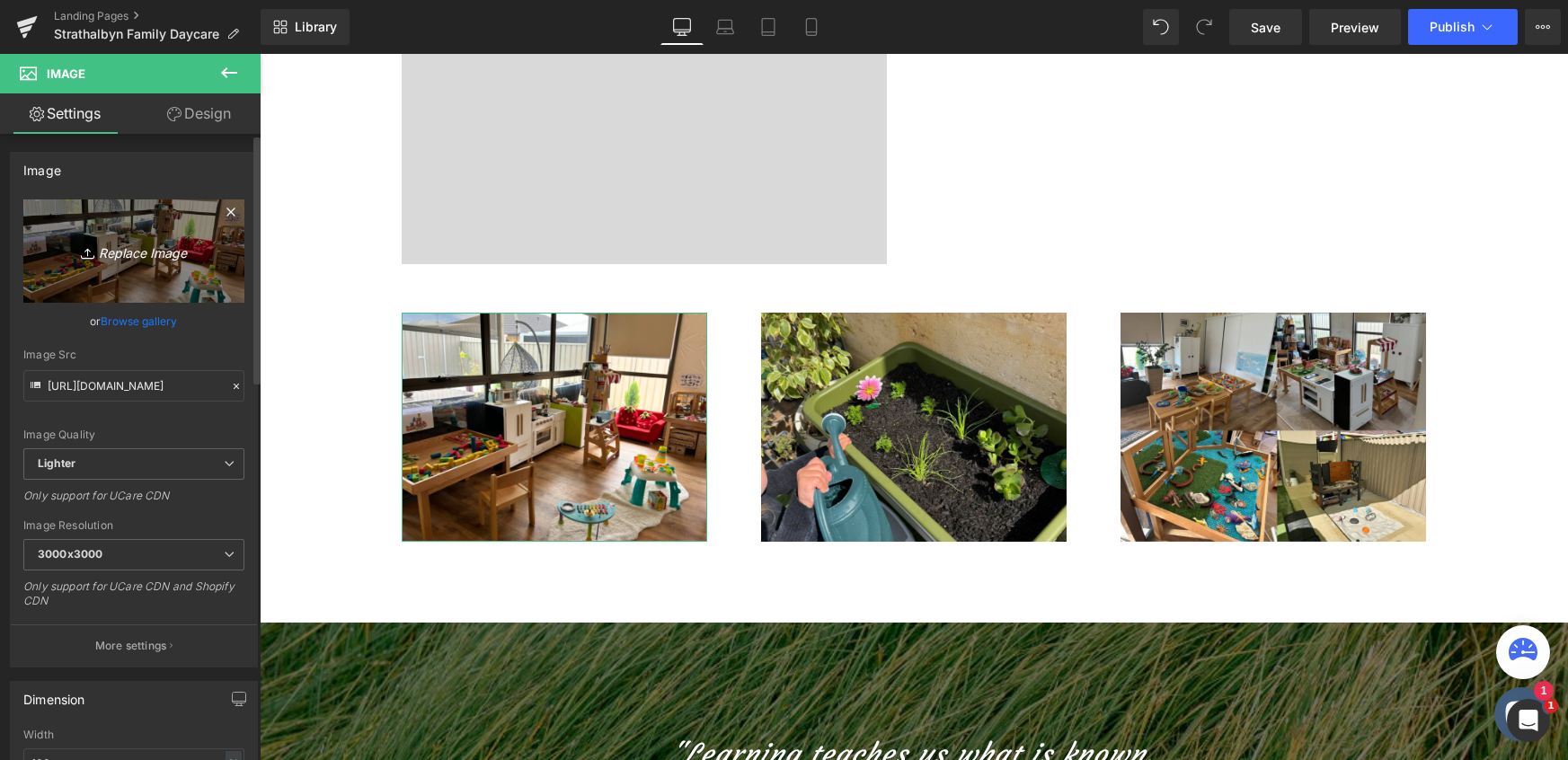
click at [138, 263] on link "Replace Image" at bounding box center [134, 251] width 221 height 104
type input "C:\fakepath\WebsiteShowcase_TEMPLATE (38).png"
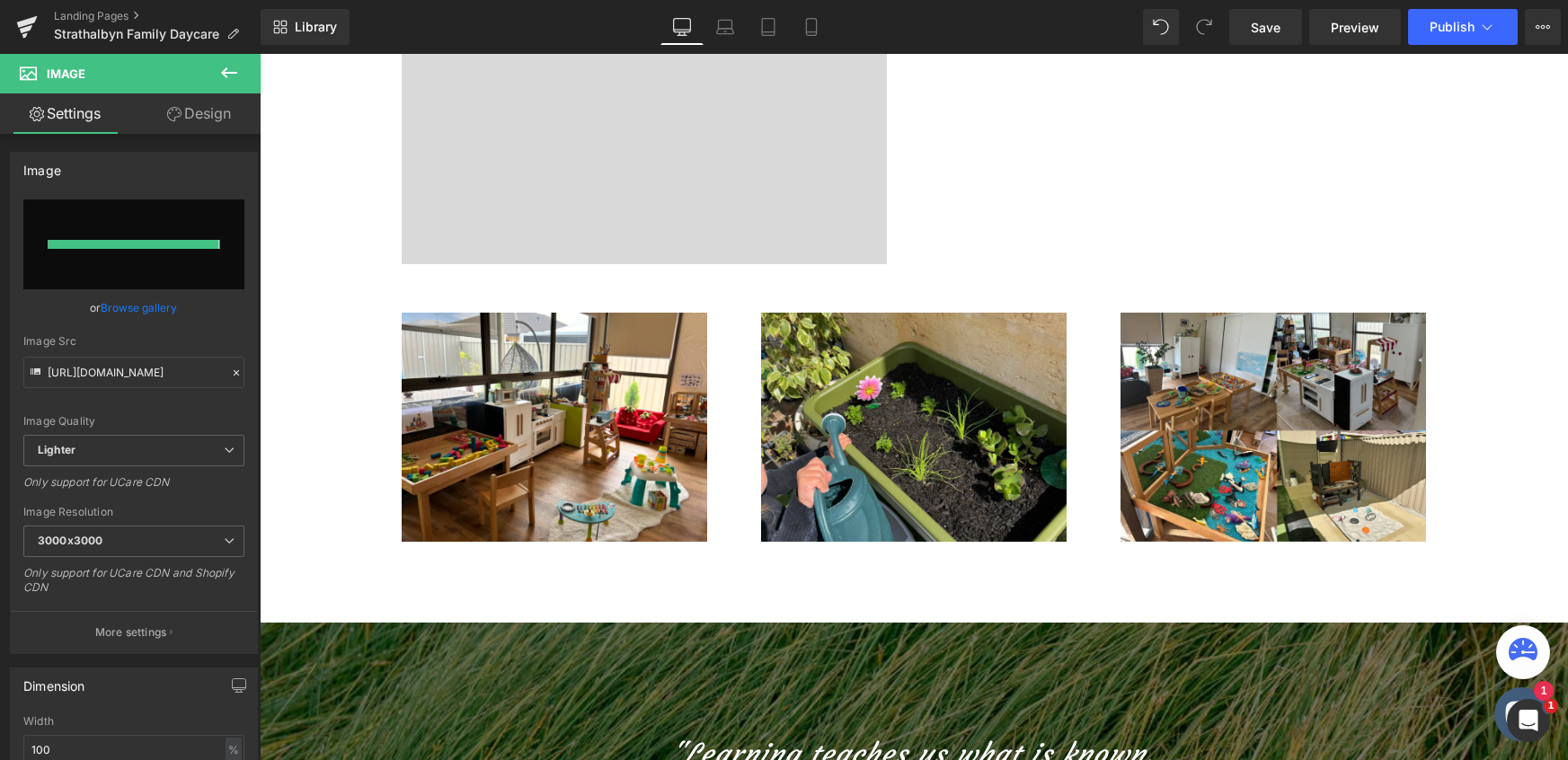
type input "https://ucarecdn.com/e47e311b-c575-43bf-8326-e6a3c4d50629/-/format/auto/-/previ…"
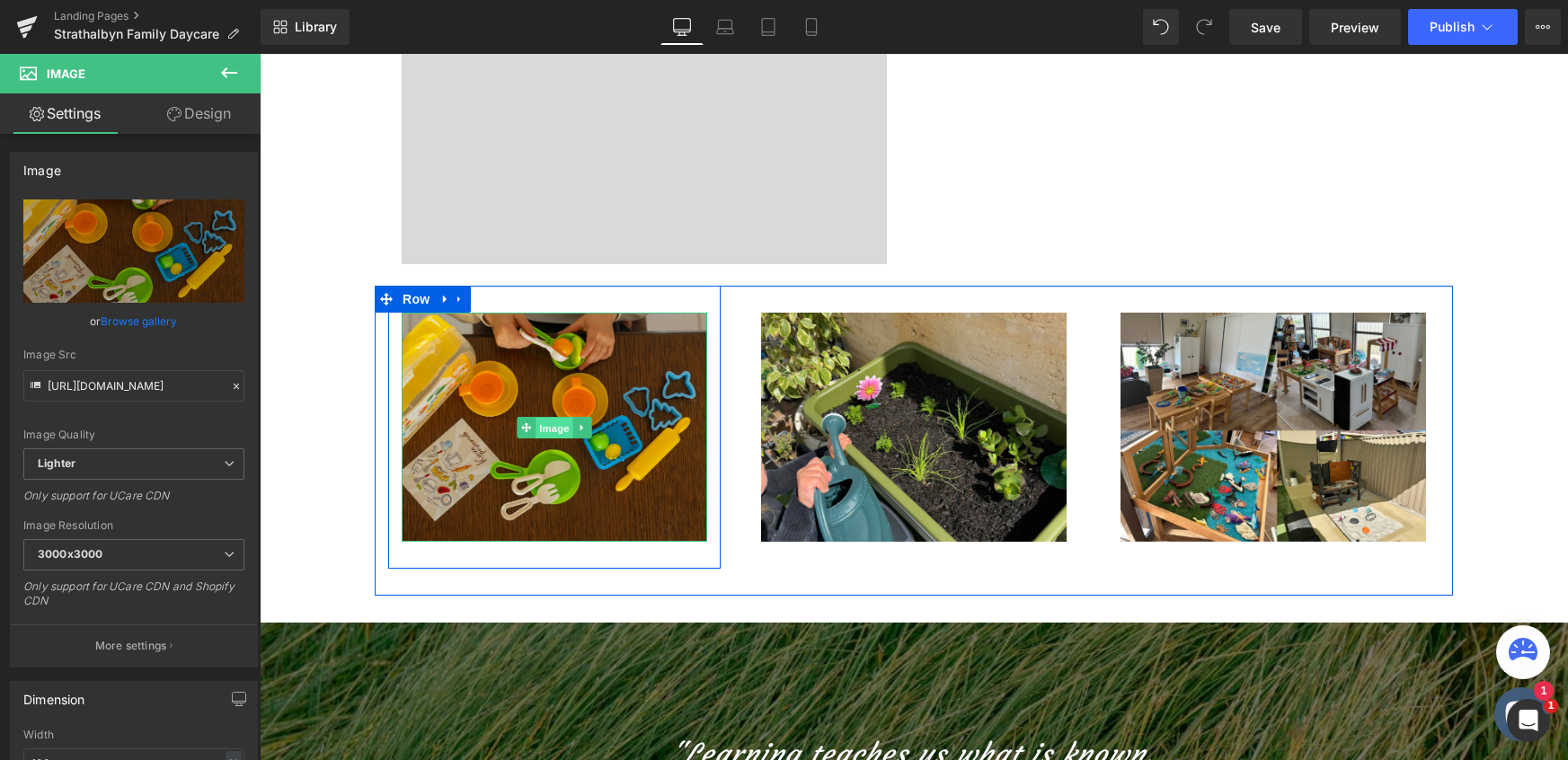
click at [547, 432] on span "Image" at bounding box center [554, 429] width 38 height 22
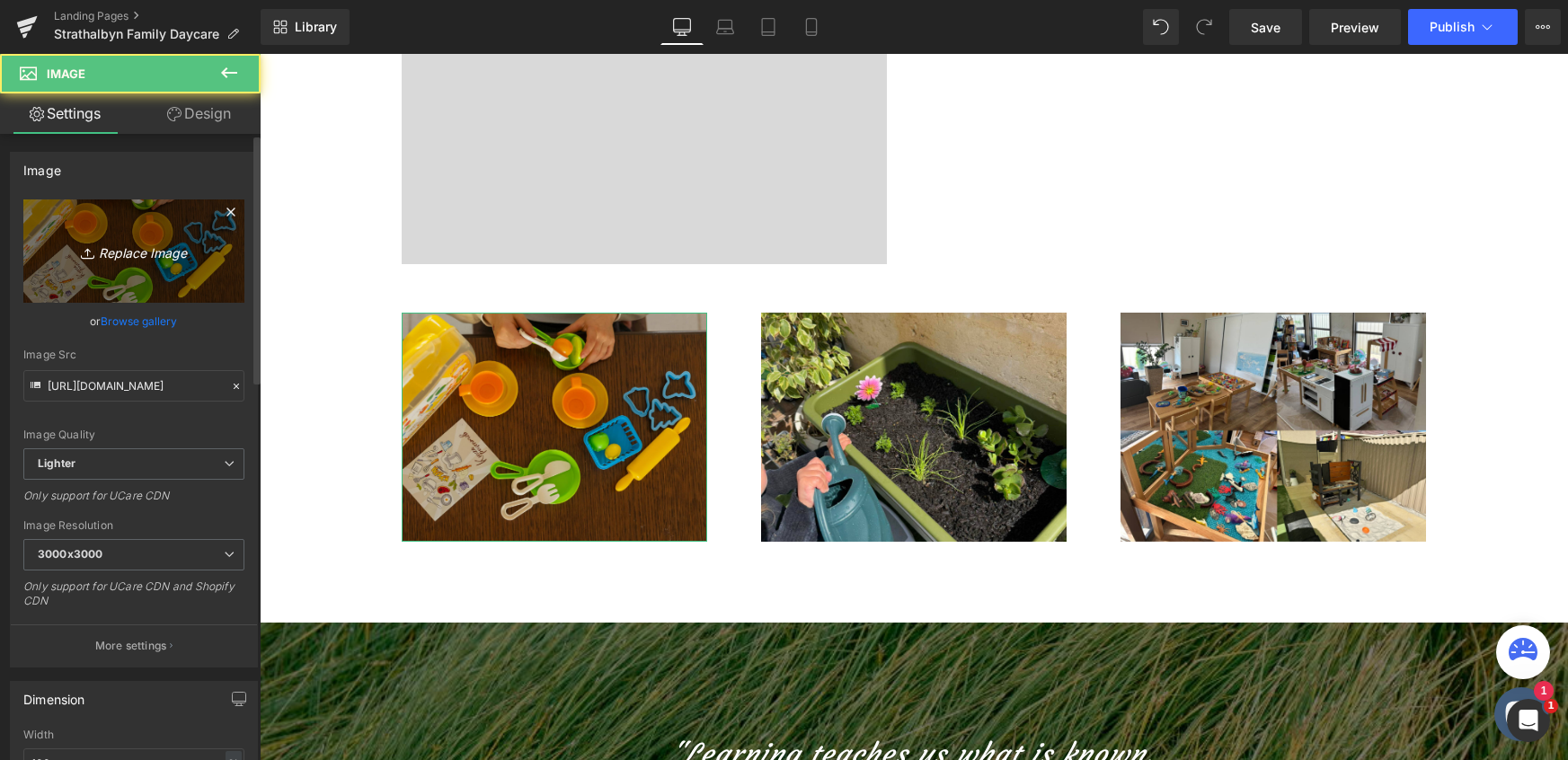
click at [133, 249] on icon "Replace Image" at bounding box center [134, 251] width 144 height 23
type input "C:\fakepath\WebsiteShowcase_TEMPLATE (39).png"
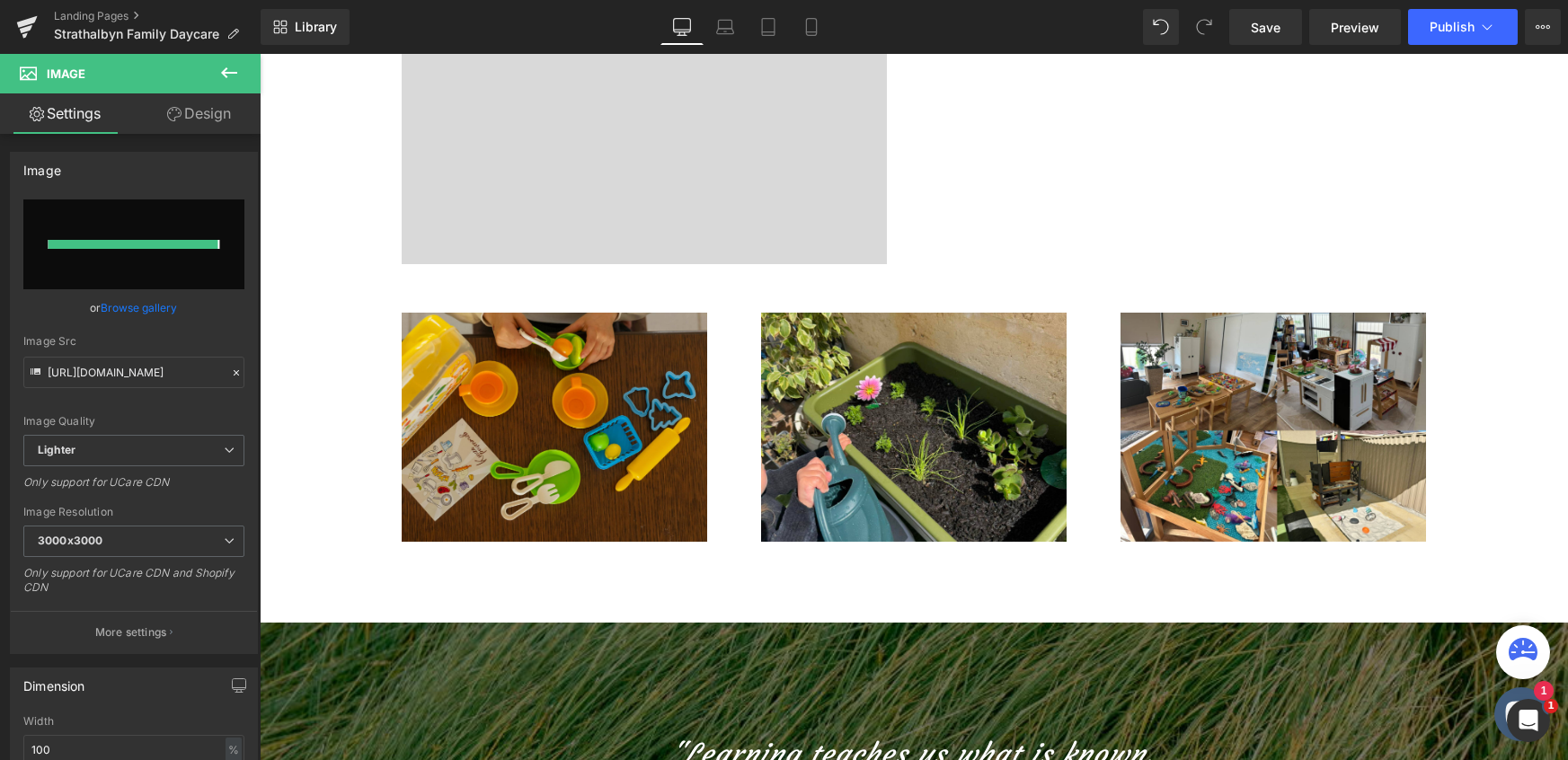
type input "https://ucarecdn.com/13489eb1-5469-4704-af91-b39d2e5fb88e/-/format/auto/-/previ…"
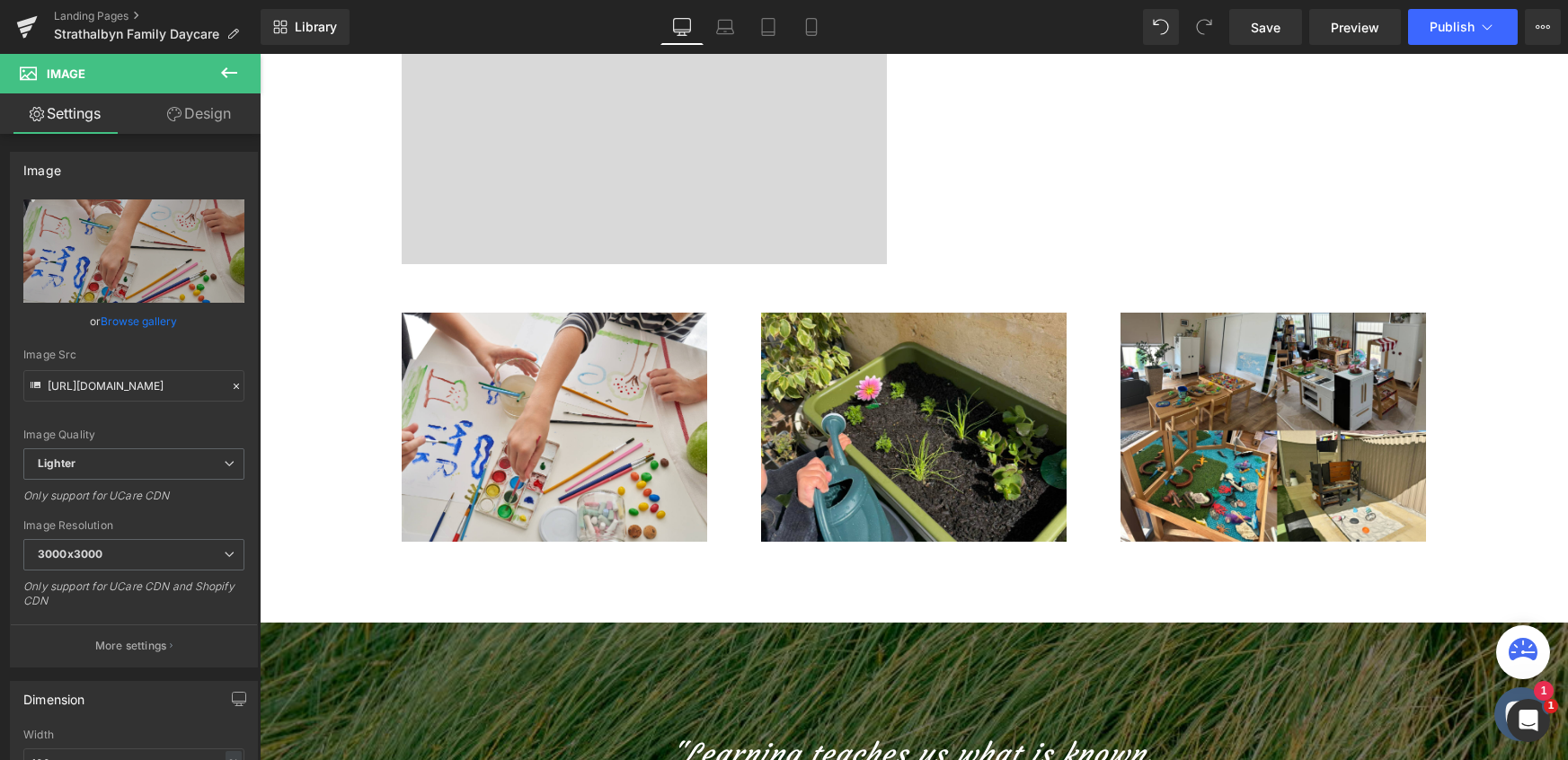
click at [1527, 320] on div "Strathalbyn Family Daycare Heading A family day care situated in the Strathalby…" at bounding box center [914, 273] width 1309 height 2340
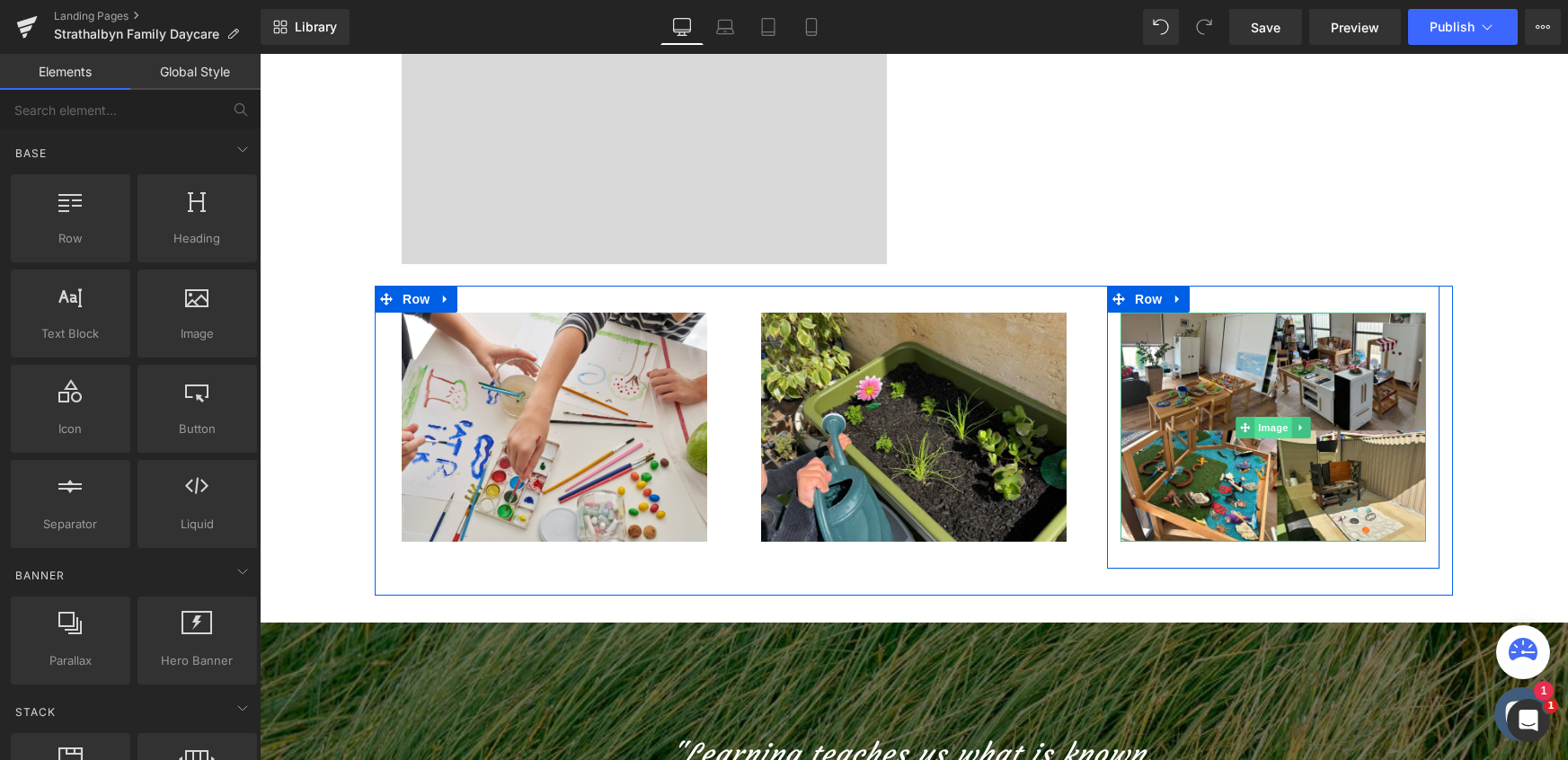
click at [1273, 420] on span "Image" at bounding box center [1273, 428] width 38 height 22
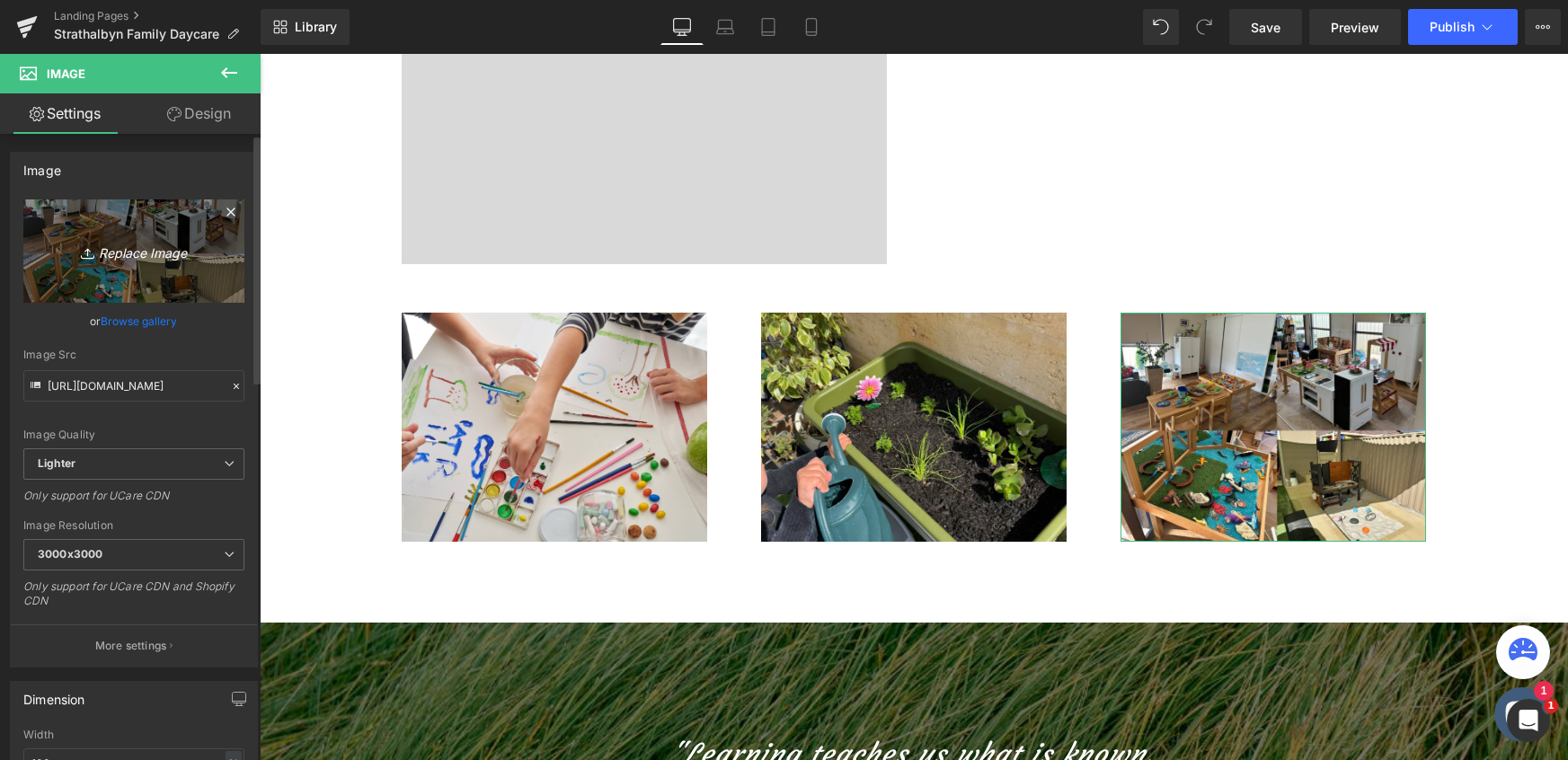
click at [126, 254] on icon "Replace Image" at bounding box center [134, 251] width 144 height 23
type input "C:\fakepath\WebsiteShowcase_TEMPLATE (40).png"
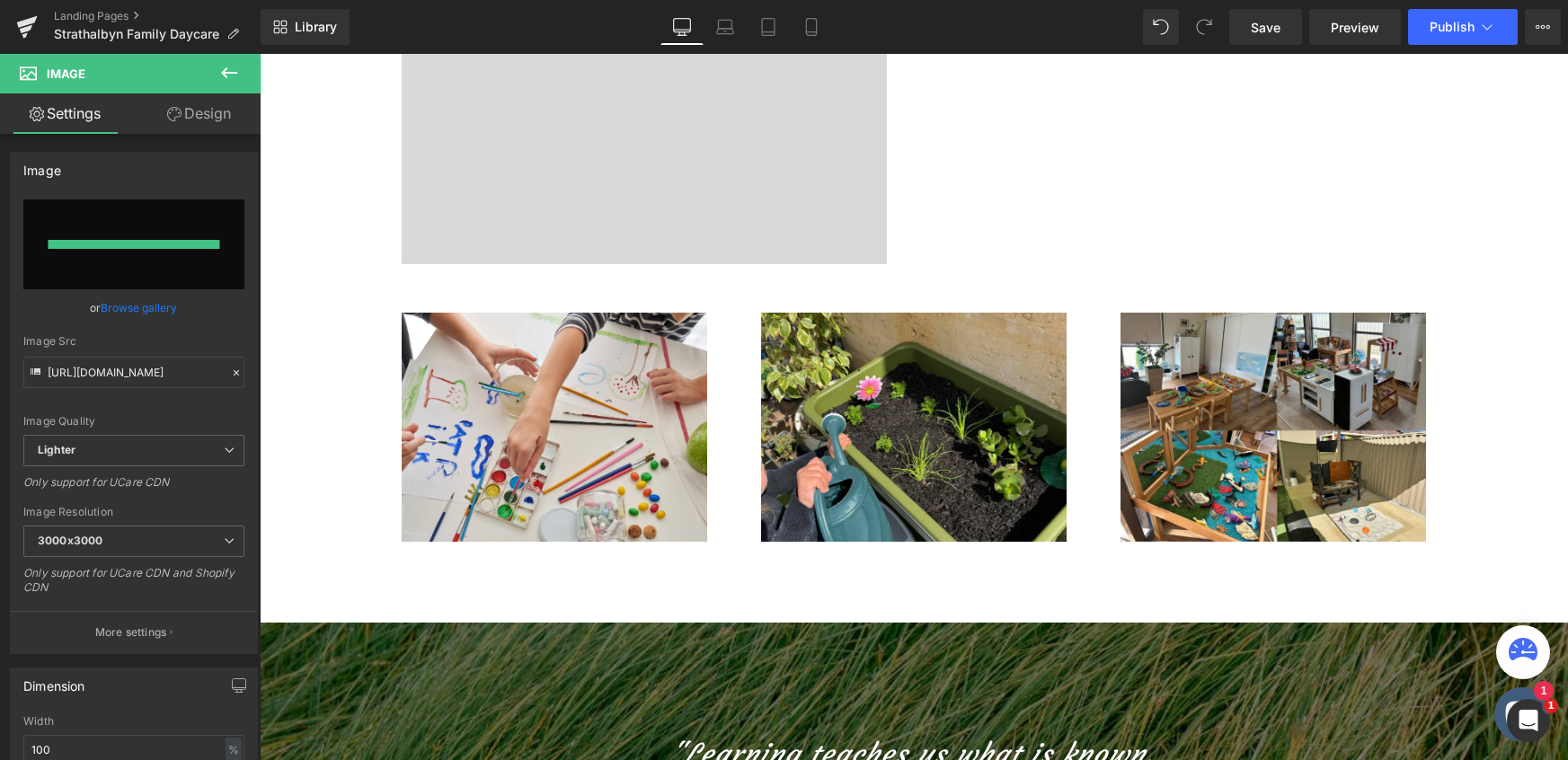
type input "https://ucarecdn.com/e13a6f79-8556-4f88-9a19-8c0c58539a01/-/format/auto/-/previ…"
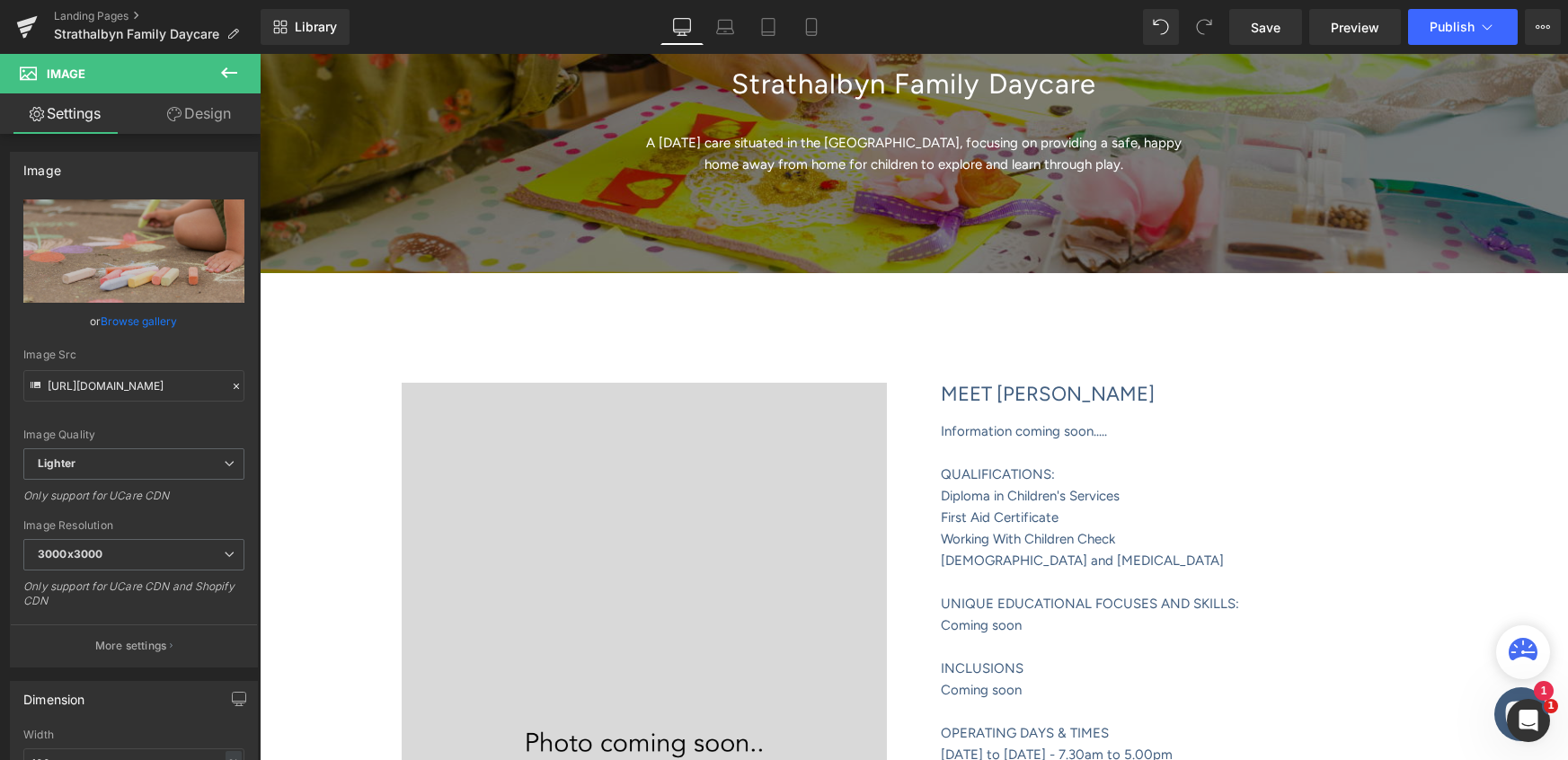
scroll to position [0, 0]
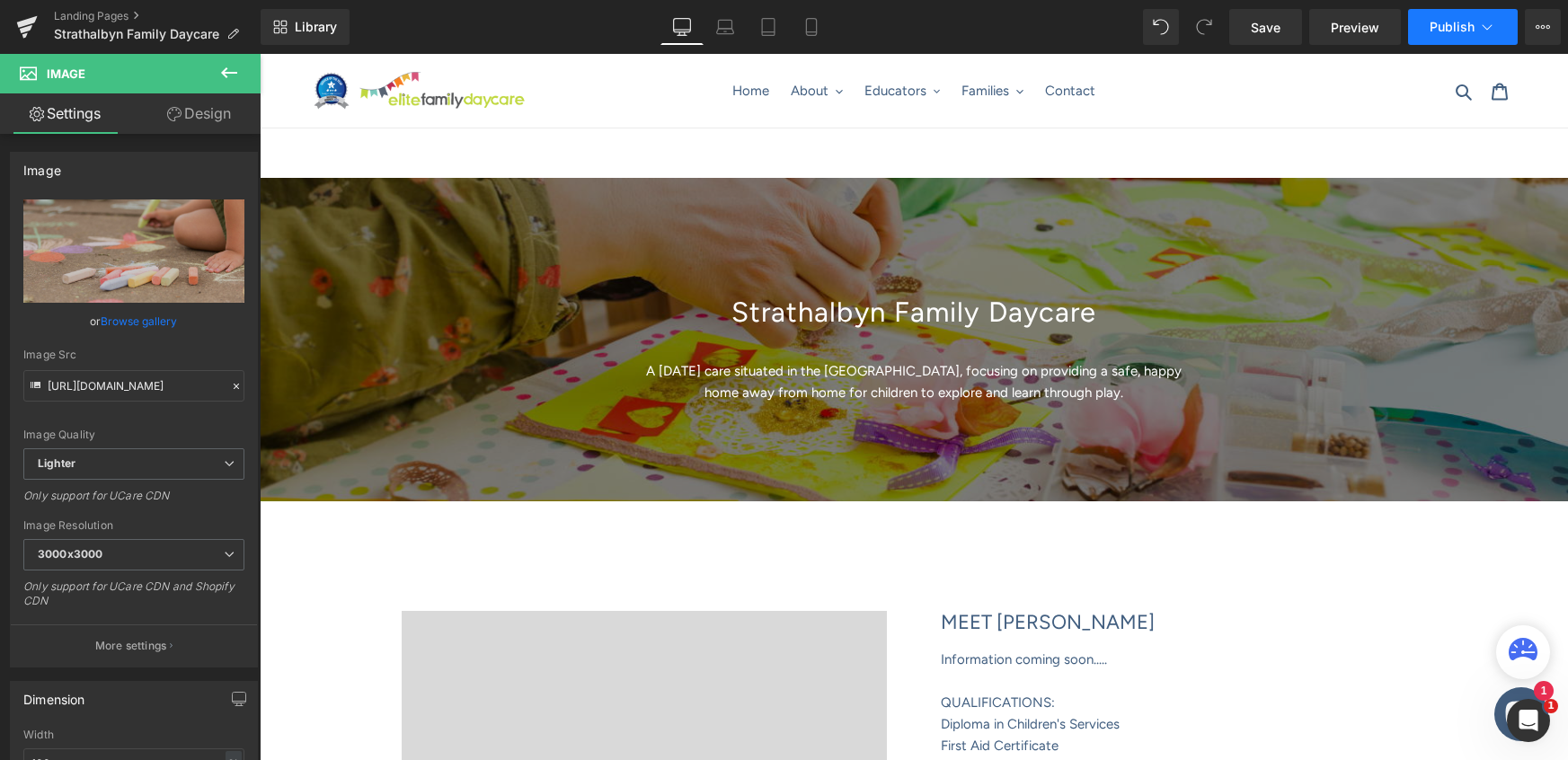
click at [1446, 34] on button "Publish" at bounding box center [1463, 27] width 109 height 36
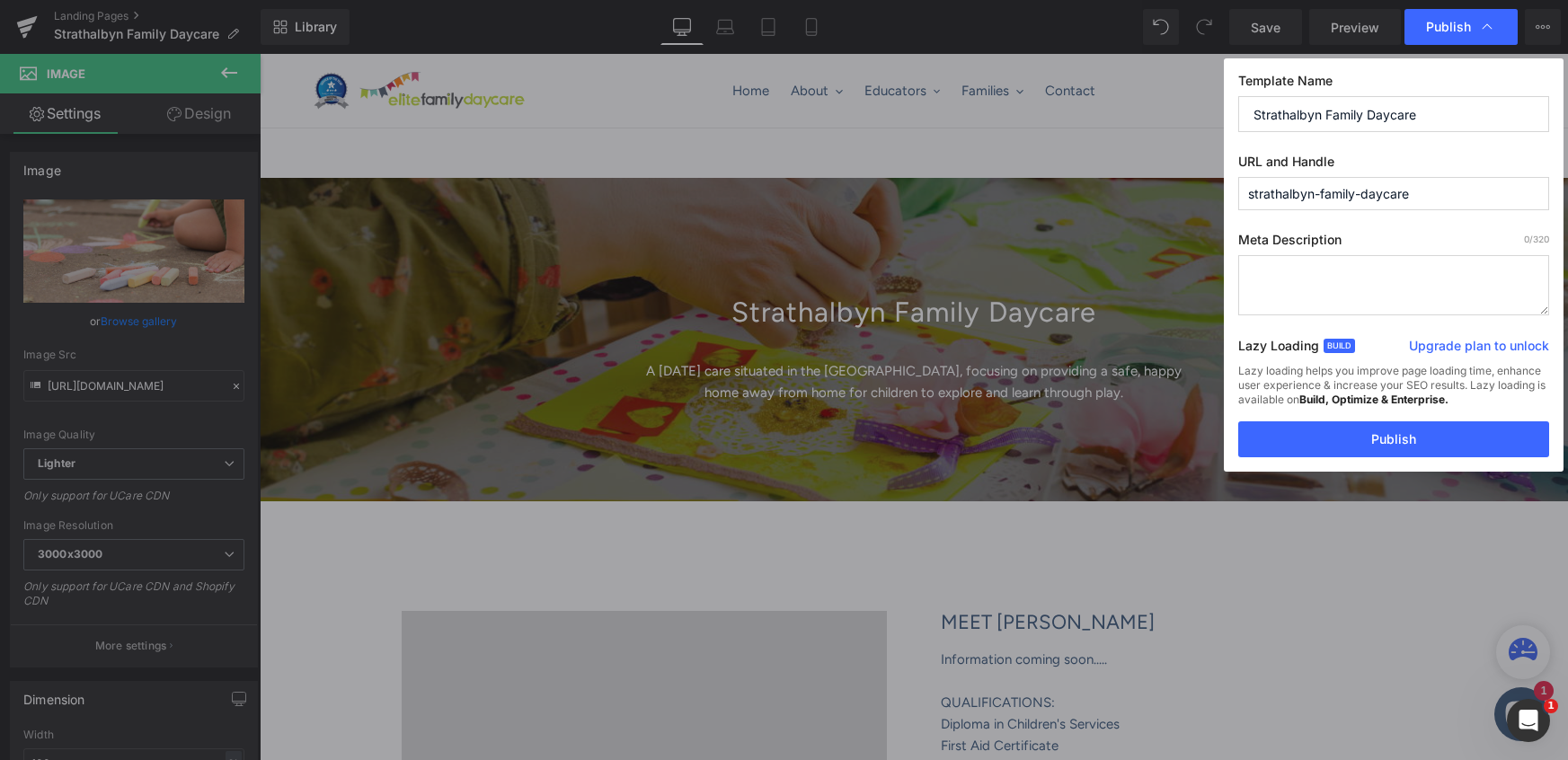
click at [1302, 263] on textarea at bounding box center [1394, 285] width 311 height 60
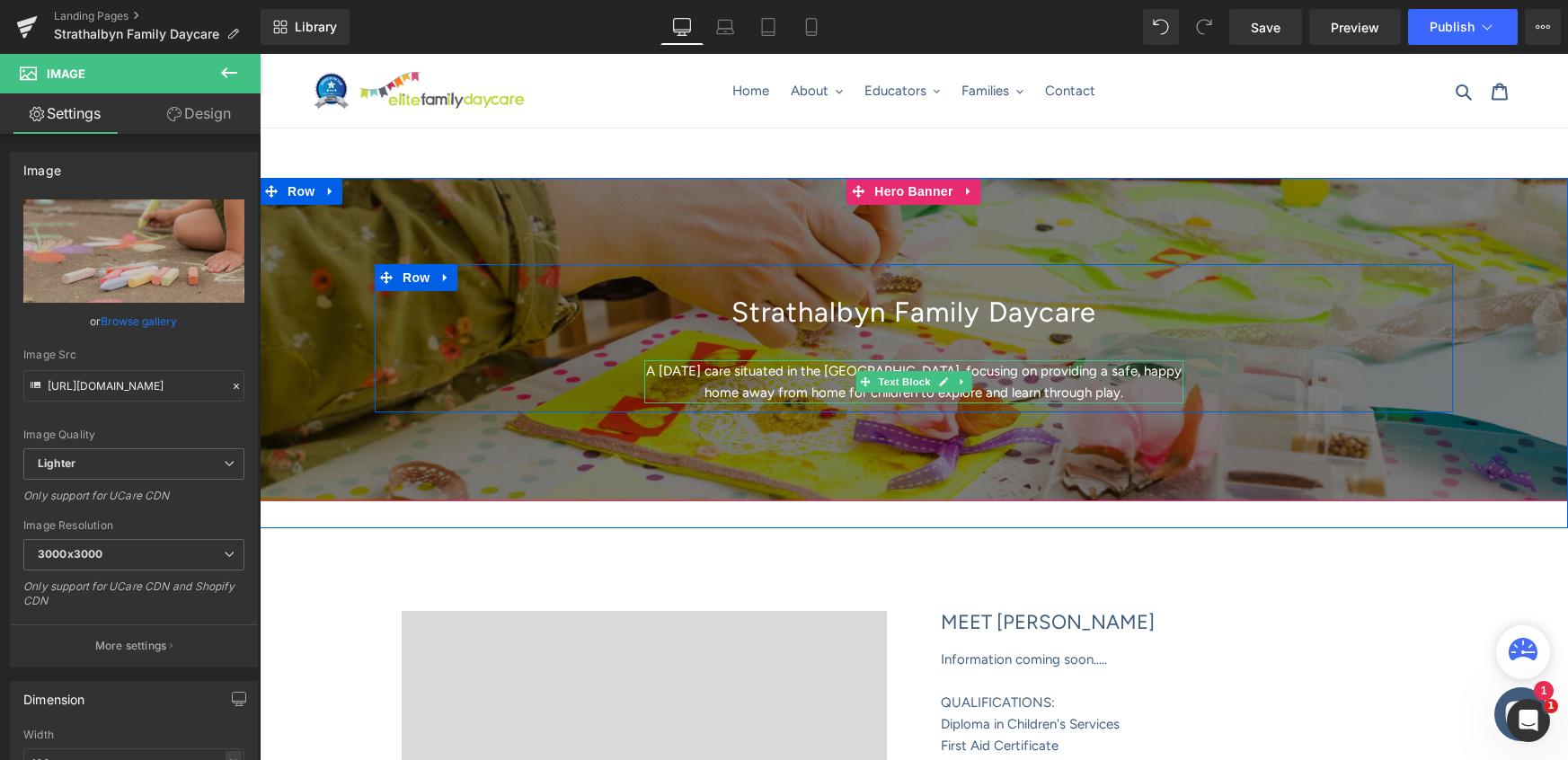
click at [680, 374] on p "A [DATE] care situated in the [GEOGRAPHIC_DATA], focusing on providing a safe, …" at bounding box center [914, 381] width 539 height 43
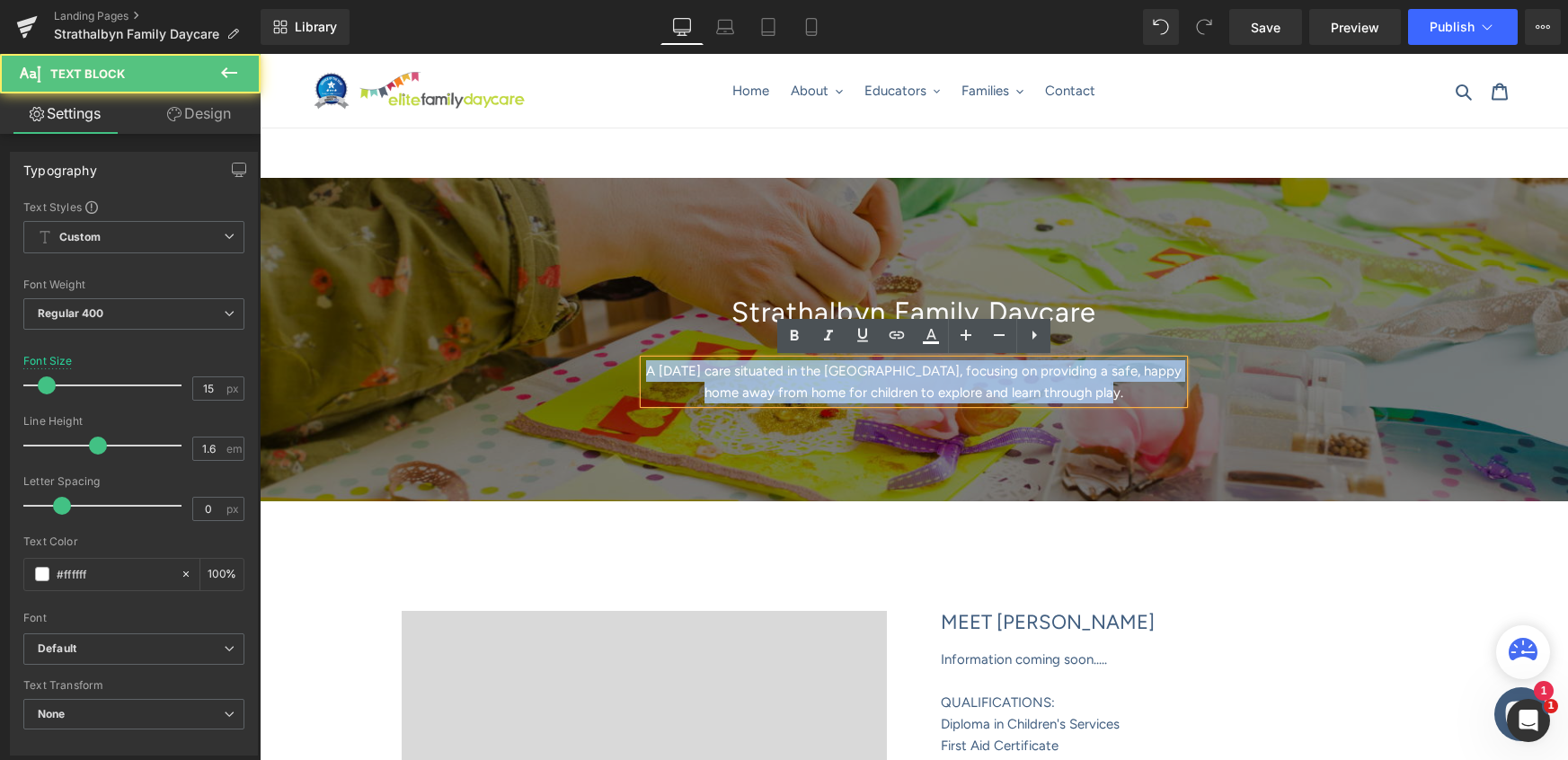
drag, startPoint x: 652, startPoint y: 372, endPoint x: 1159, endPoint y: 396, distance: 507.6
click at [1159, 396] on p "A [DATE] care situated in the [GEOGRAPHIC_DATA], focusing on providing a safe, …" at bounding box center [914, 381] width 539 height 43
click at [1132, 386] on p "A [DATE] care situated in the [GEOGRAPHIC_DATA], focusing on providing a safe, …" at bounding box center [914, 381] width 539 height 43
drag, startPoint x: 655, startPoint y: 369, endPoint x: 1152, endPoint y: 412, distance: 498.9
click at [1149, 409] on div "Strathalbyn Family Daycare Heading A family day care situated in the Strathalby…" at bounding box center [914, 337] width 1079 height 148
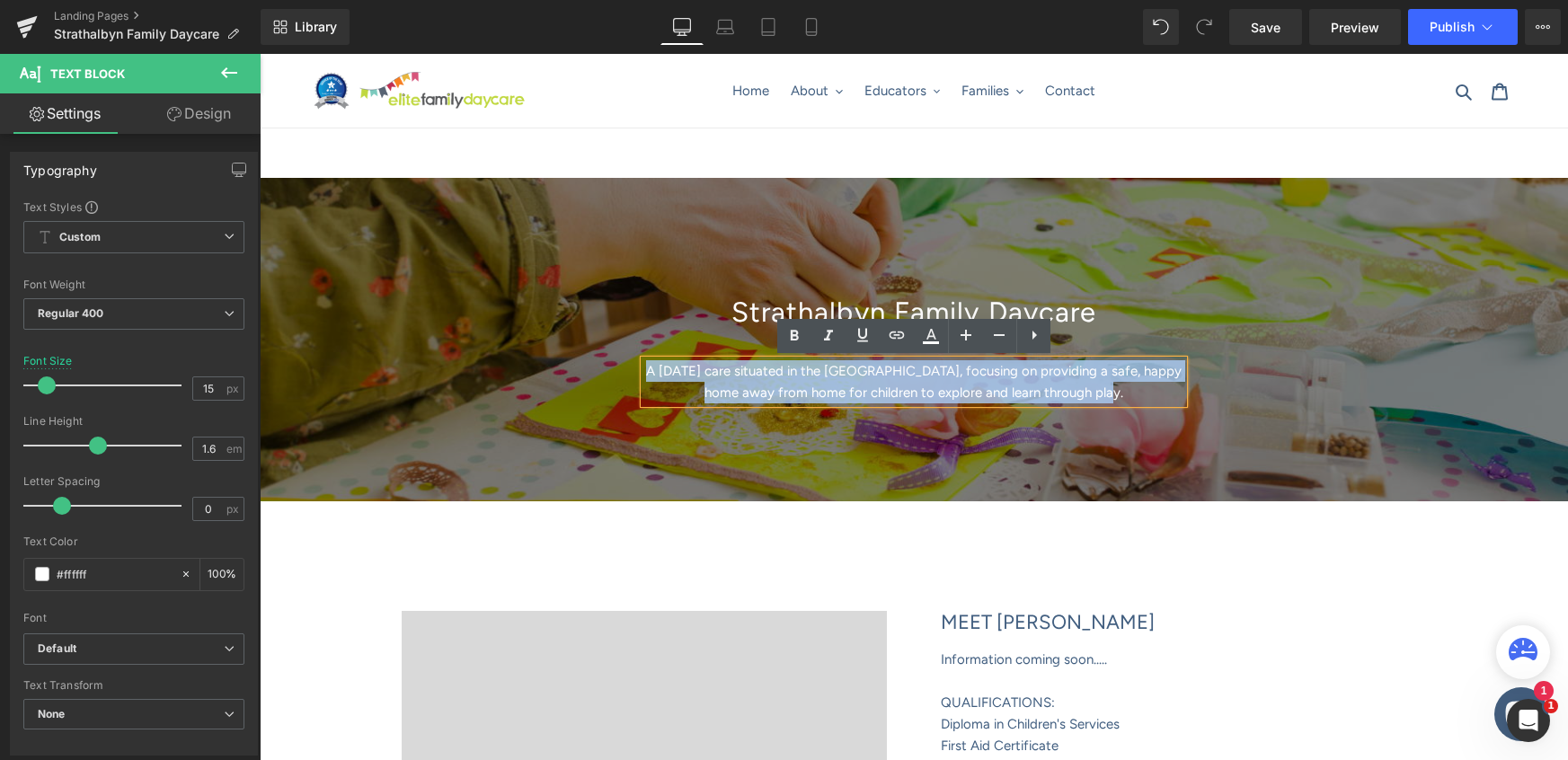
copy p "A [DATE] care situated in the [GEOGRAPHIC_DATA], focusing on providing a safe, …"
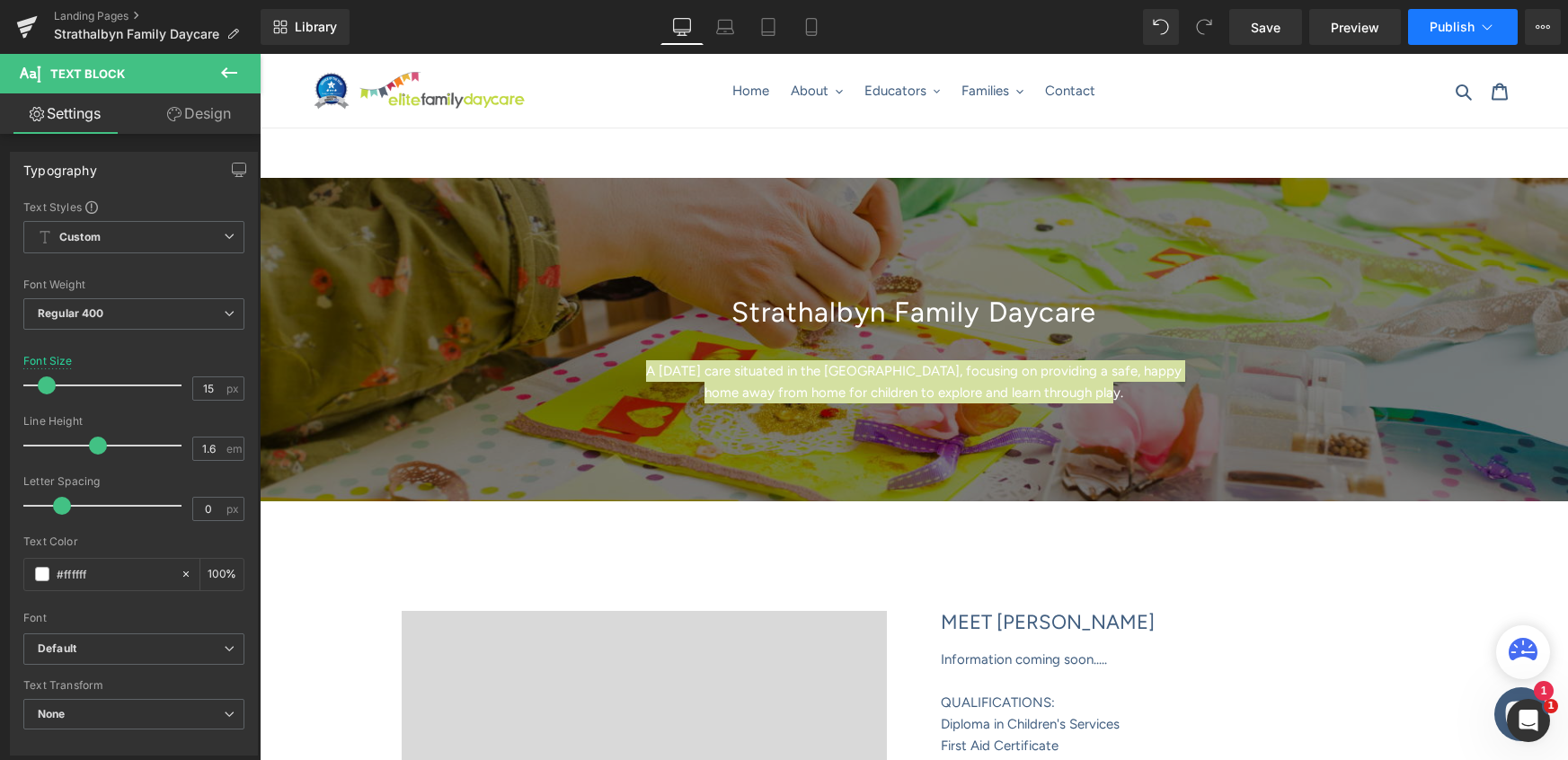
click at [1437, 22] on span "Publish" at bounding box center [1452, 26] width 45 height 14
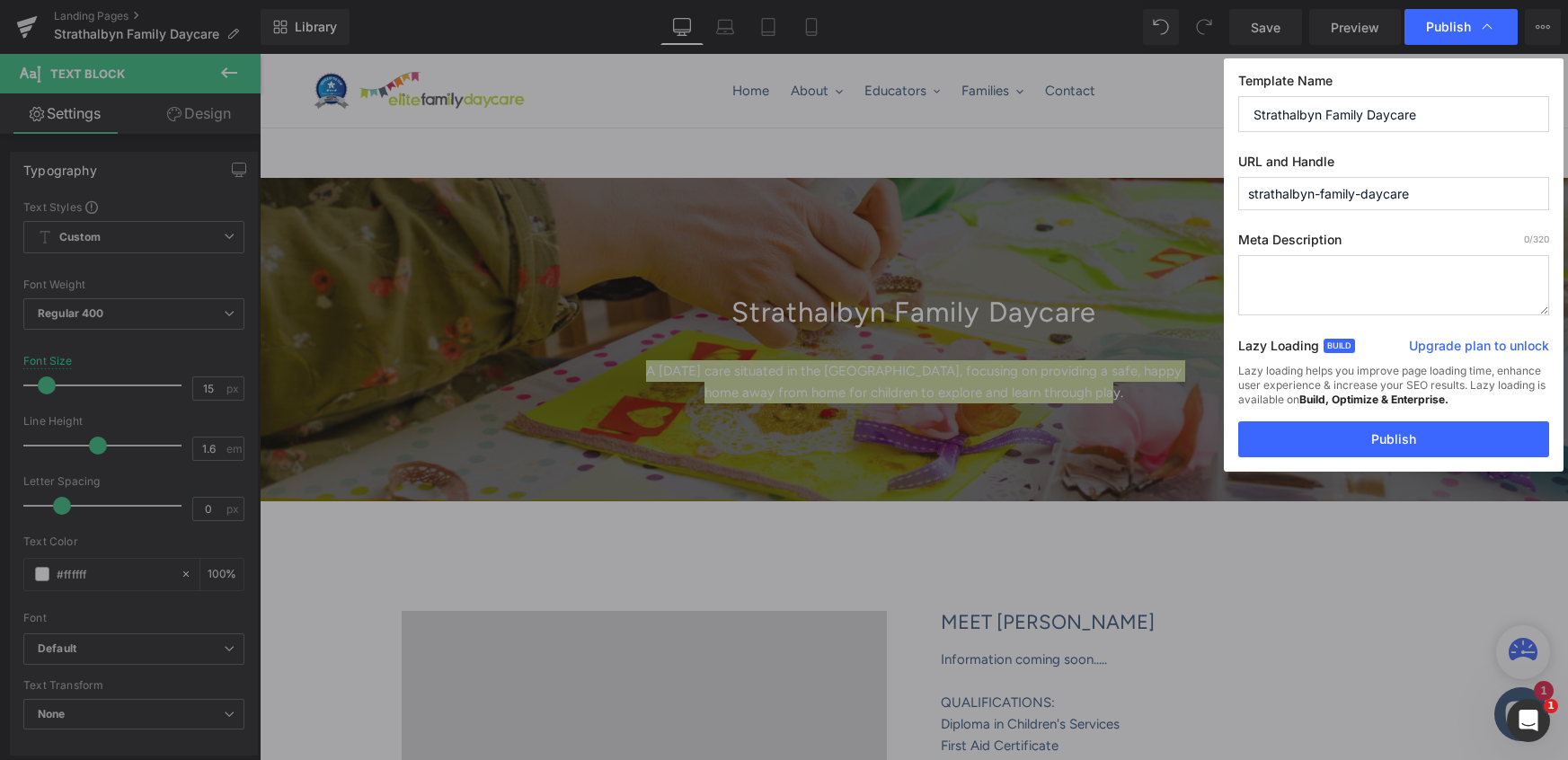
click at [1292, 286] on textarea at bounding box center [1394, 285] width 311 height 60
paste textarea "A [DATE] care situated in the [GEOGRAPHIC_DATA], focusing on providing a safe, …"
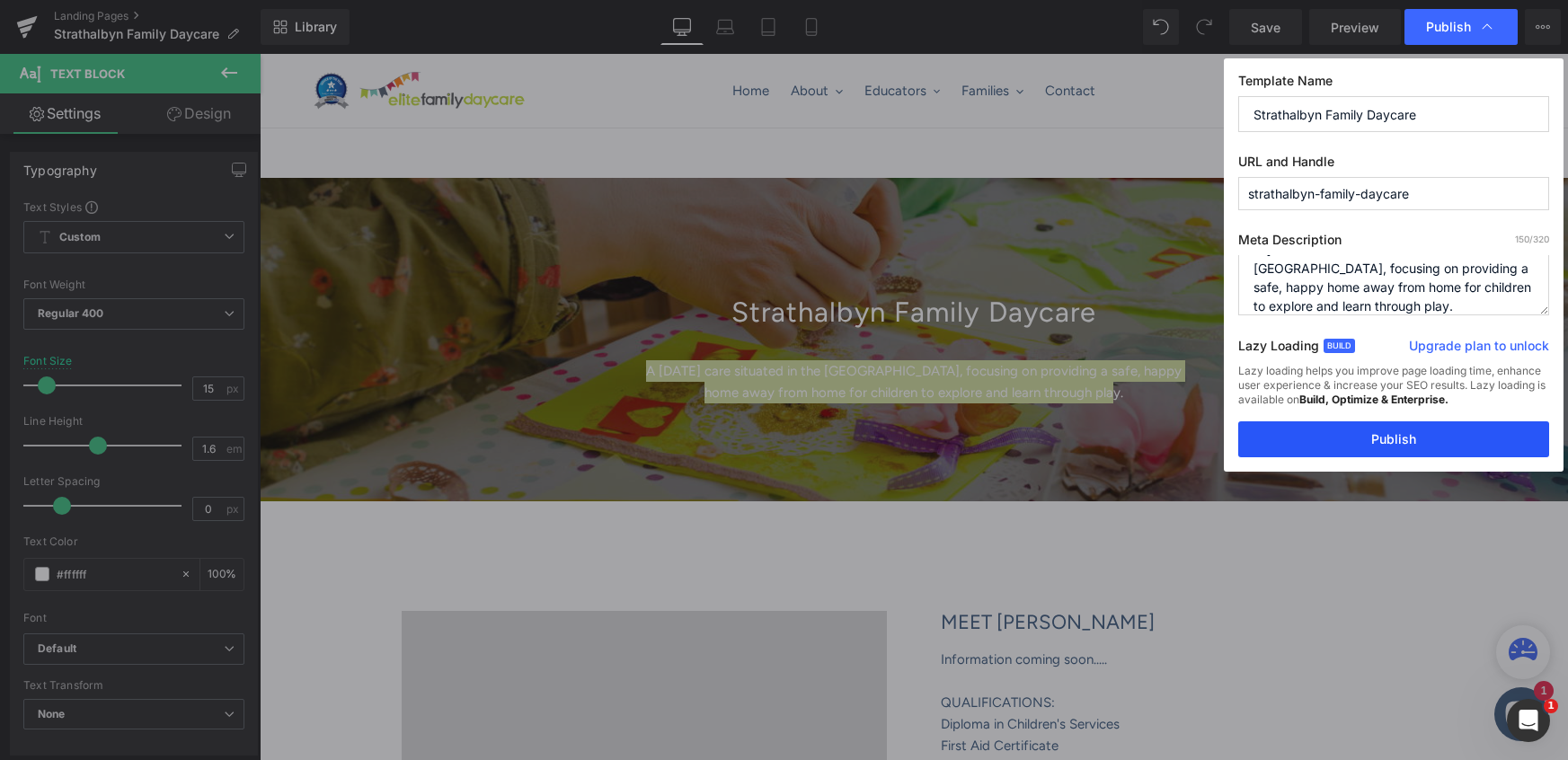
type textarea "A [DATE] care situated in the [GEOGRAPHIC_DATA], focusing on providing a safe, …"
click at [1386, 434] on button "Publish" at bounding box center [1394, 439] width 311 height 36
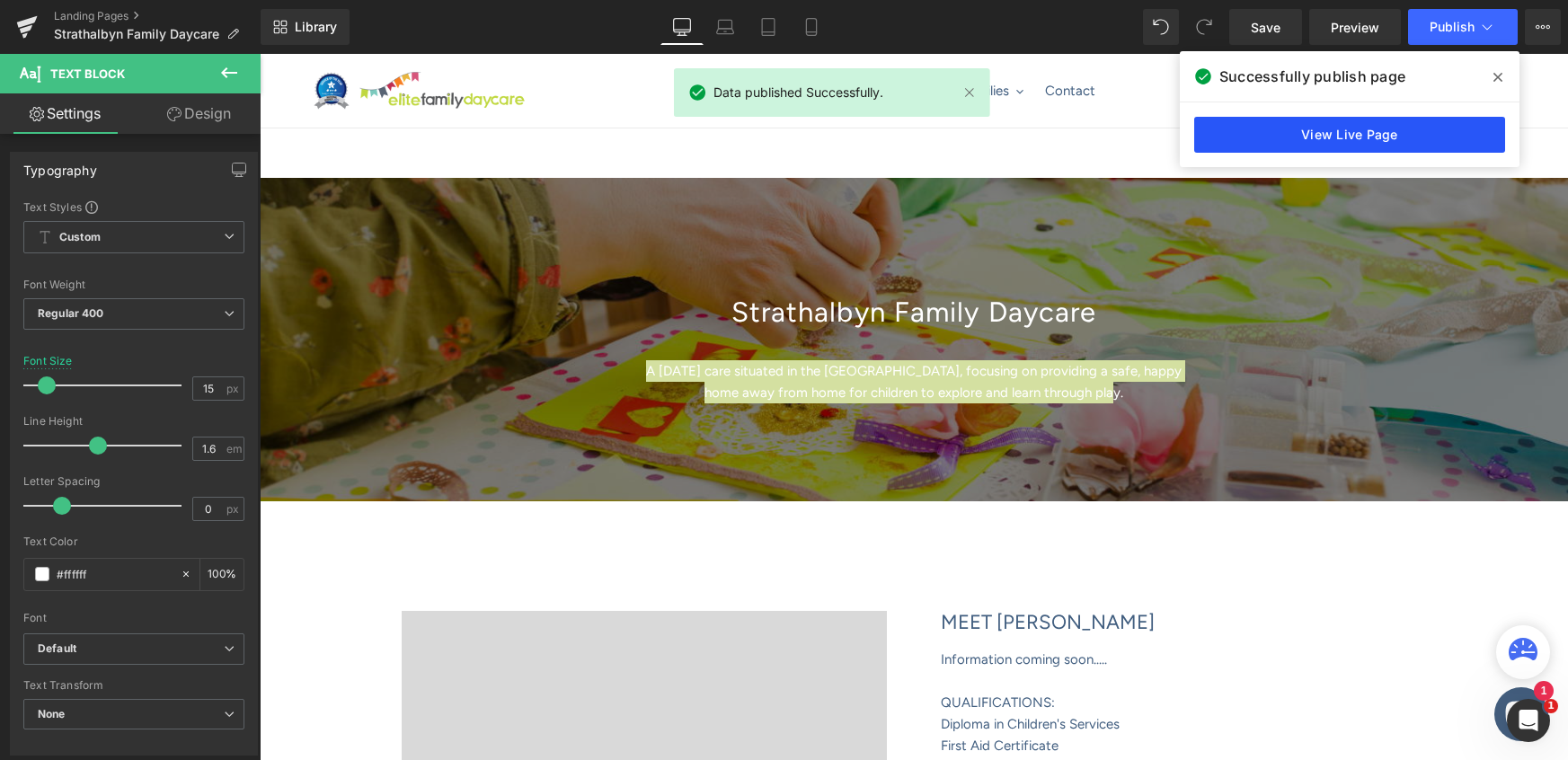
click at [1333, 135] on link "View Live Page" at bounding box center [1350, 135] width 311 height 36
